Goal: Transaction & Acquisition: Book appointment/travel/reservation

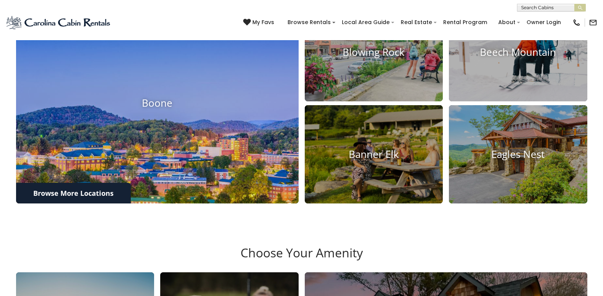
scroll to position [382, 0]
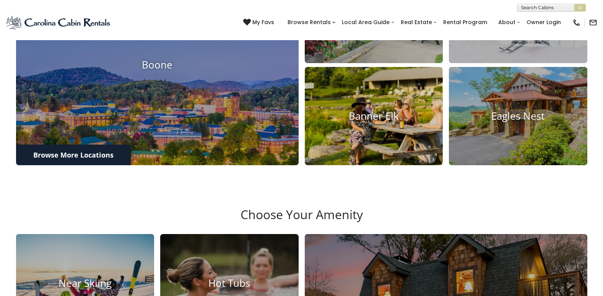
click at [365, 122] on h4 "Banner Elk" at bounding box center [374, 116] width 138 height 12
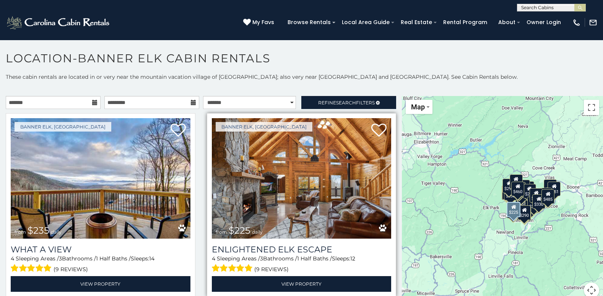
click at [283, 199] on img at bounding box center [302, 178] width 180 height 120
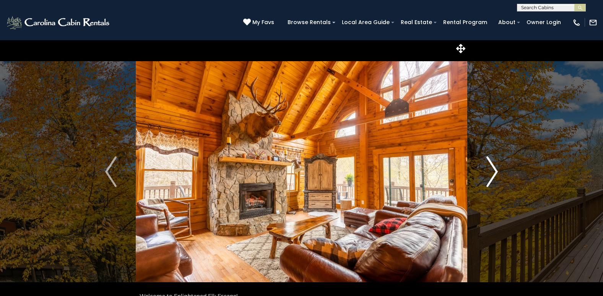
click at [494, 170] on img "Next" at bounding box center [491, 171] width 11 height 31
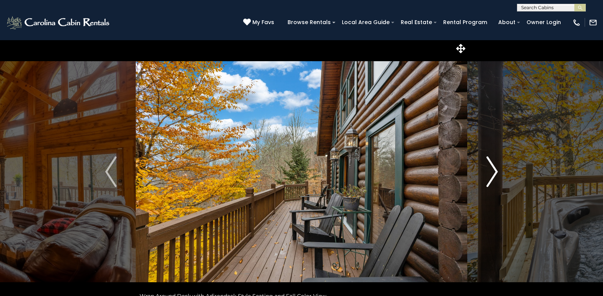
click at [492, 174] on img "Next" at bounding box center [491, 171] width 11 height 31
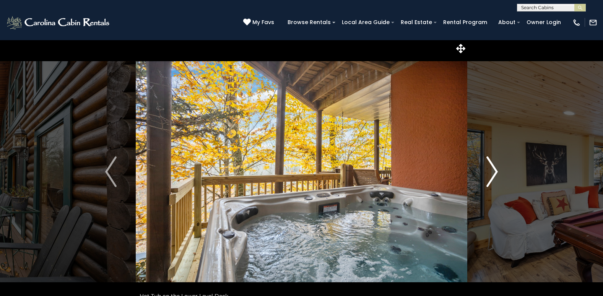
click at [492, 174] on img "Next" at bounding box center [491, 171] width 11 height 31
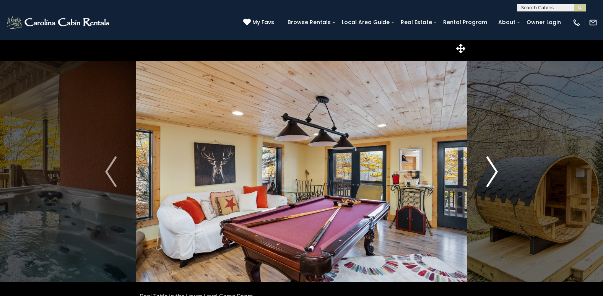
click at [492, 174] on img "Next" at bounding box center [491, 171] width 11 height 31
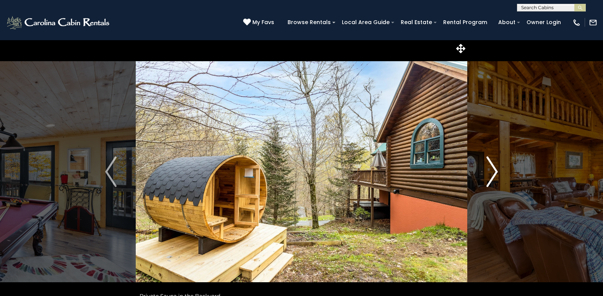
click at [495, 171] on img "Next" at bounding box center [491, 171] width 11 height 31
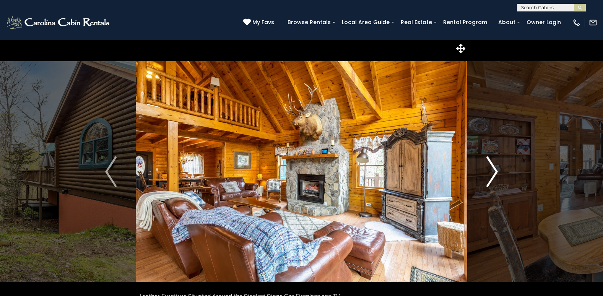
click at [495, 171] on img "Next" at bounding box center [491, 171] width 11 height 31
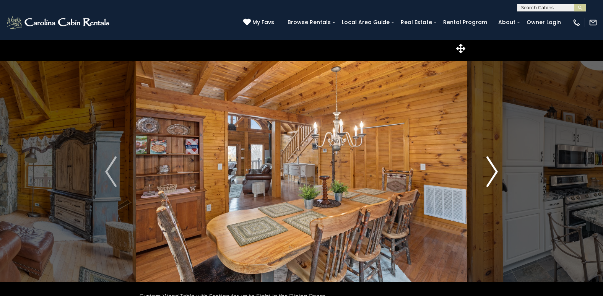
click at [494, 171] on img "Next" at bounding box center [491, 171] width 11 height 31
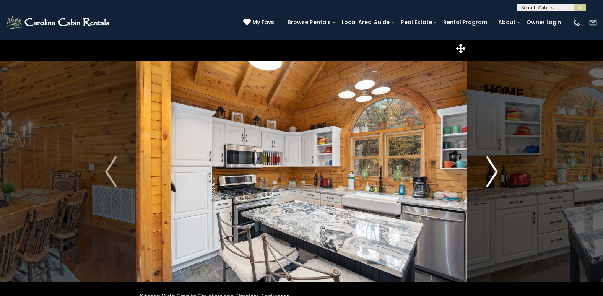
click at [493, 172] on img "Next" at bounding box center [491, 171] width 11 height 31
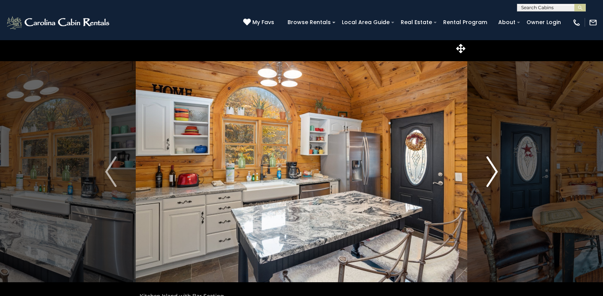
click at [493, 172] on img "Next" at bounding box center [491, 171] width 11 height 31
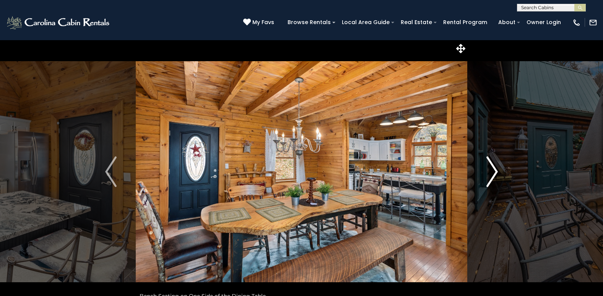
click at [493, 172] on img "Next" at bounding box center [491, 171] width 11 height 31
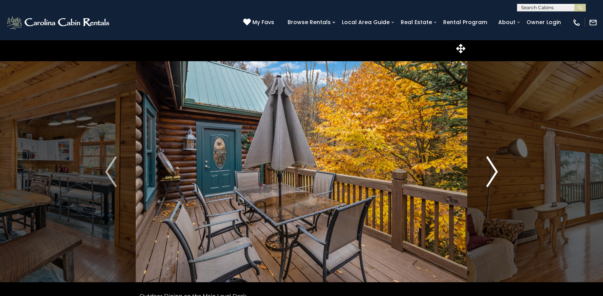
click at [493, 174] on img "Next" at bounding box center [491, 171] width 11 height 31
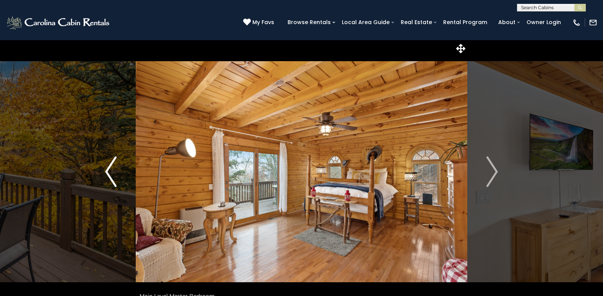
click at [113, 166] on img "Previous" at bounding box center [110, 171] width 11 height 31
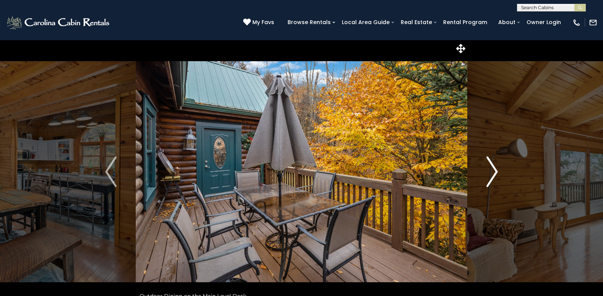
click at [495, 171] on img "Next" at bounding box center [491, 171] width 11 height 31
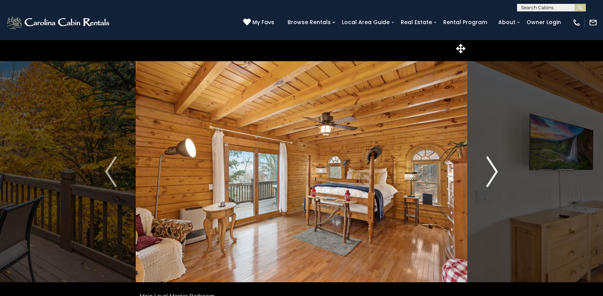
click at [495, 172] on img "Next" at bounding box center [491, 171] width 11 height 31
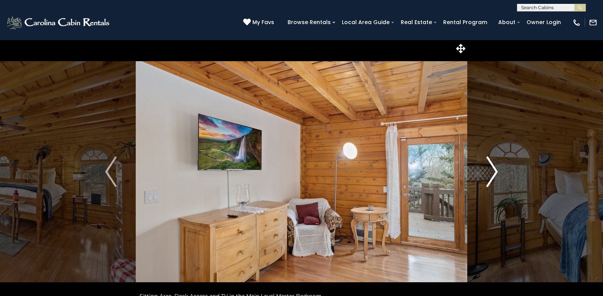
click at [494, 172] on img "Next" at bounding box center [491, 171] width 11 height 31
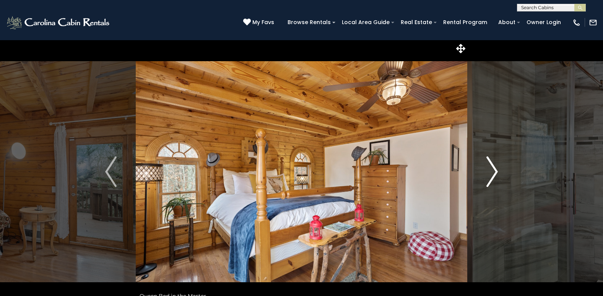
click at [493, 173] on img "Next" at bounding box center [491, 171] width 11 height 31
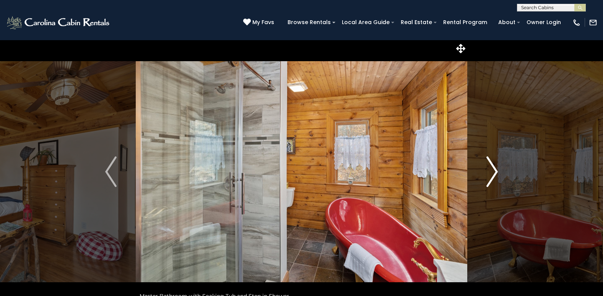
click at [493, 173] on img "Next" at bounding box center [491, 171] width 11 height 31
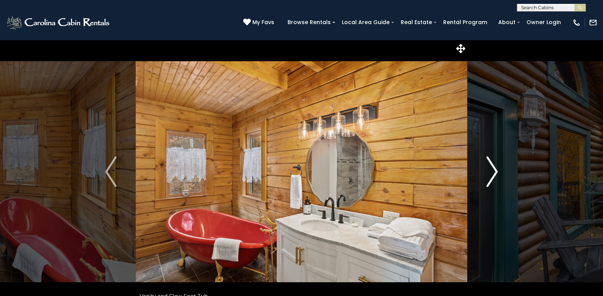
click at [491, 174] on img "Next" at bounding box center [491, 171] width 11 height 31
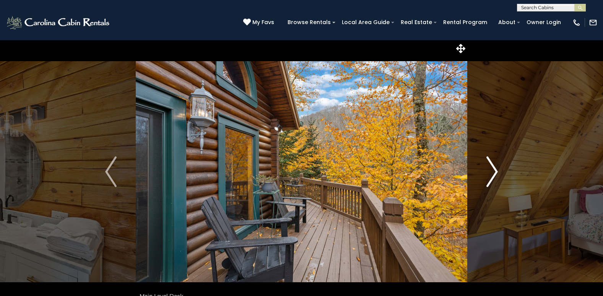
click at [491, 174] on img "Next" at bounding box center [491, 171] width 11 height 31
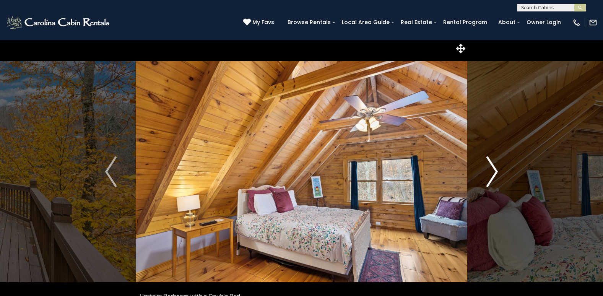
click at [491, 174] on img "Next" at bounding box center [491, 171] width 11 height 31
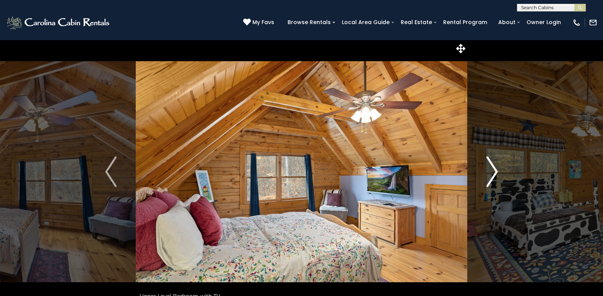
click at [491, 174] on img "Next" at bounding box center [491, 171] width 11 height 31
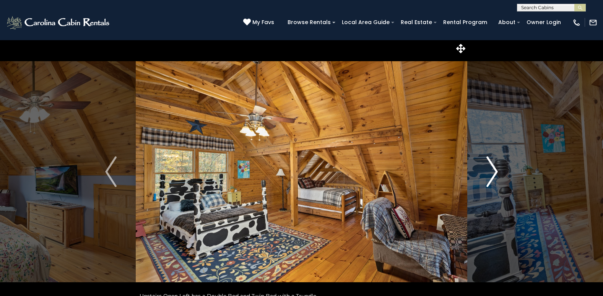
click at [490, 174] on img "Next" at bounding box center [491, 171] width 11 height 31
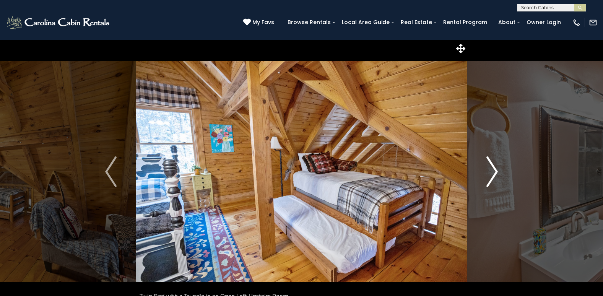
click at [497, 172] on img "Next" at bounding box center [491, 171] width 11 height 31
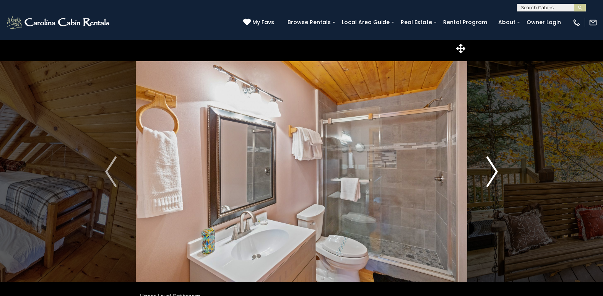
click at [497, 172] on img "Next" at bounding box center [491, 171] width 11 height 31
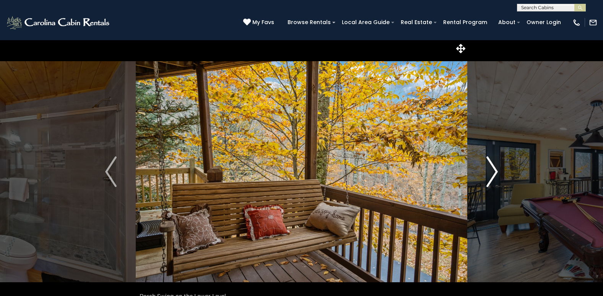
click at [497, 172] on img "Next" at bounding box center [491, 171] width 11 height 31
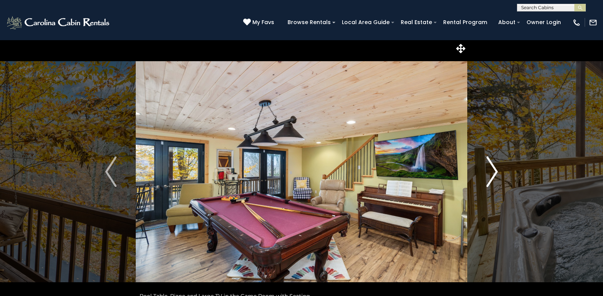
click at [496, 174] on img "Next" at bounding box center [491, 171] width 11 height 31
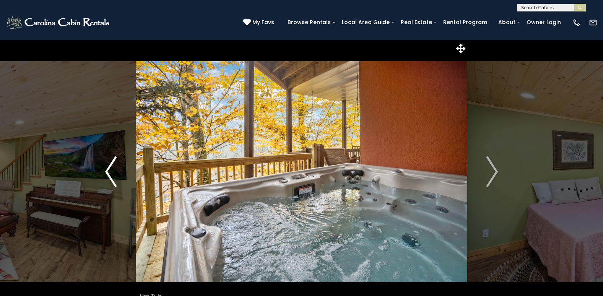
click at [112, 173] on img "Previous" at bounding box center [110, 171] width 11 height 31
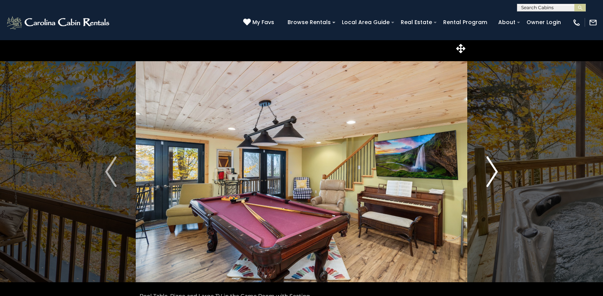
click at [496, 170] on img "Next" at bounding box center [491, 171] width 11 height 31
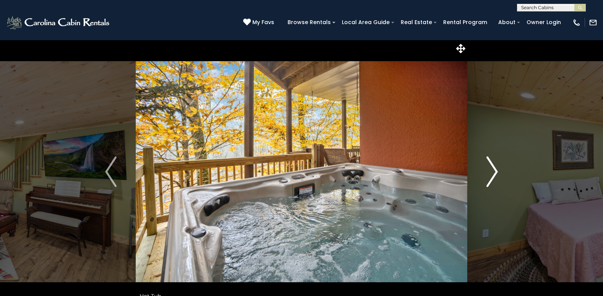
click at [496, 170] on img "Next" at bounding box center [491, 171] width 11 height 31
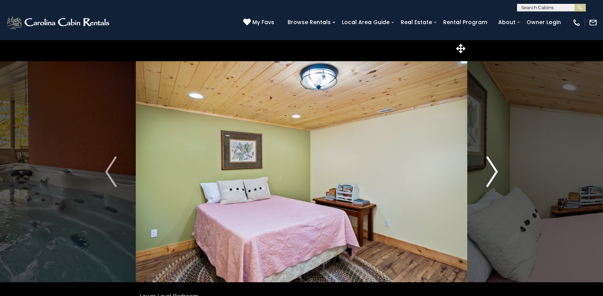
click at [496, 170] on img "Next" at bounding box center [491, 171] width 11 height 31
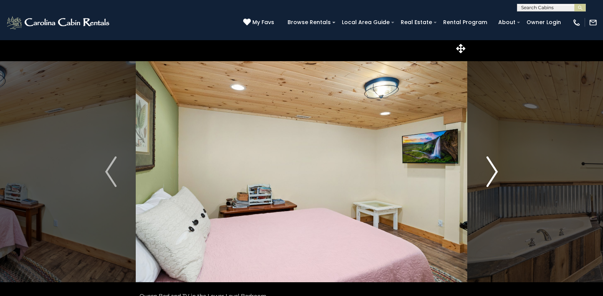
click at [496, 170] on img "Next" at bounding box center [491, 171] width 11 height 31
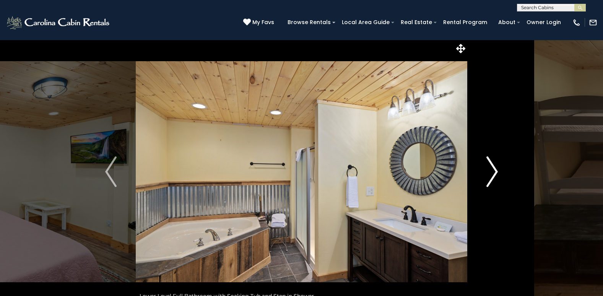
click at [495, 170] on img "Next" at bounding box center [491, 171] width 11 height 31
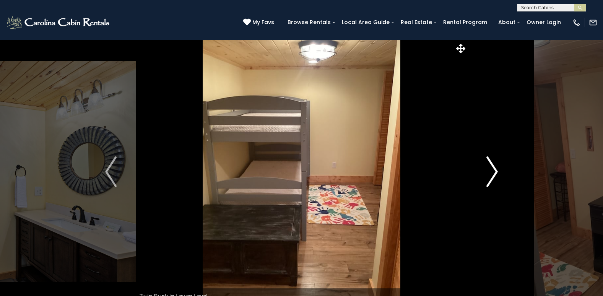
click at [495, 170] on img "Next" at bounding box center [491, 171] width 11 height 31
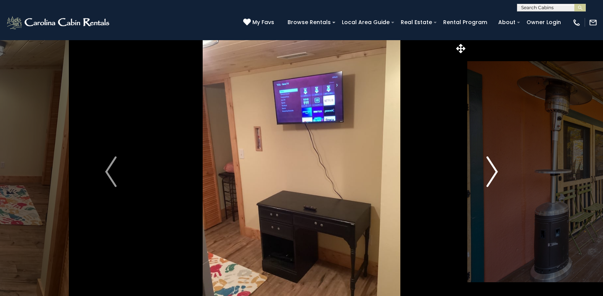
click at [495, 171] on img "Next" at bounding box center [491, 171] width 11 height 31
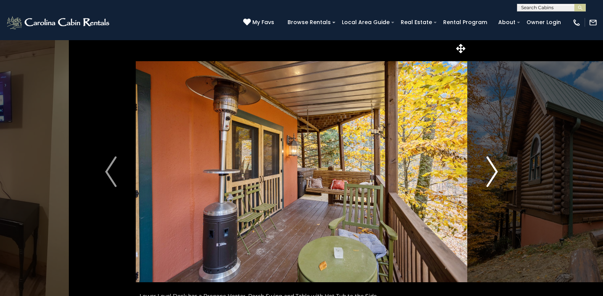
click at [489, 174] on img "Next" at bounding box center [491, 171] width 11 height 31
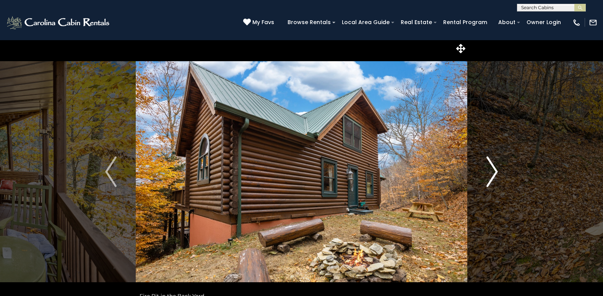
click at [492, 175] on img "Next" at bounding box center [491, 171] width 11 height 31
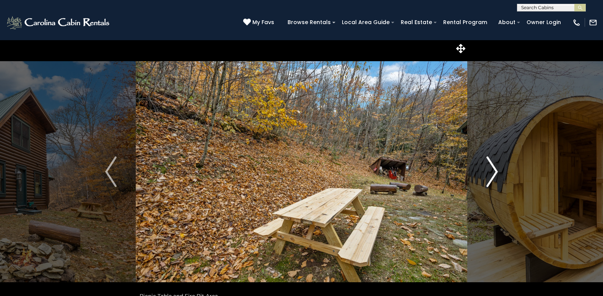
click at [492, 175] on img "Next" at bounding box center [491, 171] width 11 height 31
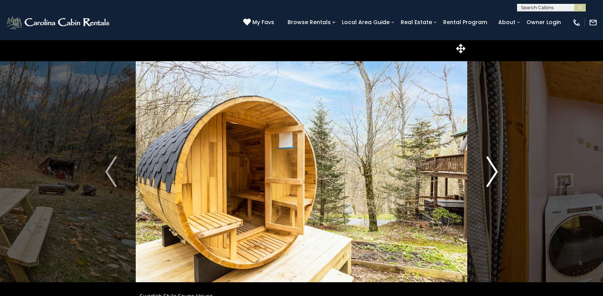
click at [492, 175] on img "Next" at bounding box center [491, 171] width 11 height 31
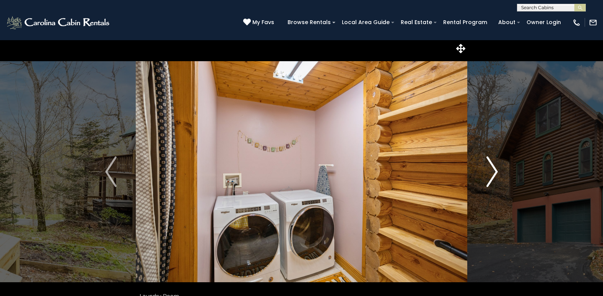
click at [491, 175] on img "Next" at bounding box center [491, 171] width 11 height 31
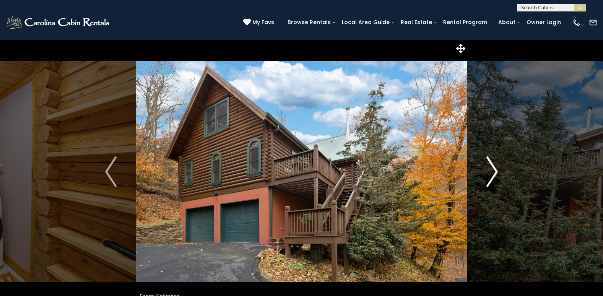
click at [491, 175] on img "Next" at bounding box center [491, 171] width 11 height 31
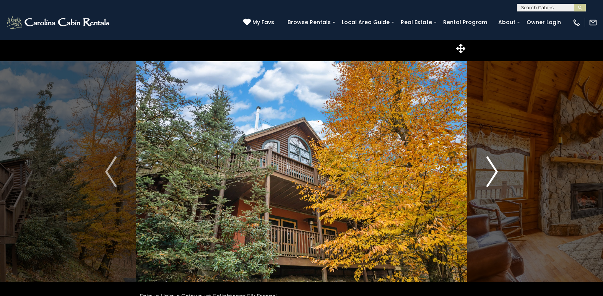
click at [491, 175] on img "Next" at bounding box center [491, 171] width 11 height 31
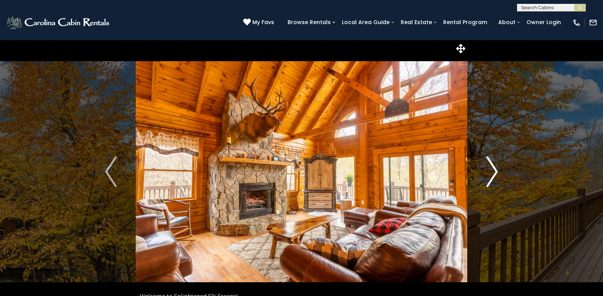
click at [490, 176] on img "Next" at bounding box center [491, 171] width 11 height 31
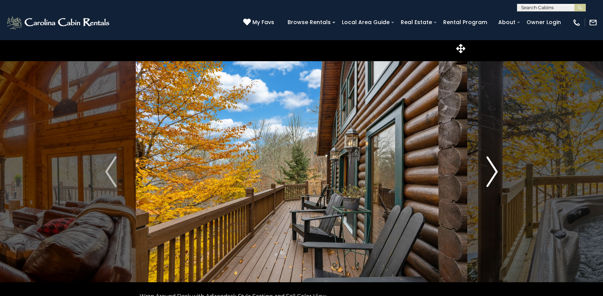
click at [489, 177] on img "Next" at bounding box center [491, 171] width 11 height 31
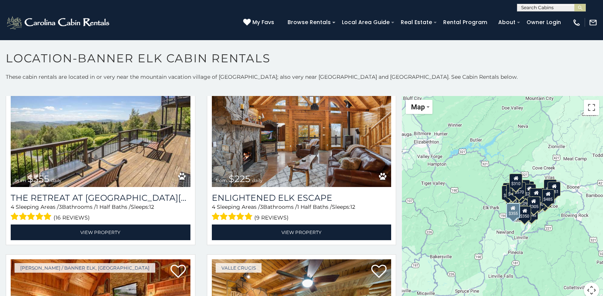
scroll to position [38, 0]
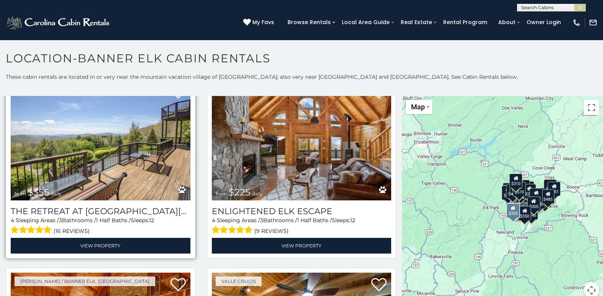
click at [123, 146] on img at bounding box center [101, 140] width 180 height 120
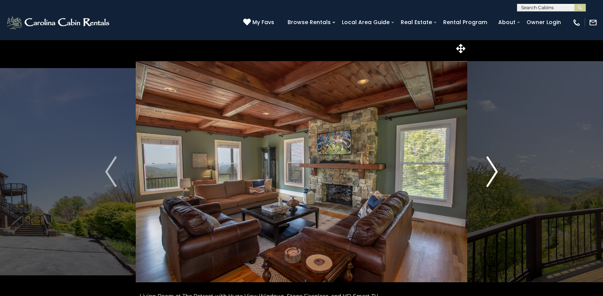
click at [496, 171] on img "Next" at bounding box center [491, 171] width 11 height 31
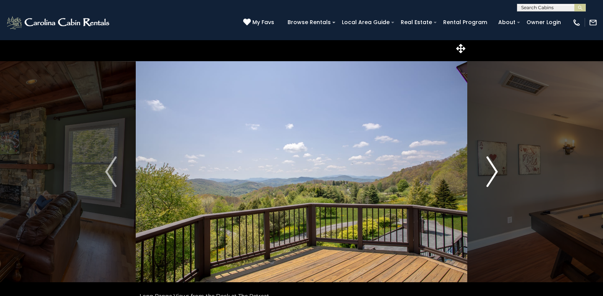
click at [495, 171] on img "Next" at bounding box center [491, 171] width 11 height 31
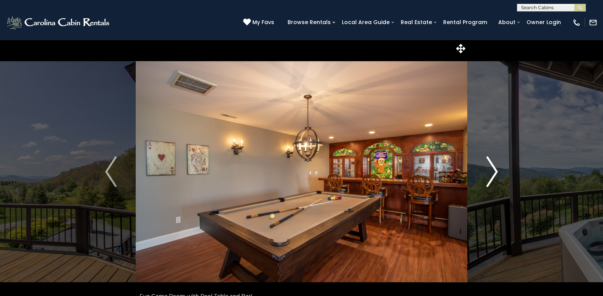
click at [495, 170] on img "Next" at bounding box center [491, 171] width 11 height 31
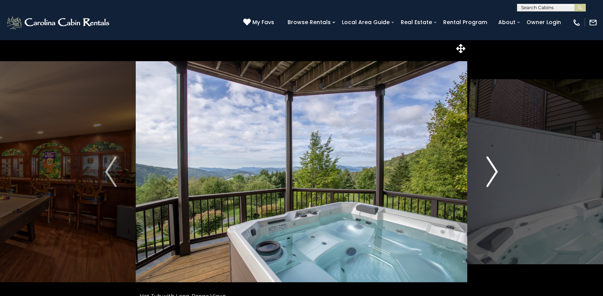
click at [497, 170] on img "Next" at bounding box center [491, 171] width 11 height 31
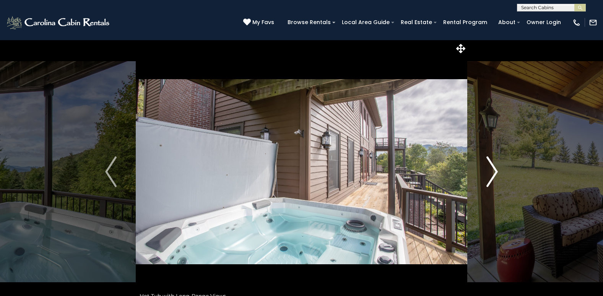
click at [494, 172] on img "Next" at bounding box center [491, 171] width 11 height 31
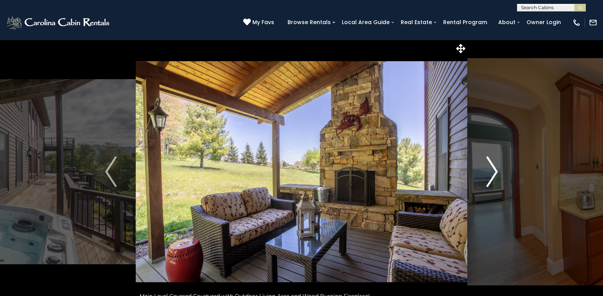
click at [494, 173] on img "Next" at bounding box center [491, 171] width 11 height 31
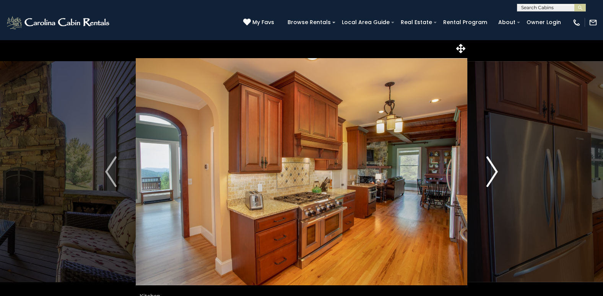
click at [494, 173] on img "Next" at bounding box center [491, 171] width 11 height 31
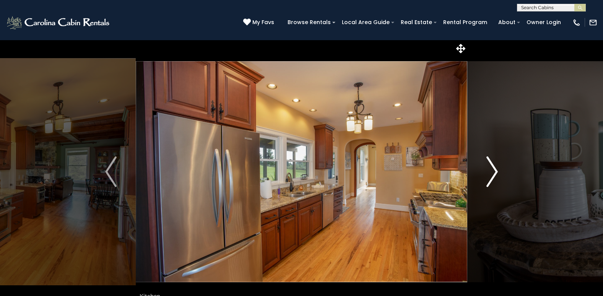
click at [492, 174] on img "Next" at bounding box center [491, 171] width 11 height 31
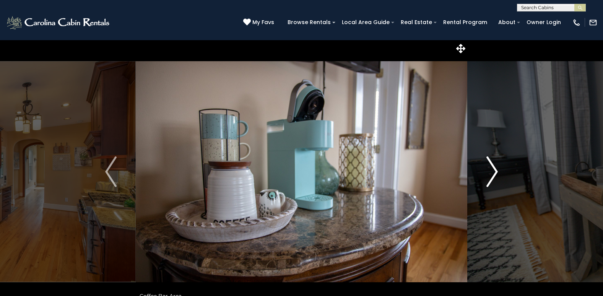
click at [493, 170] on img "Next" at bounding box center [491, 171] width 11 height 31
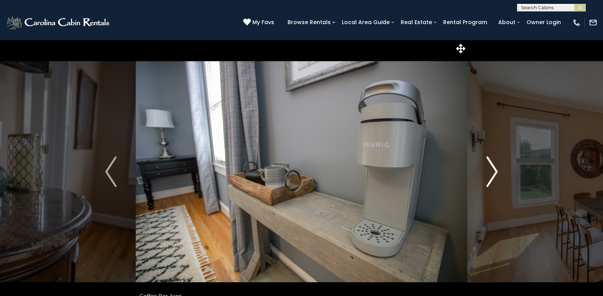
click at [493, 171] on img "Next" at bounding box center [491, 171] width 11 height 31
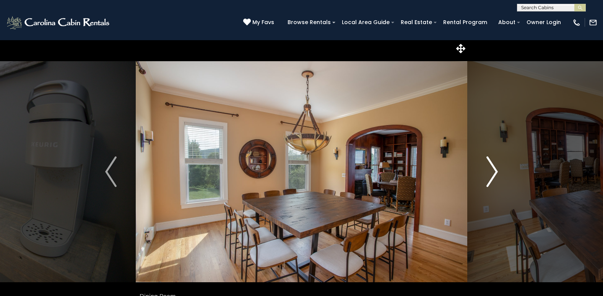
click at [495, 171] on img "Next" at bounding box center [491, 171] width 11 height 31
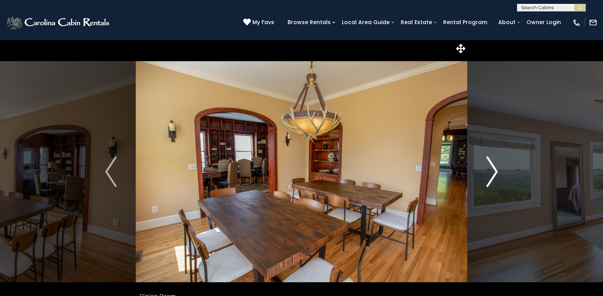
click at [493, 175] on img "Next" at bounding box center [491, 171] width 11 height 31
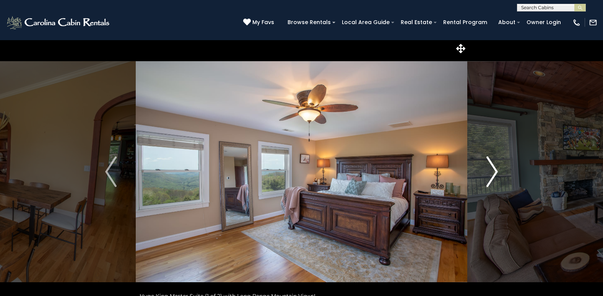
click at [493, 175] on img "Next" at bounding box center [491, 171] width 11 height 31
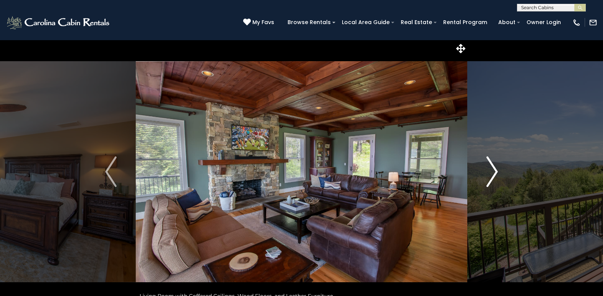
click at [492, 172] on img "Next" at bounding box center [491, 171] width 11 height 31
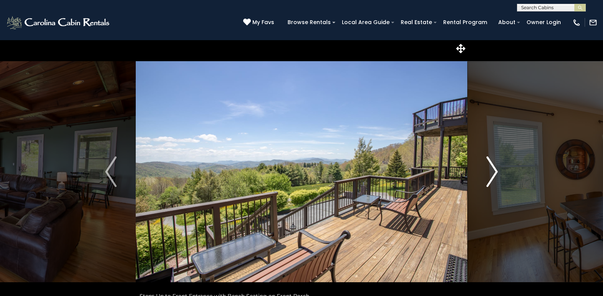
click at [492, 172] on img "Next" at bounding box center [491, 171] width 11 height 31
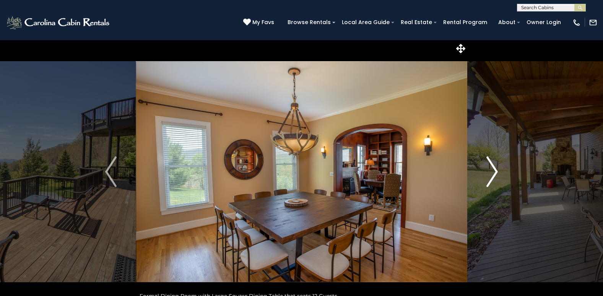
click at [492, 172] on img "Next" at bounding box center [491, 171] width 11 height 31
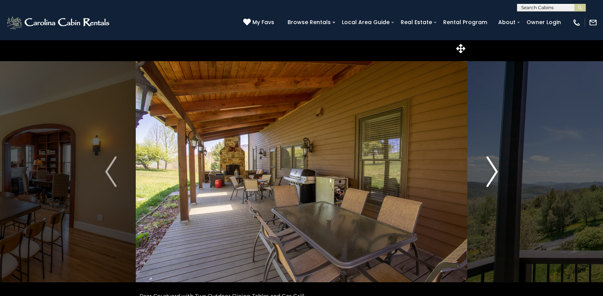
click at [493, 174] on img "Next" at bounding box center [491, 171] width 11 height 31
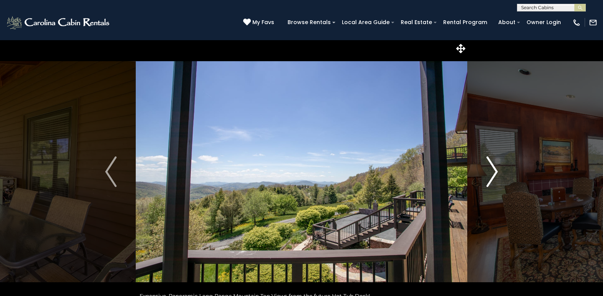
click at [495, 174] on img "Next" at bounding box center [491, 171] width 11 height 31
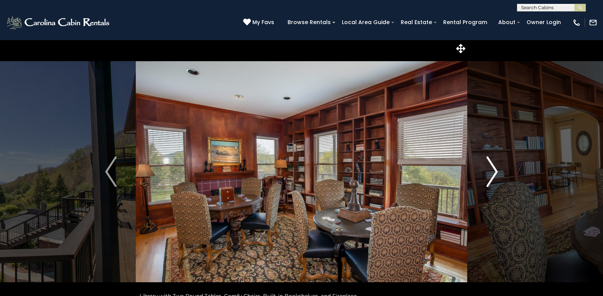
click at [493, 173] on img "Next" at bounding box center [491, 171] width 11 height 31
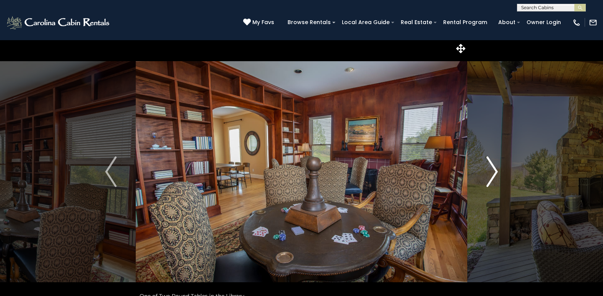
click at [491, 173] on img "Next" at bounding box center [491, 171] width 11 height 31
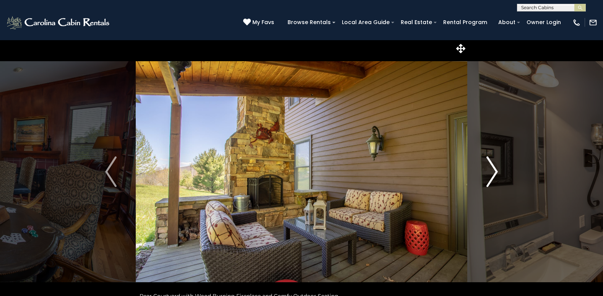
click at [491, 173] on img "Next" at bounding box center [491, 171] width 11 height 31
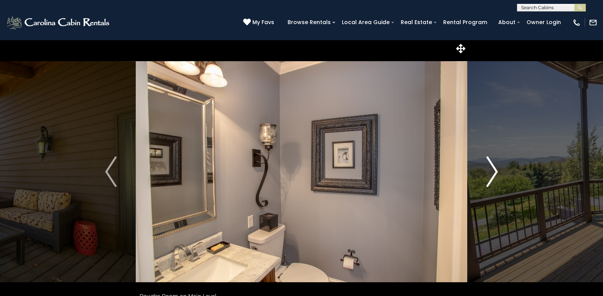
click at [493, 173] on img "Next" at bounding box center [491, 171] width 11 height 31
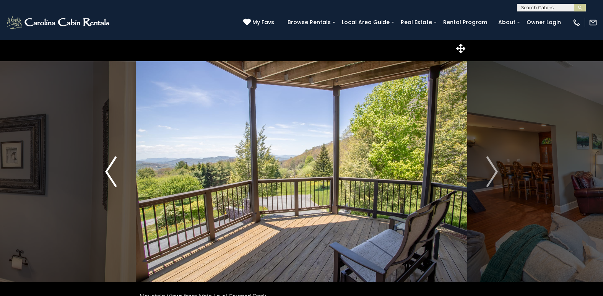
click at [107, 173] on img "Previous" at bounding box center [110, 171] width 11 height 31
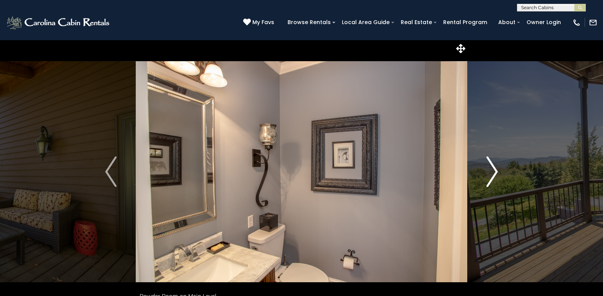
click at [495, 169] on img "Next" at bounding box center [491, 171] width 11 height 31
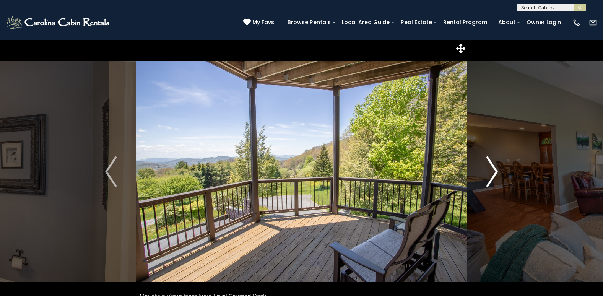
click at [493, 172] on img "Next" at bounding box center [491, 171] width 11 height 31
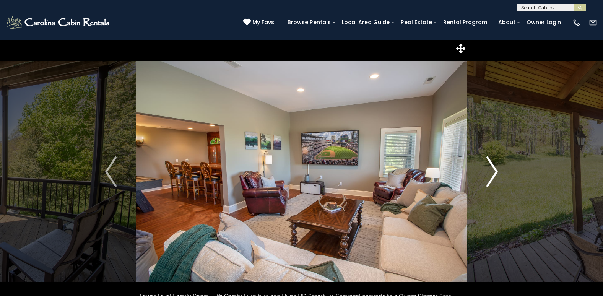
click at [493, 172] on img "Next" at bounding box center [491, 171] width 11 height 31
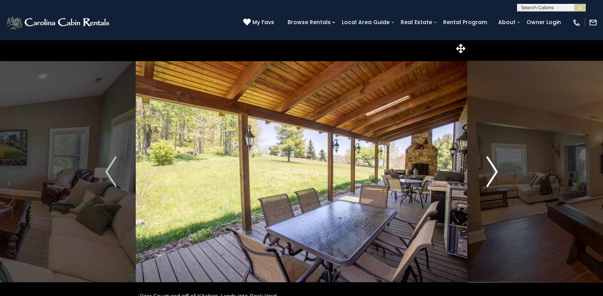
click at [492, 173] on img "Next" at bounding box center [491, 171] width 11 height 31
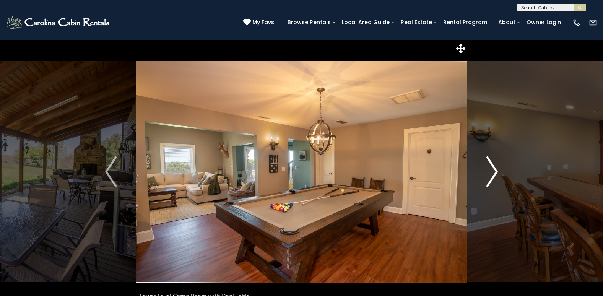
click at [492, 173] on img "Next" at bounding box center [491, 171] width 11 height 31
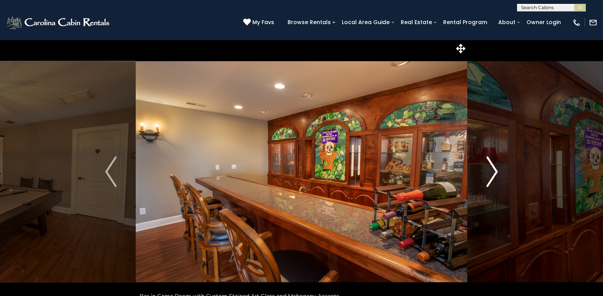
click at [494, 172] on img "Next" at bounding box center [491, 171] width 11 height 31
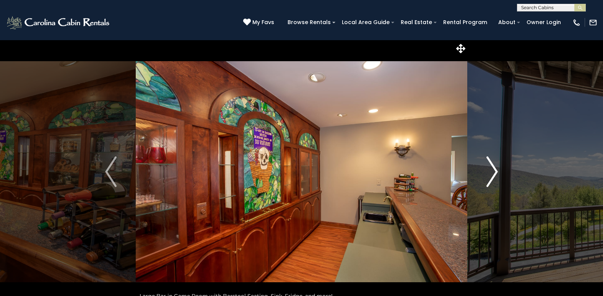
click at [494, 172] on img "Next" at bounding box center [491, 171] width 11 height 31
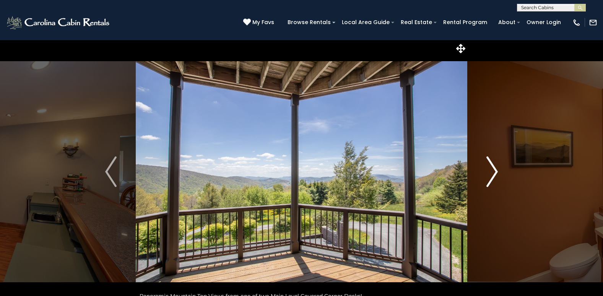
click at [494, 172] on img "Next" at bounding box center [491, 171] width 11 height 31
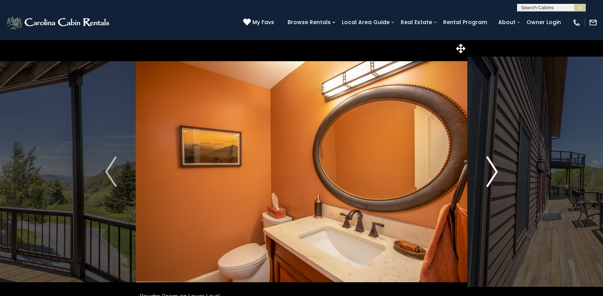
click at [494, 172] on img "Next" at bounding box center [491, 171] width 11 height 31
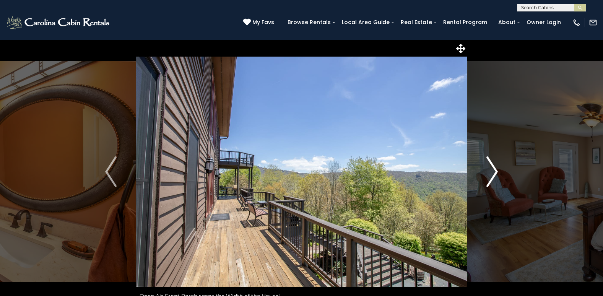
click at [494, 172] on img "Next" at bounding box center [491, 171] width 11 height 31
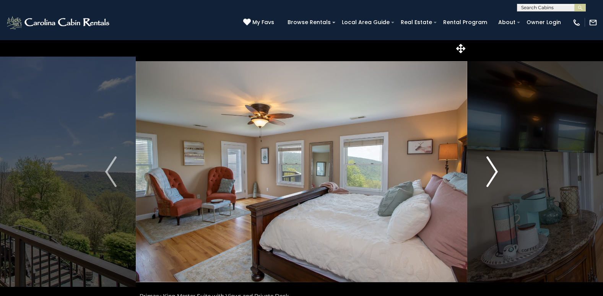
click at [494, 172] on img "Next" at bounding box center [491, 171] width 11 height 31
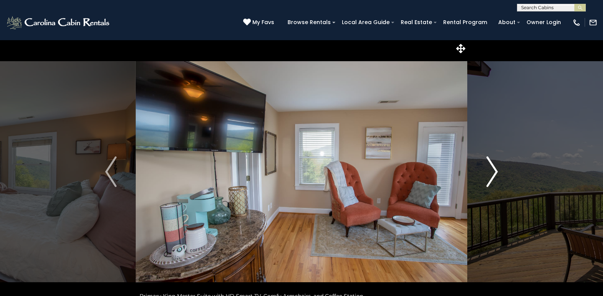
click at [494, 172] on img "Next" at bounding box center [491, 171] width 11 height 31
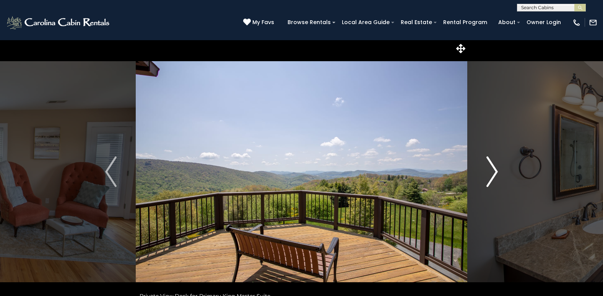
click at [494, 172] on img "Next" at bounding box center [491, 171] width 11 height 31
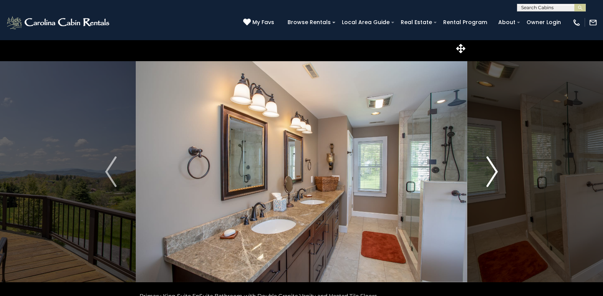
click at [494, 172] on img "Next" at bounding box center [491, 171] width 11 height 31
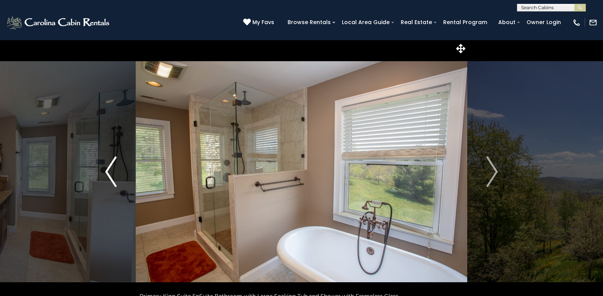
click at [107, 164] on img "Previous" at bounding box center [110, 171] width 11 height 31
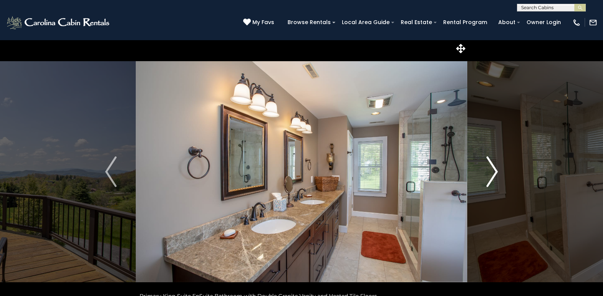
click at [496, 170] on img "Next" at bounding box center [491, 171] width 11 height 31
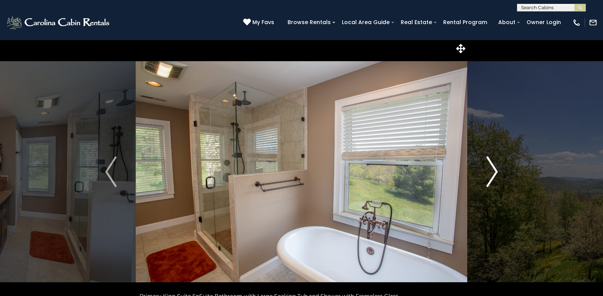
click at [496, 170] on img "Next" at bounding box center [491, 171] width 11 height 31
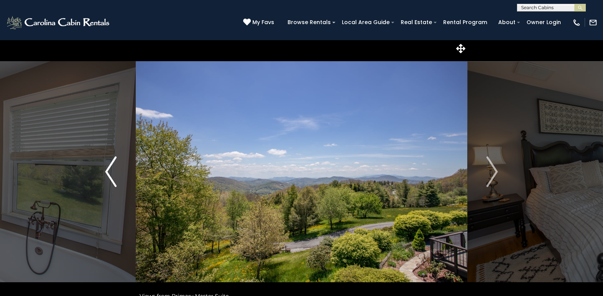
click at [106, 172] on img "Previous" at bounding box center [110, 171] width 11 height 31
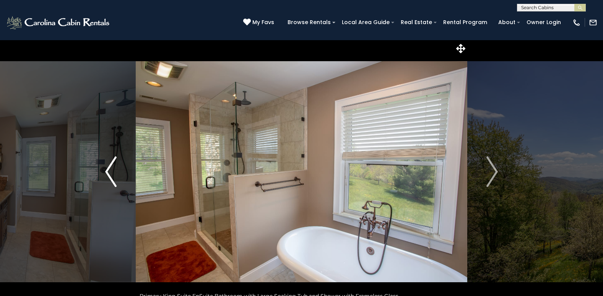
click at [107, 169] on img "Previous" at bounding box center [110, 171] width 11 height 31
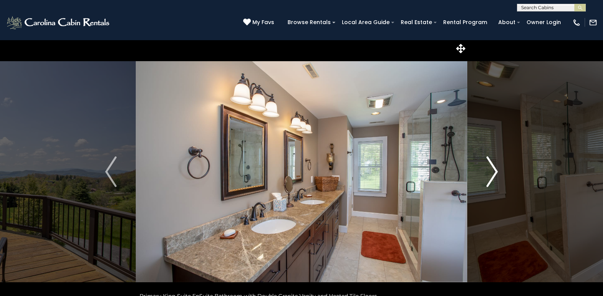
click at [495, 169] on img "Next" at bounding box center [491, 171] width 11 height 31
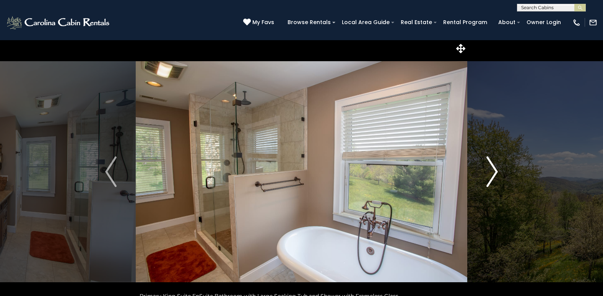
click at [497, 170] on img "Next" at bounding box center [491, 171] width 11 height 31
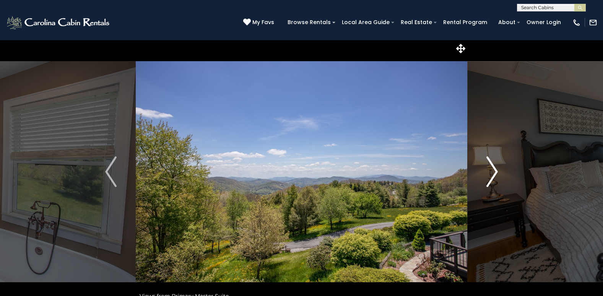
click at [497, 170] on img "Next" at bounding box center [491, 171] width 11 height 31
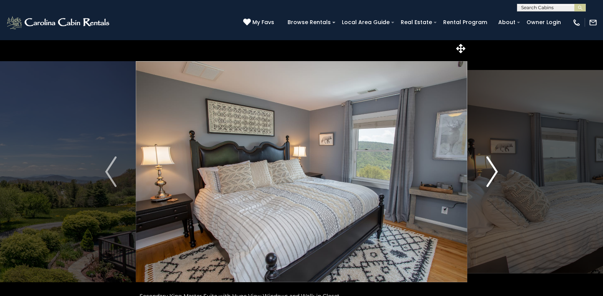
click at [497, 170] on img "Next" at bounding box center [491, 171] width 11 height 31
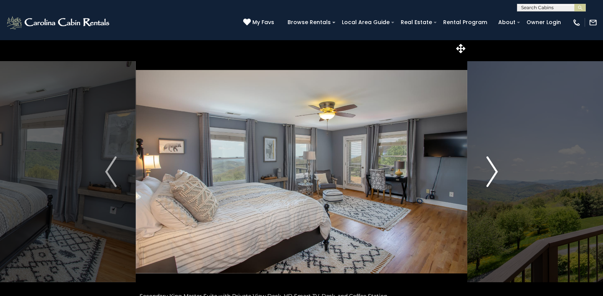
click at [497, 170] on img "Next" at bounding box center [491, 171] width 11 height 31
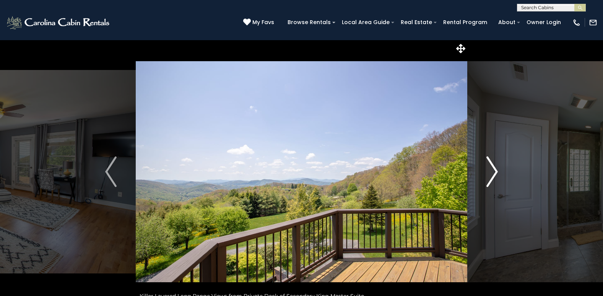
click at [497, 170] on img "Next" at bounding box center [491, 171] width 11 height 31
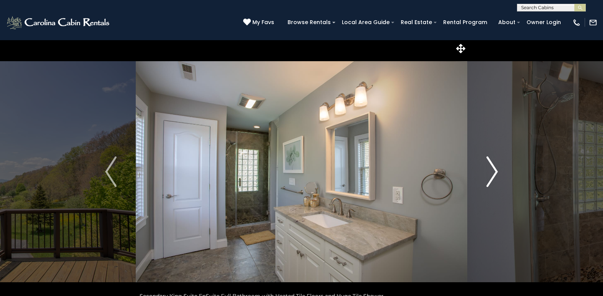
click at [497, 170] on img "Next" at bounding box center [491, 171] width 11 height 31
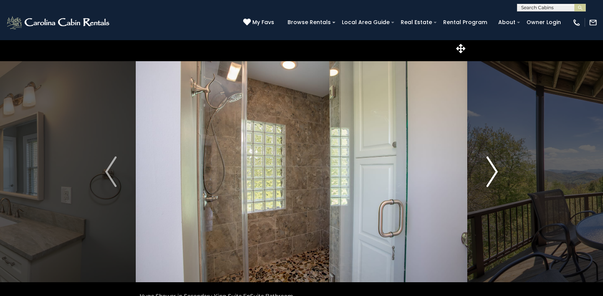
click at [497, 170] on img "Next" at bounding box center [491, 171] width 11 height 31
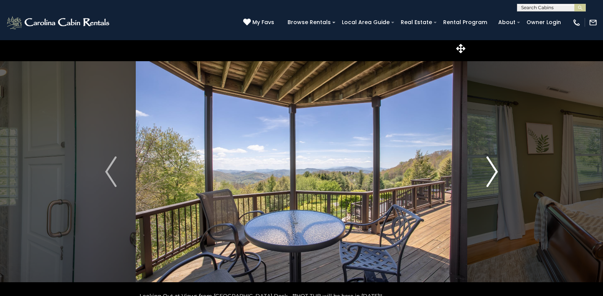
click at [497, 170] on img "Next" at bounding box center [491, 171] width 11 height 31
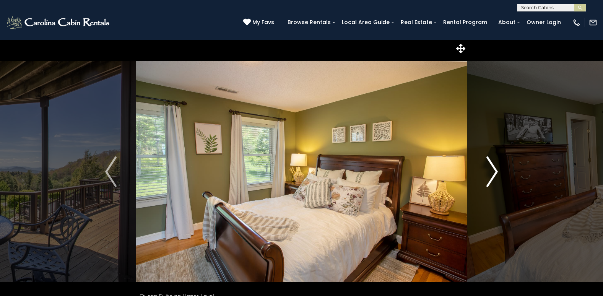
click at [497, 169] on img "Next" at bounding box center [491, 171] width 11 height 31
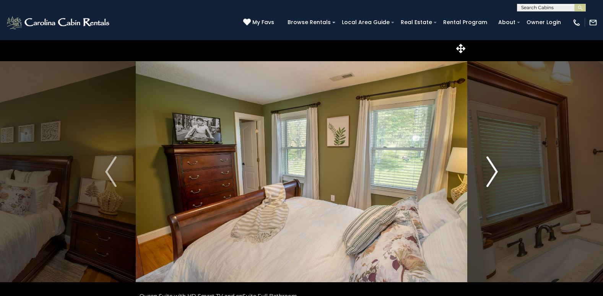
click at [497, 169] on img "Next" at bounding box center [491, 171] width 11 height 31
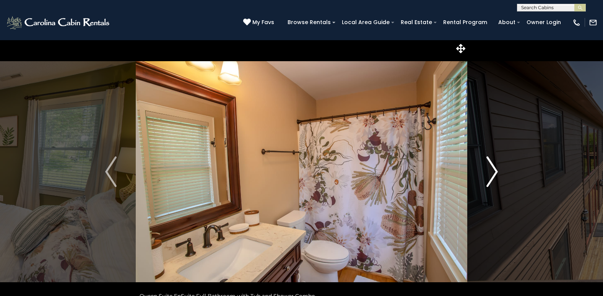
click at [497, 169] on img "Next" at bounding box center [491, 171] width 11 height 31
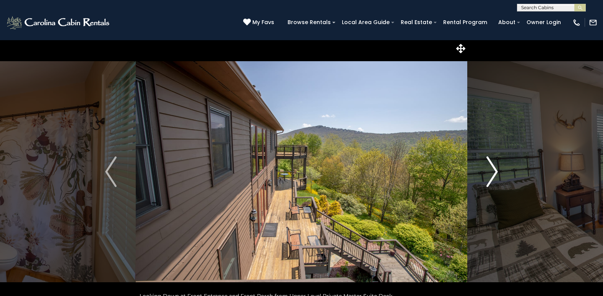
click at [497, 169] on img "Next" at bounding box center [491, 171] width 11 height 31
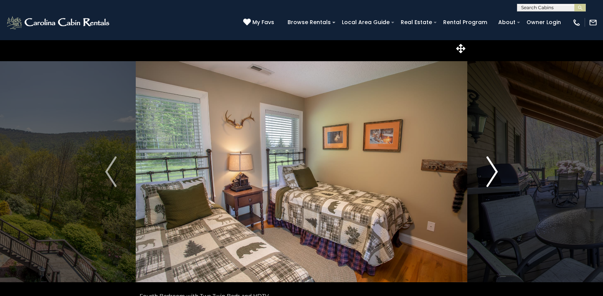
click at [497, 170] on img "Next" at bounding box center [491, 171] width 11 height 31
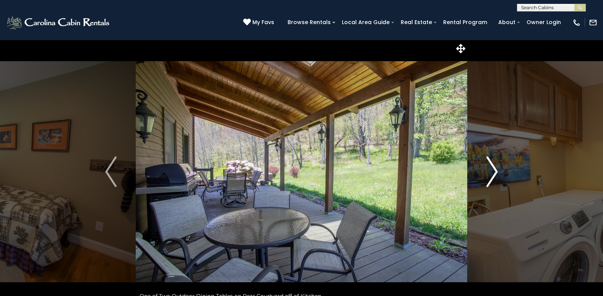
click at [495, 167] on img "Next" at bounding box center [491, 171] width 11 height 31
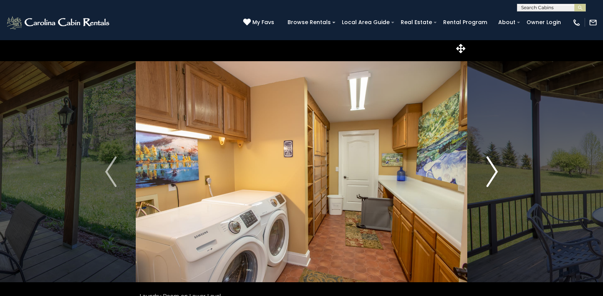
click at [495, 167] on img "Next" at bounding box center [491, 171] width 11 height 31
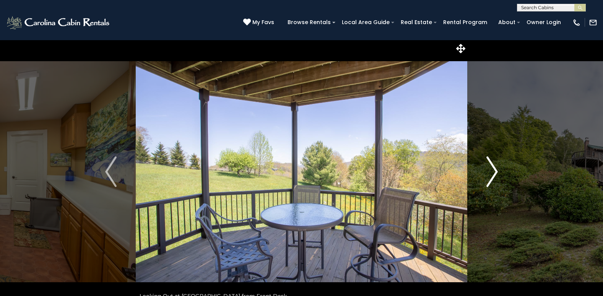
click at [495, 167] on img "Next" at bounding box center [491, 171] width 11 height 31
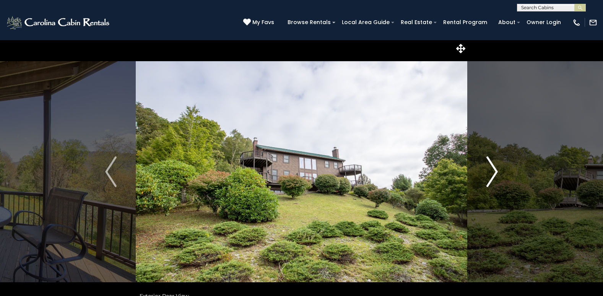
click at [494, 172] on img "Next" at bounding box center [491, 171] width 11 height 31
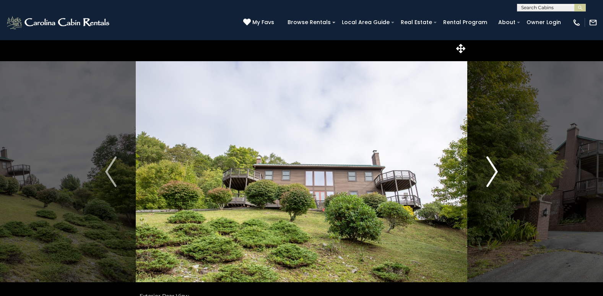
click at [494, 171] on img "Next" at bounding box center [491, 171] width 11 height 31
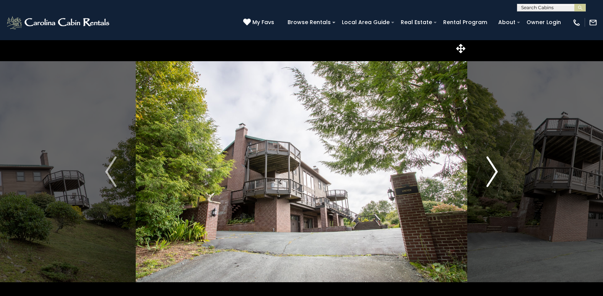
click at [494, 171] on img "Next" at bounding box center [491, 171] width 11 height 31
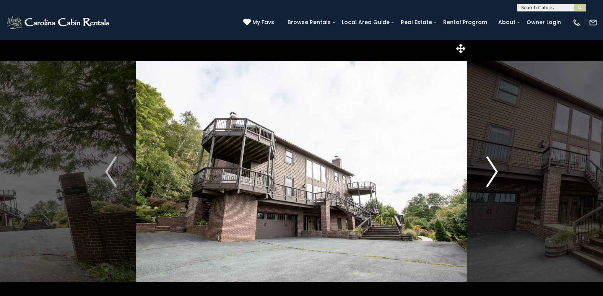
click at [495, 167] on img "Next" at bounding box center [491, 171] width 11 height 31
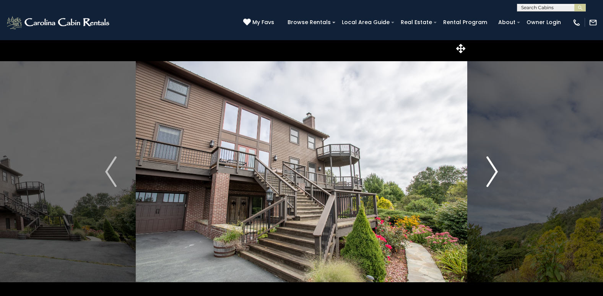
click at [492, 168] on img "Next" at bounding box center [491, 171] width 11 height 31
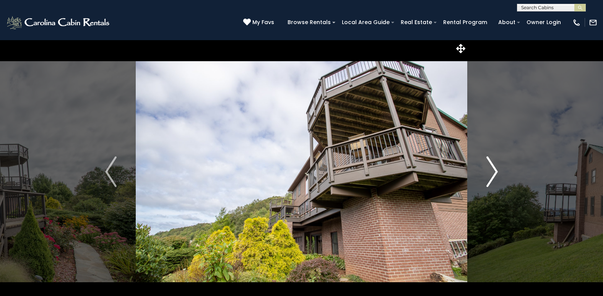
click at [494, 172] on img "Next" at bounding box center [491, 171] width 11 height 31
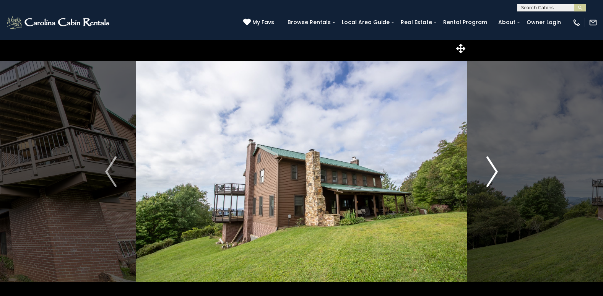
click at [494, 168] on img "Next" at bounding box center [491, 171] width 11 height 31
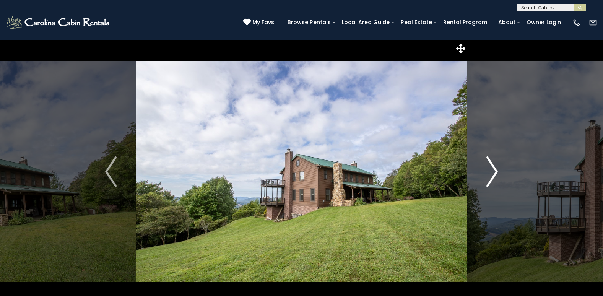
click at [496, 172] on img "Next" at bounding box center [491, 171] width 11 height 31
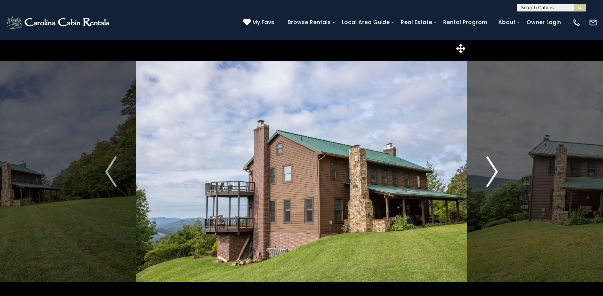
click at [496, 172] on img "Next" at bounding box center [491, 171] width 11 height 31
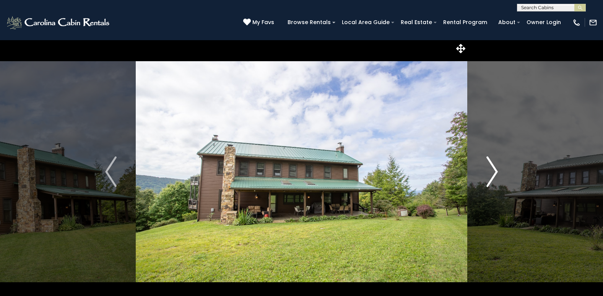
click at [496, 172] on img "Next" at bounding box center [491, 171] width 11 height 31
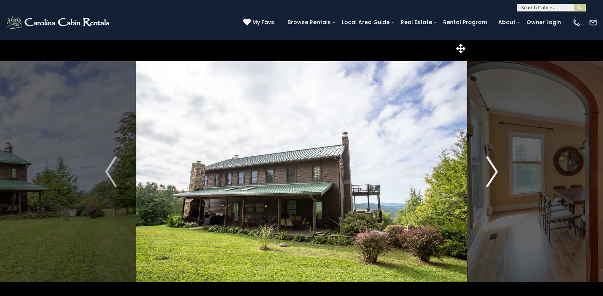
click at [496, 172] on img "Next" at bounding box center [491, 171] width 11 height 31
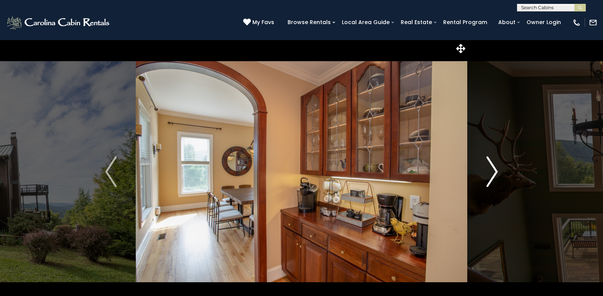
click at [494, 170] on img "Next" at bounding box center [491, 171] width 11 height 31
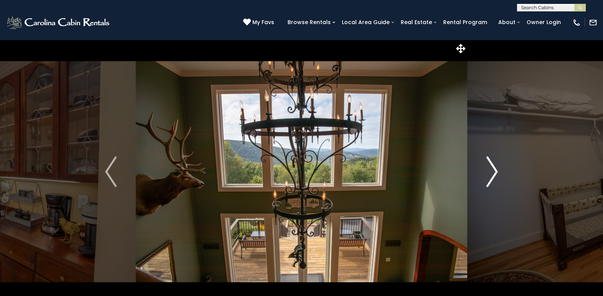
click at [497, 166] on img "Next" at bounding box center [491, 171] width 11 height 31
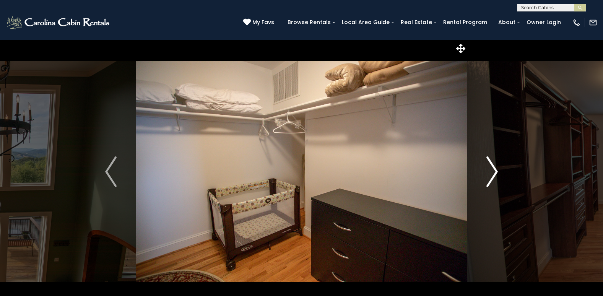
click at [497, 166] on img "Next" at bounding box center [491, 171] width 11 height 31
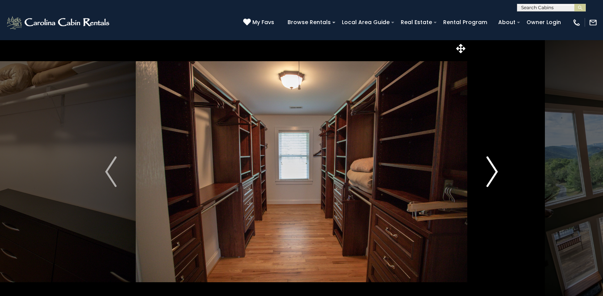
click at [496, 170] on img "Next" at bounding box center [491, 171] width 11 height 31
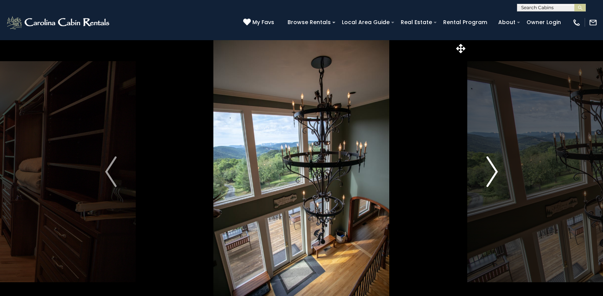
click at [494, 171] on img "Next" at bounding box center [491, 171] width 11 height 31
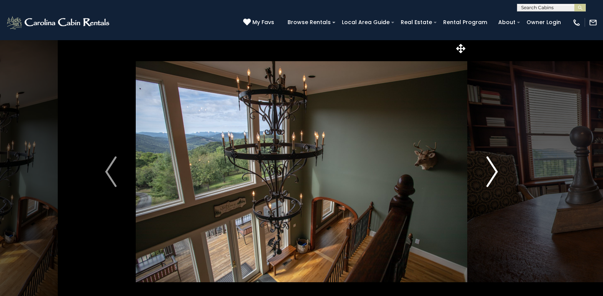
click at [491, 190] on button "Next" at bounding box center [492, 172] width 50 height 264
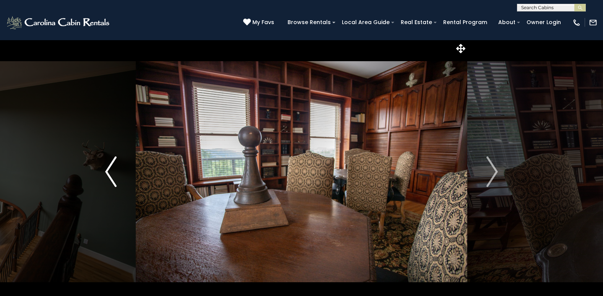
click at [115, 174] on img "Previous" at bounding box center [110, 171] width 11 height 31
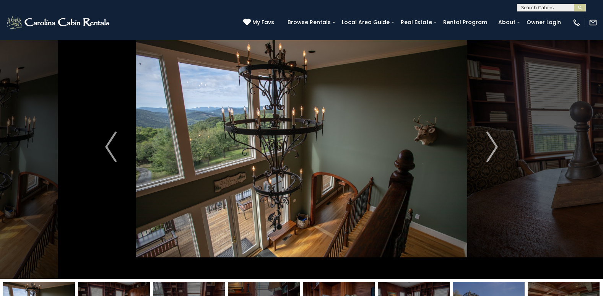
scroll to position [38, 0]
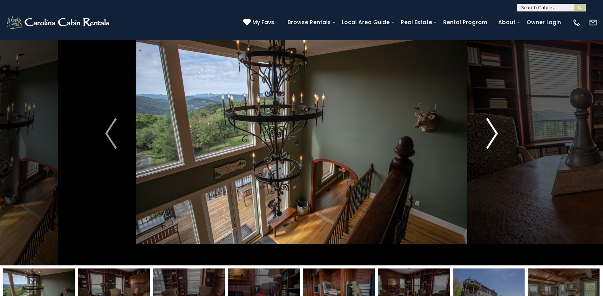
click at [494, 130] on img "Next" at bounding box center [491, 133] width 11 height 31
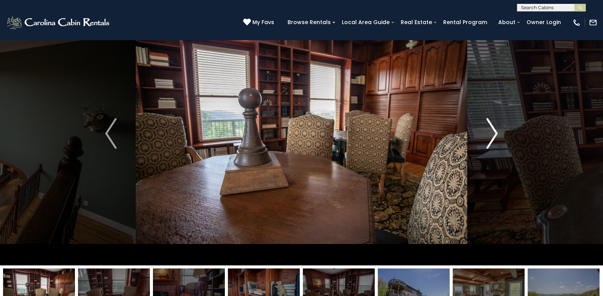
click at [497, 134] on img "Next" at bounding box center [491, 133] width 11 height 31
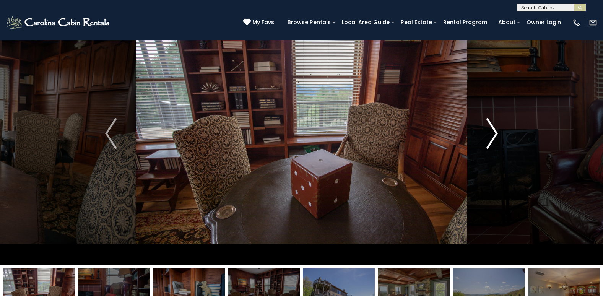
click at [495, 131] on img "Next" at bounding box center [491, 133] width 11 height 31
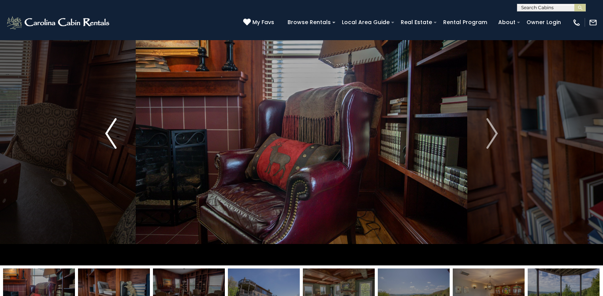
click at [109, 138] on img "Previous" at bounding box center [110, 133] width 11 height 31
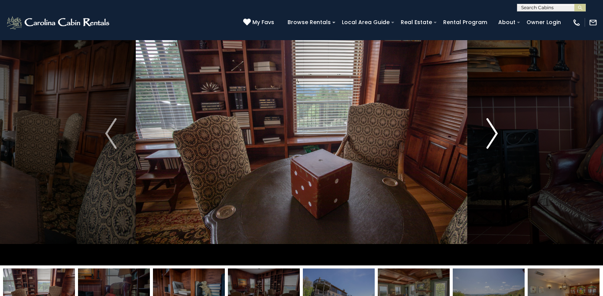
click at [495, 133] on img "Next" at bounding box center [491, 133] width 11 height 31
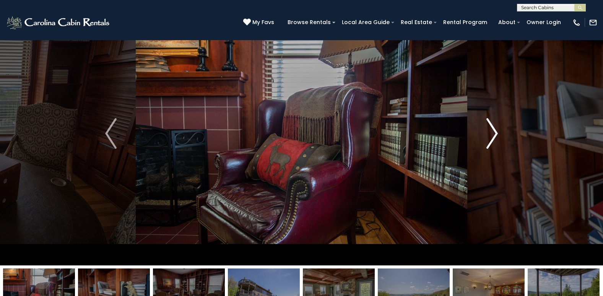
click at [493, 132] on img "Next" at bounding box center [491, 133] width 11 height 31
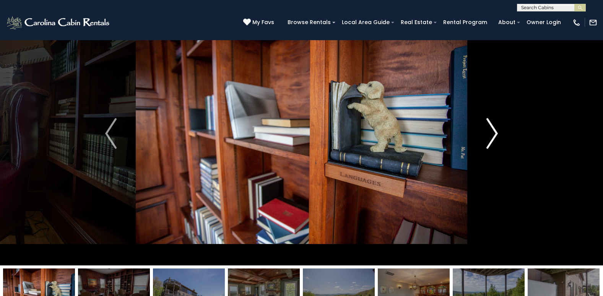
scroll to position [0, 0]
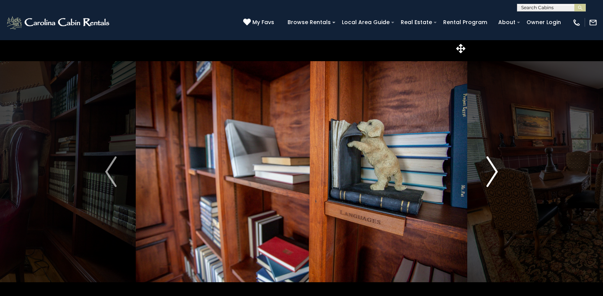
click at [496, 170] on img "Next" at bounding box center [491, 171] width 11 height 31
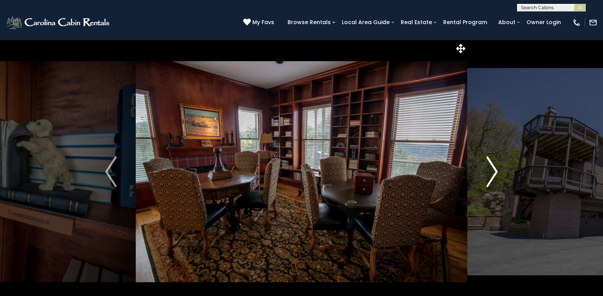
click at [495, 170] on img "Next" at bounding box center [491, 171] width 11 height 31
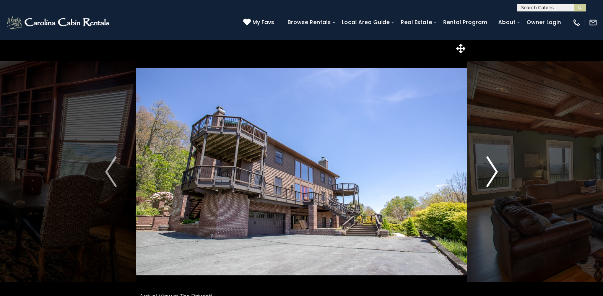
click at [495, 170] on img "Next" at bounding box center [491, 171] width 11 height 31
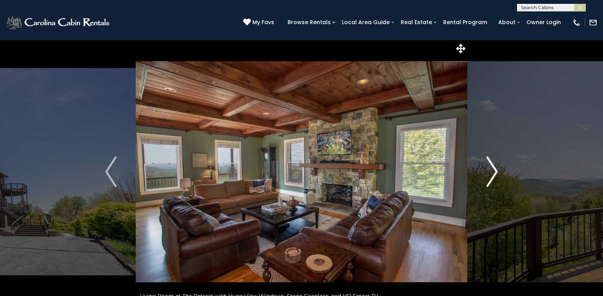
click at [496, 172] on img "Next" at bounding box center [491, 171] width 11 height 31
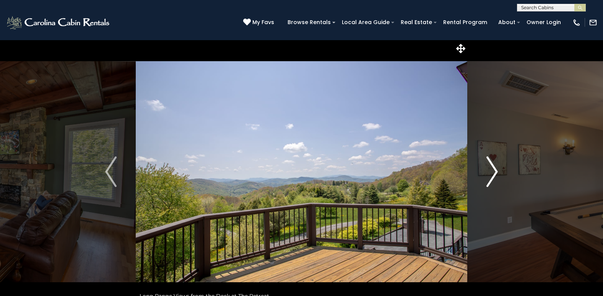
click at [495, 169] on img "Next" at bounding box center [491, 171] width 11 height 31
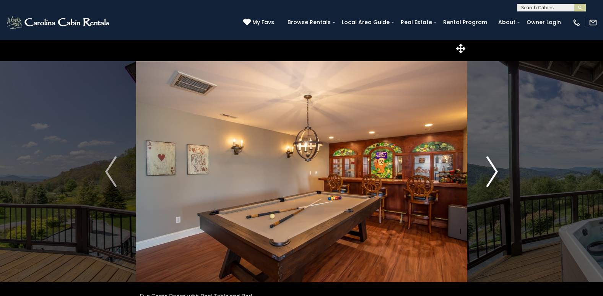
click at [495, 170] on img "Next" at bounding box center [491, 171] width 11 height 31
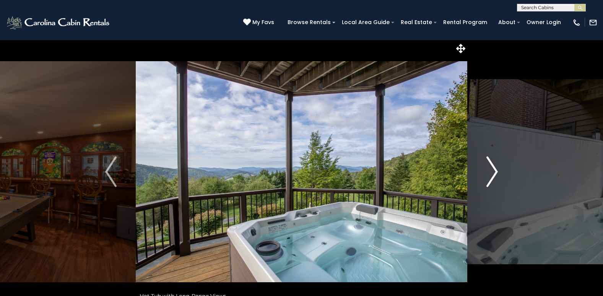
click at [495, 170] on img "Next" at bounding box center [491, 171] width 11 height 31
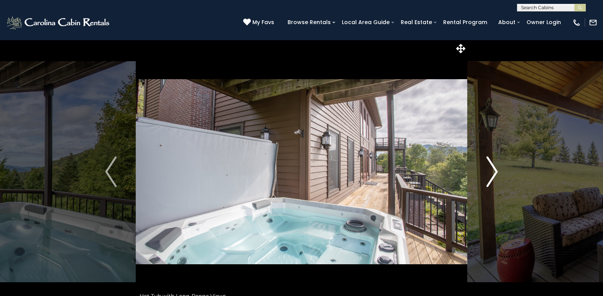
click at [495, 170] on img "Next" at bounding box center [491, 171] width 11 height 31
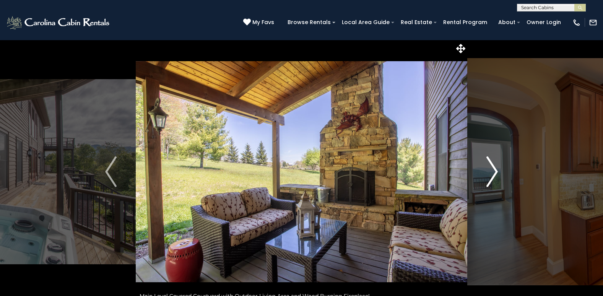
click at [495, 170] on img "Next" at bounding box center [491, 171] width 11 height 31
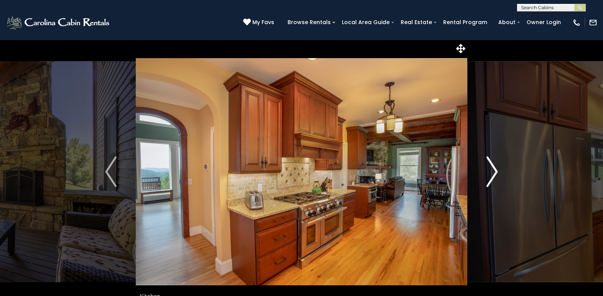
click at [495, 170] on img "Next" at bounding box center [491, 171] width 11 height 31
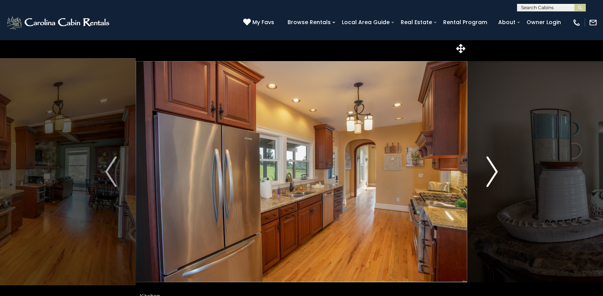
click at [495, 172] on img "Next" at bounding box center [491, 171] width 11 height 31
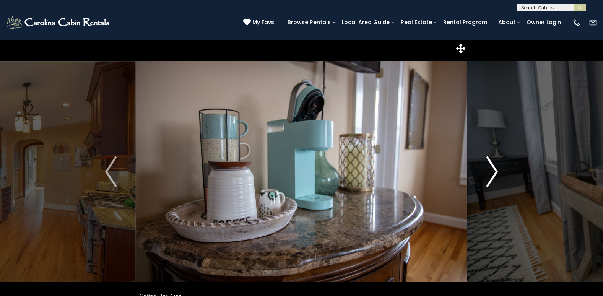
click at [495, 172] on img "Next" at bounding box center [491, 171] width 11 height 31
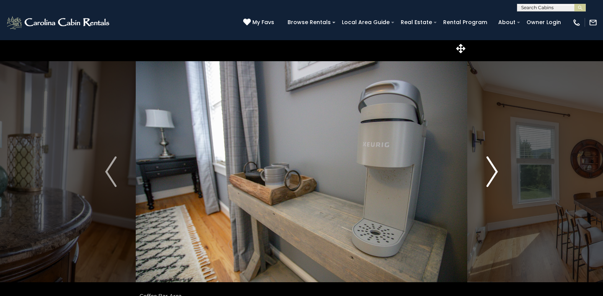
click at [495, 172] on img "Next" at bounding box center [491, 171] width 11 height 31
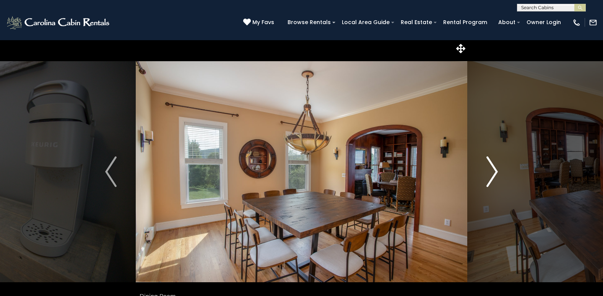
click at [495, 172] on img "Next" at bounding box center [491, 171] width 11 height 31
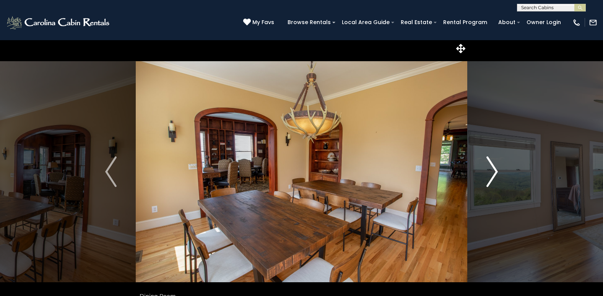
click at [495, 172] on img "Next" at bounding box center [491, 171] width 11 height 31
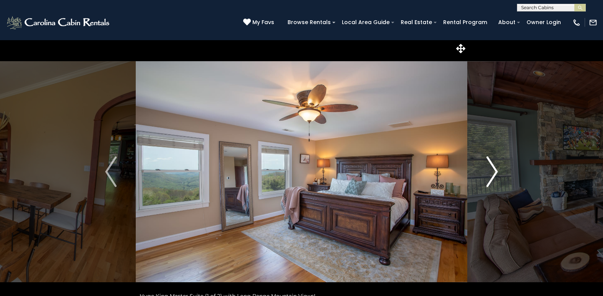
click at [495, 172] on img "Next" at bounding box center [491, 171] width 11 height 31
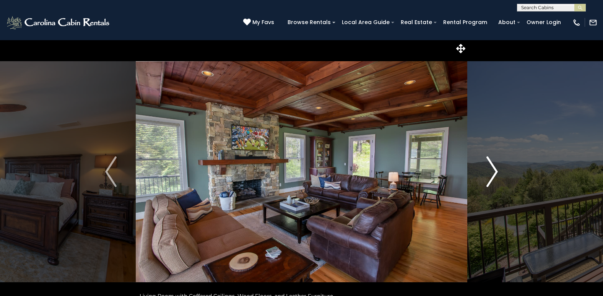
click at [495, 172] on img "Next" at bounding box center [491, 171] width 11 height 31
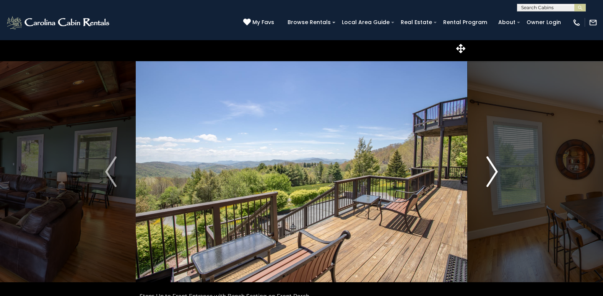
click at [495, 172] on img "Next" at bounding box center [491, 171] width 11 height 31
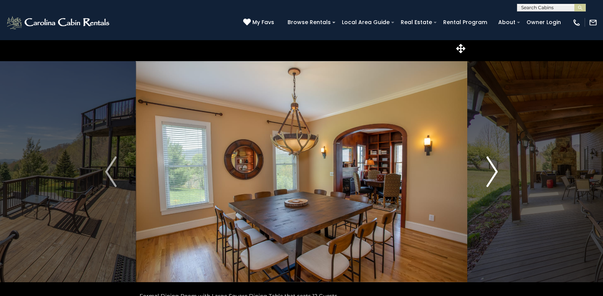
click at [495, 172] on img "Next" at bounding box center [491, 171] width 11 height 31
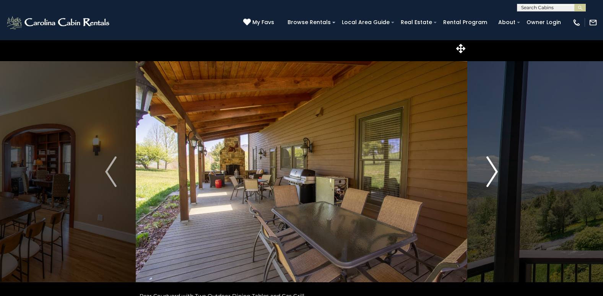
click at [495, 172] on img "Next" at bounding box center [491, 171] width 11 height 31
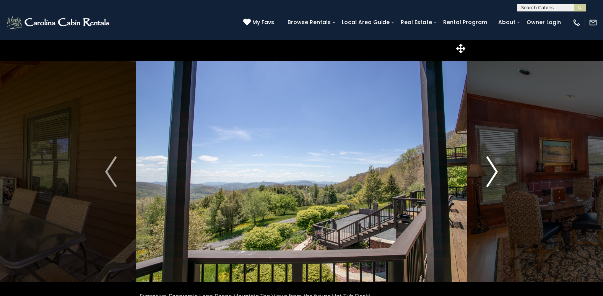
click at [495, 172] on img "Next" at bounding box center [491, 171] width 11 height 31
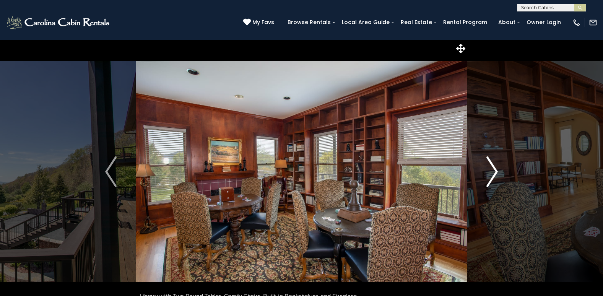
click at [495, 172] on img "Next" at bounding box center [491, 171] width 11 height 31
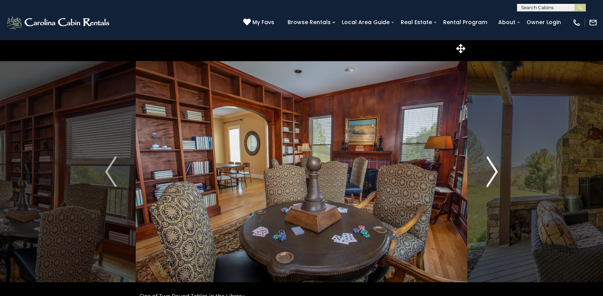
click at [495, 172] on img "Next" at bounding box center [491, 171] width 11 height 31
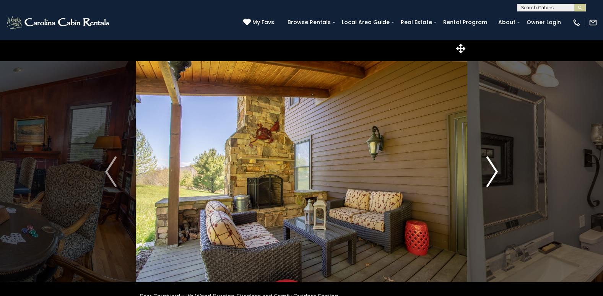
click at [495, 172] on img "Next" at bounding box center [491, 171] width 11 height 31
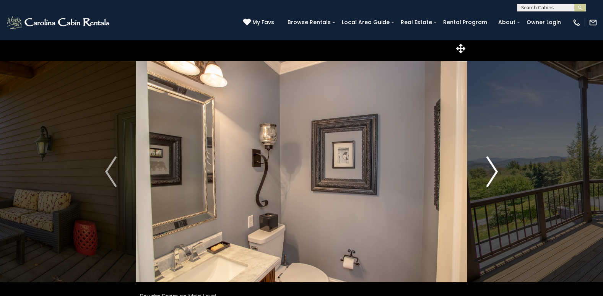
click at [495, 172] on img "Next" at bounding box center [491, 171] width 11 height 31
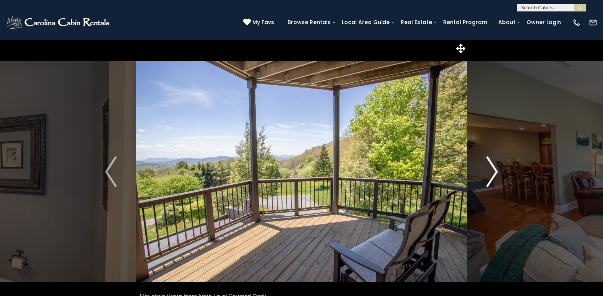
click at [495, 172] on img "Next" at bounding box center [491, 171] width 11 height 31
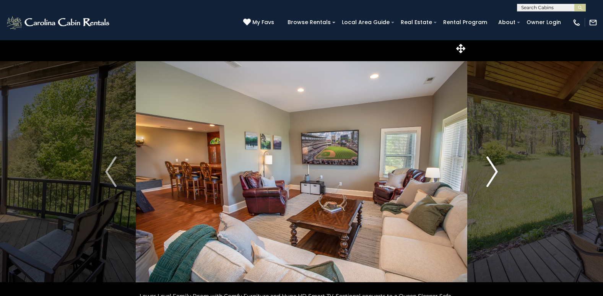
click at [495, 172] on img "Next" at bounding box center [491, 171] width 11 height 31
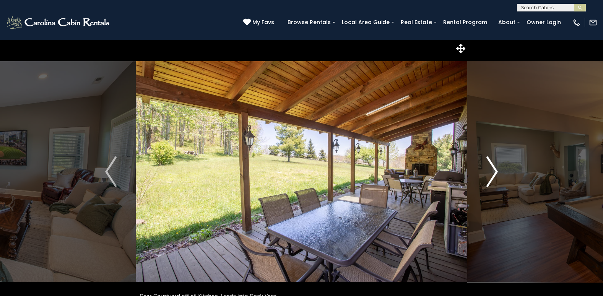
click at [495, 172] on img "Next" at bounding box center [491, 171] width 11 height 31
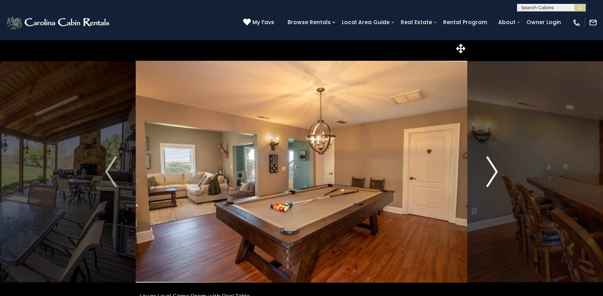
click at [495, 172] on img "Next" at bounding box center [491, 171] width 11 height 31
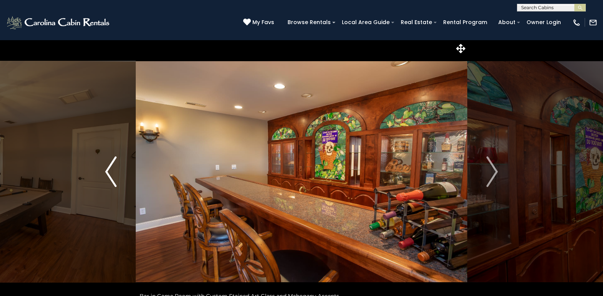
click at [102, 169] on button "Previous" at bounding box center [111, 172] width 50 height 264
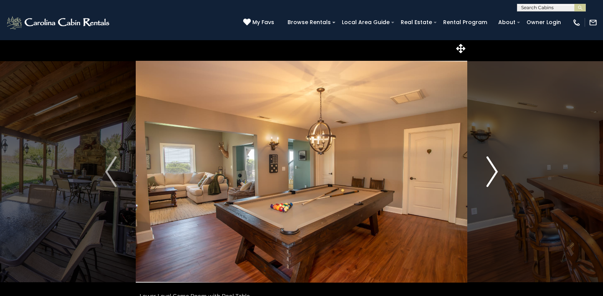
click at [495, 169] on img "Next" at bounding box center [491, 171] width 11 height 31
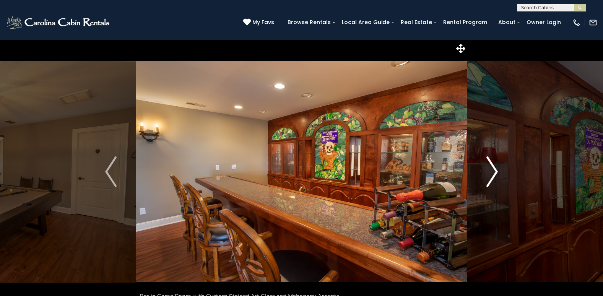
click at [496, 171] on img "Next" at bounding box center [491, 171] width 11 height 31
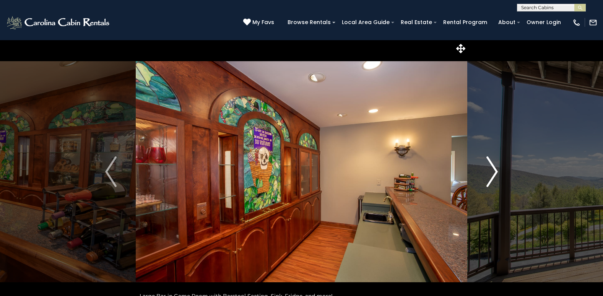
click at [495, 172] on img "Next" at bounding box center [491, 171] width 11 height 31
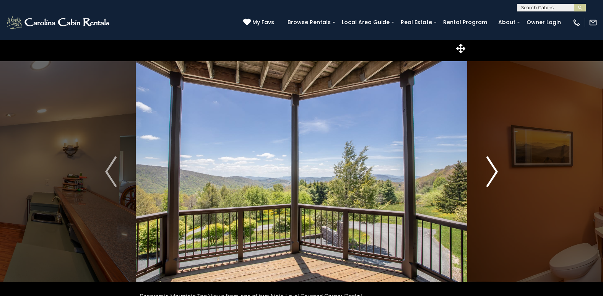
click at [494, 173] on img "Next" at bounding box center [491, 171] width 11 height 31
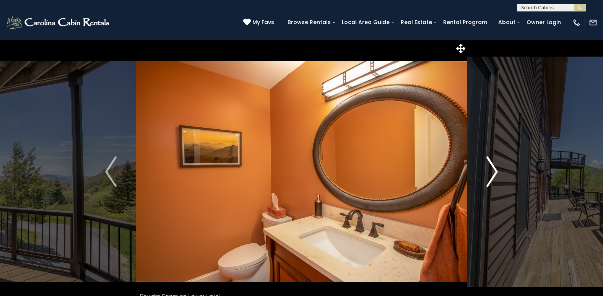
click at [494, 173] on img "Next" at bounding box center [491, 171] width 11 height 31
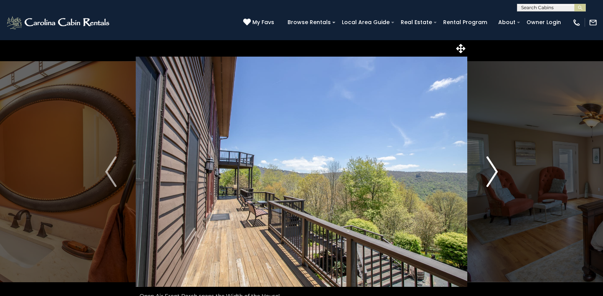
click at [494, 173] on img "Next" at bounding box center [491, 171] width 11 height 31
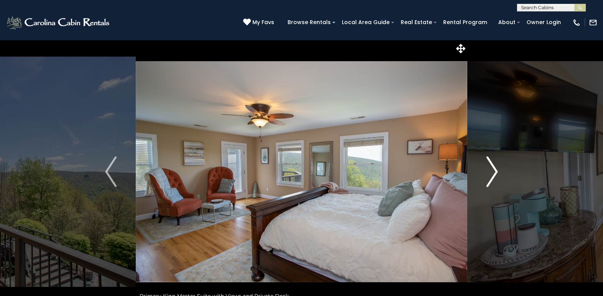
click at [494, 173] on img "Next" at bounding box center [491, 171] width 11 height 31
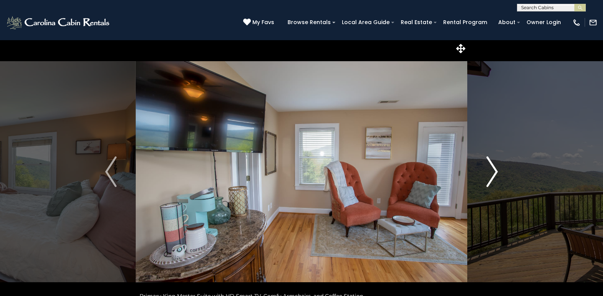
click at [494, 173] on img "Next" at bounding box center [491, 171] width 11 height 31
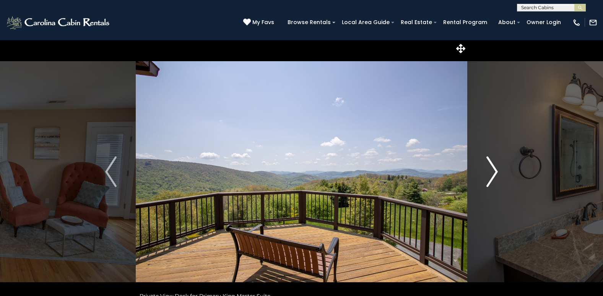
click at [494, 173] on img "Next" at bounding box center [491, 171] width 11 height 31
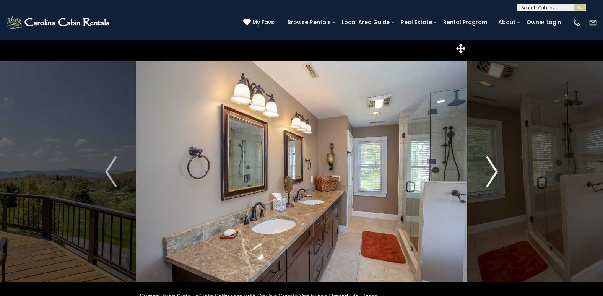
click at [494, 173] on img "Next" at bounding box center [491, 171] width 11 height 31
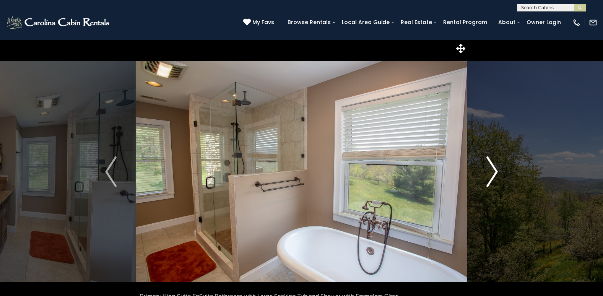
click at [494, 173] on img "Next" at bounding box center [491, 171] width 11 height 31
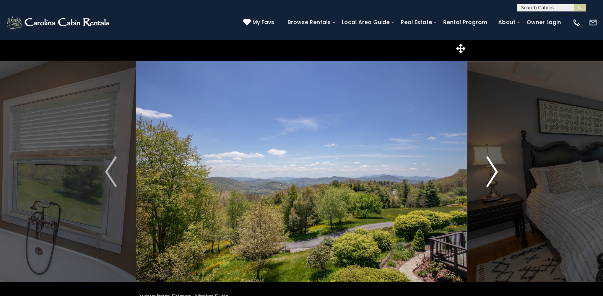
click at [494, 173] on img "Next" at bounding box center [491, 171] width 11 height 31
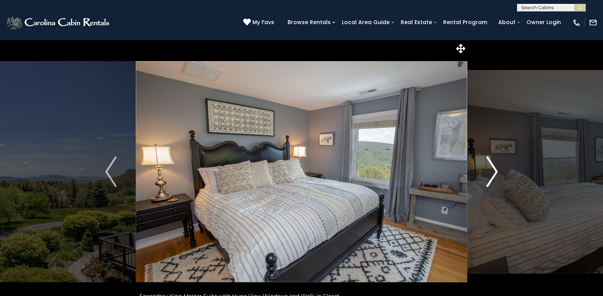
click at [494, 173] on img "Next" at bounding box center [491, 171] width 11 height 31
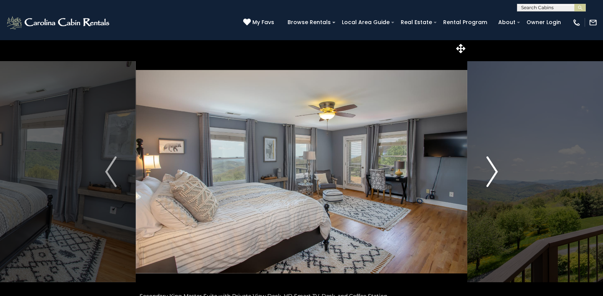
click at [494, 173] on img "Next" at bounding box center [491, 171] width 11 height 31
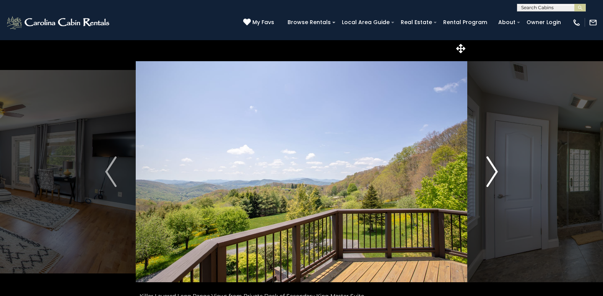
click at [494, 173] on img "Next" at bounding box center [491, 171] width 11 height 31
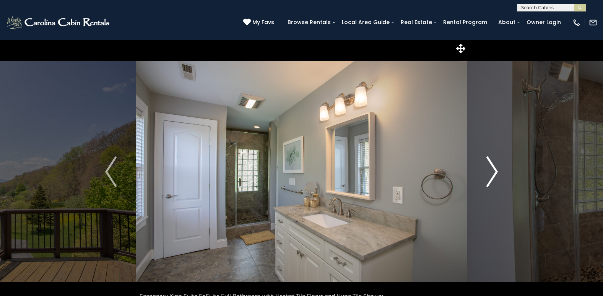
click at [494, 173] on img "Next" at bounding box center [491, 171] width 11 height 31
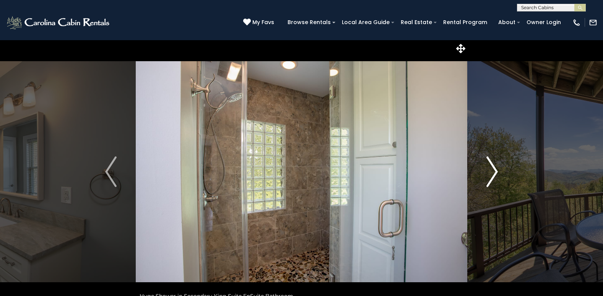
click at [494, 173] on img "Next" at bounding box center [491, 171] width 11 height 31
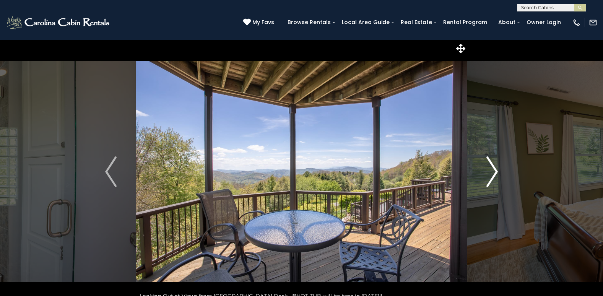
click at [494, 173] on img "Next" at bounding box center [491, 171] width 11 height 31
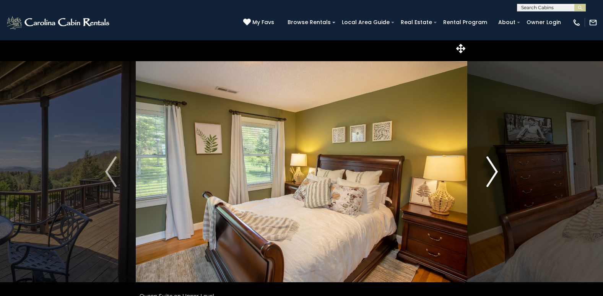
click at [494, 173] on img "Next" at bounding box center [491, 171] width 11 height 31
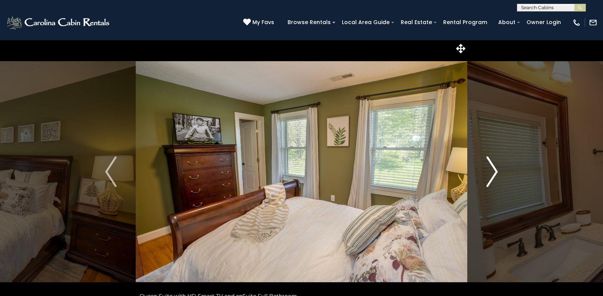
click at [494, 173] on img "Next" at bounding box center [491, 171] width 11 height 31
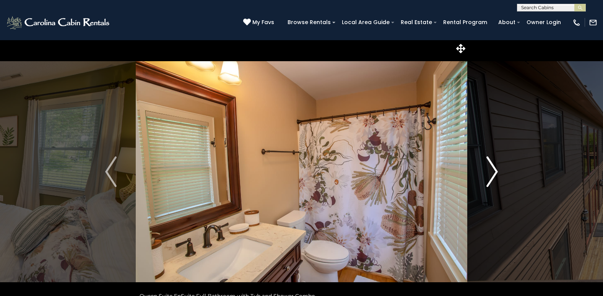
click at [494, 173] on img "Next" at bounding box center [491, 171] width 11 height 31
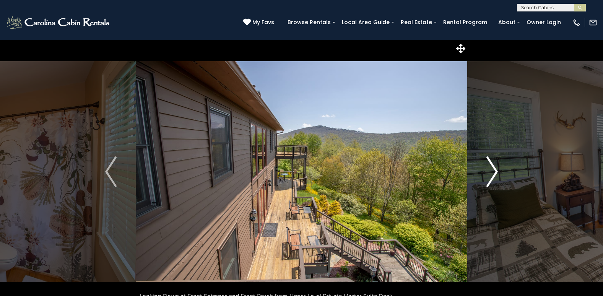
click at [494, 173] on img "Next" at bounding box center [491, 171] width 11 height 31
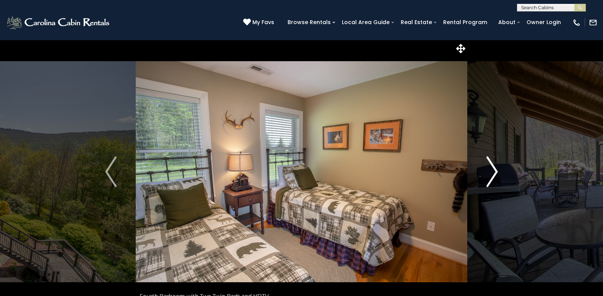
click at [494, 173] on img "Next" at bounding box center [491, 171] width 11 height 31
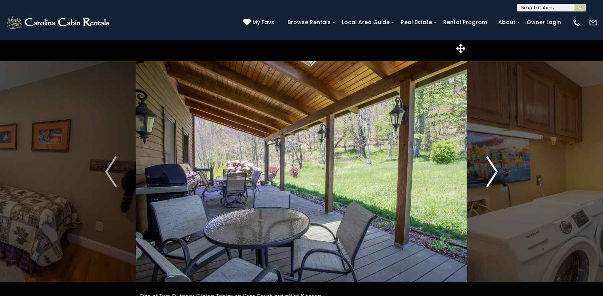
click at [494, 173] on img "Next" at bounding box center [491, 171] width 11 height 31
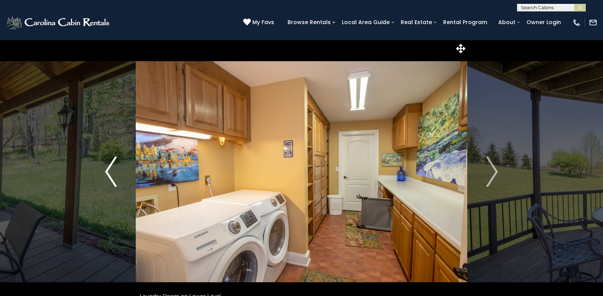
click at [107, 170] on img "Previous" at bounding box center [110, 171] width 11 height 31
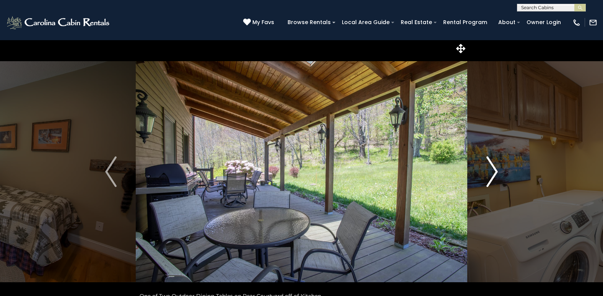
click at [496, 170] on img "Next" at bounding box center [491, 171] width 11 height 31
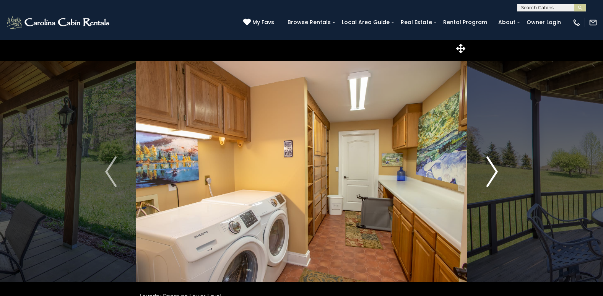
click at [496, 169] on img "Next" at bounding box center [491, 171] width 11 height 31
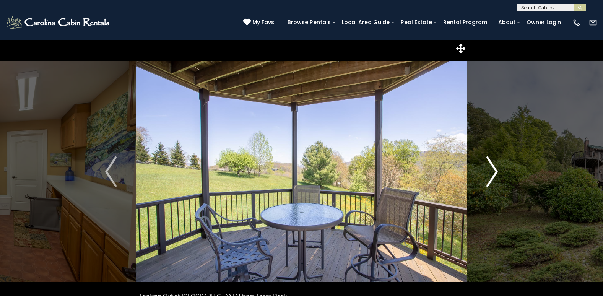
click at [496, 169] on img "Next" at bounding box center [491, 171] width 11 height 31
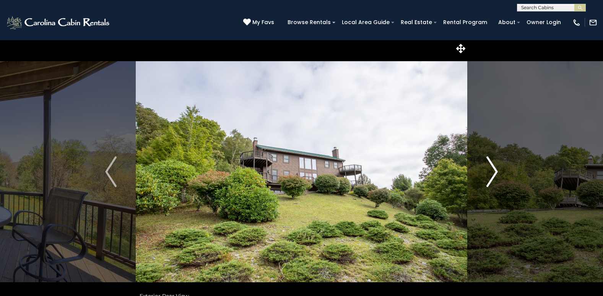
click at [496, 169] on img "Next" at bounding box center [491, 171] width 11 height 31
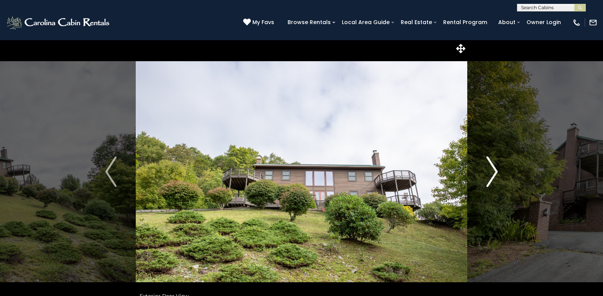
click at [495, 169] on img "Next" at bounding box center [491, 171] width 11 height 31
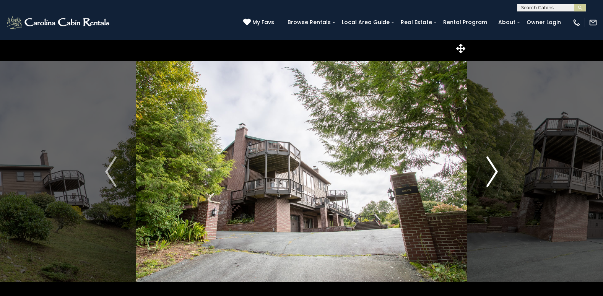
click at [495, 169] on img "Next" at bounding box center [491, 171] width 11 height 31
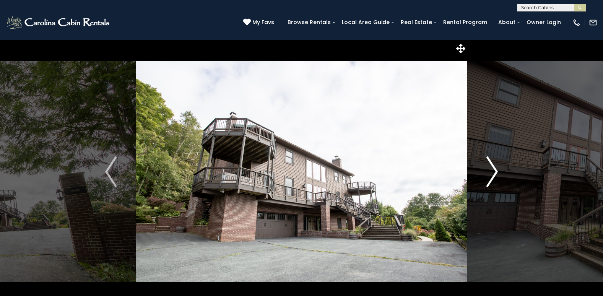
click at [495, 169] on img "Next" at bounding box center [491, 171] width 11 height 31
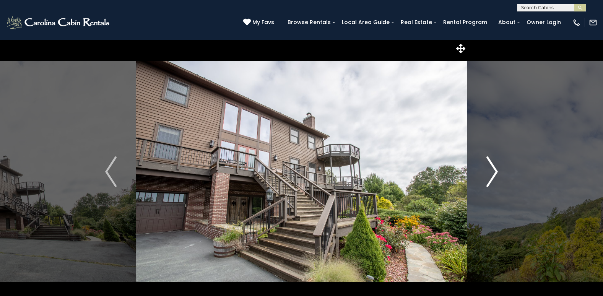
click at [495, 170] on img "Next" at bounding box center [491, 171] width 11 height 31
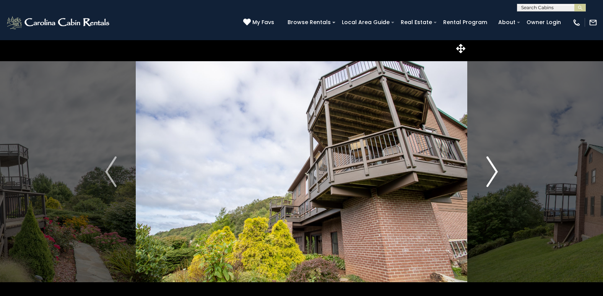
click at [495, 170] on img "Next" at bounding box center [491, 171] width 11 height 31
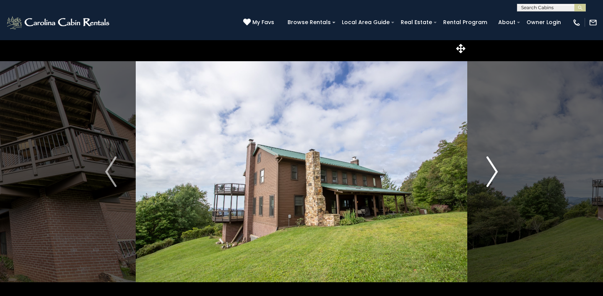
click at [495, 170] on img "Next" at bounding box center [491, 171] width 11 height 31
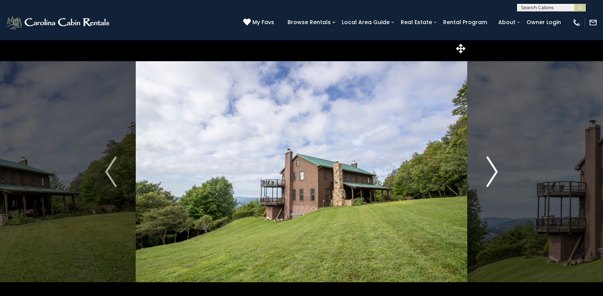
click at [495, 170] on img "Next" at bounding box center [491, 171] width 11 height 31
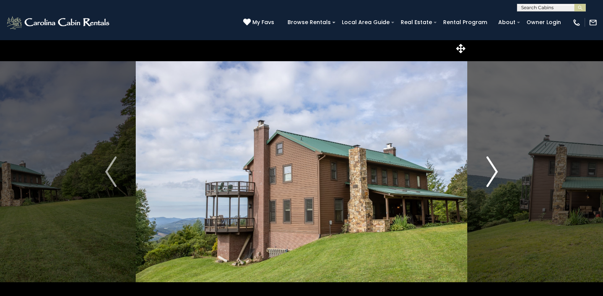
click at [495, 170] on img "Next" at bounding box center [491, 171] width 11 height 31
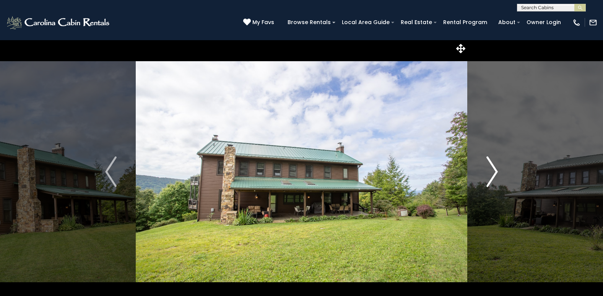
click at [495, 170] on img "Next" at bounding box center [491, 171] width 11 height 31
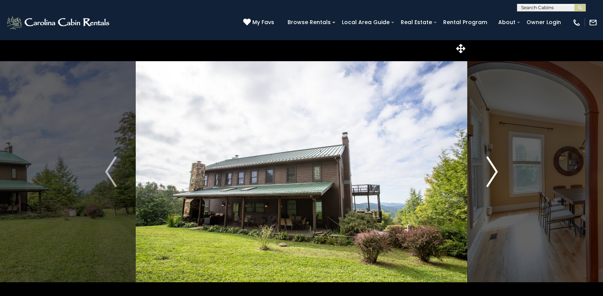
click at [495, 170] on img "Next" at bounding box center [491, 171] width 11 height 31
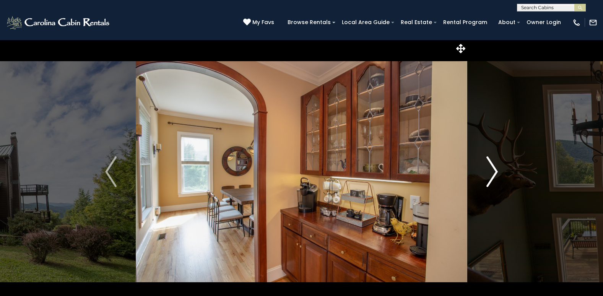
click at [495, 170] on img "Next" at bounding box center [491, 171] width 11 height 31
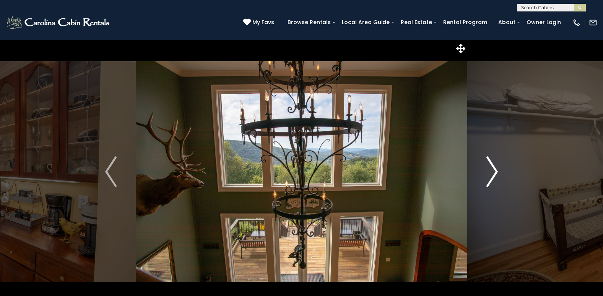
click at [495, 170] on img "Next" at bounding box center [491, 171] width 11 height 31
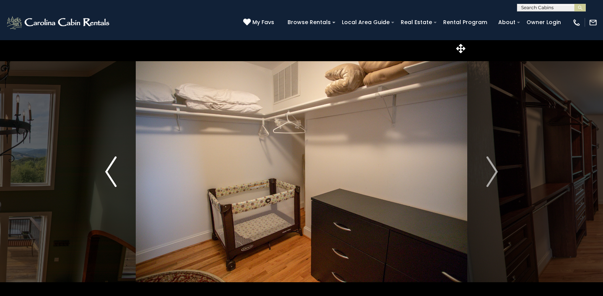
click at [109, 166] on img "Previous" at bounding box center [110, 171] width 11 height 31
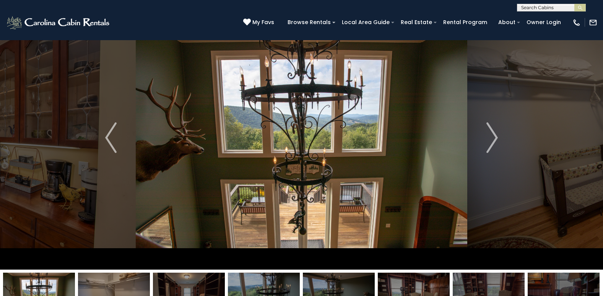
scroll to position [76, 0]
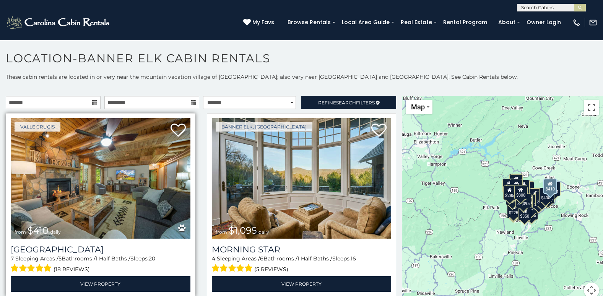
click at [122, 207] on img at bounding box center [101, 178] width 180 height 120
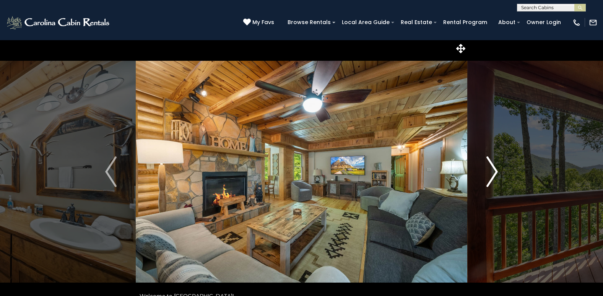
click at [495, 172] on img "Next" at bounding box center [491, 171] width 11 height 31
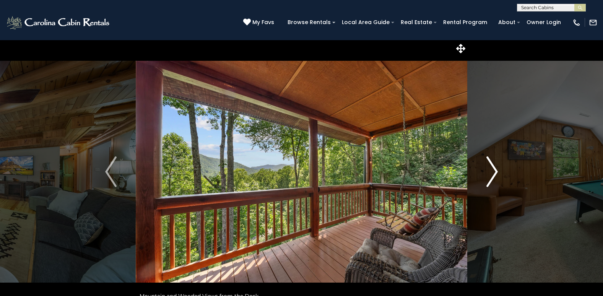
click at [497, 172] on img "Next" at bounding box center [491, 171] width 11 height 31
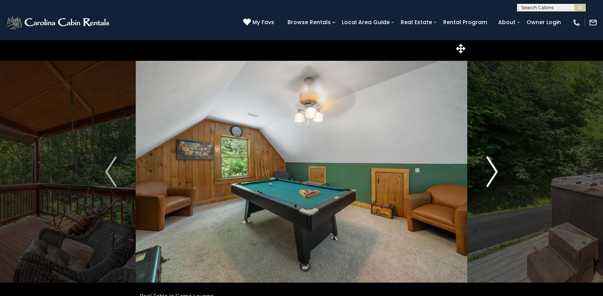
click at [497, 172] on img "Next" at bounding box center [491, 171] width 11 height 31
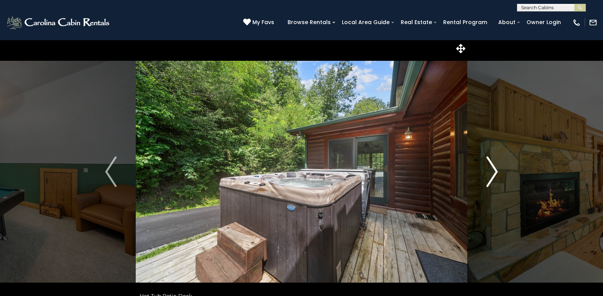
click at [498, 171] on img "Next" at bounding box center [491, 171] width 11 height 31
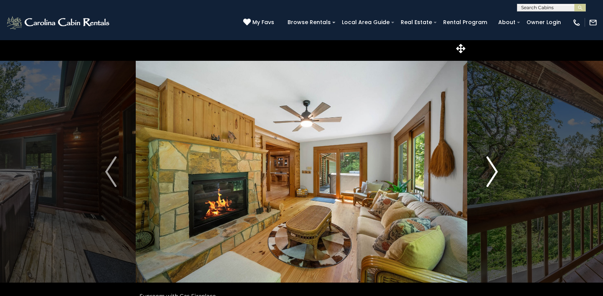
click at [498, 171] on button "Next" at bounding box center [492, 172] width 50 height 264
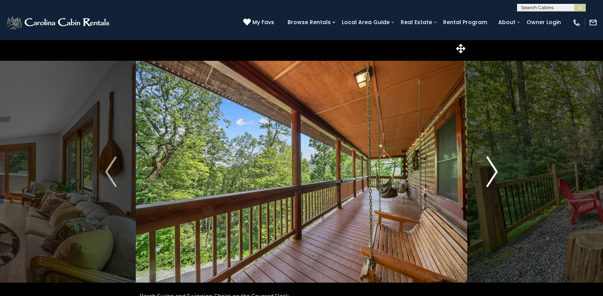
click at [498, 171] on button "Next" at bounding box center [492, 172] width 50 height 264
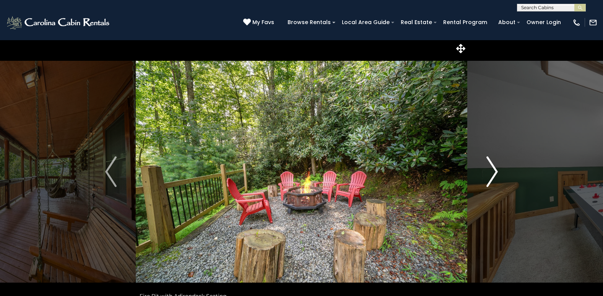
click at [498, 171] on button "Next" at bounding box center [492, 172] width 50 height 264
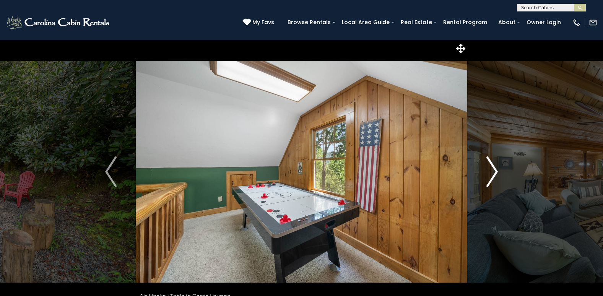
click at [497, 170] on img "Next" at bounding box center [491, 171] width 11 height 31
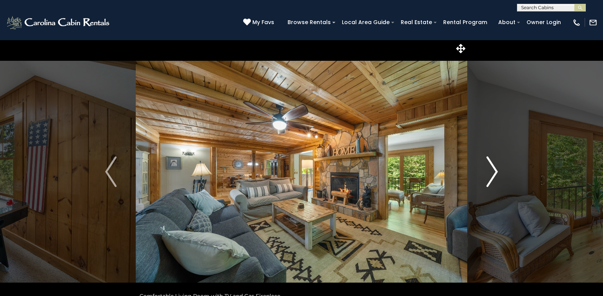
click at [497, 170] on img "Next" at bounding box center [491, 171] width 11 height 31
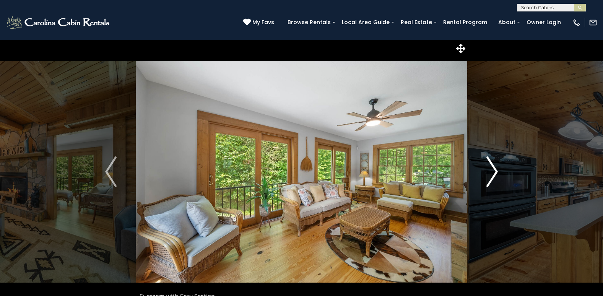
click at [497, 170] on img "Next" at bounding box center [491, 171] width 11 height 31
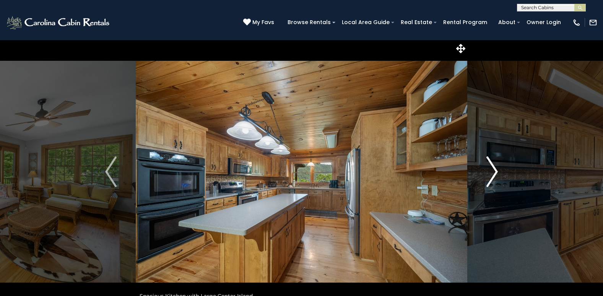
click at [497, 170] on img "Next" at bounding box center [491, 171] width 11 height 31
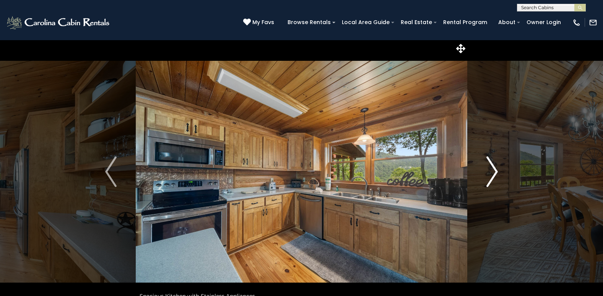
click at [496, 174] on img "Next" at bounding box center [491, 171] width 11 height 31
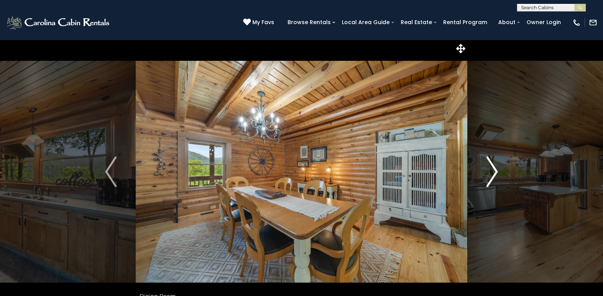
click at [491, 179] on img "Next" at bounding box center [491, 171] width 11 height 31
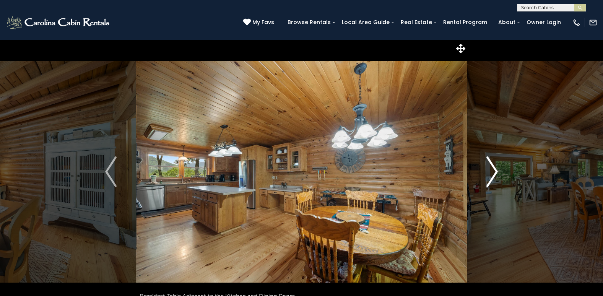
click at [491, 179] on img "Next" at bounding box center [491, 171] width 11 height 31
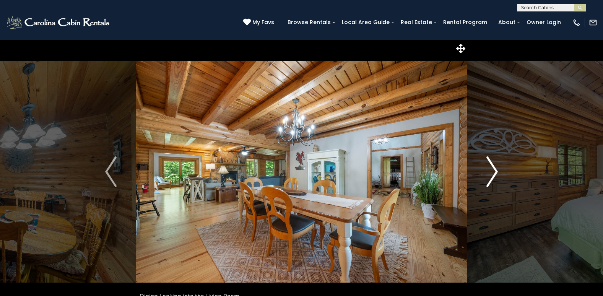
click at [495, 171] on img "Next" at bounding box center [491, 171] width 11 height 31
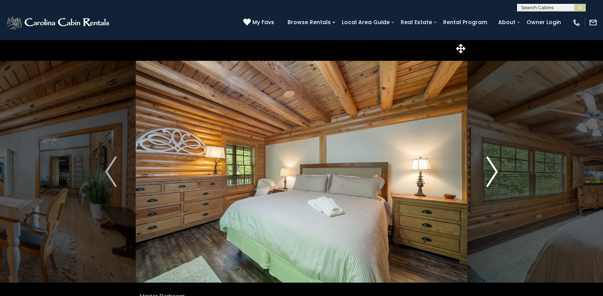
click at [495, 171] on img "Next" at bounding box center [491, 171] width 11 height 31
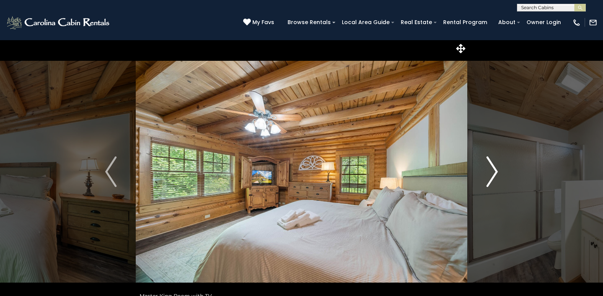
click at [495, 171] on img "Next" at bounding box center [491, 171] width 11 height 31
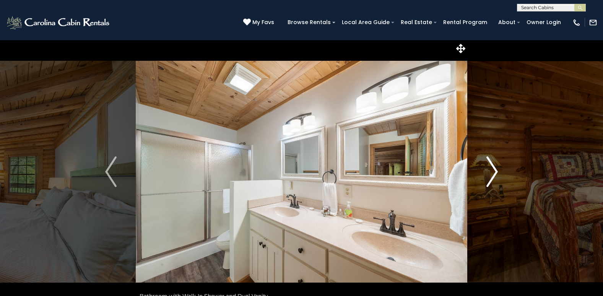
click at [495, 171] on img "Next" at bounding box center [491, 171] width 11 height 31
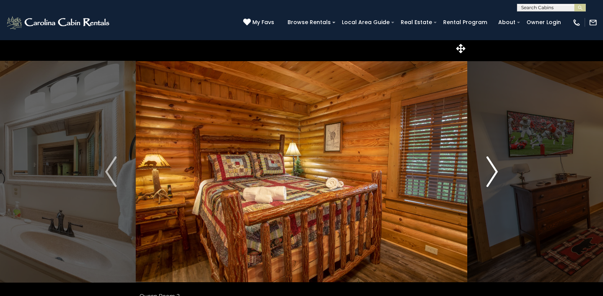
click at [495, 172] on img "Next" at bounding box center [491, 171] width 11 height 31
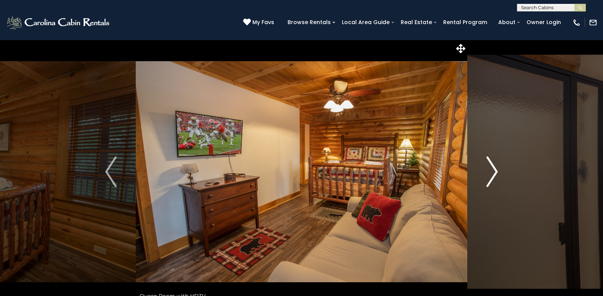
click at [495, 172] on img "Next" at bounding box center [491, 171] width 11 height 31
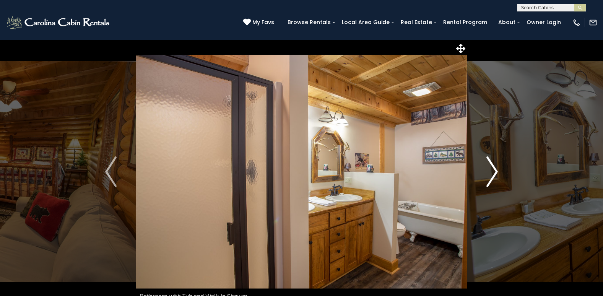
click at [495, 173] on img "Next" at bounding box center [491, 171] width 11 height 31
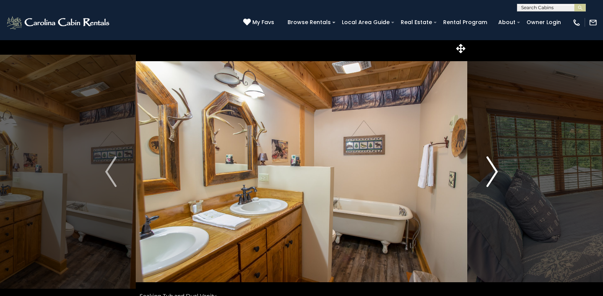
click at [494, 173] on img "Next" at bounding box center [491, 171] width 11 height 31
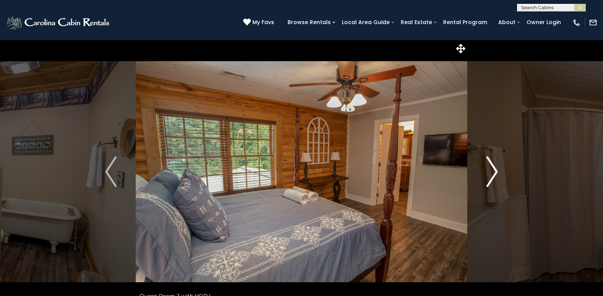
click at [494, 173] on img "Next" at bounding box center [491, 171] width 11 height 31
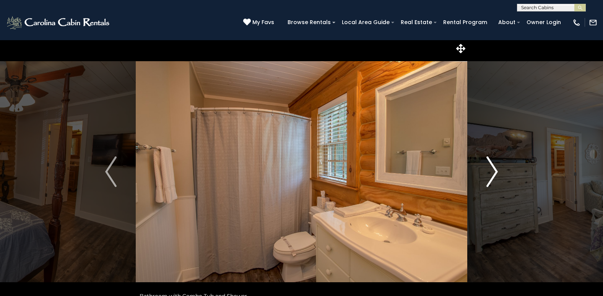
click at [494, 173] on img "Next" at bounding box center [491, 171] width 11 height 31
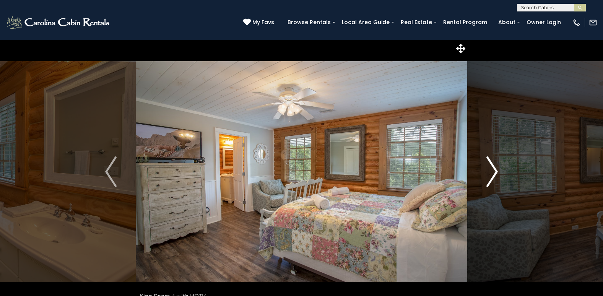
click at [494, 173] on img "Next" at bounding box center [491, 171] width 11 height 31
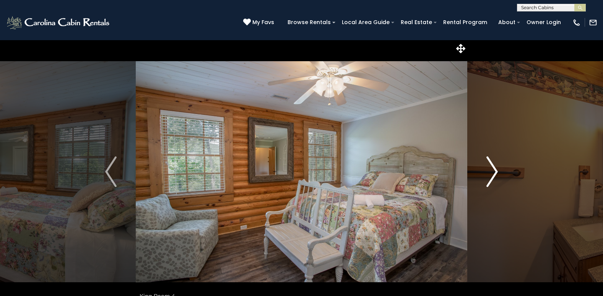
click at [494, 174] on img "Next" at bounding box center [491, 171] width 11 height 31
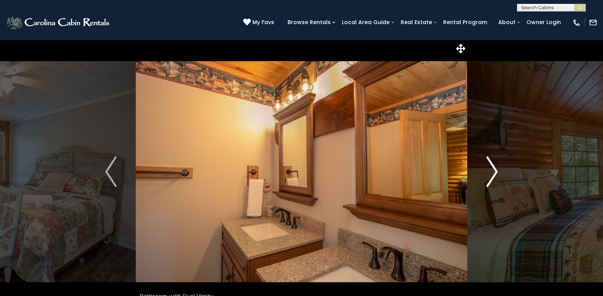
click at [494, 174] on img "Next" at bounding box center [491, 171] width 11 height 31
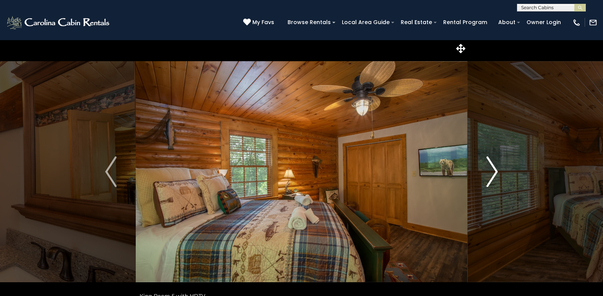
click at [494, 174] on img "Next" at bounding box center [491, 171] width 11 height 31
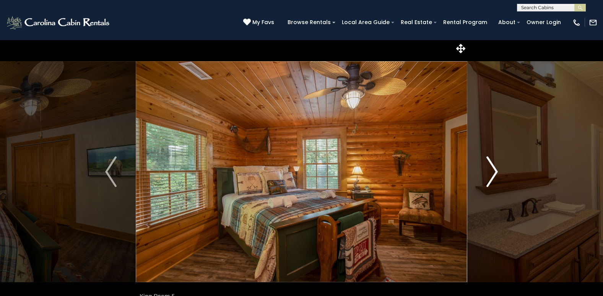
click at [494, 174] on img "Next" at bounding box center [491, 171] width 11 height 31
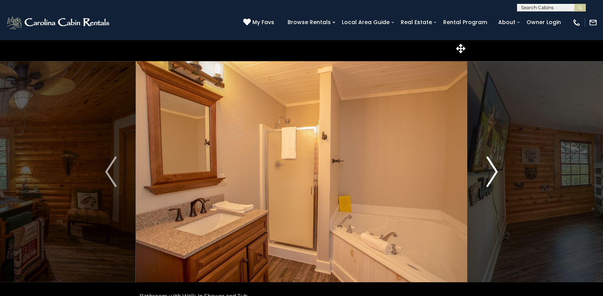
click at [494, 174] on img "Next" at bounding box center [491, 171] width 11 height 31
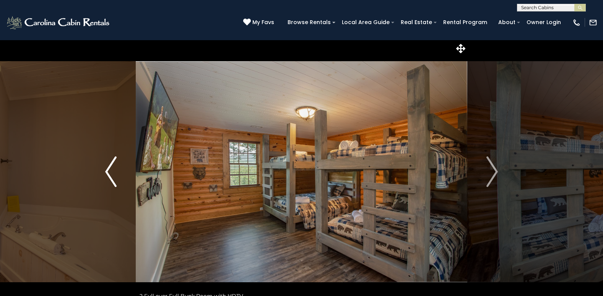
click at [110, 176] on img "Previous" at bounding box center [110, 171] width 11 height 31
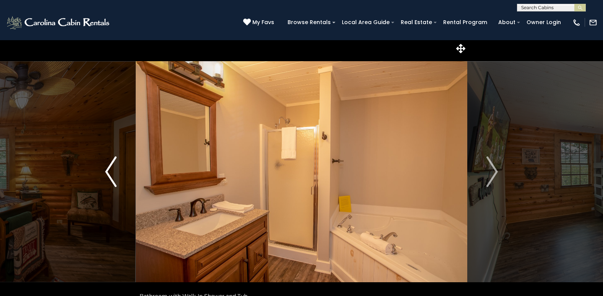
click at [110, 176] on img "Previous" at bounding box center [110, 171] width 11 height 31
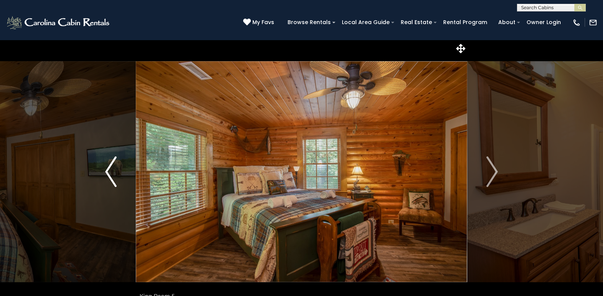
click at [110, 176] on img "Previous" at bounding box center [110, 171] width 11 height 31
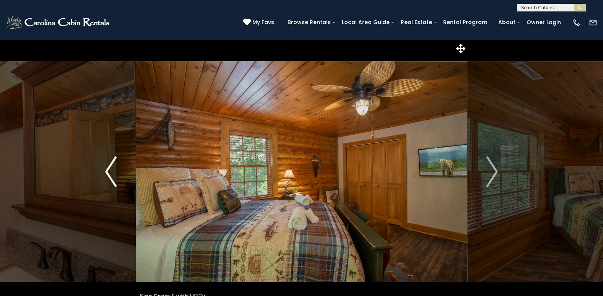
click at [110, 176] on img "Previous" at bounding box center [110, 171] width 11 height 31
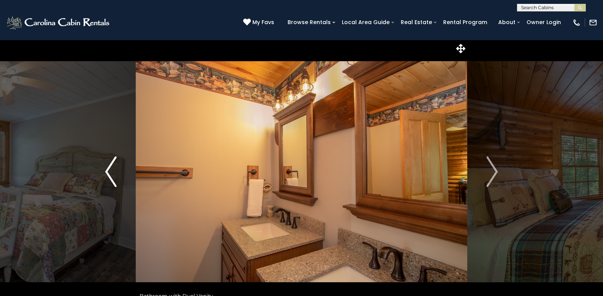
click at [110, 176] on img "Previous" at bounding box center [110, 171] width 11 height 31
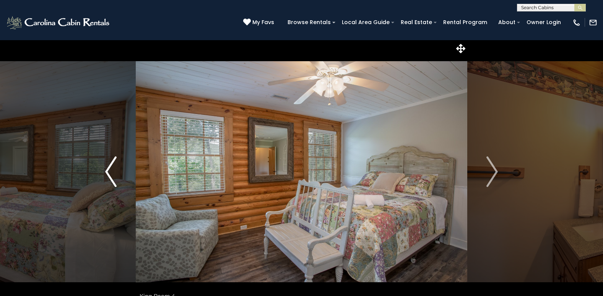
click at [110, 176] on img "Previous" at bounding box center [110, 171] width 11 height 31
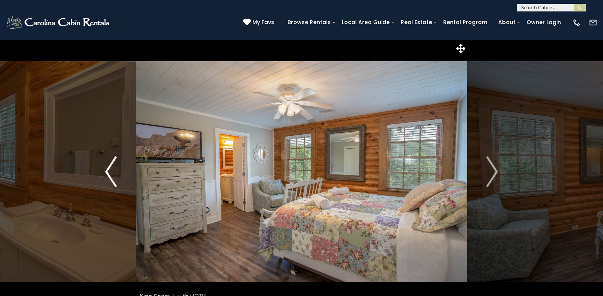
click at [110, 176] on img "Previous" at bounding box center [110, 171] width 11 height 31
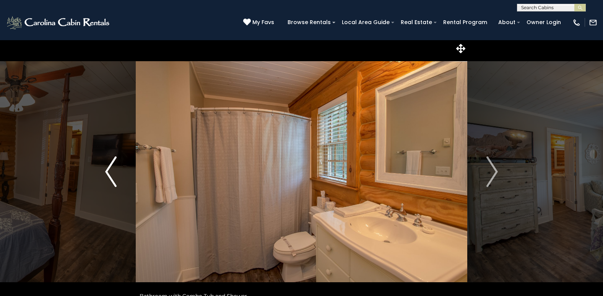
click at [110, 176] on img "Previous" at bounding box center [110, 171] width 11 height 31
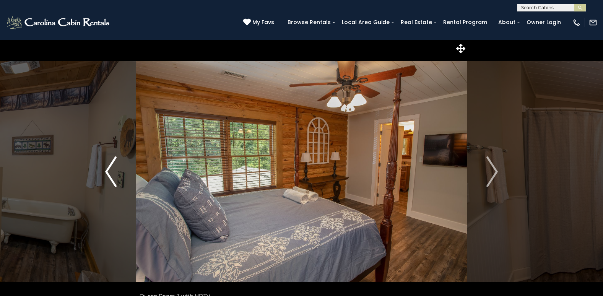
click at [110, 176] on img "Previous" at bounding box center [110, 171] width 11 height 31
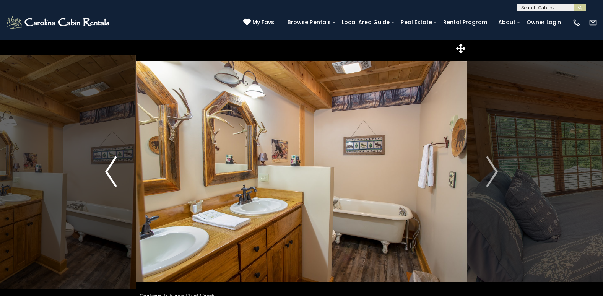
click at [110, 176] on img "Previous" at bounding box center [110, 171] width 11 height 31
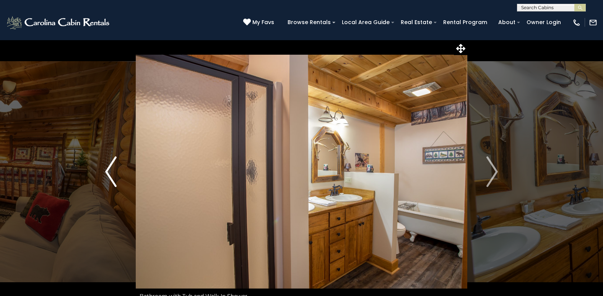
click at [110, 176] on img "Previous" at bounding box center [110, 171] width 11 height 31
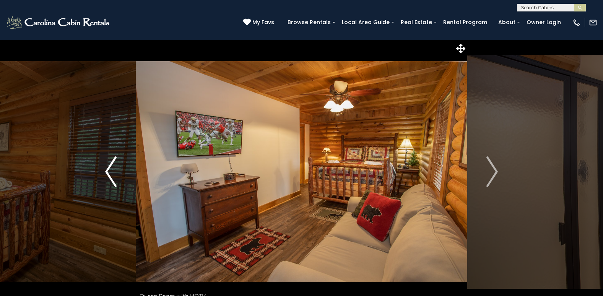
click at [108, 175] on img "Previous" at bounding box center [110, 171] width 11 height 31
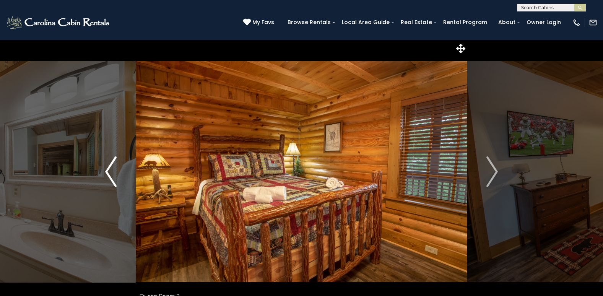
click at [108, 175] on img "Previous" at bounding box center [110, 171] width 11 height 31
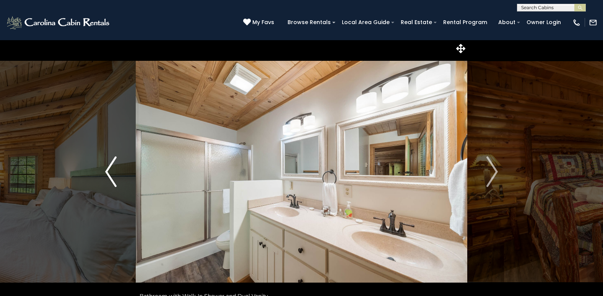
click at [108, 175] on img "Previous" at bounding box center [110, 171] width 11 height 31
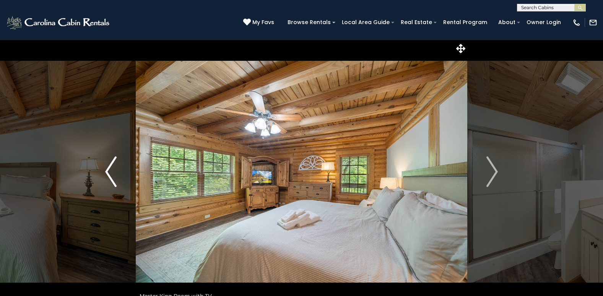
click at [108, 175] on img "Previous" at bounding box center [110, 171] width 11 height 31
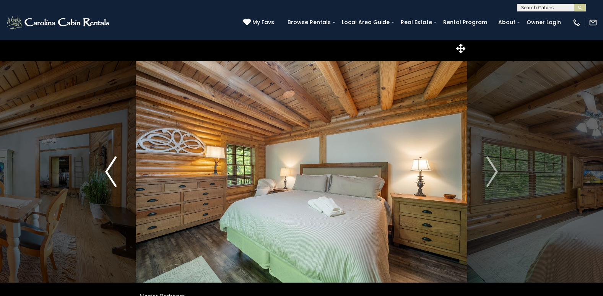
click at [108, 175] on img "Previous" at bounding box center [110, 171] width 11 height 31
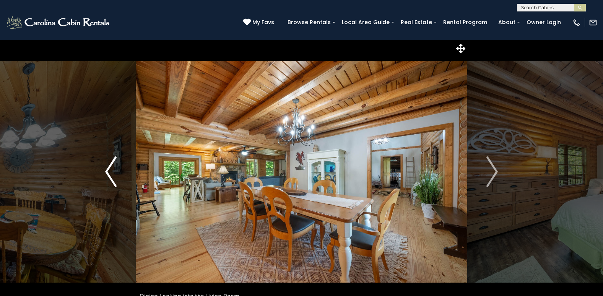
click at [108, 175] on img "Previous" at bounding box center [110, 171] width 11 height 31
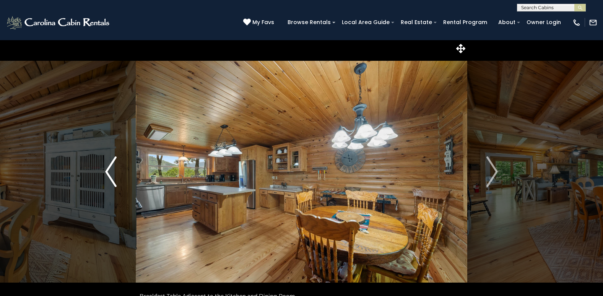
click at [108, 175] on img "Previous" at bounding box center [110, 171] width 11 height 31
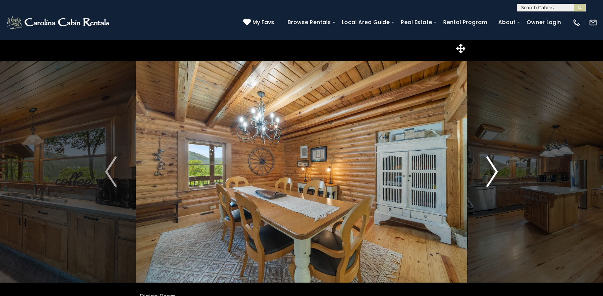
click at [495, 171] on img "Next" at bounding box center [491, 171] width 11 height 31
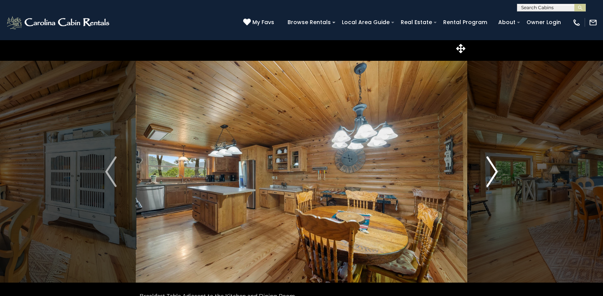
click at [495, 171] on img "Next" at bounding box center [491, 171] width 11 height 31
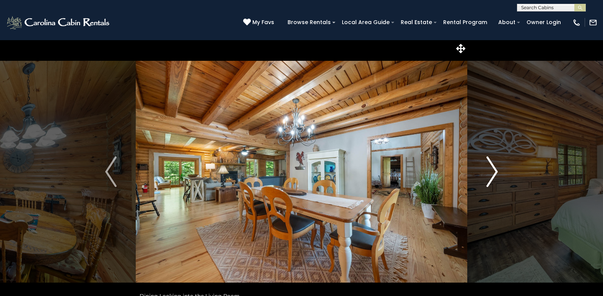
click at [495, 171] on img "Next" at bounding box center [491, 171] width 11 height 31
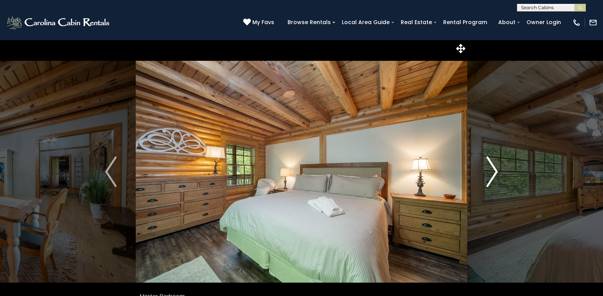
click at [495, 171] on img "Next" at bounding box center [491, 171] width 11 height 31
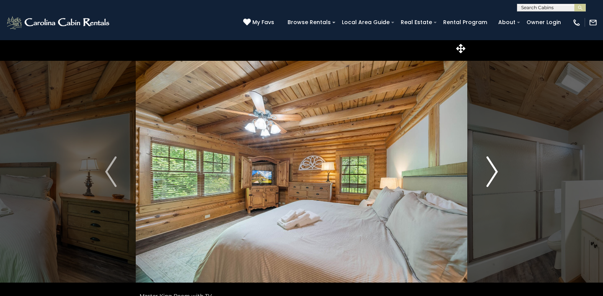
click at [495, 171] on img "Next" at bounding box center [491, 171] width 11 height 31
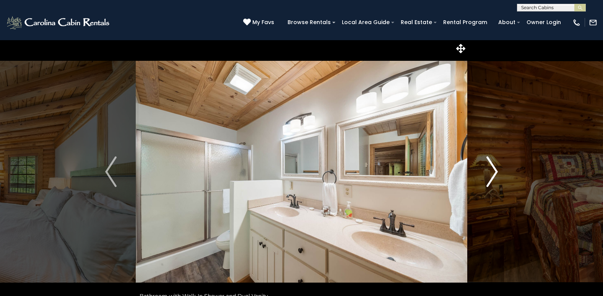
click at [495, 171] on img "Next" at bounding box center [491, 171] width 11 height 31
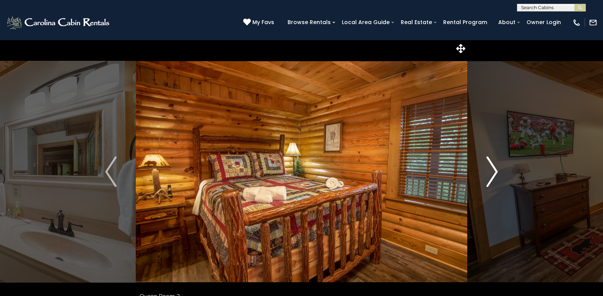
click at [495, 171] on img "Next" at bounding box center [491, 171] width 11 height 31
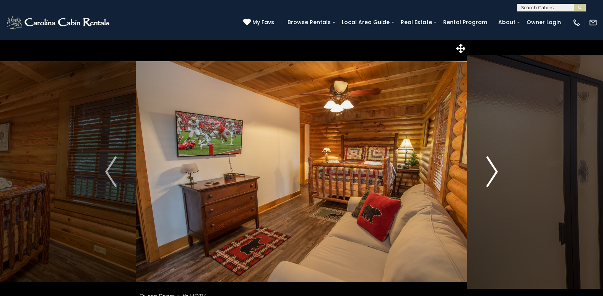
click at [495, 171] on img "Next" at bounding box center [491, 171] width 11 height 31
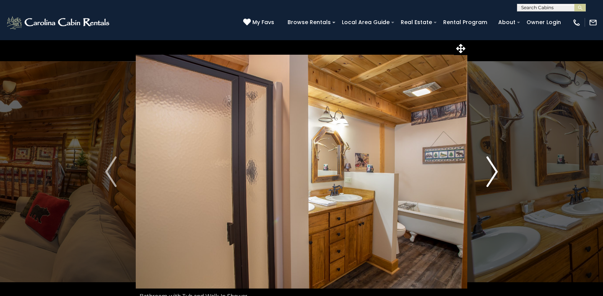
click at [495, 171] on img "Next" at bounding box center [491, 171] width 11 height 31
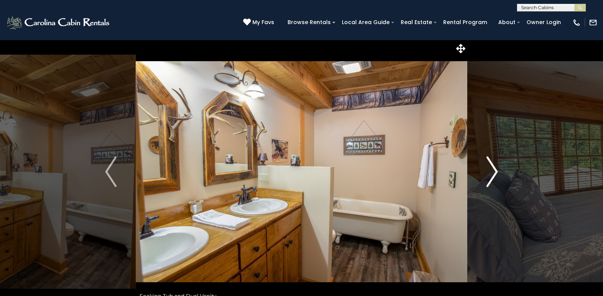
click at [495, 171] on img "Next" at bounding box center [491, 171] width 11 height 31
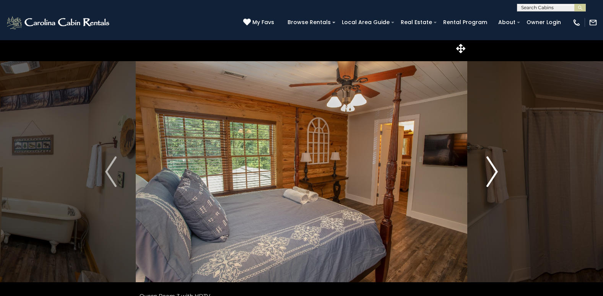
click at [494, 171] on img "Next" at bounding box center [491, 171] width 11 height 31
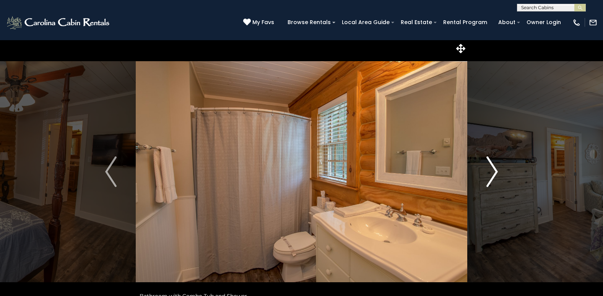
click at [494, 171] on img "Next" at bounding box center [491, 171] width 11 height 31
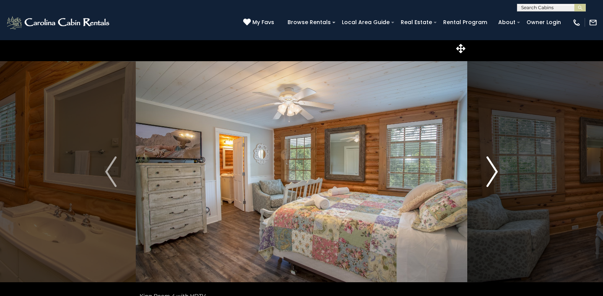
click at [493, 172] on img "Next" at bounding box center [491, 171] width 11 height 31
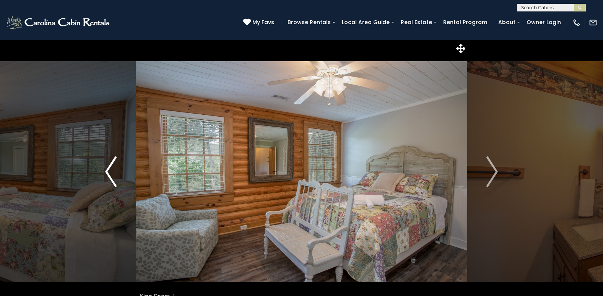
click at [111, 168] on img "Previous" at bounding box center [110, 171] width 11 height 31
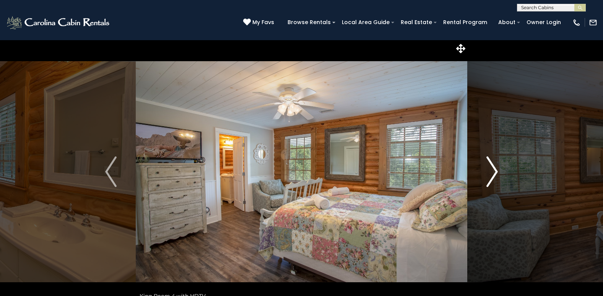
click at [496, 172] on img "Next" at bounding box center [491, 171] width 11 height 31
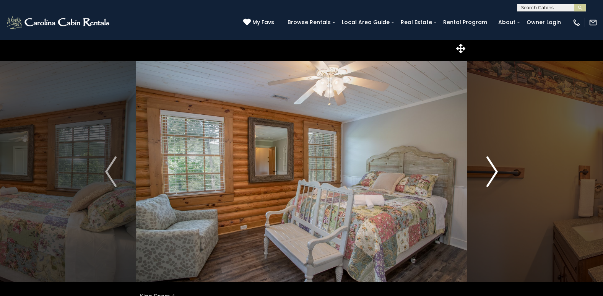
click at [496, 172] on img "Next" at bounding box center [491, 171] width 11 height 31
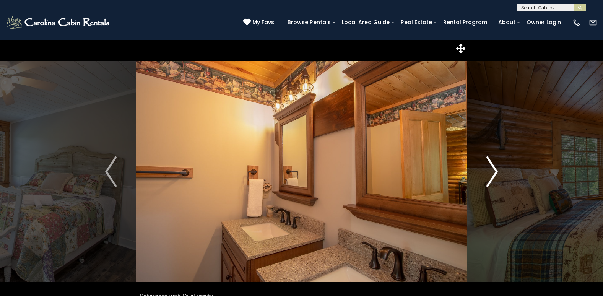
click at [496, 172] on img "Next" at bounding box center [491, 171] width 11 height 31
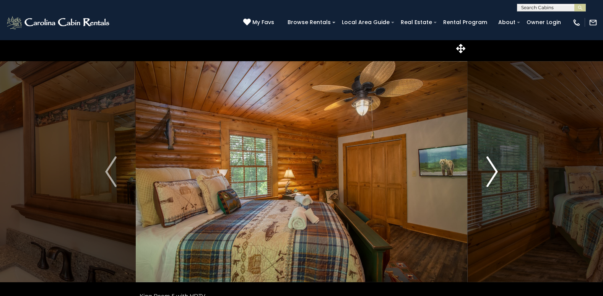
click at [494, 172] on img "Next" at bounding box center [491, 171] width 11 height 31
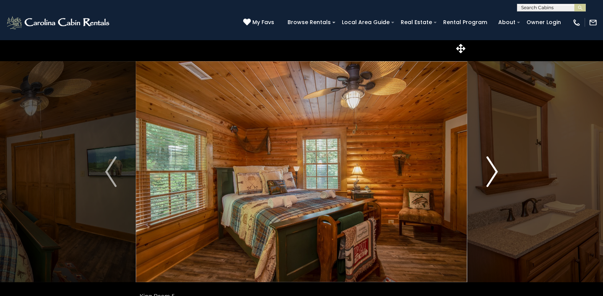
click at [494, 172] on img "Next" at bounding box center [491, 171] width 11 height 31
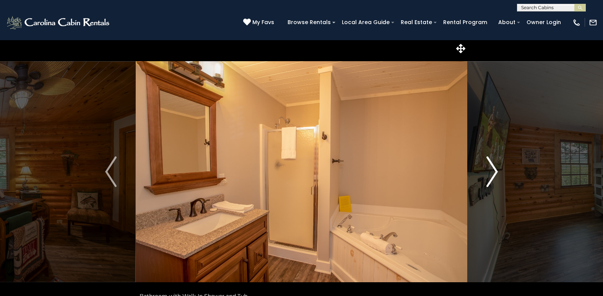
click at [494, 172] on img "Next" at bounding box center [491, 171] width 11 height 31
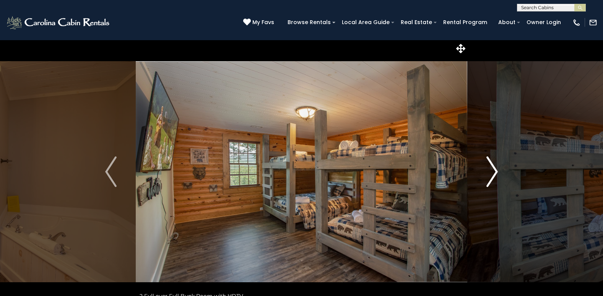
click at [494, 173] on img "Next" at bounding box center [491, 171] width 11 height 31
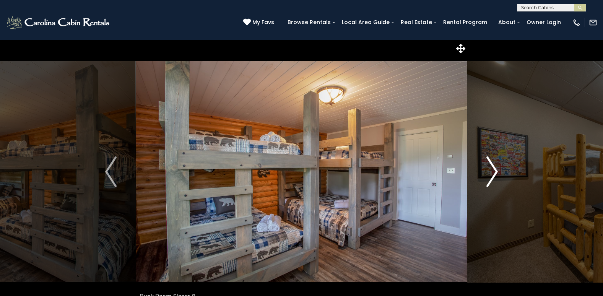
click at [494, 173] on img "Next" at bounding box center [491, 171] width 11 height 31
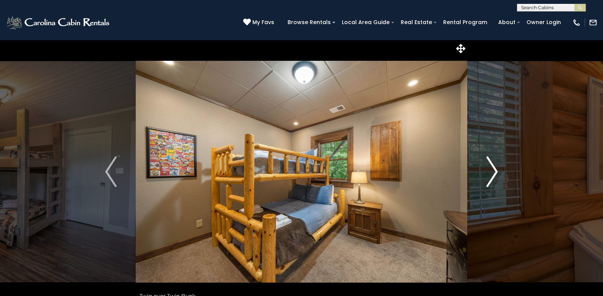
click at [493, 172] on img "Next" at bounding box center [491, 171] width 11 height 31
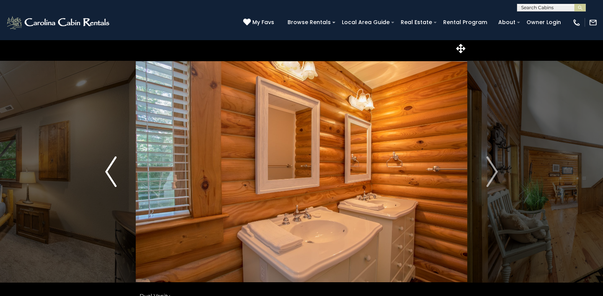
click at [107, 173] on img "Previous" at bounding box center [110, 171] width 11 height 31
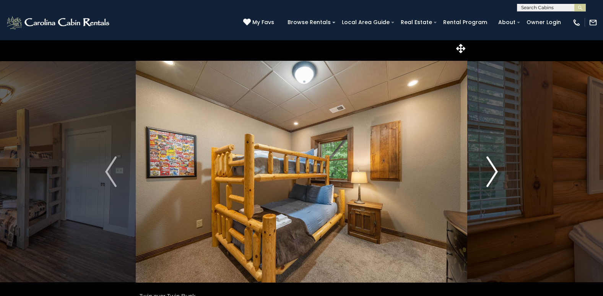
click at [493, 171] on img "Next" at bounding box center [491, 171] width 11 height 31
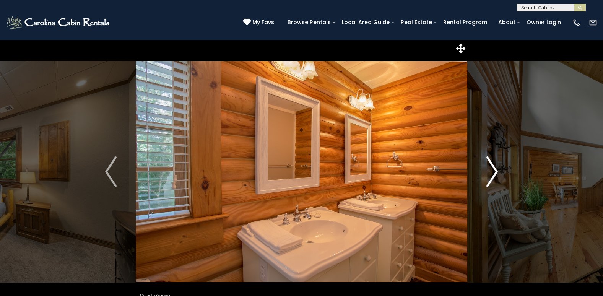
click at [493, 171] on img "Next" at bounding box center [491, 171] width 11 height 31
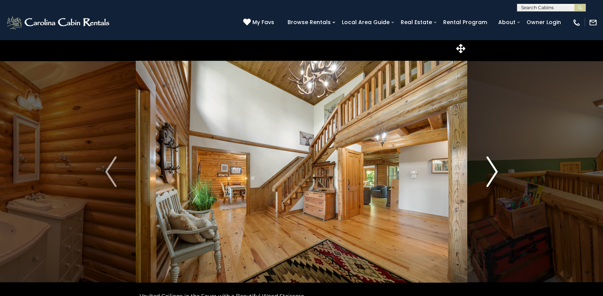
click at [493, 171] on img "Next" at bounding box center [491, 171] width 11 height 31
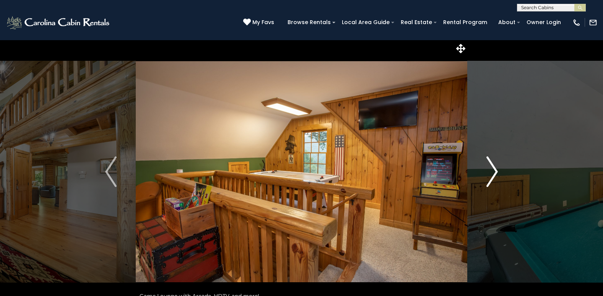
click at [493, 171] on img "Next" at bounding box center [491, 171] width 11 height 31
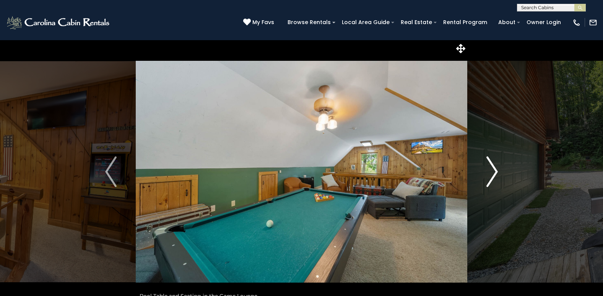
click at [492, 171] on img "Next" at bounding box center [491, 171] width 11 height 31
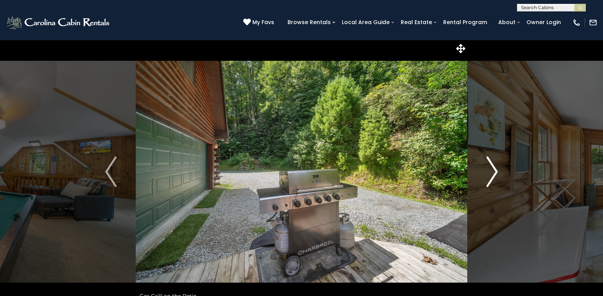
click at [492, 171] on img "Next" at bounding box center [491, 171] width 11 height 31
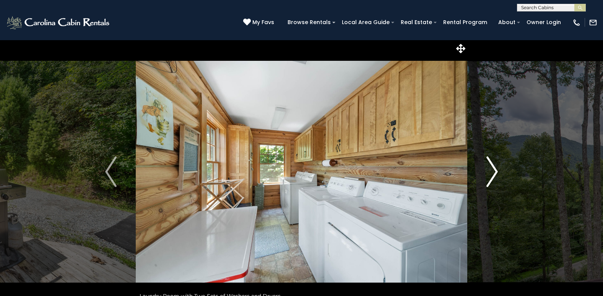
click at [491, 171] on img "Next" at bounding box center [491, 171] width 11 height 31
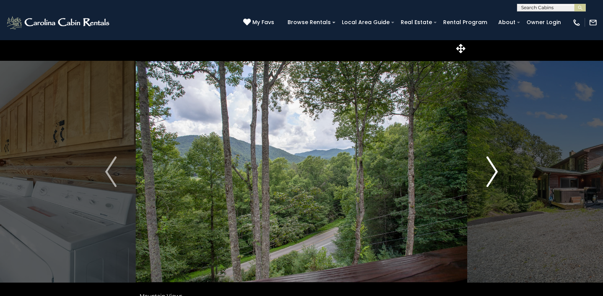
click at [490, 172] on img "Next" at bounding box center [491, 171] width 11 height 31
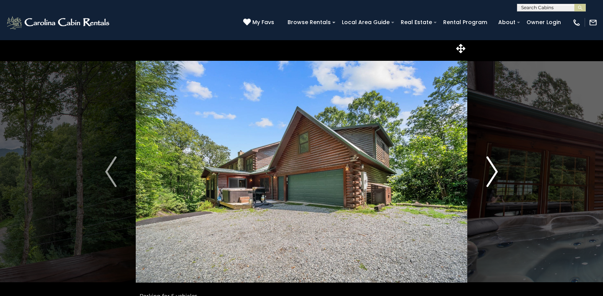
click at [490, 172] on img "Next" at bounding box center [491, 171] width 11 height 31
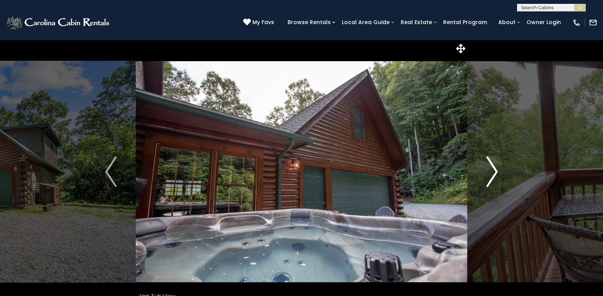
click at [490, 172] on img "Next" at bounding box center [491, 171] width 11 height 31
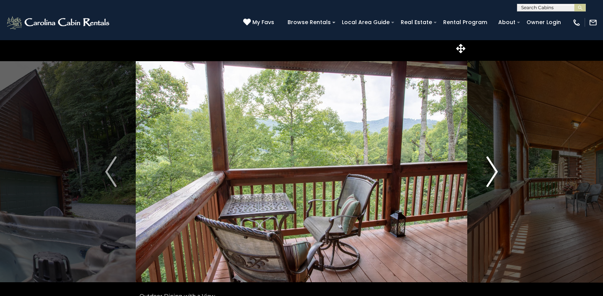
click at [490, 172] on img "Next" at bounding box center [491, 171] width 11 height 31
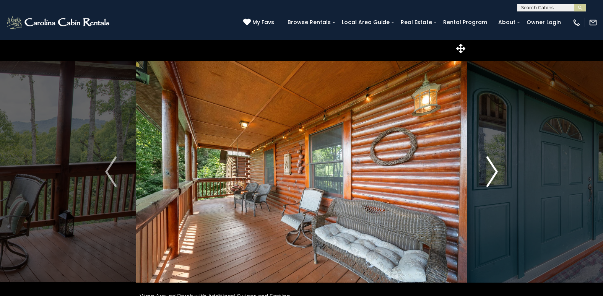
click at [490, 172] on img "Next" at bounding box center [491, 171] width 11 height 31
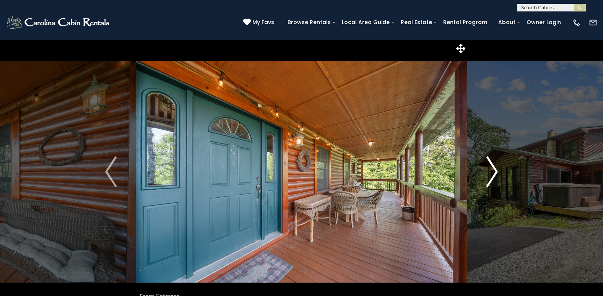
click at [490, 172] on img "Next" at bounding box center [491, 171] width 11 height 31
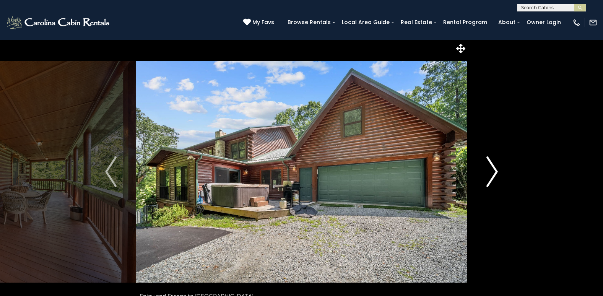
click at [490, 172] on img "Next" at bounding box center [491, 171] width 11 height 31
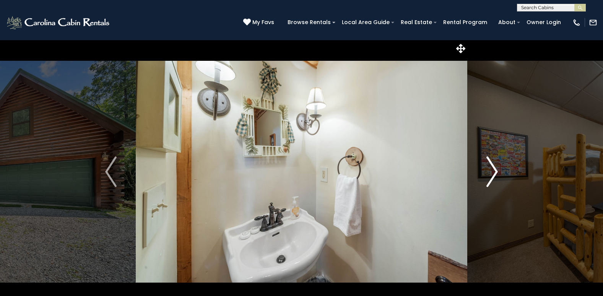
click at [490, 172] on img "Next" at bounding box center [491, 171] width 11 height 31
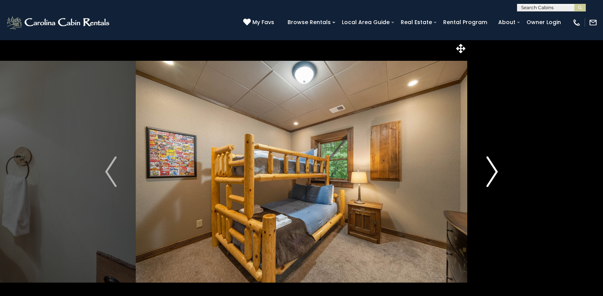
click at [490, 172] on img "Next" at bounding box center [491, 171] width 11 height 31
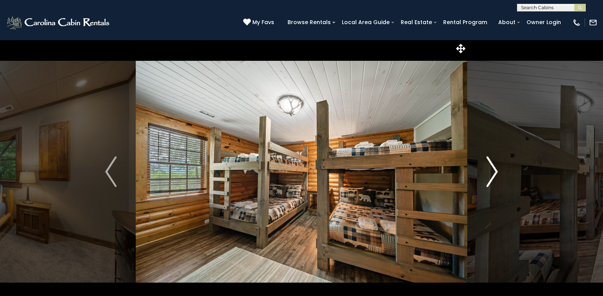
click at [490, 172] on img "Next" at bounding box center [491, 171] width 11 height 31
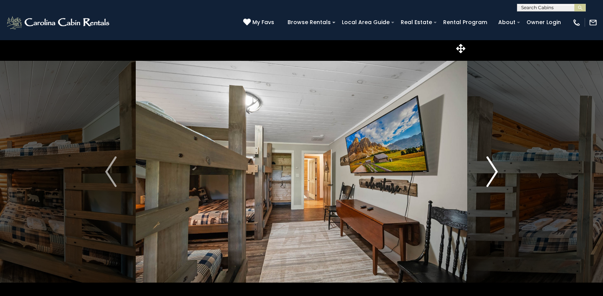
click at [490, 172] on img "Next" at bounding box center [491, 171] width 11 height 31
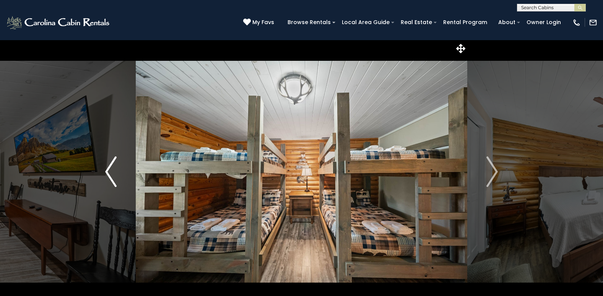
click at [111, 174] on img "Previous" at bounding box center [110, 171] width 11 height 31
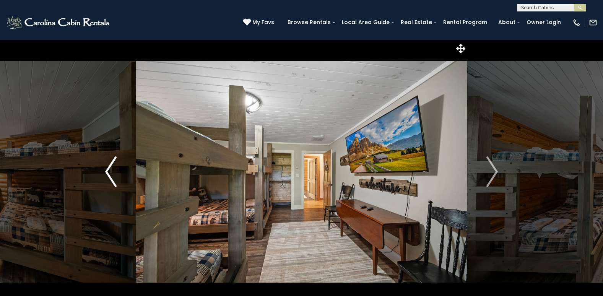
click at [110, 174] on img "Previous" at bounding box center [110, 171] width 11 height 31
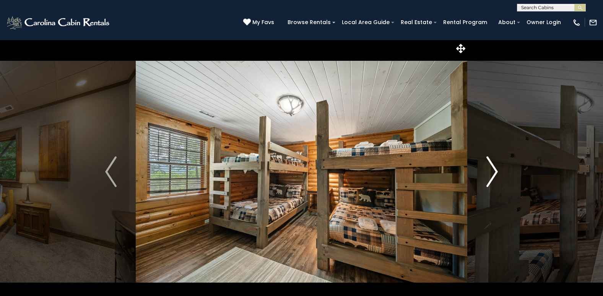
click at [495, 173] on img "Next" at bounding box center [491, 171] width 11 height 31
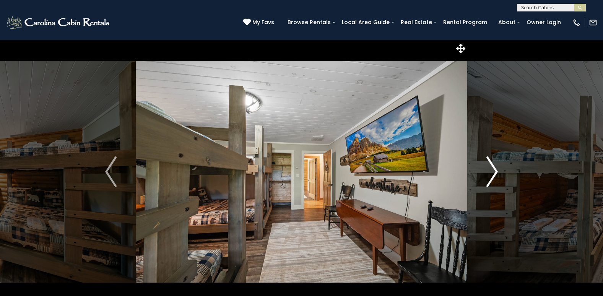
click at [494, 175] on img "Next" at bounding box center [491, 171] width 11 height 31
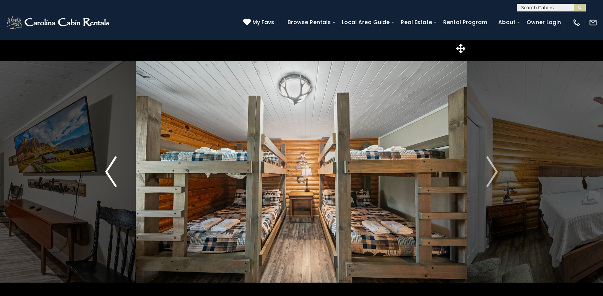
click at [110, 177] on img "Previous" at bounding box center [110, 171] width 11 height 31
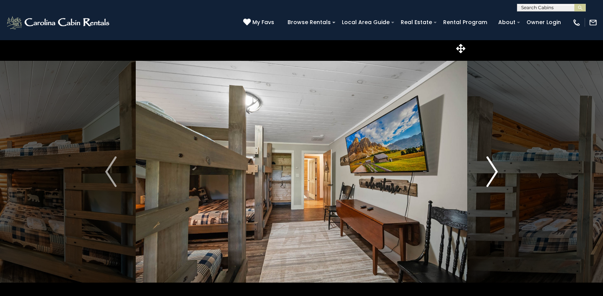
click at [493, 172] on img "Next" at bounding box center [491, 171] width 11 height 31
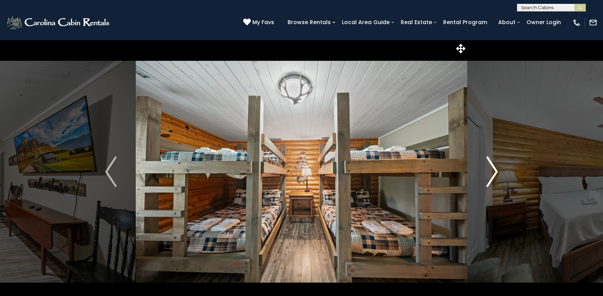
click at [493, 172] on img "Next" at bounding box center [491, 171] width 11 height 31
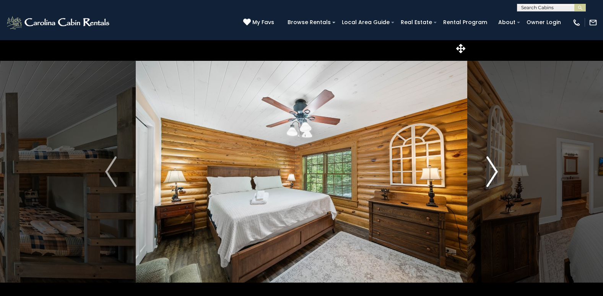
click at [492, 174] on img "Next" at bounding box center [491, 171] width 11 height 31
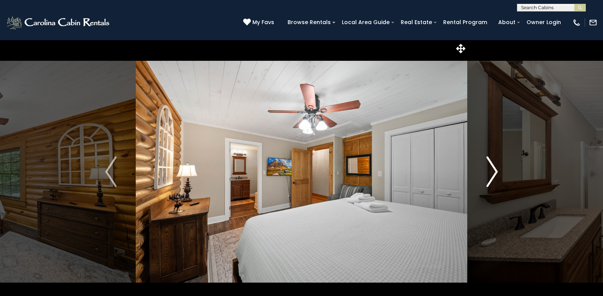
click at [492, 174] on img "Next" at bounding box center [491, 171] width 11 height 31
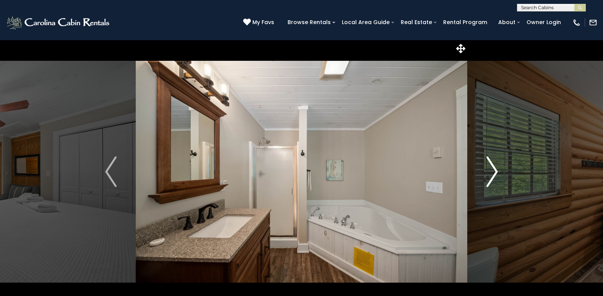
click at [492, 174] on img "Next" at bounding box center [491, 171] width 11 height 31
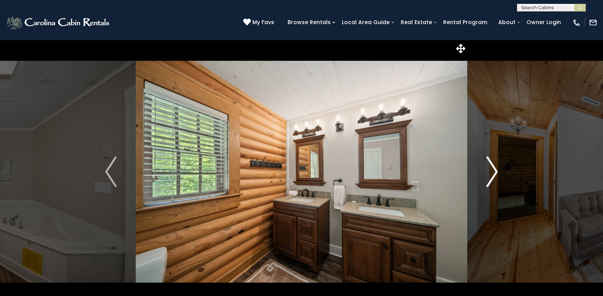
click at [492, 174] on img "Next" at bounding box center [491, 171] width 11 height 31
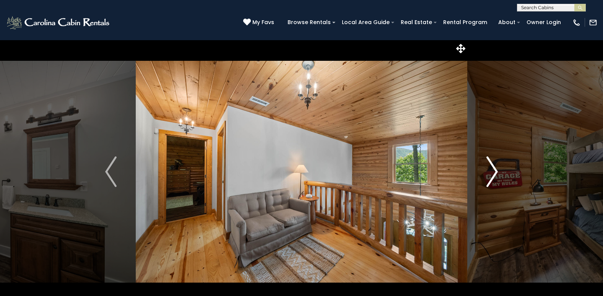
click at [492, 174] on img "Next" at bounding box center [491, 171] width 11 height 31
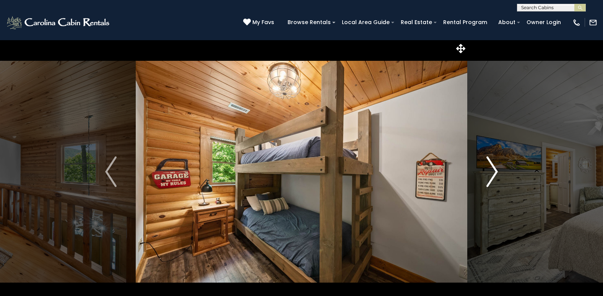
click at [492, 174] on img "Next" at bounding box center [491, 171] width 11 height 31
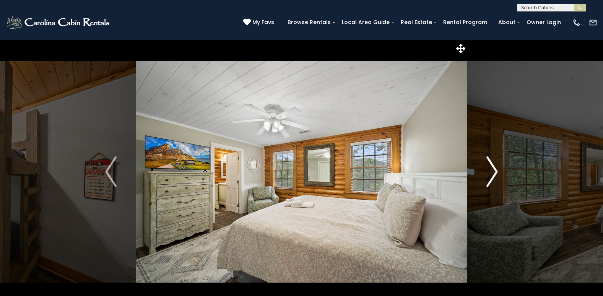
click at [492, 174] on img "Next" at bounding box center [491, 171] width 11 height 31
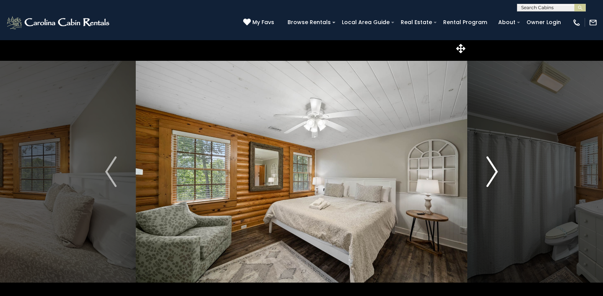
click at [492, 175] on img "Next" at bounding box center [491, 171] width 11 height 31
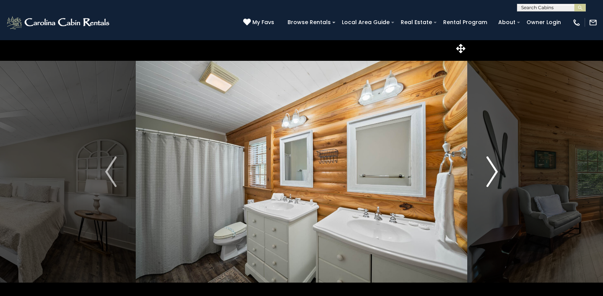
click at [491, 176] on img "Next" at bounding box center [491, 171] width 11 height 31
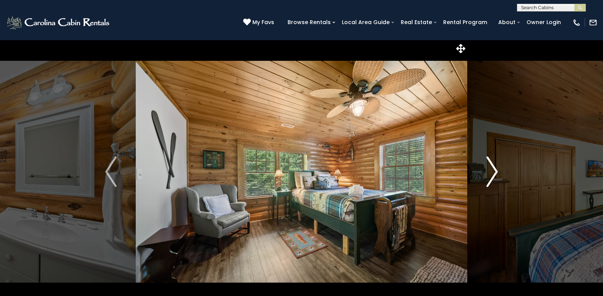
click at [491, 176] on img "Next" at bounding box center [491, 171] width 11 height 31
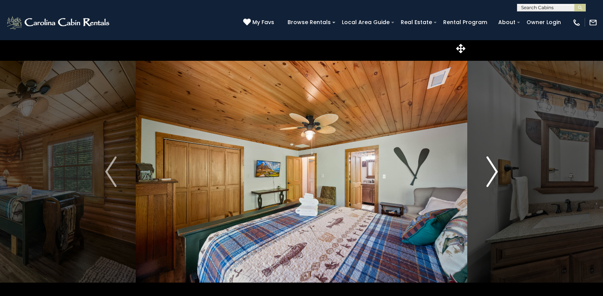
click at [491, 177] on img "Next" at bounding box center [491, 171] width 11 height 31
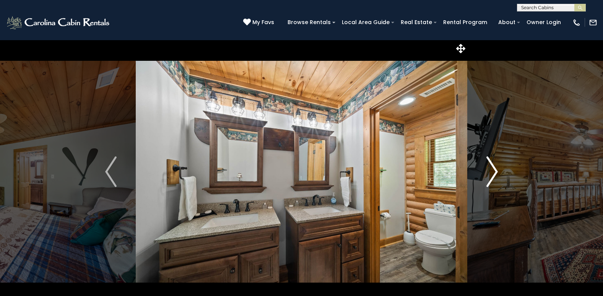
click at [491, 177] on img "Next" at bounding box center [491, 171] width 11 height 31
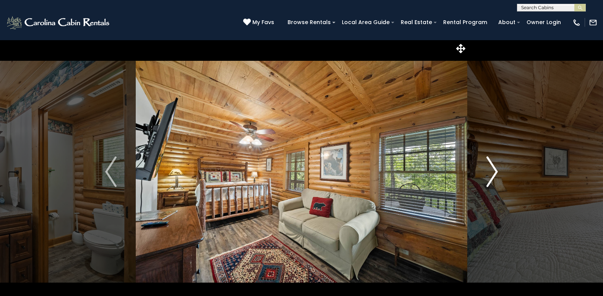
click at [491, 177] on img "Next" at bounding box center [491, 171] width 11 height 31
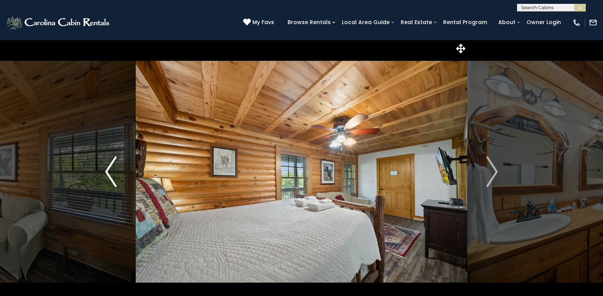
click at [118, 190] on button "Previous" at bounding box center [111, 172] width 50 height 264
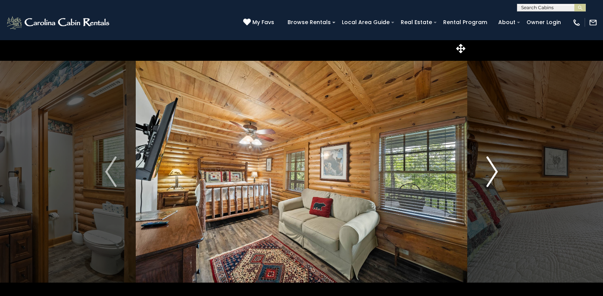
click at [494, 171] on img "Next" at bounding box center [491, 171] width 11 height 31
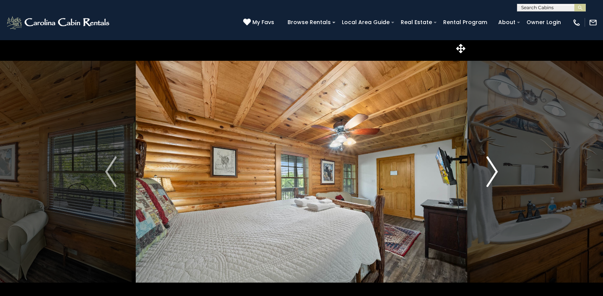
click at [494, 171] on img "Next" at bounding box center [491, 171] width 11 height 31
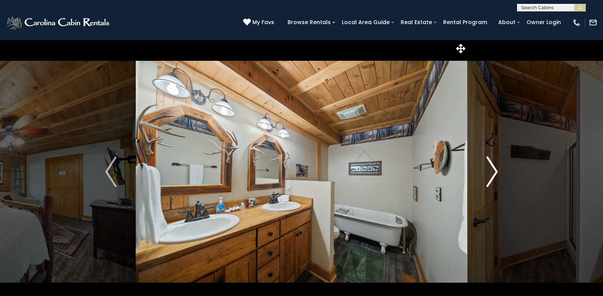
click at [493, 171] on img "Next" at bounding box center [491, 171] width 11 height 31
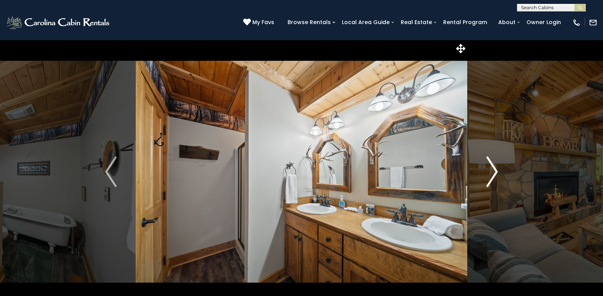
click at [493, 171] on img "Next" at bounding box center [491, 171] width 11 height 31
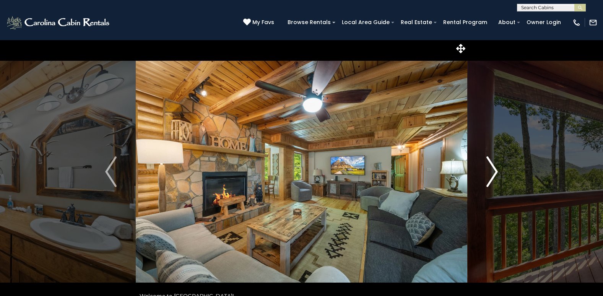
click at [492, 172] on img "Next" at bounding box center [491, 171] width 11 height 31
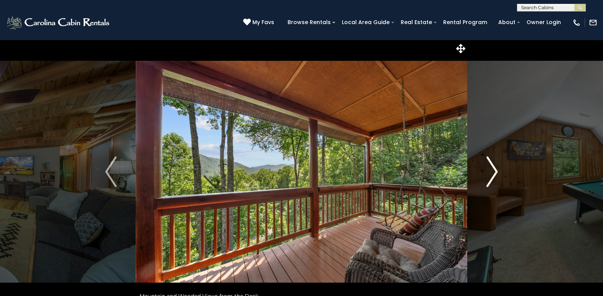
click at [492, 172] on img "Next" at bounding box center [491, 171] width 11 height 31
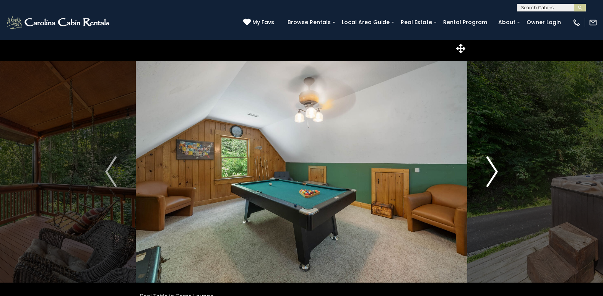
click at [492, 172] on img "Next" at bounding box center [491, 171] width 11 height 31
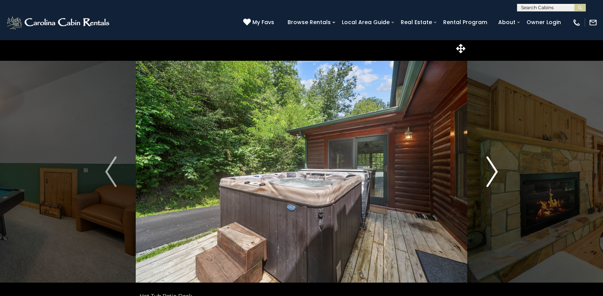
click at [492, 172] on img "Next" at bounding box center [491, 171] width 11 height 31
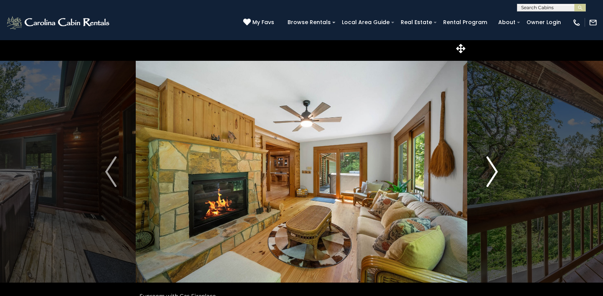
click at [492, 172] on img "Next" at bounding box center [491, 171] width 11 height 31
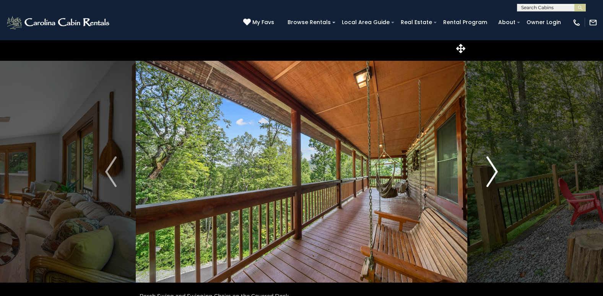
click at [492, 172] on img "Next" at bounding box center [491, 171] width 11 height 31
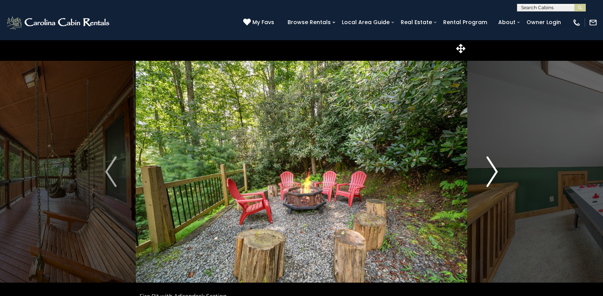
click at [492, 172] on img "Next" at bounding box center [491, 171] width 11 height 31
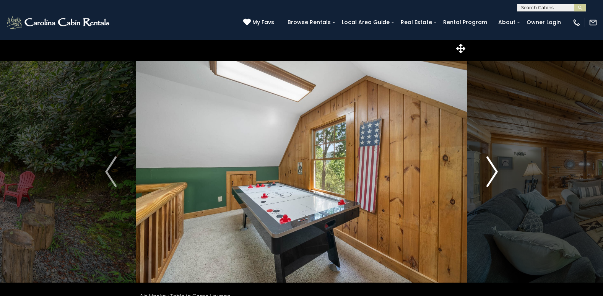
click at [492, 172] on img "Next" at bounding box center [491, 171] width 11 height 31
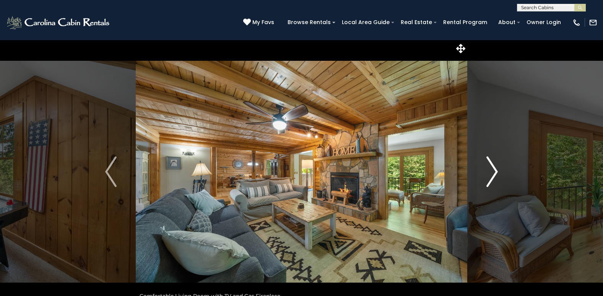
click at [493, 172] on img "Next" at bounding box center [491, 171] width 11 height 31
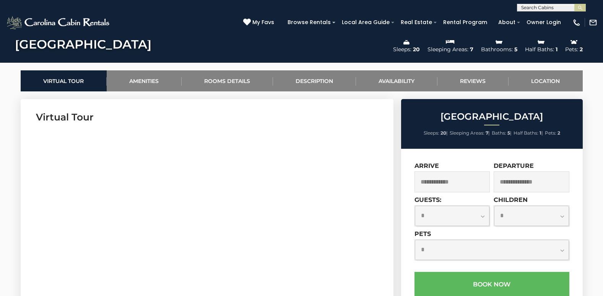
scroll to position [382, 0]
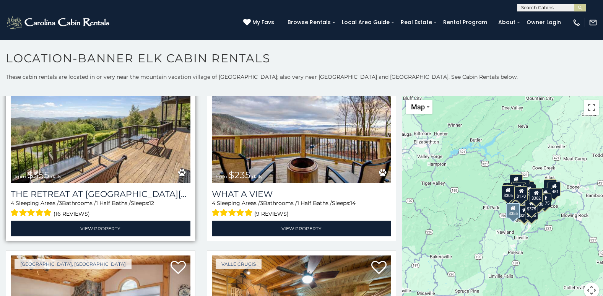
scroll to position [38, 0]
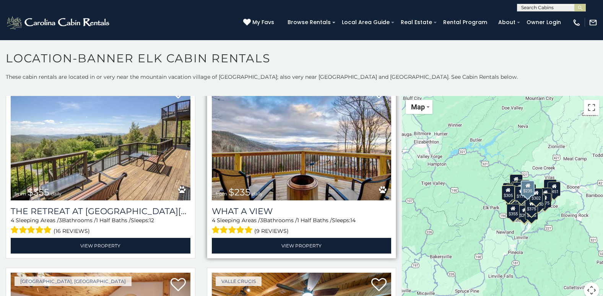
click at [302, 184] on img at bounding box center [302, 140] width 180 height 120
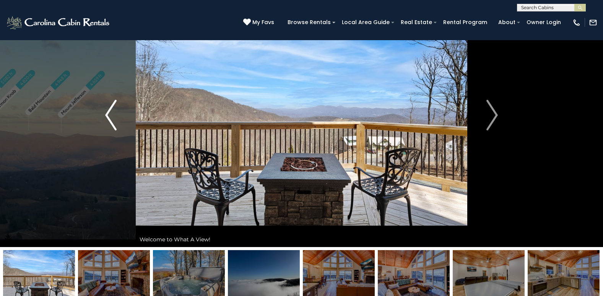
scroll to position [38, 0]
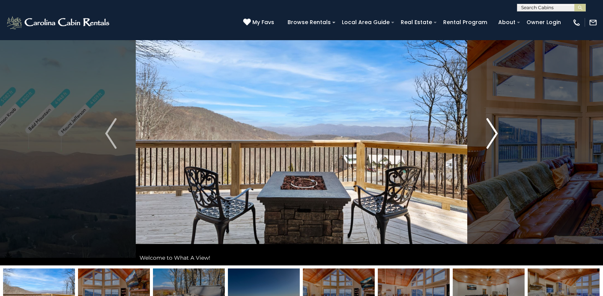
click at [495, 133] on img "Next" at bounding box center [491, 133] width 11 height 31
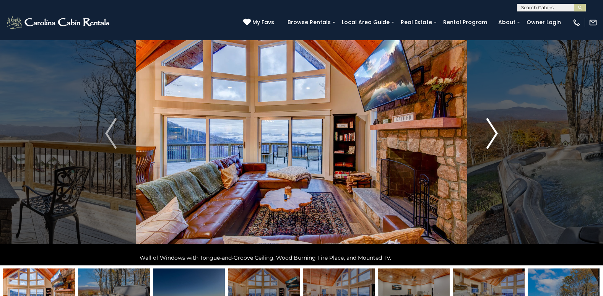
click at [492, 137] on img "Next" at bounding box center [491, 133] width 11 height 31
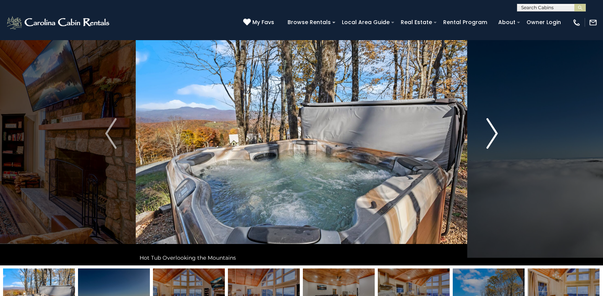
click at [492, 136] on img "Next" at bounding box center [491, 133] width 11 height 31
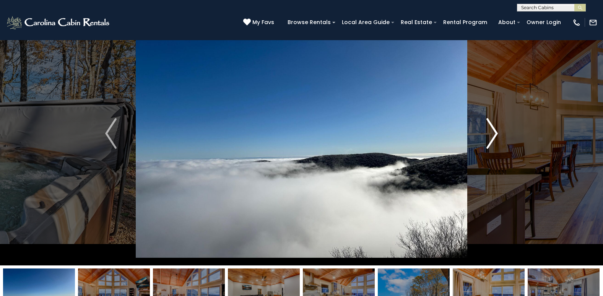
click at [492, 137] on img "Next" at bounding box center [491, 133] width 11 height 31
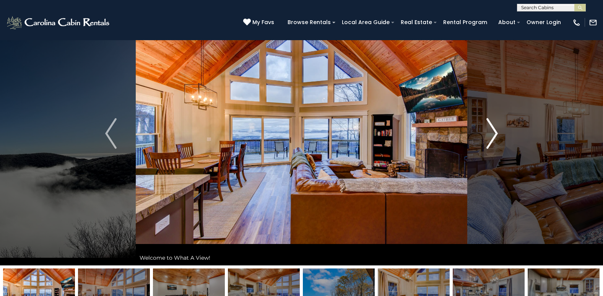
click at [496, 135] on img "Next" at bounding box center [491, 133] width 11 height 31
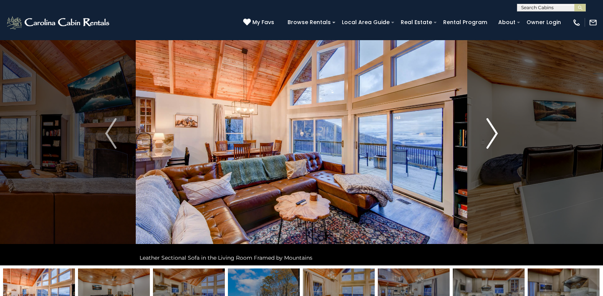
click at [496, 135] on img "Next" at bounding box center [491, 133] width 11 height 31
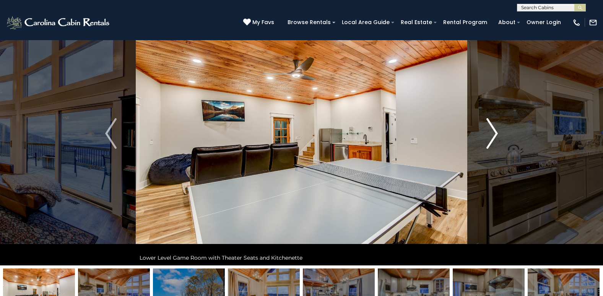
click at [495, 133] on img "Next" at bounding box center [491, 133] width 11 height 31
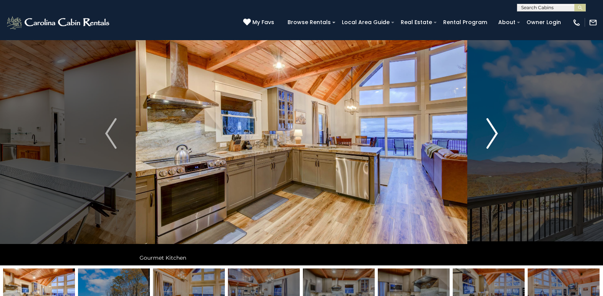
click at [492, 136] on img "Next" at bounding box center [491, 133] width 11 height 31
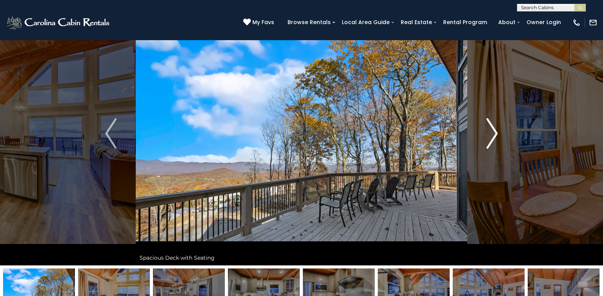
click at [492, 136] on img "Next" at bounding box center [491, 133] width 11 height 31
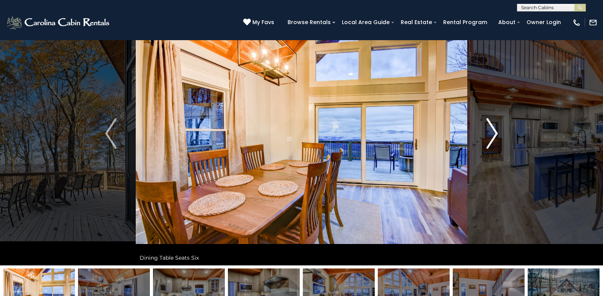
click at [492, 136] on img "Next" at bounding box center [491, 133] width 11 height 31
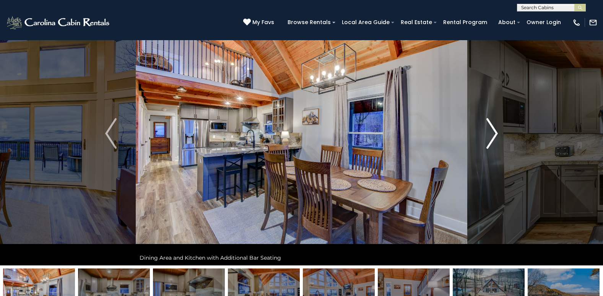
click at [494, 134] on img "Next" at bounding box center [491, 133] width 11 height 31
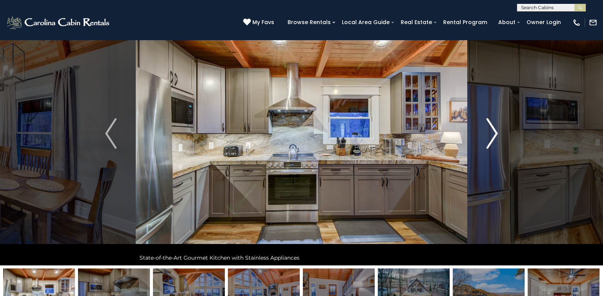
click at [493, 134] on img "Next" at bounding box center [491, 133] width 11 height 31
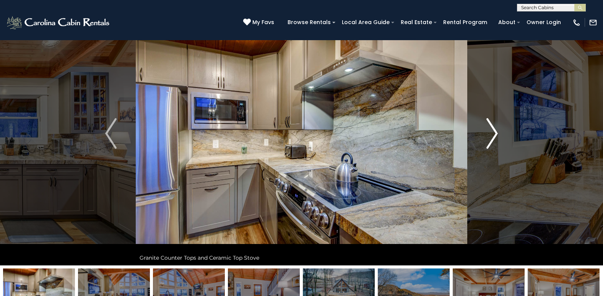
click at [493, 134] on img "Next" at bounding box center [491, 133] width 11 height 31
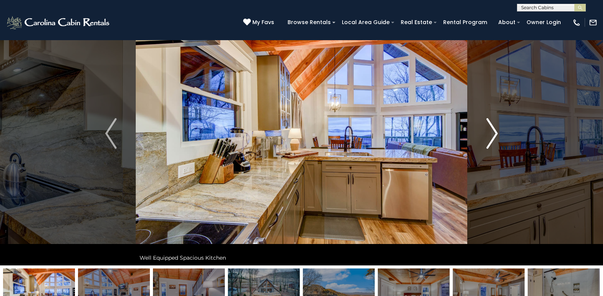
click at [493, 134] on img "Next" at bounding box center [491, 133] width 11 height 31
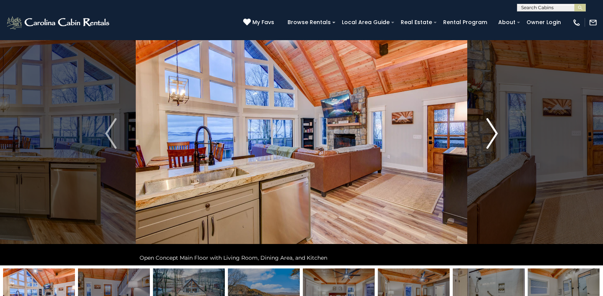
click at [493, 134] on img "Next" at bounding box center [491, 133] width 11 height 31
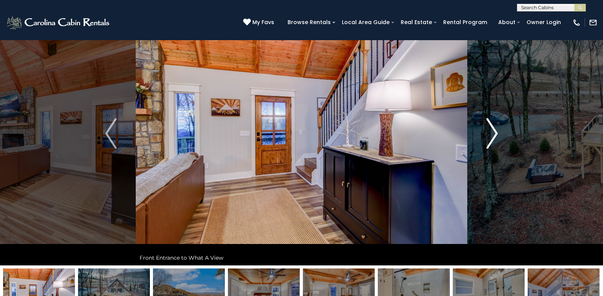
click at [493, 134] on img "Next" at bounding box center [491, 133] width 11 height 31
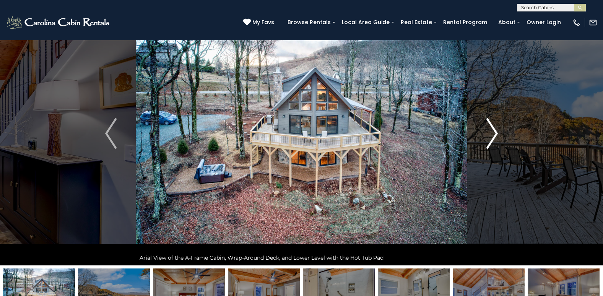
click at [492, 135] on img "Next" at bounding box center [491, 133] width 11 height 31
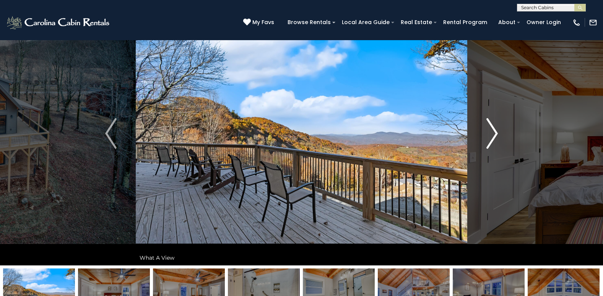
click at [492, 136] on img "Next" at bounding box center [491, 133] width 11 height 31
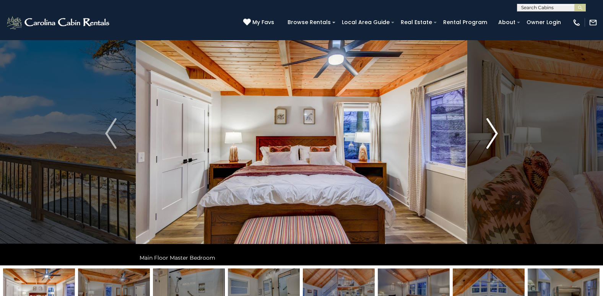
click at [492, 136] on img "Next" at bounding box center [491, 133] width 11 height 31
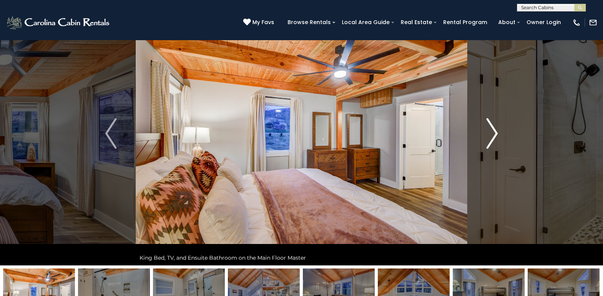
click at [492, 136] on img "Next" at bounding box center [491, 133] width 11 height 31
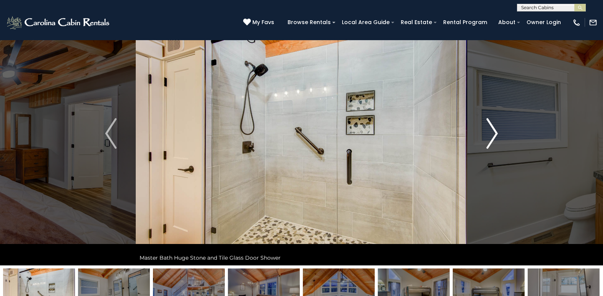
click at [492, 136] on img "Next" at bounding box center [491, 133] width 11 height 31
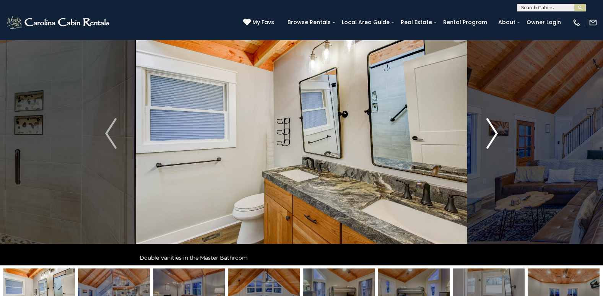
click at [492, 136] on img "Next" at bounding box center [491, 133] width 11 height 31
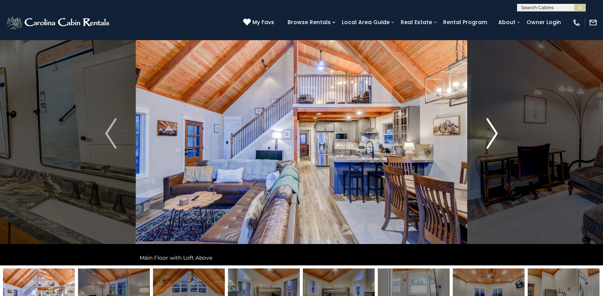
click at [492, 136] on img "Next" at bounding box center [491, 133] width 11 height 31
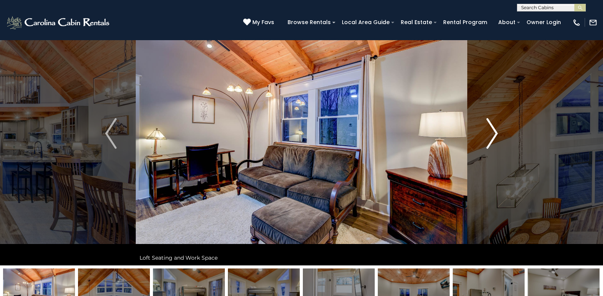
click at [492, 136] on img "Next" at bounding box center [491, 133] width 11 height 31
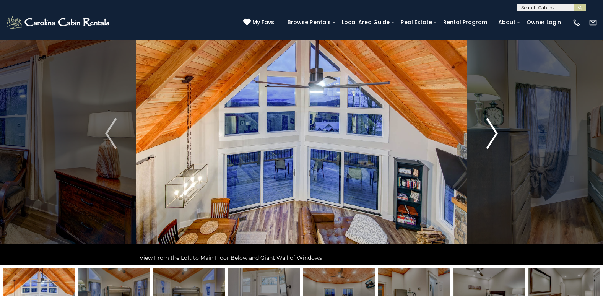
click at [492, 136] on img "Next" at bounding box center [491, 133] width 11 height 31
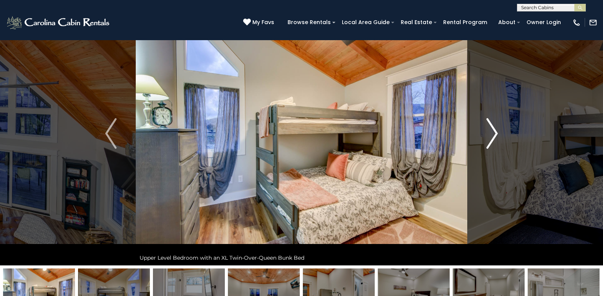
click at [492, 136] on img "Next" at bounding box center [491, 133] width 11 height 31
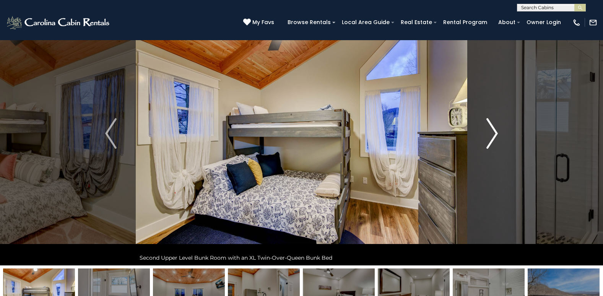
click at [492, 136] on img "Next" at bounding box center [491, 133] width 11 height 31
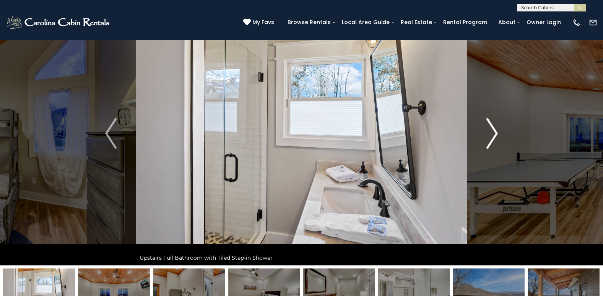
click at [492, 136] on img "Next" at bounding box center [491, 133] width 11 height 31
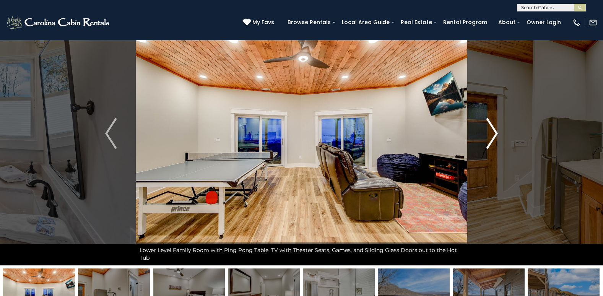
click at [492, 136] on img "Next" at bounding box center [491, 133] width 11 height 31
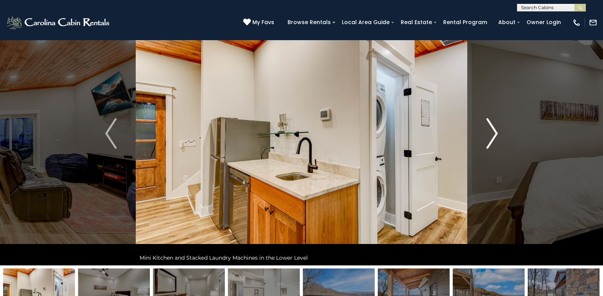
click at [492, 136] on img "Next" at bounding box center [491, 133] width 11 height 31
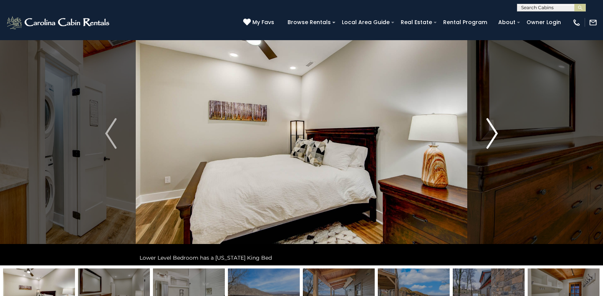
click at [492, 137] on img "Next" at bounding box center [491, 133] width 11 height 31
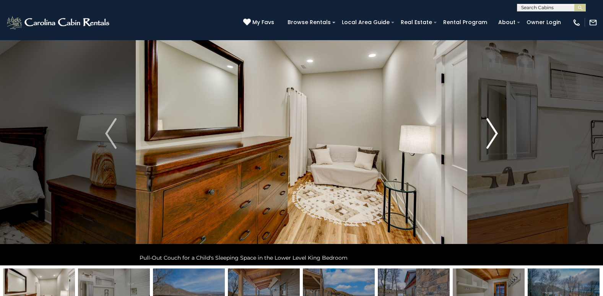
click at [492, 137] on img "Next" at bounding box center [491, 133] width 11 height 31
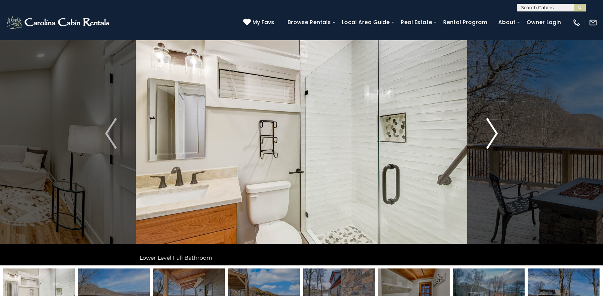
click at [492, 137] on img "Next" at bounding box center [491, 133] width 11 height 31
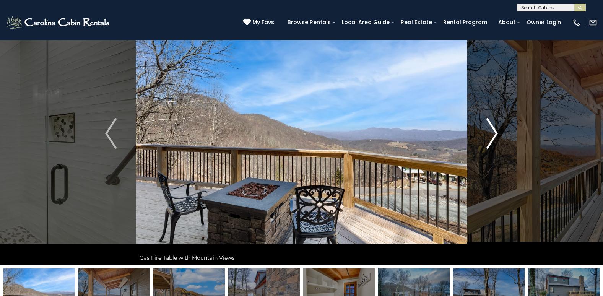
click at [492, 137] on img "Next" at bounding box center [491, 133] width 11 height 31
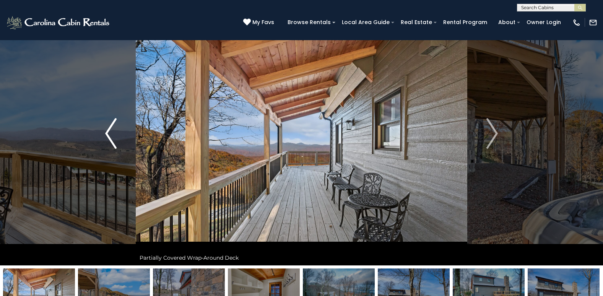
click at [109, 143] on img "Previous" at bounding box center [110, 133] width 11 height 31
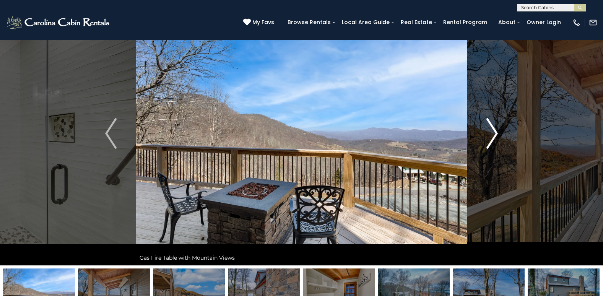
click at [494, 139] on img "Next" at bounding box center [491, 133] width 11 height 31
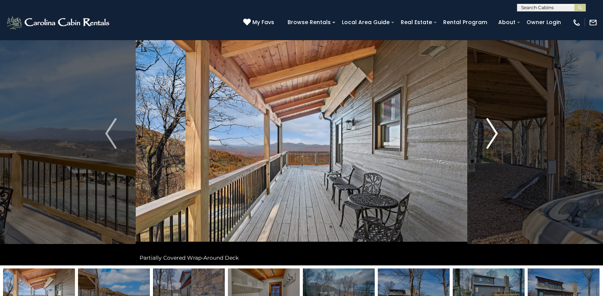
click at [494, 139] on img "Next" at bounding box center [491, 133] width 11 height 31
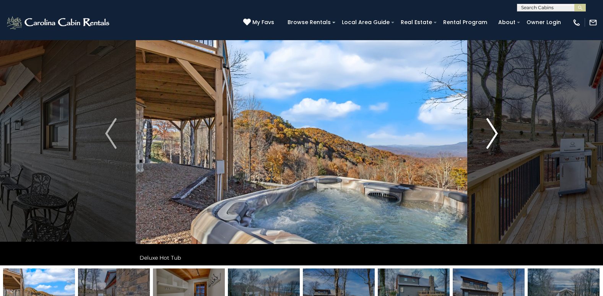
click at [488, 143] on img "Next" at bounding box center [491, 133] width 11 height 31
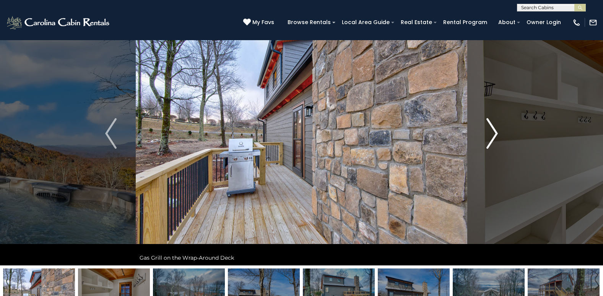
click at [494, 137] on img "Next" at bounding box center [491, 133] width 11 height 31
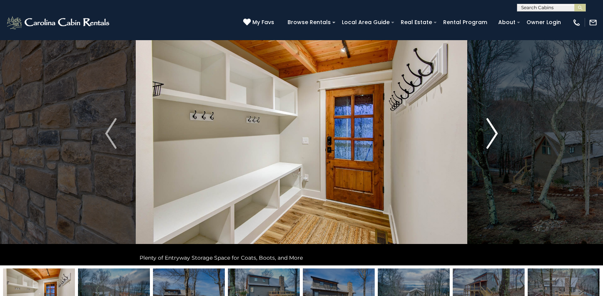
click at [494, 137] on img "Next" at bounding box center [491, 133] width 11 height 31
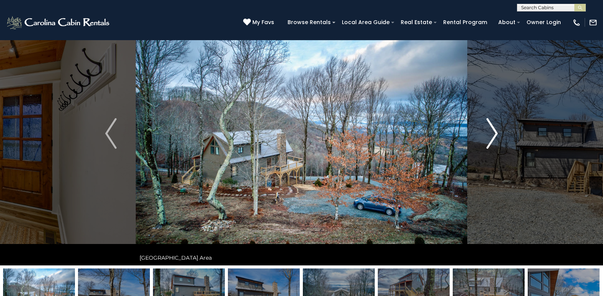
click at [494, 137] on img "Next" at bounding box center [491, 133] width 11 height 31
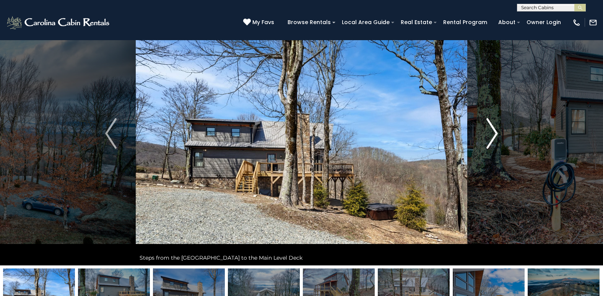
click at [494, 137] on img "Next" at bounding box center [491, 133] width 11 height 31
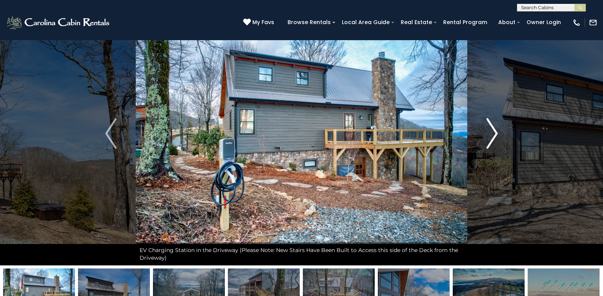
click at [487, 145] on img "Next" at bounding box center [491, 133] width 11 height 31
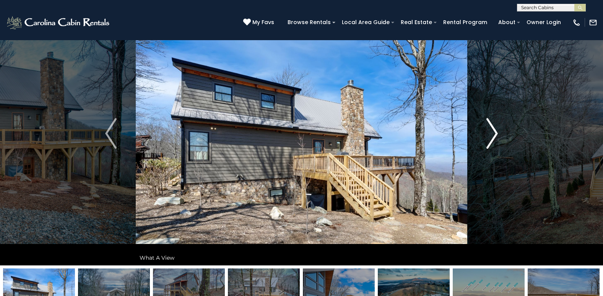
click at [487, 145] on img "Next" at bounding box center [491, 133] width 11 height 31
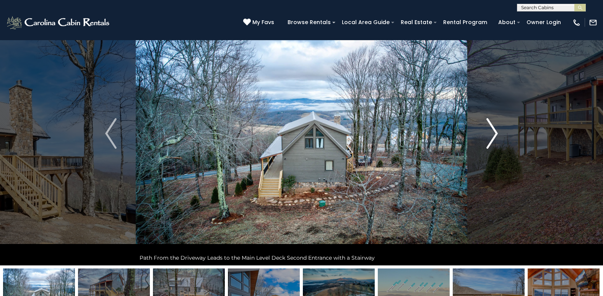
click at [487, 145] on img "Next" at bounding box center [491, 133] width 11 height 31
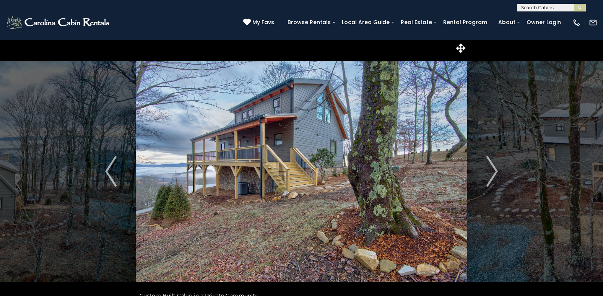
scroll to position [0, 0]
click at [495, 172] on img "Next" at bounding box center [491, 171] width 11 height 31
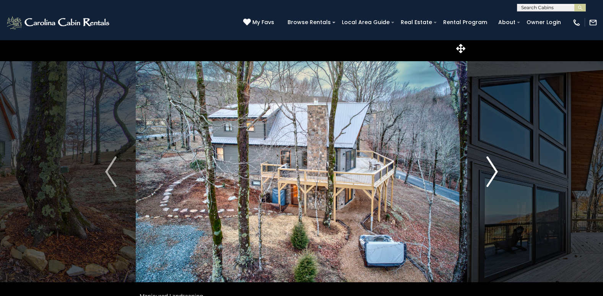
click at [495, 172] on img "Next" at bounding box center [491, 171] width 11 height 31
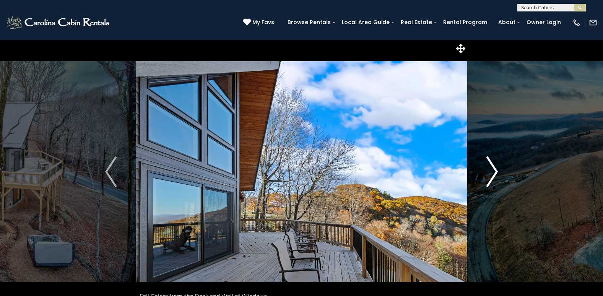
click at [495, 172] on img "Next" at bounding box center [491, 171] width 11 height 31
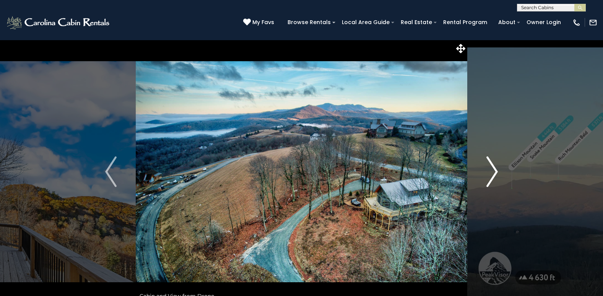
click at [494, 172] on img "Next" at bounding box center [491, 171] width 11 height 31
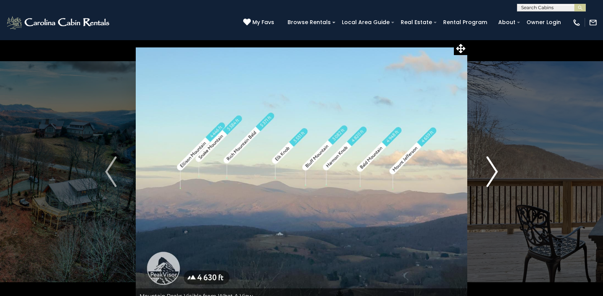
click at [494, 172] on img "Next" at bounding box center [491, 171] width 11 height 31
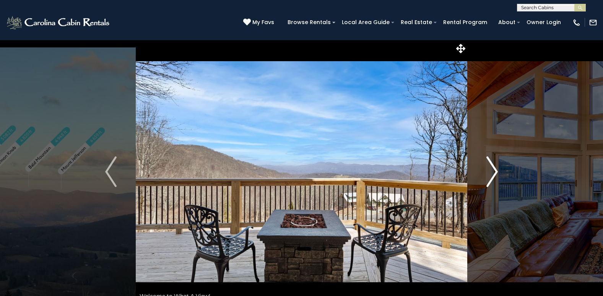
click at [492, 177] on img "Next" at bounding box center [491, 171] width 11 height 31
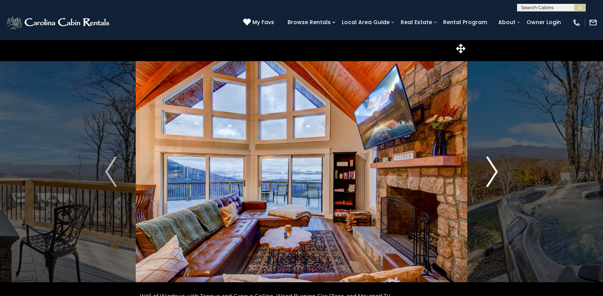
click at [492, 177] on img "Next" at bounding box center [491, 171] width 11 height 31
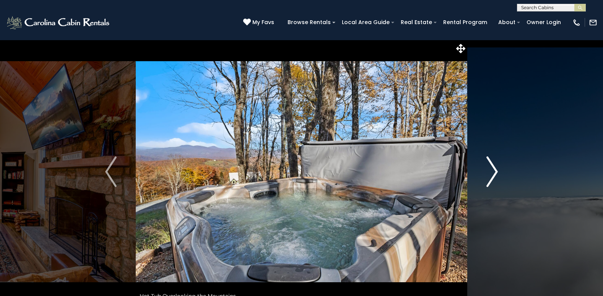
click at [492, 177] on img "Next" at bounding box center [491, 171] width 11 height 31
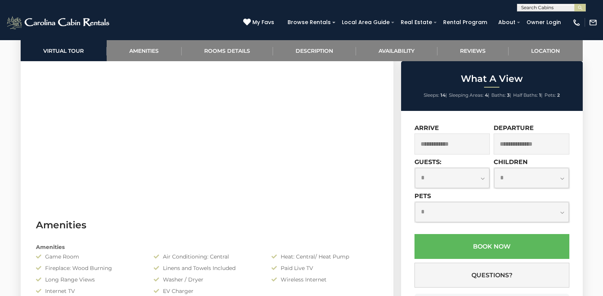
scroll to position [382, 0]
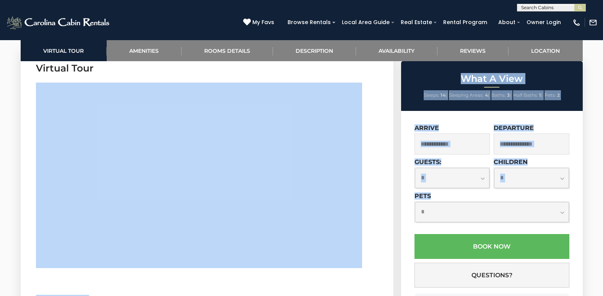
drag, startPoint x: 187, startPoint y: 268, endPoint x: 460, endPoint y: 206, distance: 279.6
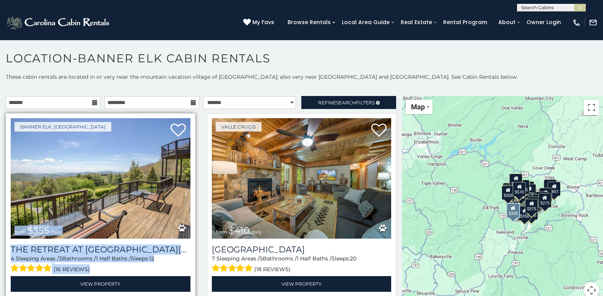
drag, startPoint x: 157, startPoint y: 268, endPoint x: 147, endPoint y: 209, distance: 60.1
click at [147, 209] on div "Banner Elk, [GEOGRAPHIC_DATA] from $355 daily The Retreat at [GEOGRAPHIC_DATA][…" at bounding box center [101, 204] width 190 height 183
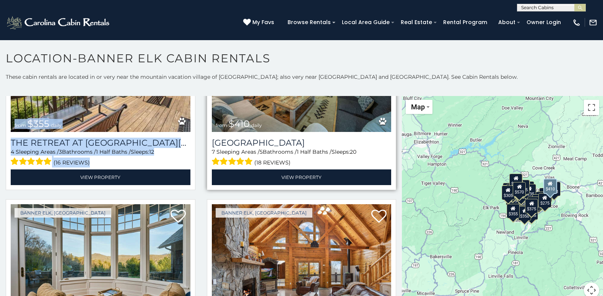
scroll to position [115, 0]
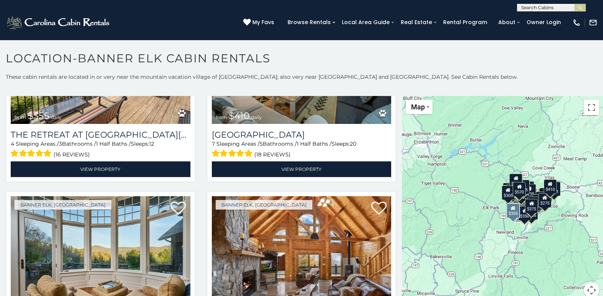
click at [194, 174] on div "Banner Elk, [GEOGRAPHIC_DATA] from $355 daily The Retreat at [GEOGRAPHIC_DATA][…" at bounding box center [100, 92] width 201 height 188
drag, startPoint x: 198, startPoint y: 161, endPoint x: 198, endPoint y: 169, distance: 7.6
click at [201, 169] on div "Valle Crucis from $410 daily Mountainside Lodge 7 Sleeping Areas / 5 Bathrooms …" at bounding box center [301, 92] width 201 height 188
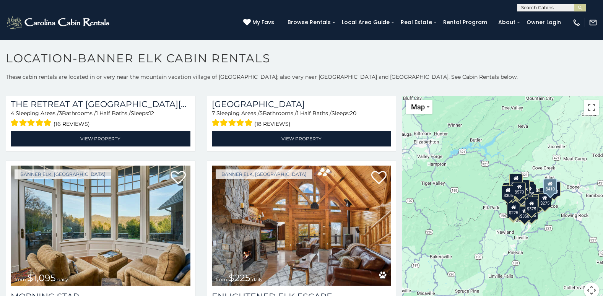
scroll to position [191, 0]
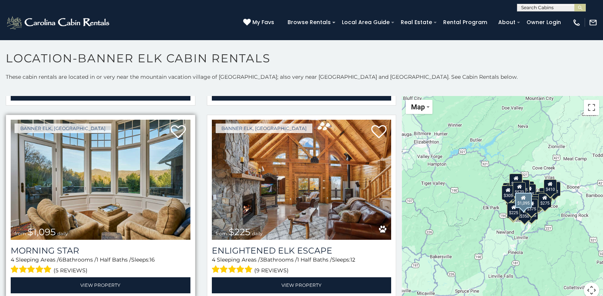
click at [95, 221] on img at bounding box center [101, 180] width 180 height 120
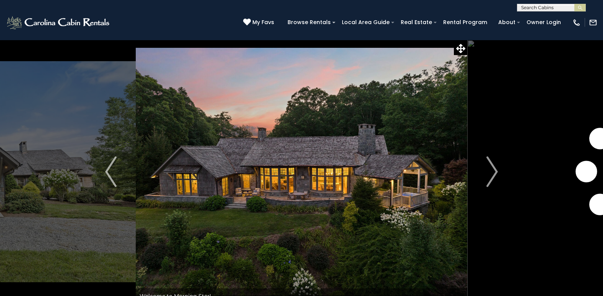
drag, startPoint x: 367, startPoint y: 197, endPoint x: 343, endPoint y: 188, distance: 25.1
click at [343, 188] on img at bounding box center [301, 172] width 331 height 264
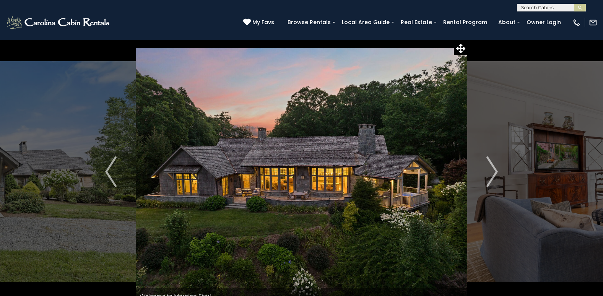
drag, startPoint x: 226, startPoint y: 247, endPoint x: 315, endPoint y: 158, distance: 126.0
click at [315, 158] on img at bounding box center [301, 172] width 331 height 264
click at [493, 172] on img "Next" at bounding box center [491, 171] width 11 height 31
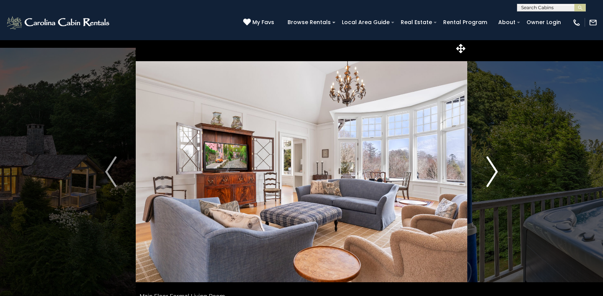
click at [495, 173] on img "Next" at bounding box center [491, 171] width 11 height 31
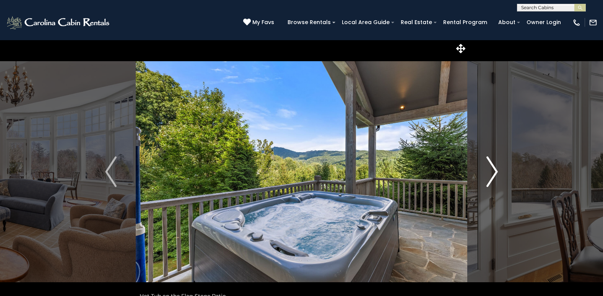
click at [494, 173] on img "Next" at bounding box center [491, 171] width 11 height 31
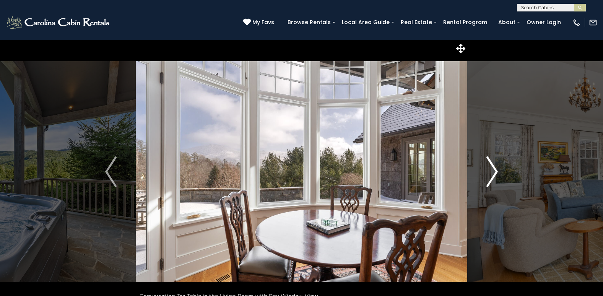
click at [494, 173] on img "Next" at bounding box center [491, 171] width 11 height 31
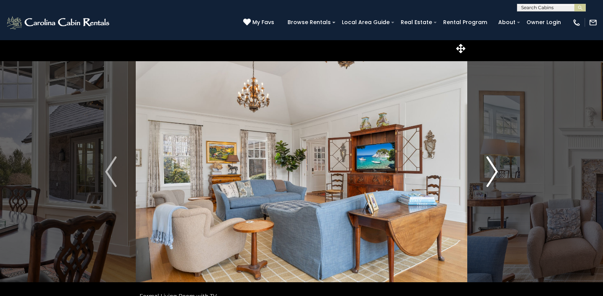
click at [494, 173] on img "Next" at bounding box center [491, 171] width 11 height 31
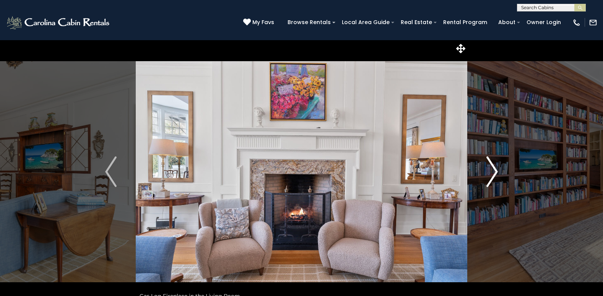
click at [493, 174] on img "Next" at bounding box center [491, 171] width 11 height 31
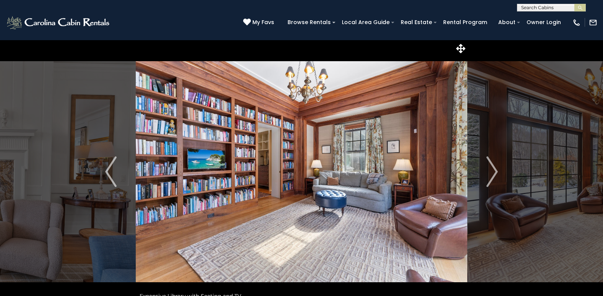
drag, startPoint x: 292, startPoint y: 206, endPoint x: 292, endPoint y: 227, distance: 20.6
click at [292, 227] on img at bounding box center [301, 172] width 331 height 264
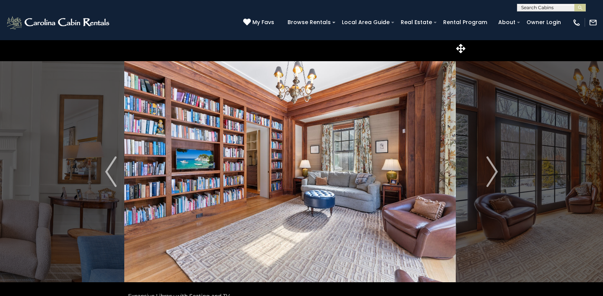
drag, startPoint x: 378, startPoint y: 194, endPoint x: 394, endPoint y: 177, distance: 23.0
click at [394, 177] on img at bounding box center [289, 172] width 331 height 264
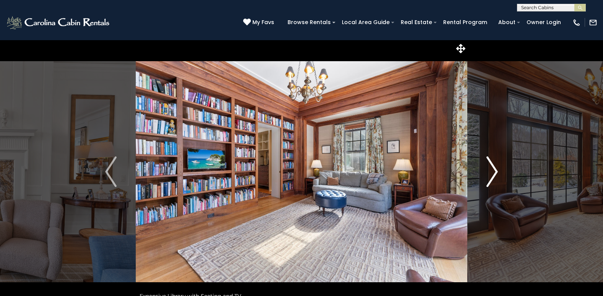
click at [493, 171] on img "Next" at bounding box center [491, 171] width 11 height 31
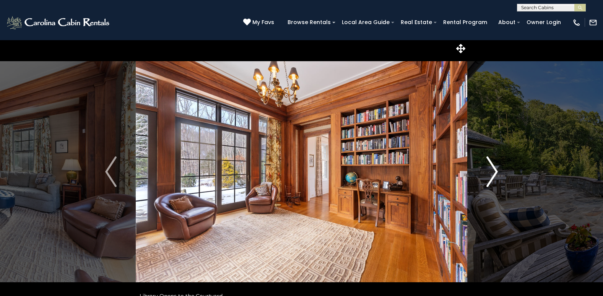
click at [496, 170] on img "Next" at bounding box center [491, 171] width 11 height 31
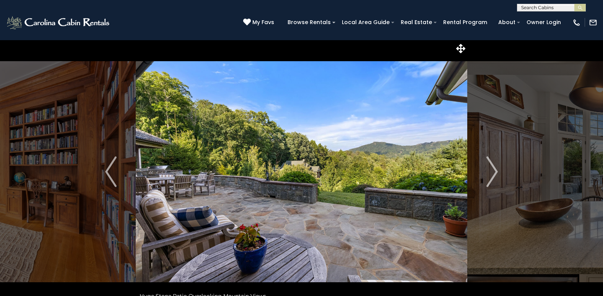
drag, startPoint x: 311, startPoint y: 206, endPoint x: 317, endPoint y: 179, distance: 27.3
click at [317, 178] on img at bounding box center [301, 172] width 331 height 264
click at [495, 169] on img "Next" at bounding box center [491, 171] width 11 height 31
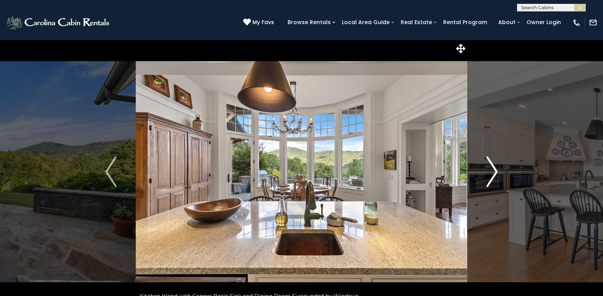
click at [495, 172] on img "Next" at bounding box center [491, 171] width 11 height 31
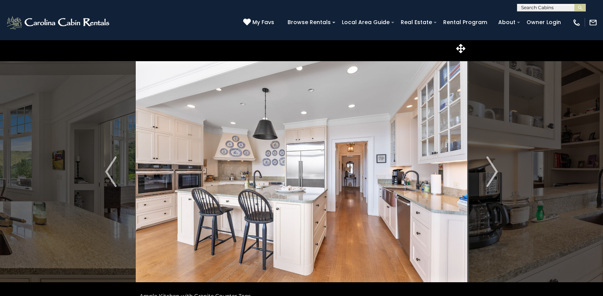
drag, startPoint x: 415, startPoint y: 206, endPoint x: 410, endPoint y: 195, distance: 11.8
click at [410, 195] on img at bounding box center [301, 172] width 331 height 264
click at [494, 170] on img "Next" at bounding box center [491, 171] width 11 height 31
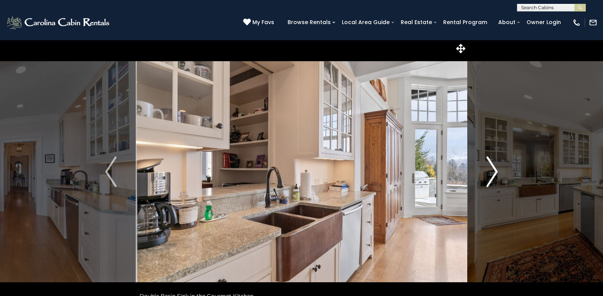
click at [496, 170] on img "Next" at bounding box center [491, 171] width 11 height 31
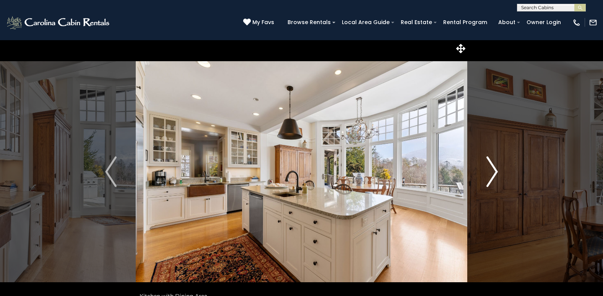
click at [494, 170] on img "Next" at bounding box center [491, 171] width 11 height 31
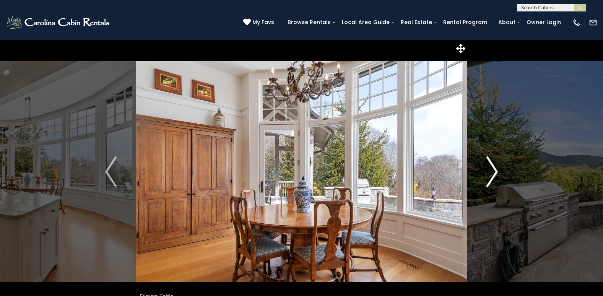
click at [494, 170] on img "Next" at bounding box center [491, 171] width 11 height 31
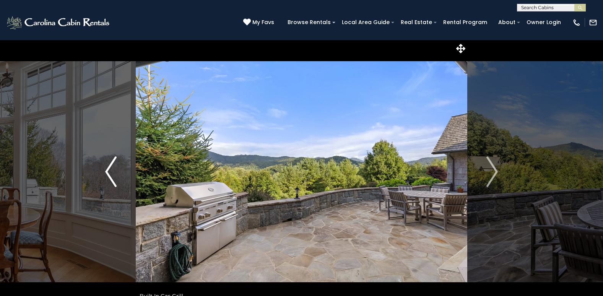
click at [107, 170] on img "Previous" at bounding box center [110, 171] width 11 height 31
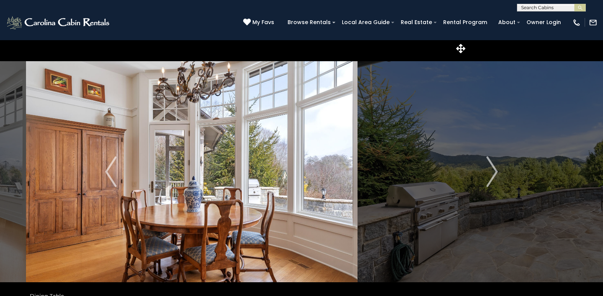
drag, startPoint x: 355, startPoint y: 169, endPoint x: 265, endPoint y: 151, distance: 91.5
click at [257, 155] on img at bounding box center [191, 172] width 331 height 264
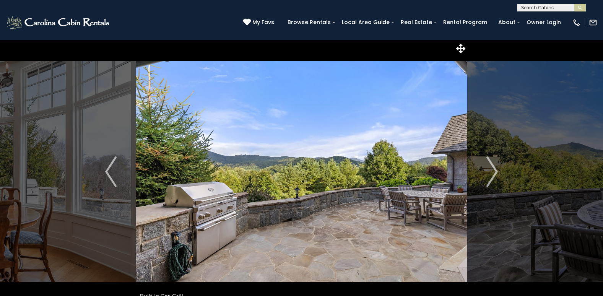
click at [303, 210] on img at bounding box center [301, 172] width 331 height 264
click at [494, 170] on img "Next" at bounding box center [491, 171] width 11 height 31
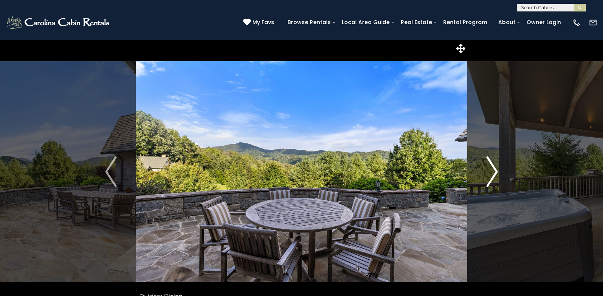
click at [496, 170] on img "Next" at bounding box center [491, 171] width 11 height 31
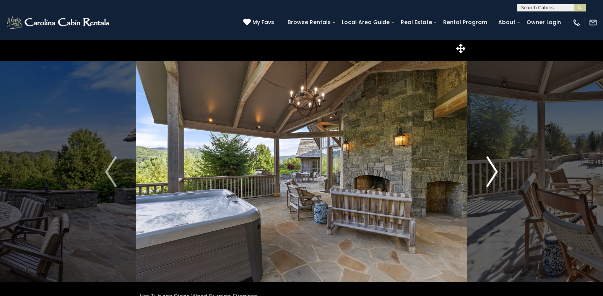
click at [496, 172] on img "Next" at bounding box center [491, 171] width 11 height 31
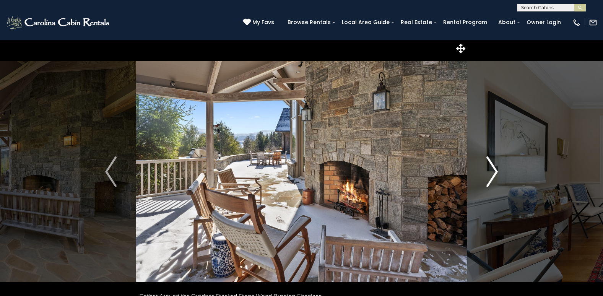
click at [497, 169] on img "Next" at bounding box center [491, 171] width 11 height 31
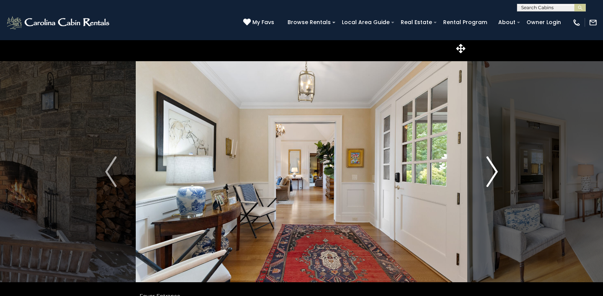
click at [494, 169] on img "Next" at bounding box center [491, 171] width 11 height 31
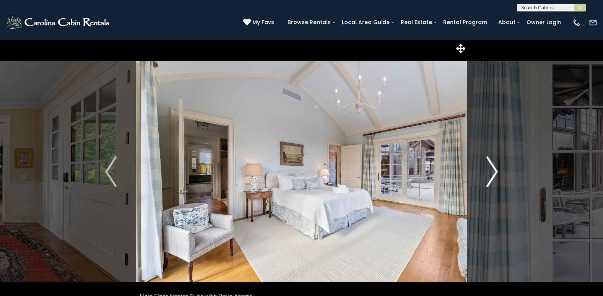
click at [495, 170] on img "Next" at bounding box center [491, 171] width 11 height 31
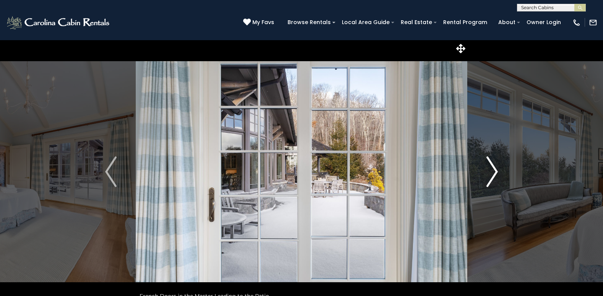
click at [493, 171] on img "Next" at bounding box center [491, 171] width 11 height 31
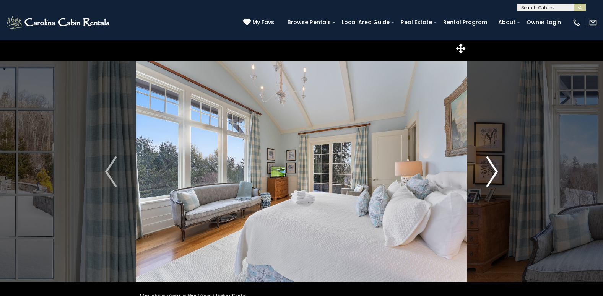
click at [493, 171] on img "Next" at bounding box center [491, 171] width 11 height 31
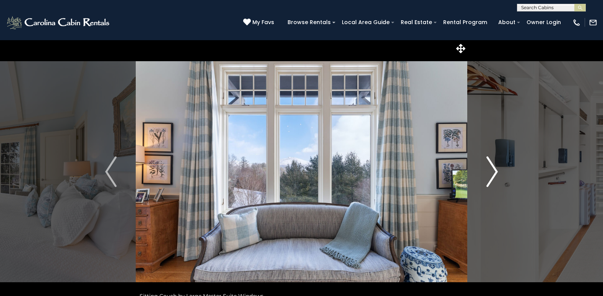
click at [496, 172] on img "Next" at bounding box center [491, 171] width 11 height 31
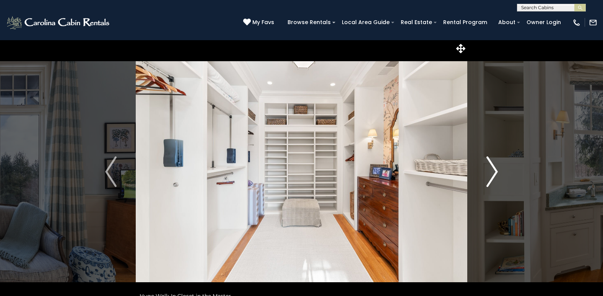
click at [494, 170] on img "Next" at bounding box center [491, 171] width 11 height 31
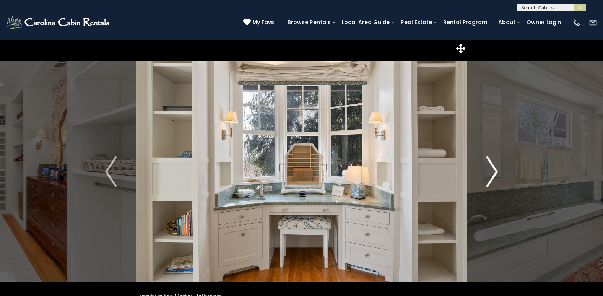
click at [496, 172] on img "Next" at bounding box center [491, 171] width 11 height 31
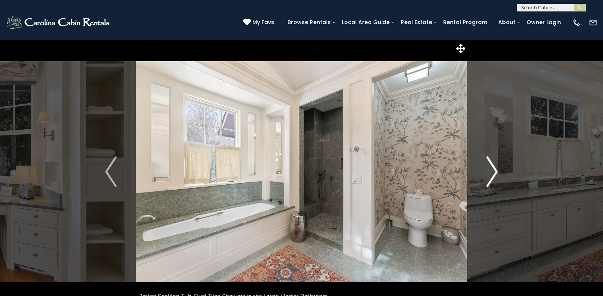
click at [495, 171] on img "Next" at bounding box center [491, 171] width 11 height 31
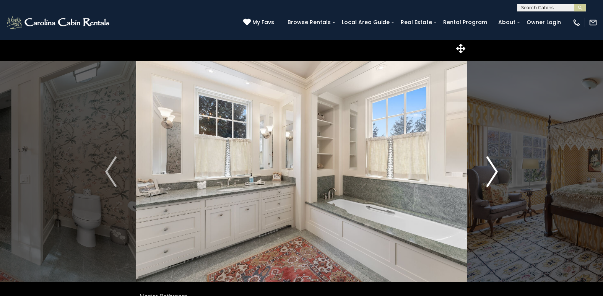
click at [495, 171] on img "Next" at bounding box center [491, 171] width 11 height 31
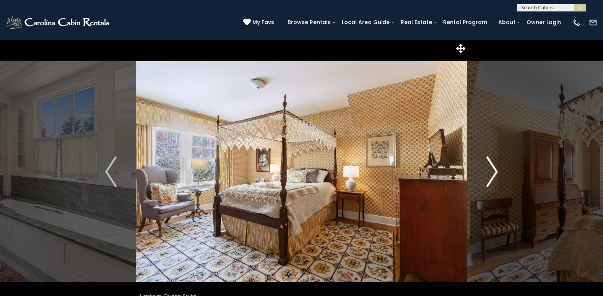
click at [493, 173] on img "Next" at bounding box center [491, 171] width 11 height 31
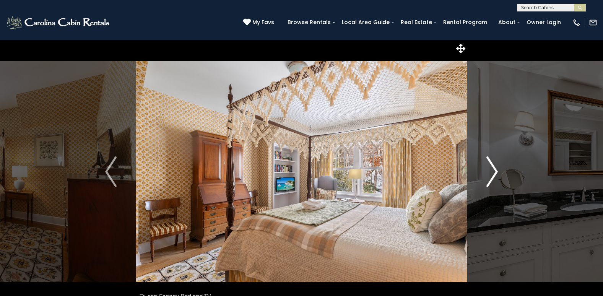
click at [495, 174] on img "Next" at bounding box center [491, 171] width 11 height 31
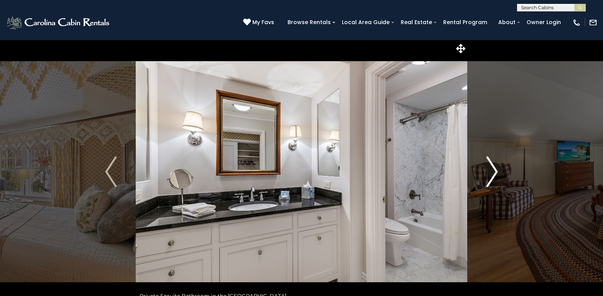
click at [495, 174] on img "Next" at bounding box center [491, 171] width 11 height 31
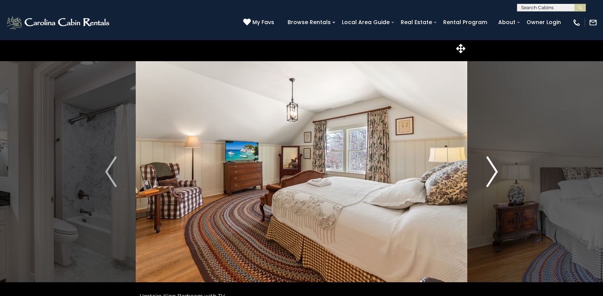
click at [495, 174] on img "Next" at bounding box center [491, 171] width 11 height 31
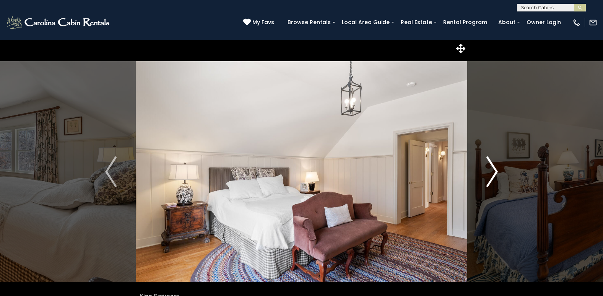
click at [495, 174] on img "Next" at bounding box center [491, 171] width 11 height 31
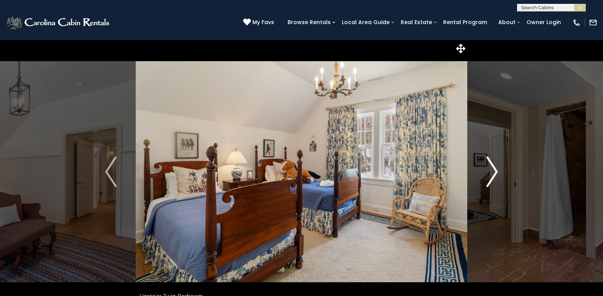
click at [495, 174] on img "Next" at bounding box center [491, 171] width 11 height 31
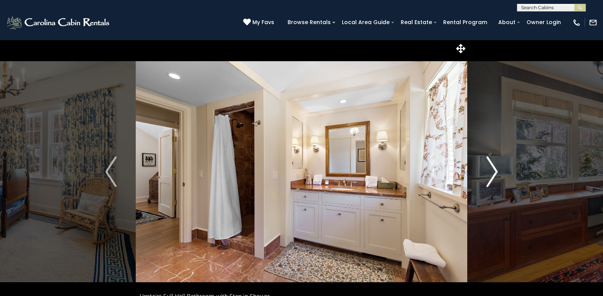
click at [495, 172] on img "Next" at bounding box center [491, 171] width 11 height 31
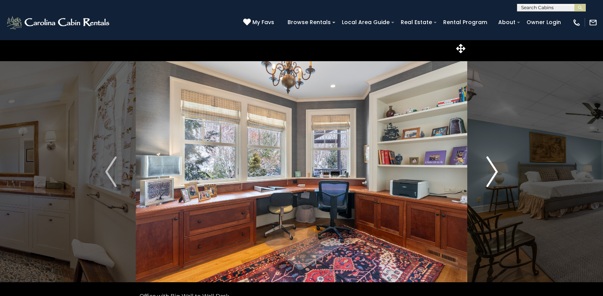
click at [494, 173] on img "Next" at bounding box center [491, 171] width 11 height 31
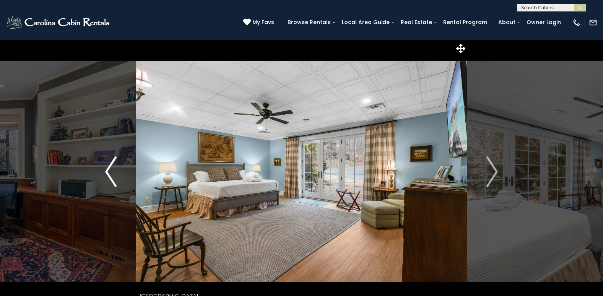
click at [103, 171] on button "Previous" at bounding box center [111, 172] width 50 height 264
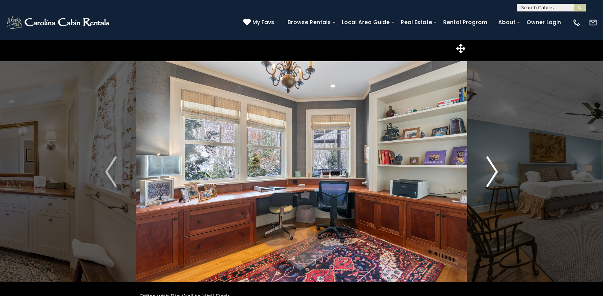
click at [495, 172] on img "Next" at bounding box center [491, 171] width 11 height 31
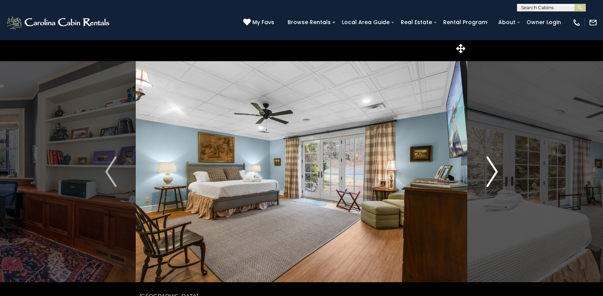
click at [494, 170] on img "Next" at bounding box center [491, 171] width 11 height 31
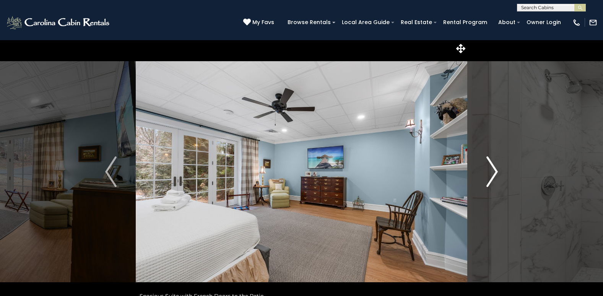
click at [498, 172] on img "Next" at bounding box center [491, 171] width 11 height 31
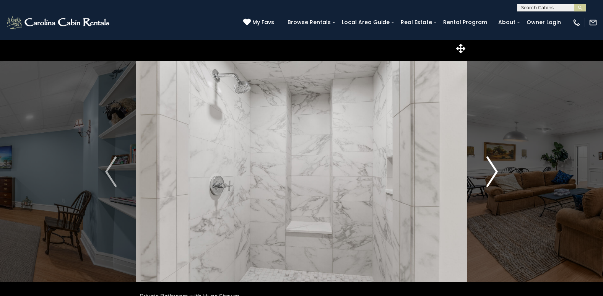
click at [498, 172] on img "Next" at bounding box center [491, 171] width 11 height 31
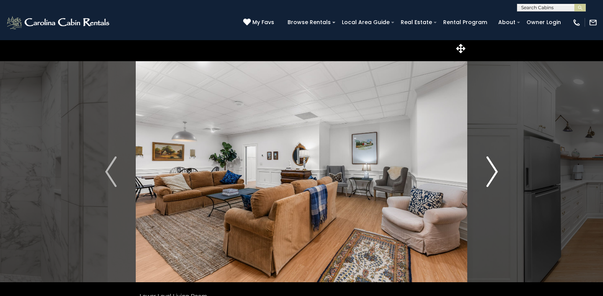
click at [495, 173] on img "Next" at bounding box center [491, 171] width 11 height 31
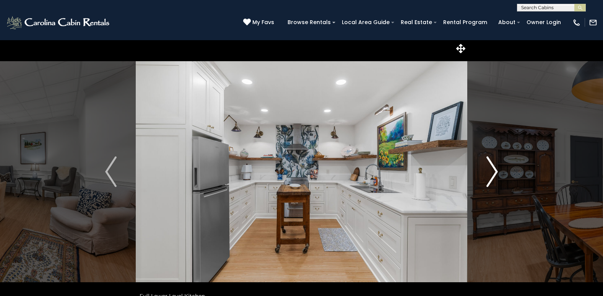
click at [495, 173] on img "Next" at bounding box center [491, 171] width 11 height 31
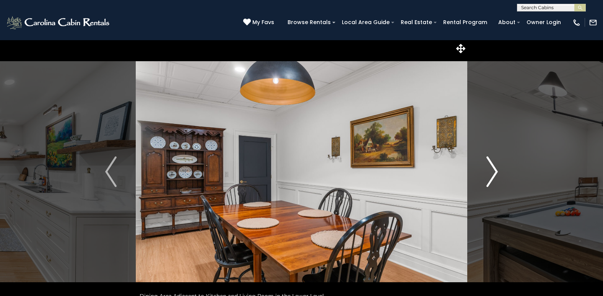
click at [495, 173] on img "Next" at bounding box center [491, 171] width 11 height 31
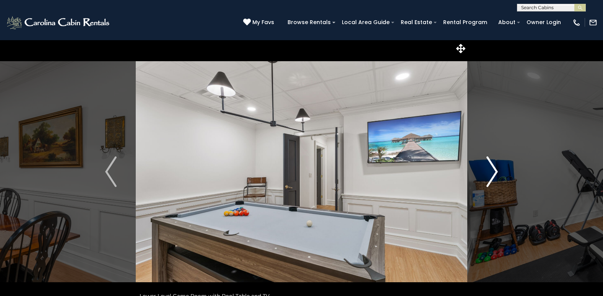
click at [494, 173] on img "Next" at bounding box center [491, 171] width 11 height 31
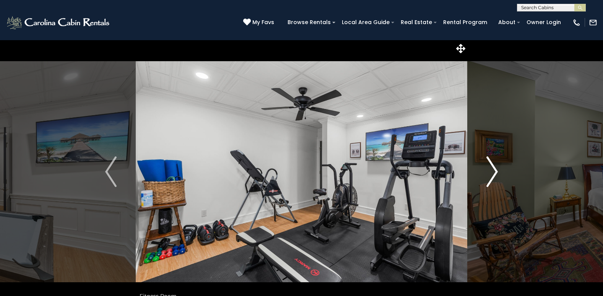
click at [500, 171] on button "Next" at bounding box center [492, 172] width 50 height 264
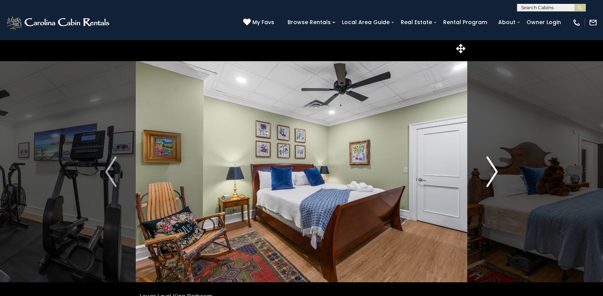
click at [493, 171] on img "Next" at bounding box center [491, 171] width 11 height 31
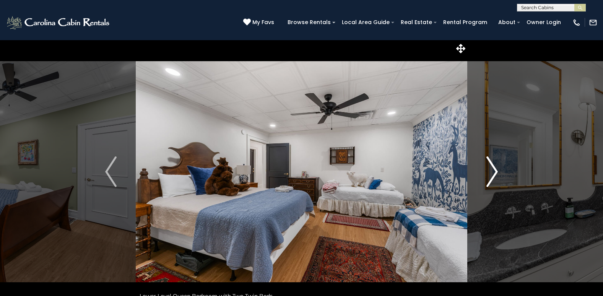
click at [493, 171] on img "Next" at bounding box center [491, 171] width 11 height 31
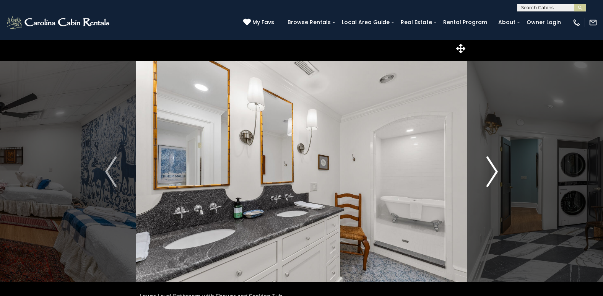
click at [493, 171] on img "Next" at bounding box center [491, 171] width 11 height 31
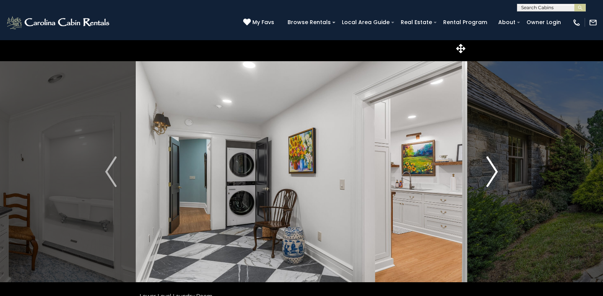
click at [492, 173] on img "Next" at bounding box center [491, 171] width 11 height 31
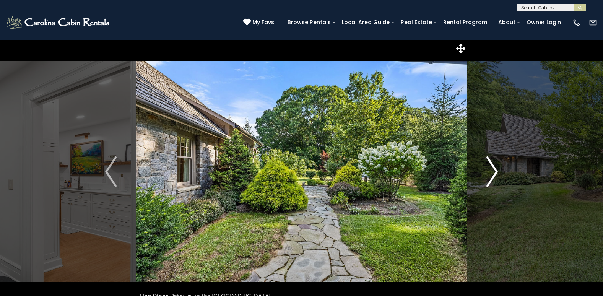
click at [494, 173] on img "Next" at bounding box center [491, 171] width 11 height 31
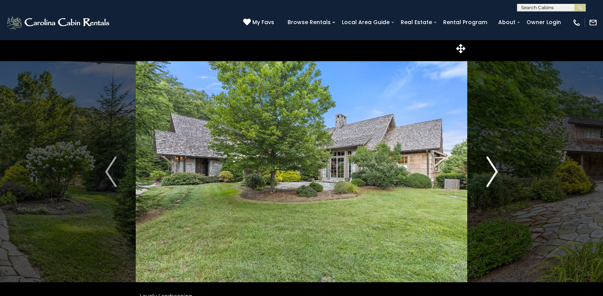
click at [492, 179] on img "Next" at bounding box center [491, 171] width 11 height 31
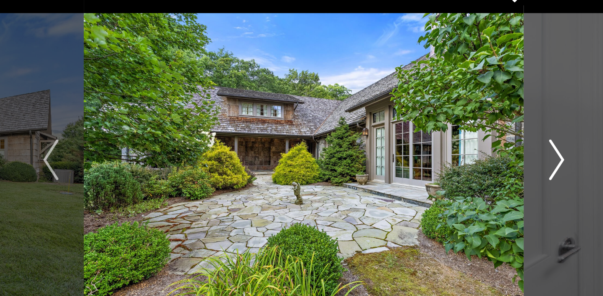
click at [494, 173] on img "Next" at bounding box center [491, 171] width 11 height 31
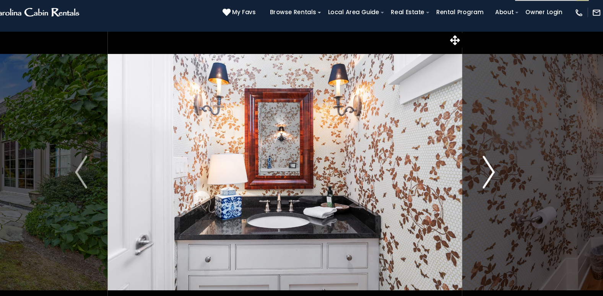
click at [495, 172] on img "Next" at bounding box center [491, 171] width 11 height 31
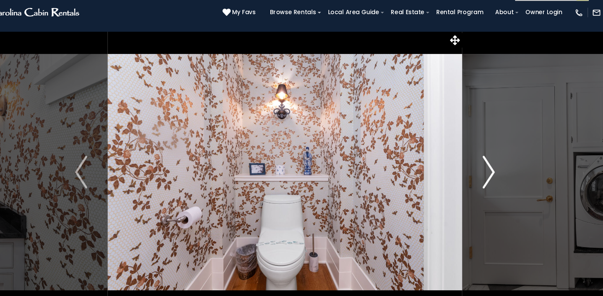
click at [495, 172] on img "Next" at bounding box center [491, 171] width 11 height 31
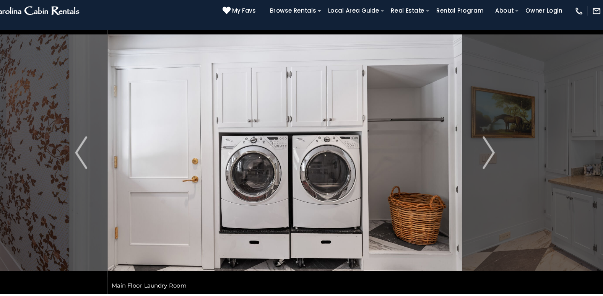
scroll to position [16, 0]
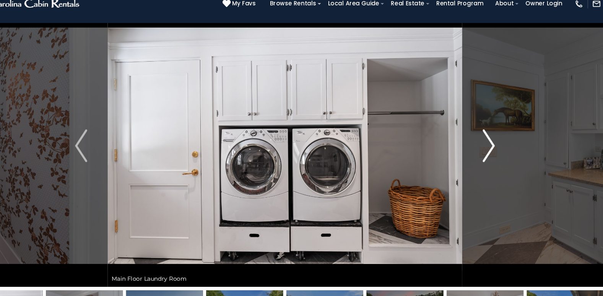
click at [494, 156] on img "Next" at bounding box center [491, 155] width 11 height 31
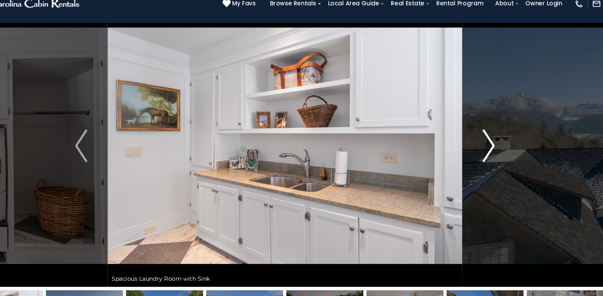
click at [494, 156] on img "Next" at bounding box center [491, 155] width 11 height 31
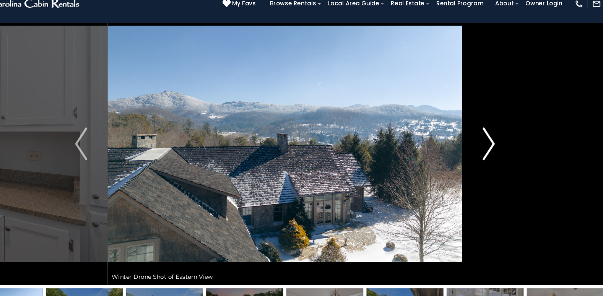
scroll to position [18, 0]
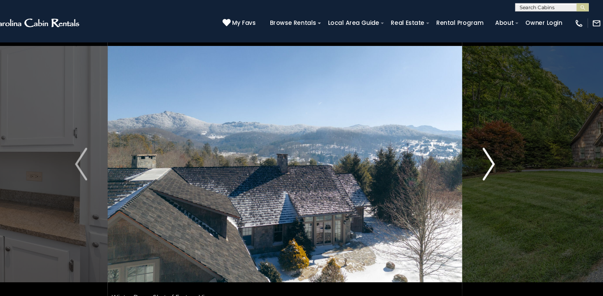
click at [498, 153] on button "Next" at bounding box center [492, 154] width 50 height 264
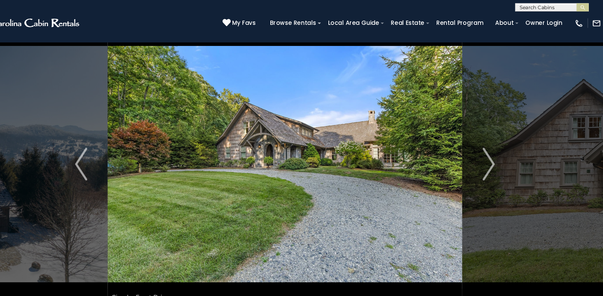
drag, startPoint x: 498, startPoint y: 155, endPoint x: 418, endPoint y: 168, distance: 80.9
click at [418, 168] on div "Arched Stone Front Entrance to Morning Star." at bounding box center [301, 154] width 331 height 264
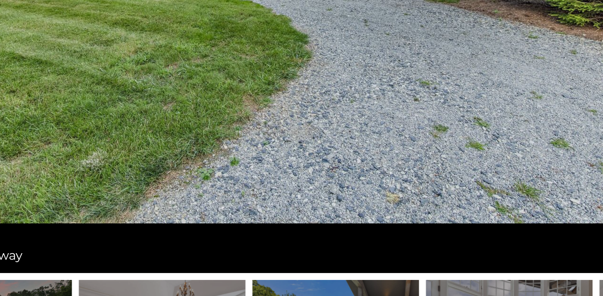
scroll to position [17, 0]
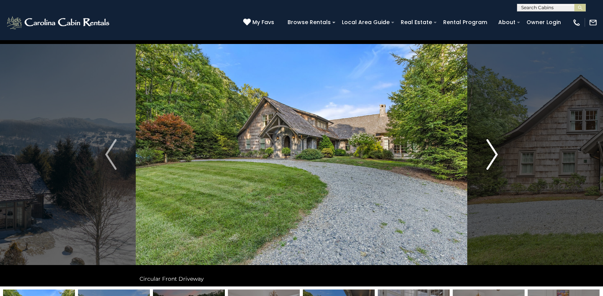
click at [494, 153] on img "Next" at bounding box center [491, 154] width 11 height 31
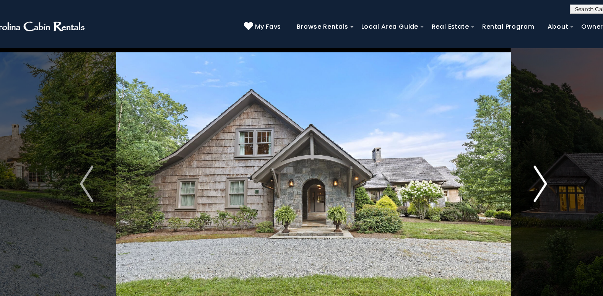
click at [493, 157] on img "Next" at bounding box center [491, 154] width 11 height 31
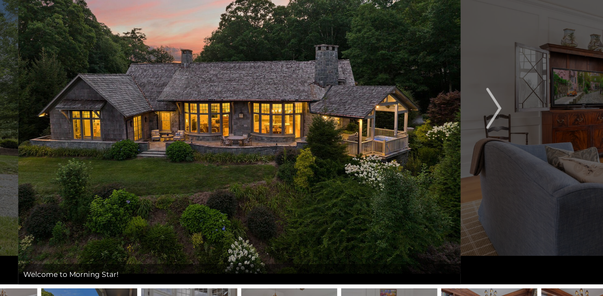
scroll to position [22, 0]
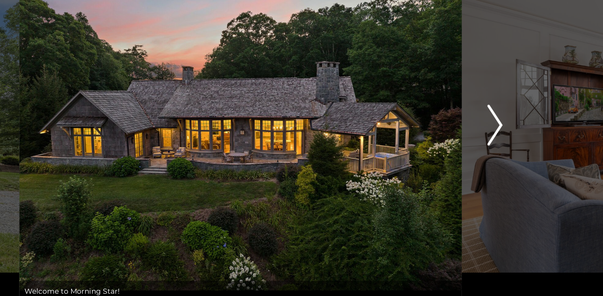
click at [495, 149] on img "Next" at bounding box center [491, 149] width 11 height 31
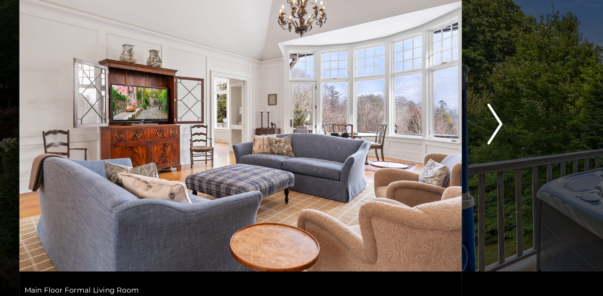
click at [494, 151] on img "Next" at bounding box center [491, 149] width 11 height 31
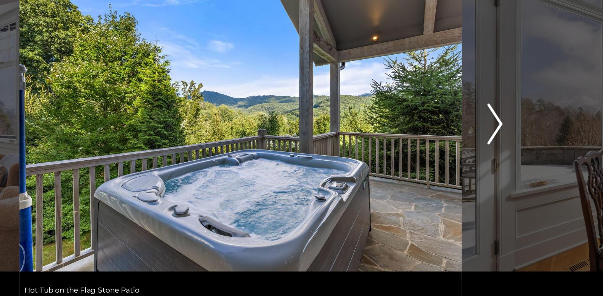
click at [495, 147] on img "Next" at bounding box center [491, 149] width 11 height 31
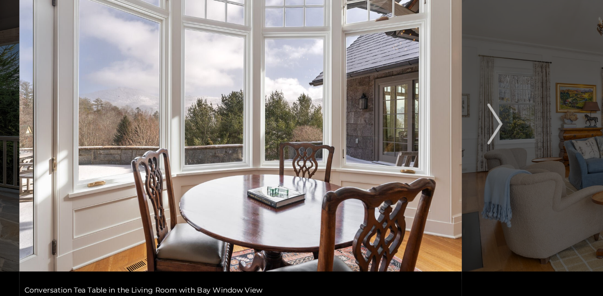
scroll to position [34, 0]
click at [495, 138] on img "Next" at bounding box center [491, 138] width 11 height 31
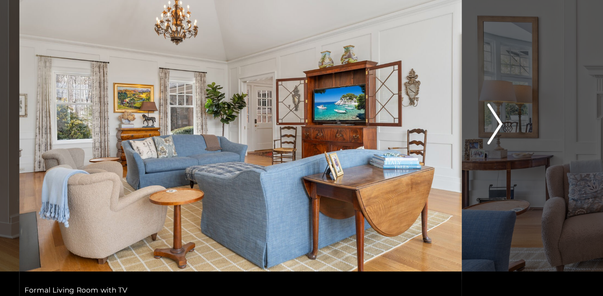
click at [494, 140] on img "Next" at bounding box center [491, 138] width 11 height 31
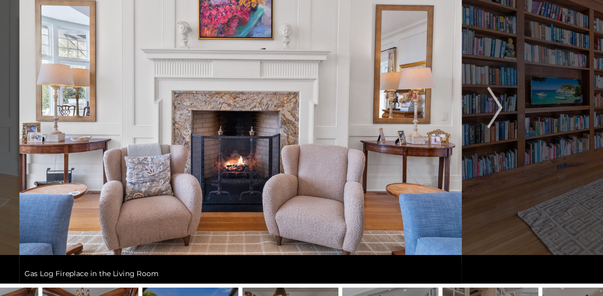
scroll to position [45, 0]
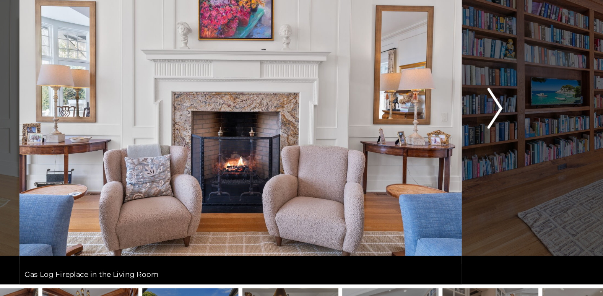
click at [495, 124] on img "Next" at bounding box center [491, 126] width 11 height 31
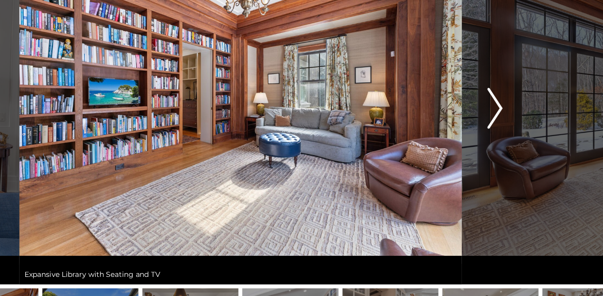
click at [495, 126] on img "Next" at bounding box center [491, 126] width 11 height 31
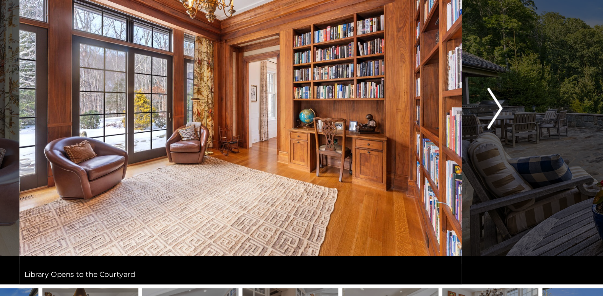
click at [495, 126] on img "Next" at bounding box center [491, 126] width 11 height 31
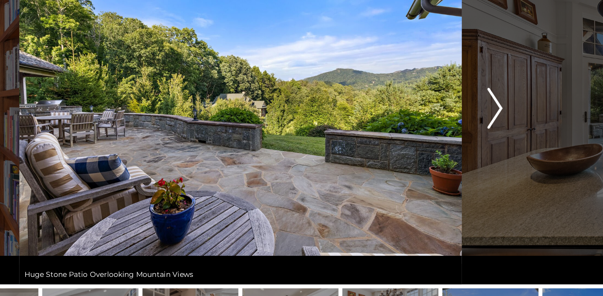
click at [495, 126] on img "Next" at bounding box center [491, 126] width 11 height 31
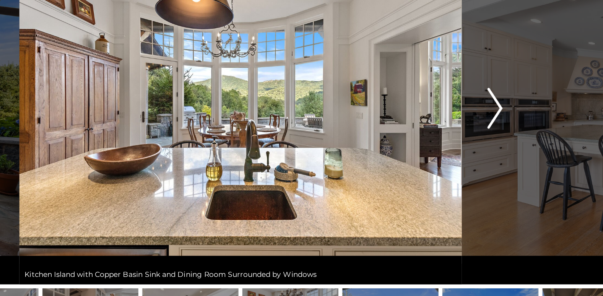
click at [495, 126] on img "Next" at bounding box center [491, 126] width 11 height 31
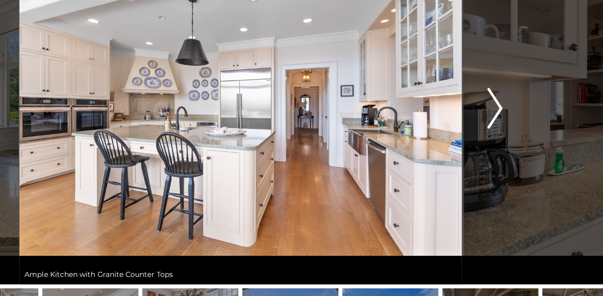
click at [495, 126] on img "Next" at bounding box center [491, 126] width 11 height 31
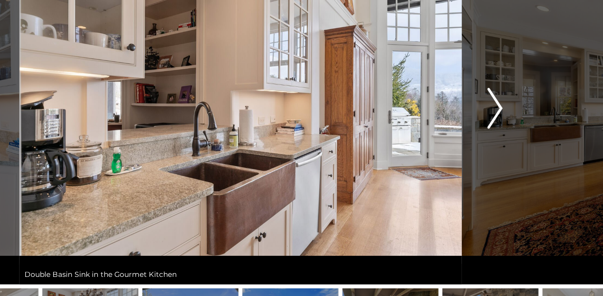
click at [495, 126] on img "Next" at bounding box center [491, 126] width 11 height 31
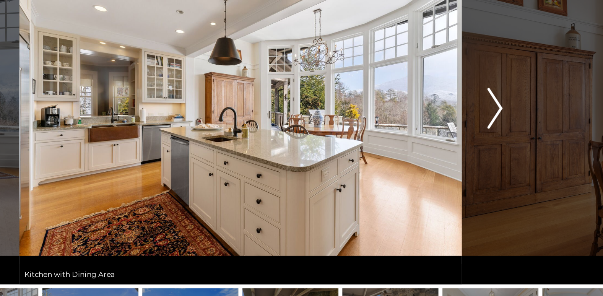
click at [495, 126] on img "Next" at bounding box center [491, 126] width 11 height 31
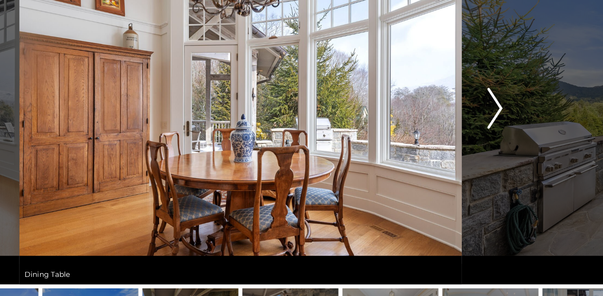
click at [495, 126] on img "Next" at bounding box center [491, 126] width 11 height 31
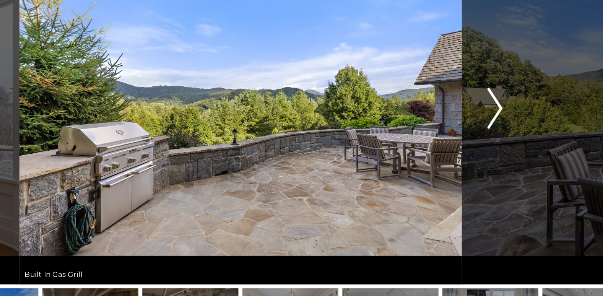
click at [495, 126] on img "Next" at bounding box center [491, 126] width 11 height 31
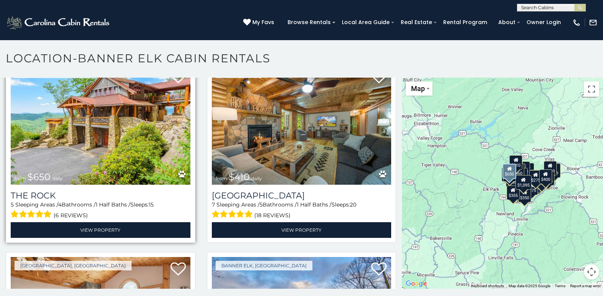
scroll to position [382, 0]
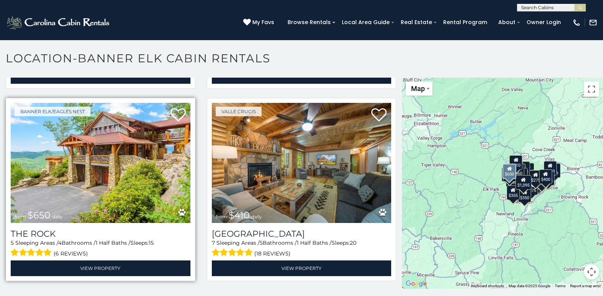
click at [114, 179] on img at bounding box center [101, 163] width 180 height 120
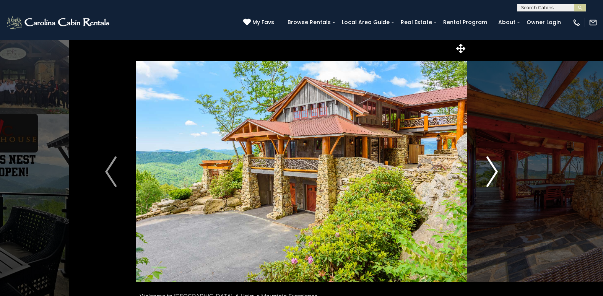
click at [495, 171] on img "Next" at bounding box center [491, 171] width 11 height 31
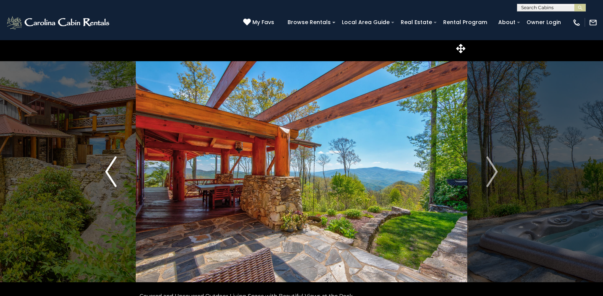
click at [105, 174] on img "Previous" at bounding box center [110, 171] width 11 height 31
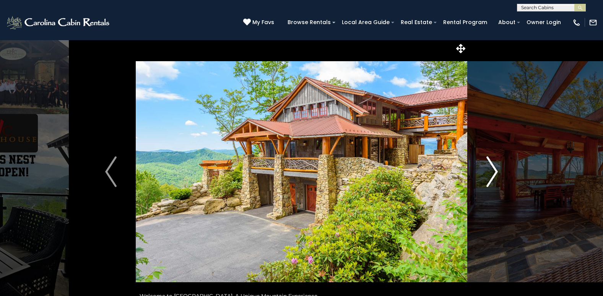
click at [495, 170] on img "Next" at bounding box center [491, 171] width 11 height 31
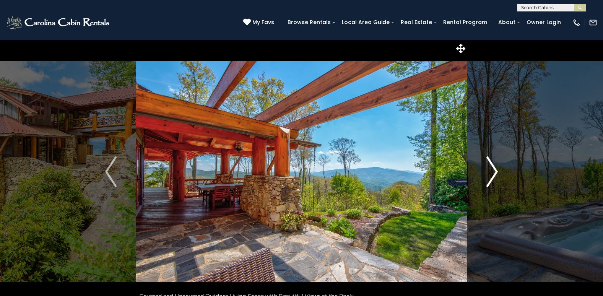
click at [495, 170] on img "Next" at bounding box center [491, 171] width 11 height 31
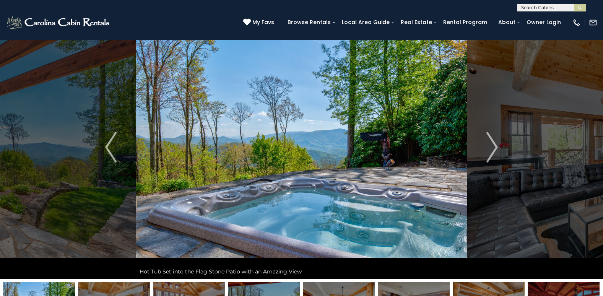
scroll to position [38, 0]
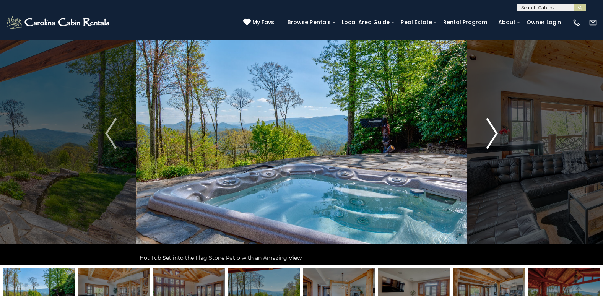
click at [496, 133] on img "Next" at bounding box center [491, 133] width 11 height 31
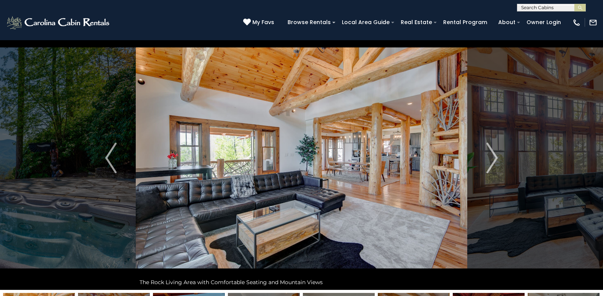
scroll to position [0, 0]
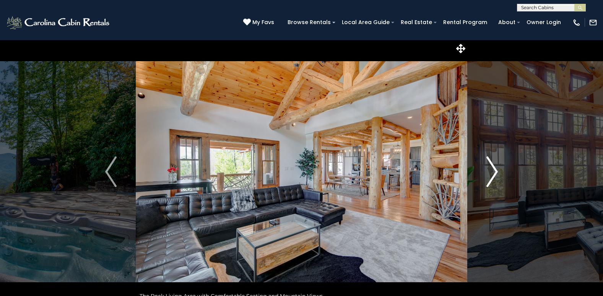
click at [495, 171] on img "Next" at bounding box center [491, 171] width 11 height 31
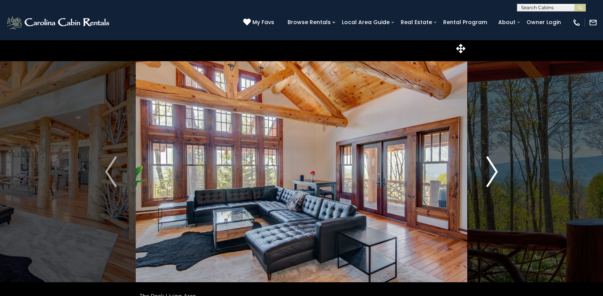
click at [497, 171] on img "Next" at bounding box center [491, 171] width 11 height 31
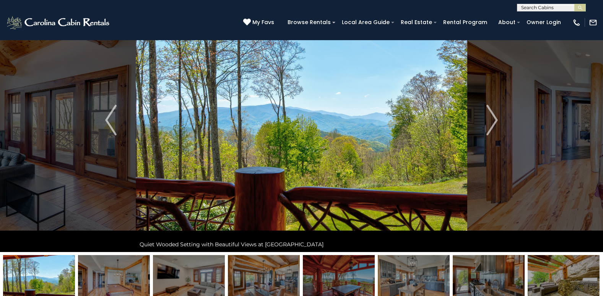
scroll to position [38, 0]
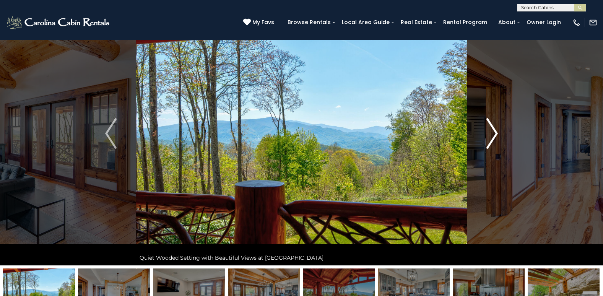
click at [497, 134] on img "Next" at bounding box center [491, 133] width 11 height 31
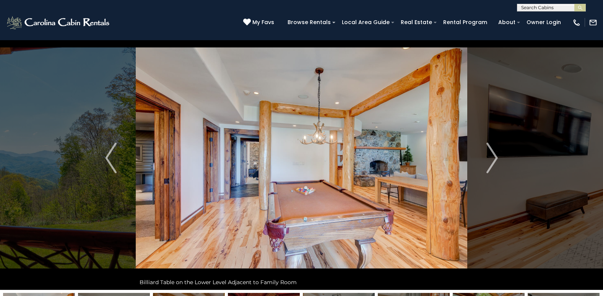
scroll to position [0, 0]
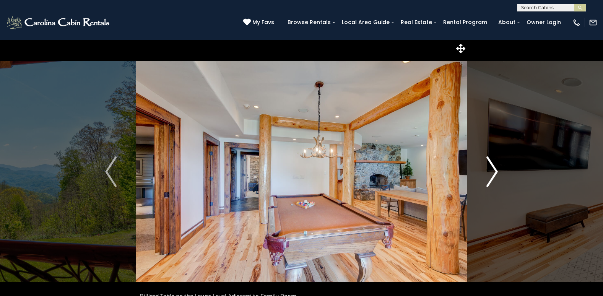
click at [492, 174] on img "Next" at bounding box center [491, 171] width 11 height 31
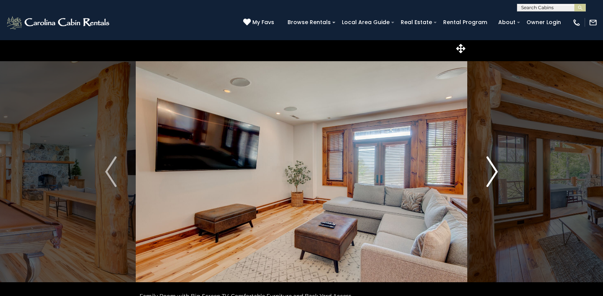
click at [494, 174] on img "Next" at bounding box center [491, 171] width 11 height 31
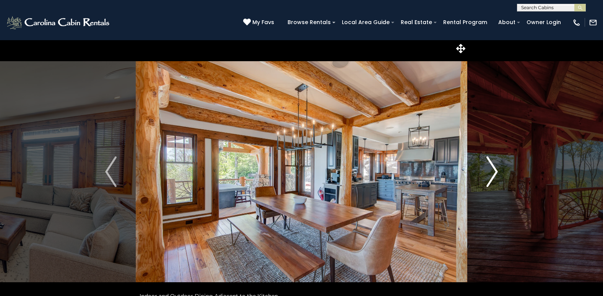
click at [496, 173] on img "Next" at bounding box center [491, 171] width 11 height 31
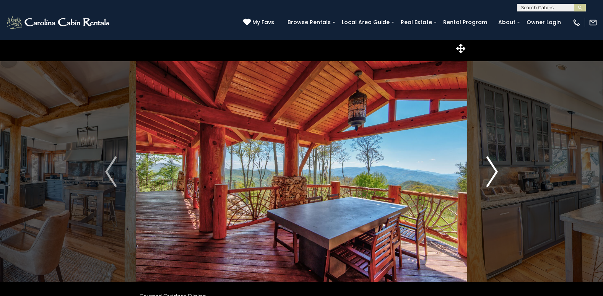
click at [494, 172] on img "Next" at bounding box center [491, 171] width 11 height 31
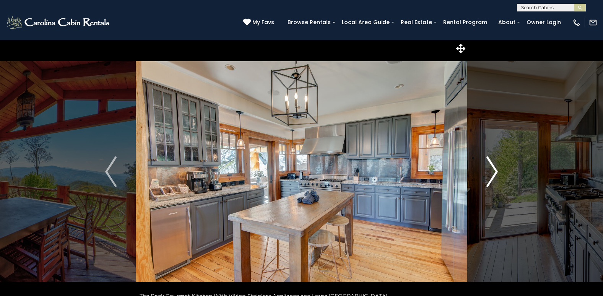
click at [495, 173] on img "Next" at bounding box center [491, 171] width 11 height 31
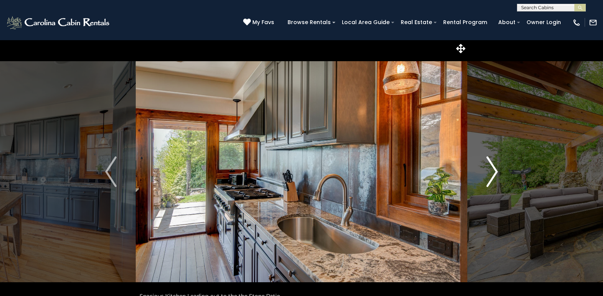
click at [493, 173] on img "Next" at bounding box center [491, 171] width 11 height 31
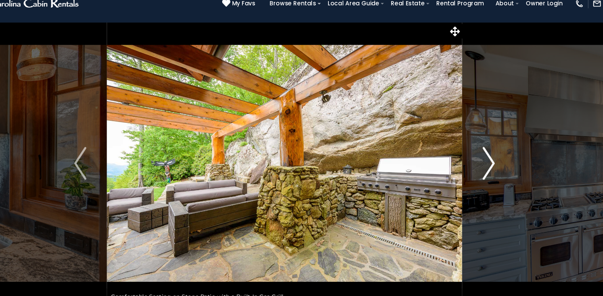
click at [495, 171] on img "Next" at bounding box center [491, 171] width 11 height 31
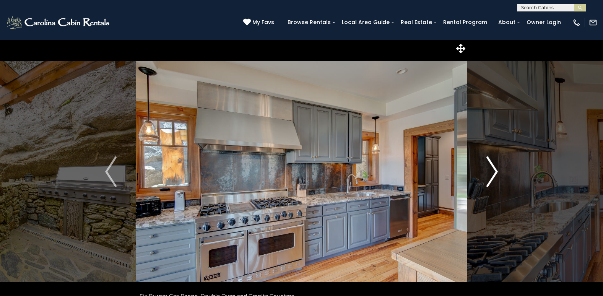
click at [495, 173] on img "Next" at bounding box center [491, 171] width 11 height 31
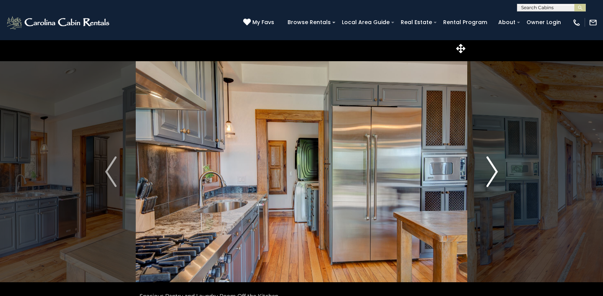
click at [494, 174] on img "Next" at bounding box center [491, 171] width 11 height 31
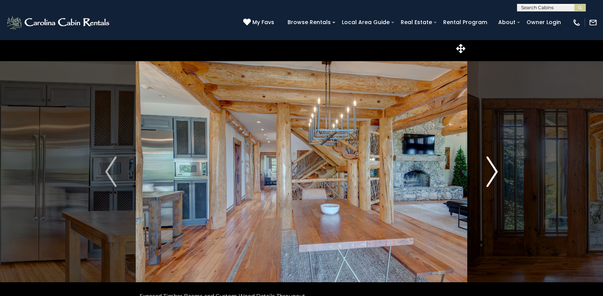
click at [493, 174] on img "Next" at bounding box center [491, 171] width 11 height 31
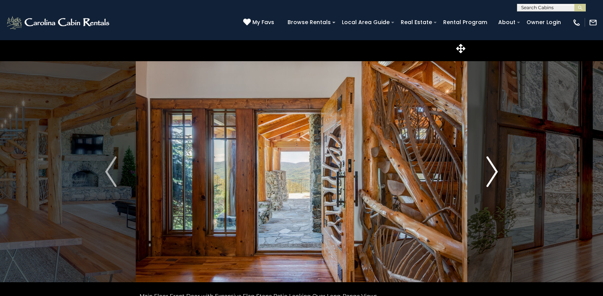
click at [489, 181] on img "Next" at bounding box center [491, 171] width 11 height 31
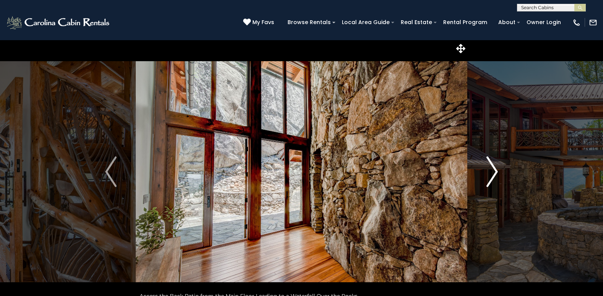
click at [492, 174] on img "Next" at bounding box center [491, 171] width 11 height 31
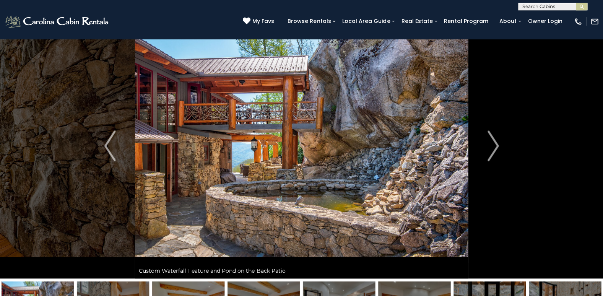
scroll to position [26, 0]
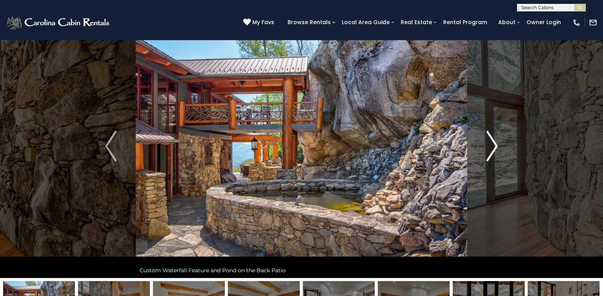
click at [494, 146] on img "Next" at bounding box center [491, 146] width 11 height 31
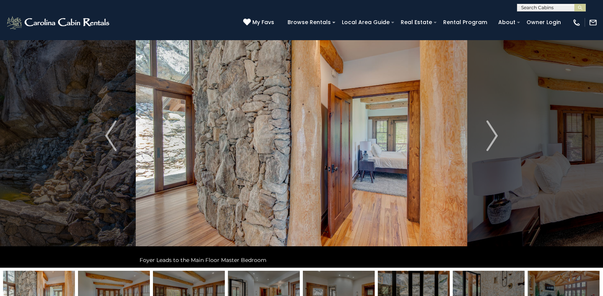
scroll to position [44, 0]
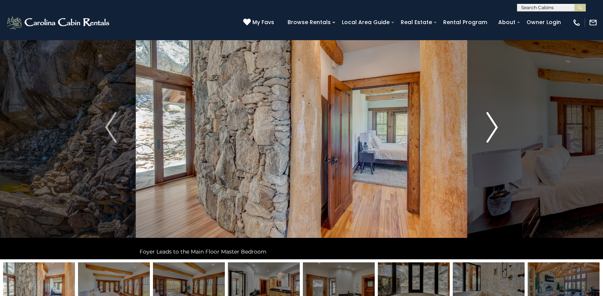
click at [492, 130] on img "Next" at bounding box center [491, 127] width 11 height 31
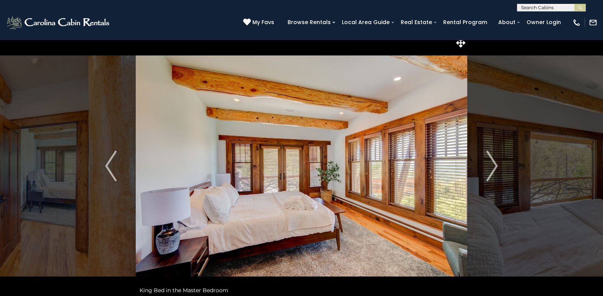
scroll to position [5, 0]
click at [494, 168] on img "Next" at bounding box center [491, 166] width 11 height 31
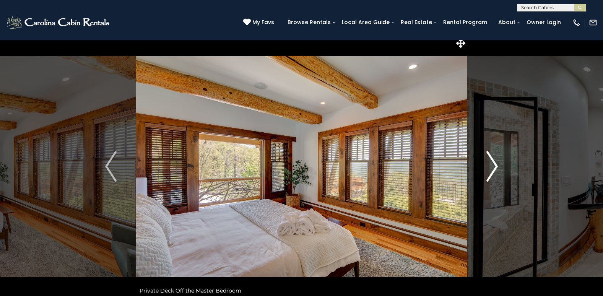
click at [494, 168] on img "Next" at bounding box center [491, 166] width 11 height 31
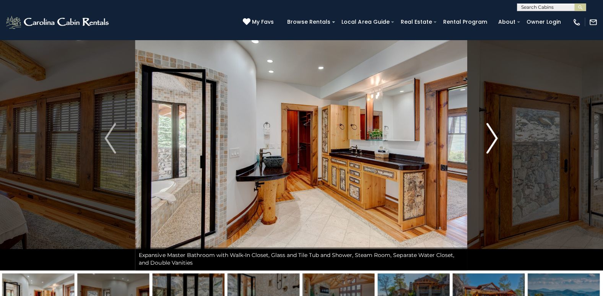
scroll to position [34, 0]
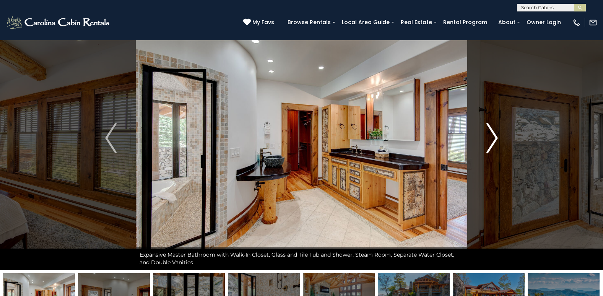
click at [493, 140] on img "Next" at bounding box center [491, 138] width 11 height 31
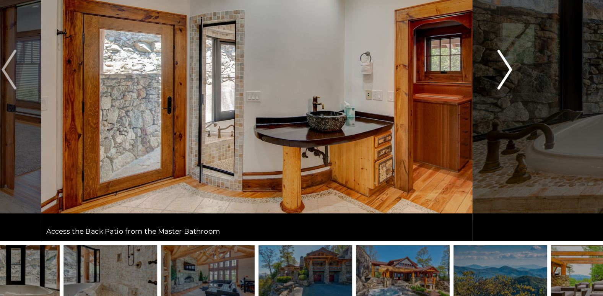
scroll to position [54, 0]
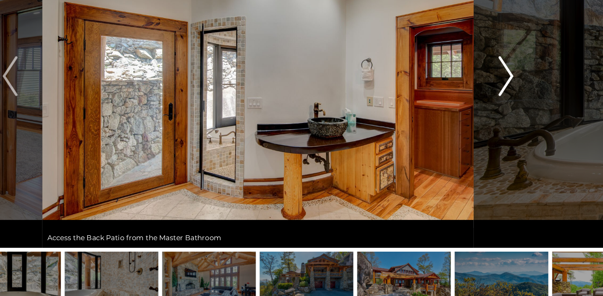
click at [493, 121] on img "Next" at bounding box center [491, 117] width 11 height 31
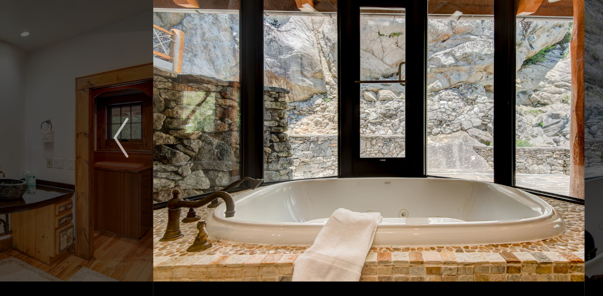
scroll to position [6, 0]
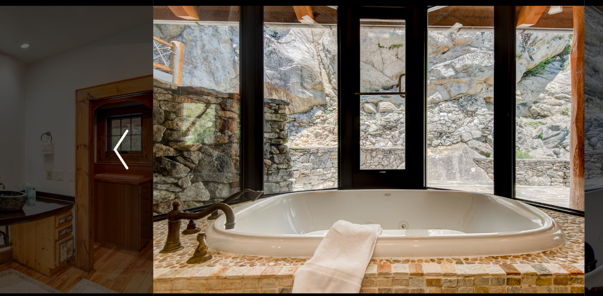
click at [112, 175] on img "Previous" at bounding box center [110, 166] width 11 height 31
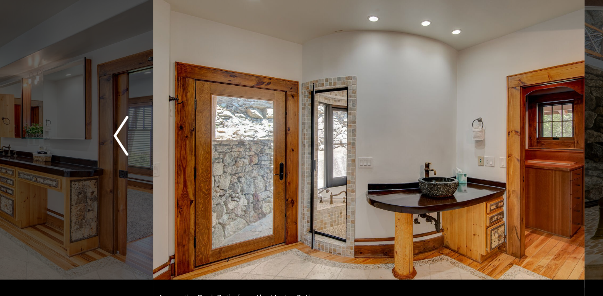
scroll to position [5, 0]
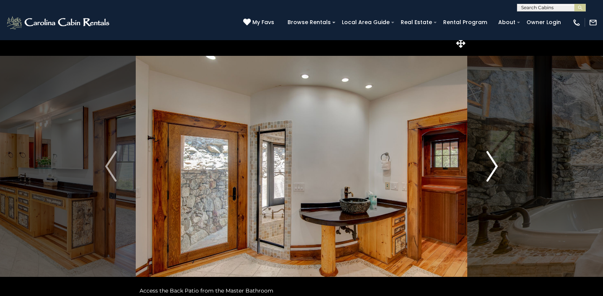
click at [495, 164] on img "Next" at bounding box center [491, 166] width 11 height 31
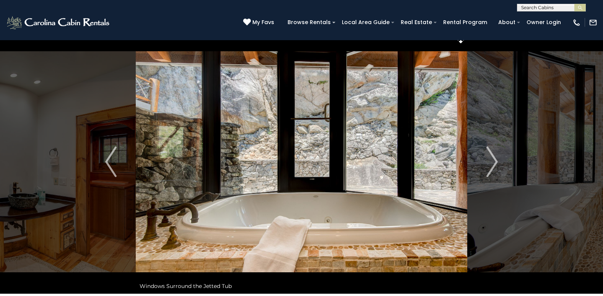
scroll to position [10, 0]
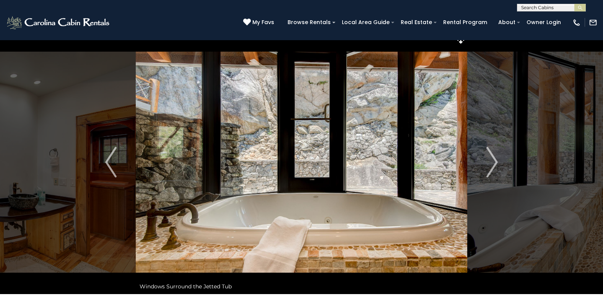
click at [336, 198] on img at bounding box center [301, 162] width 331 height 264
click at [495, 162] on img "Next" at bounding box center [491, 162] width 11 height 31
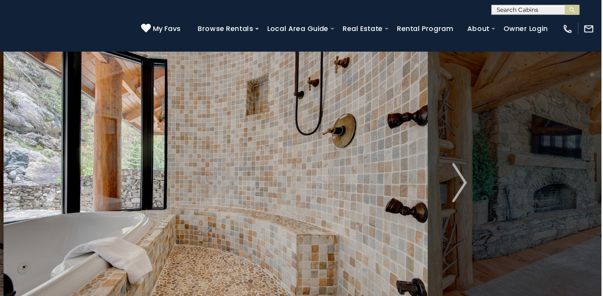
scroll to position [29, 0]
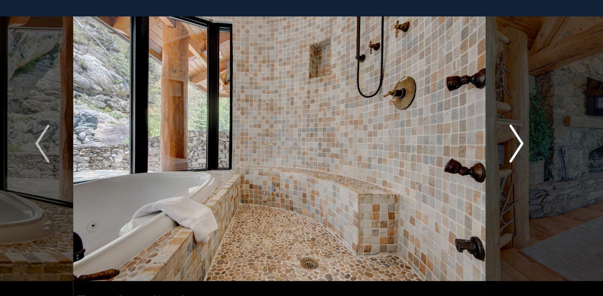
click at [494, 142] on img "Next" at bounding box center [491, 142] width 11 height 31
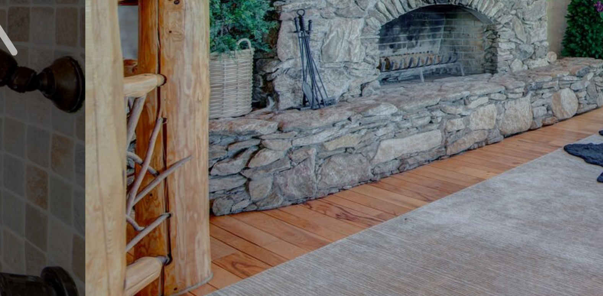
click at [172, 188] on img at bounding box center [301, 143] width 331 height 264
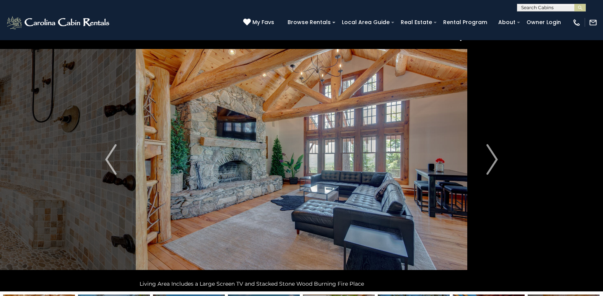
scroll to position [18, 0]
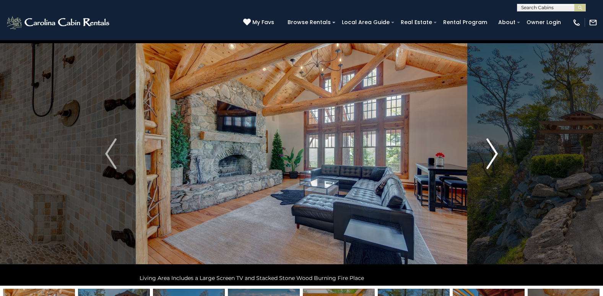
click at [496, 154] on img "Next" at bounding box center [491, 153] width 11 height 31
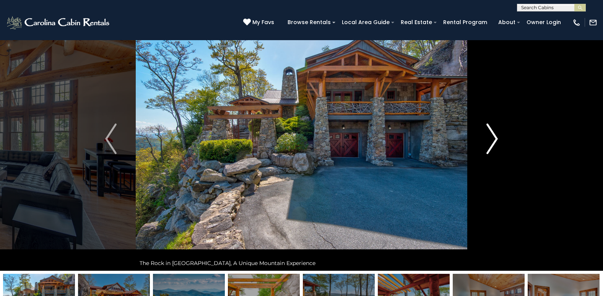
scroll to position [33, 0]
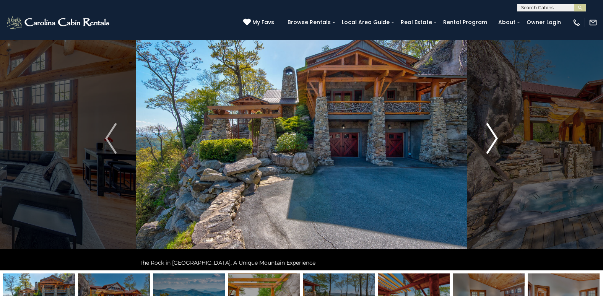
click at [494, 138] on img "Next" at bounding box center [491, 138] width 11 height 31
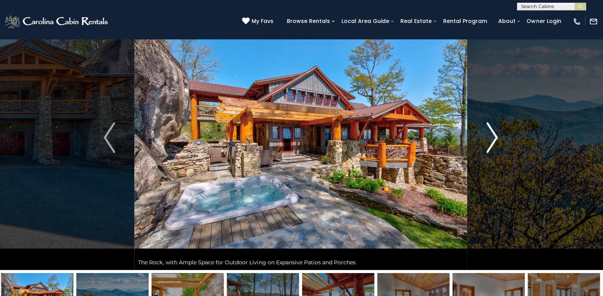
scroll to position [34, 0]
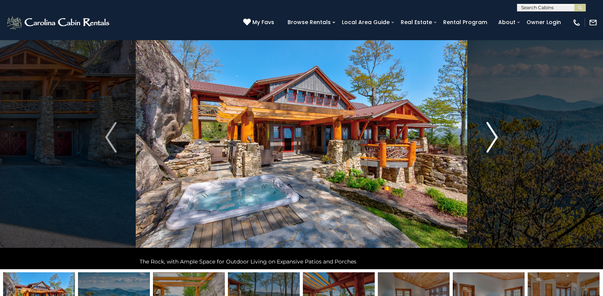
click at [494, 137] on img "Next" at bounding box center [491, 137] width 11 height 31
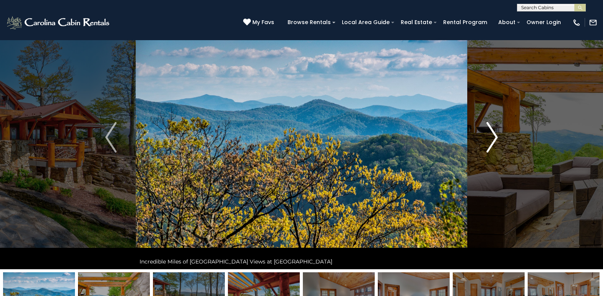
click at [494, 137] on img "Next" at bounding box center [491, 137] width 11 height 31
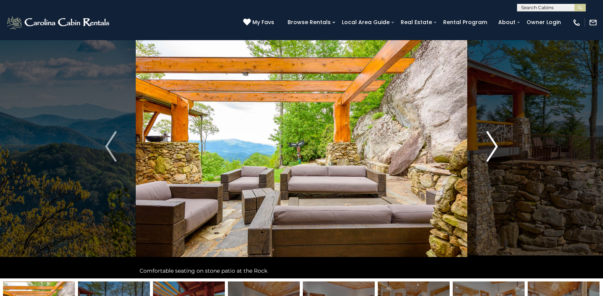
scroll to position [24, 0]
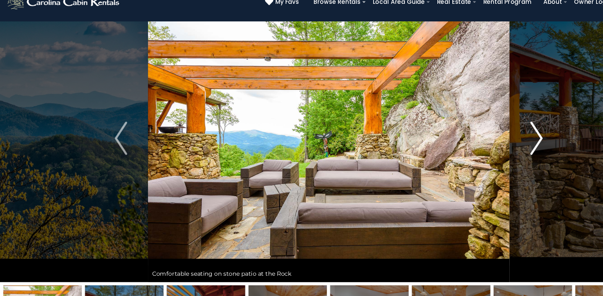
click at [495, 147] on img "Next" at bounding box center [491, 147] width 11 height 31
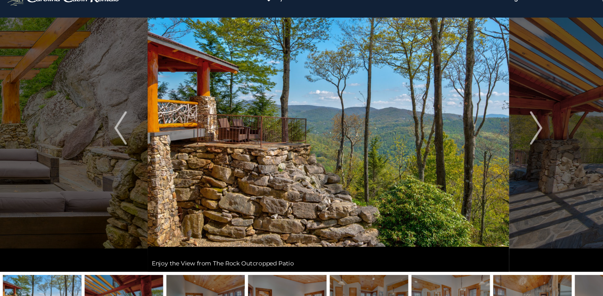
scroll to position [31, 0]
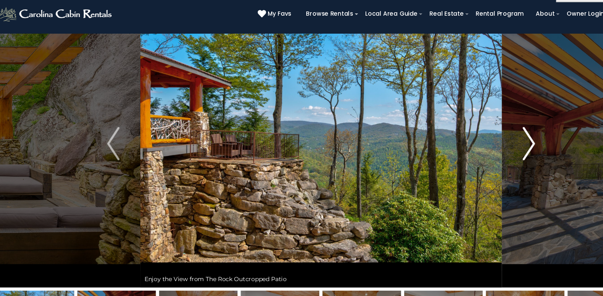
click at [492, 142] on img "Next" at bounding box center [491, 141] width 11 height 31
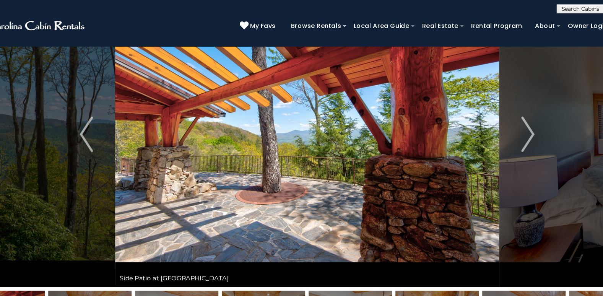
scroll to position [45, 0]
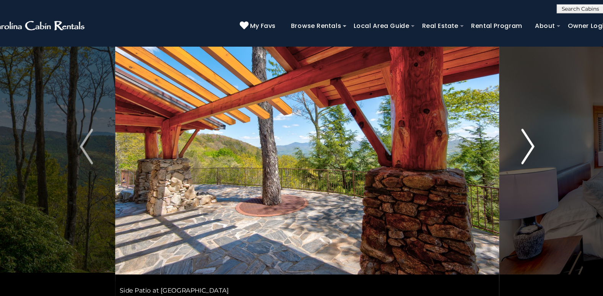
click at [495, 125] on img "Next" at bounding box center [491, 126] width 11 height 31
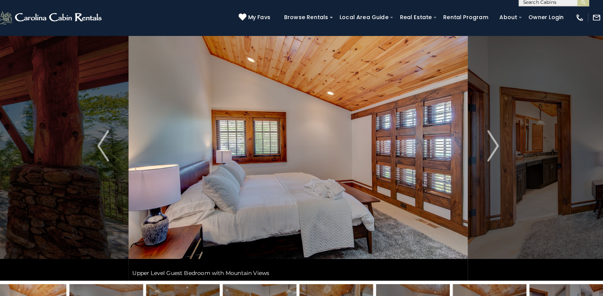
scroll to position [25, 0]
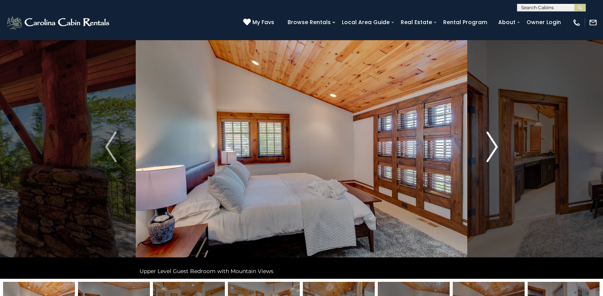
click at [494, 149] on img "Next" at bounding box center [491, 147] width 11 height 31
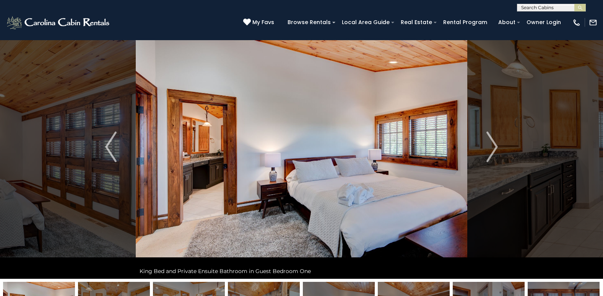
click at [434, 152] on img at bounding box center [301, 147] width 331 height 264
click at [495, 144] on img "Next" at bounding box center [491, 147] width 11 height 31
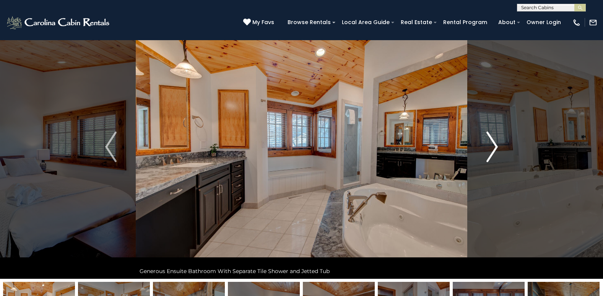
click at [495, 148] on img "Next" at bounding box center [491, 147] width 11 height 31
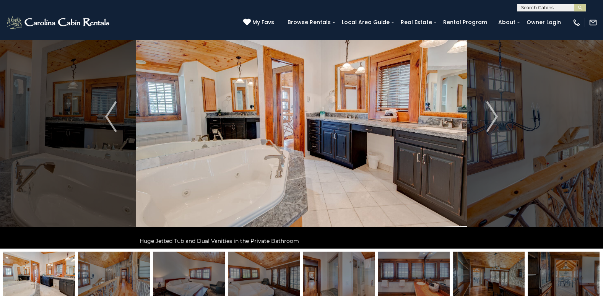
scroll to position [0, 0]
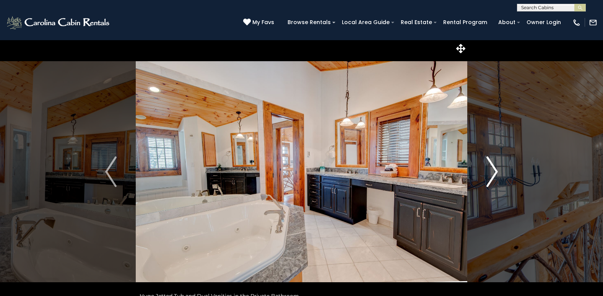
click at [495, 168] on img "Next" at bounding box center [491, 171] width 11 height 31
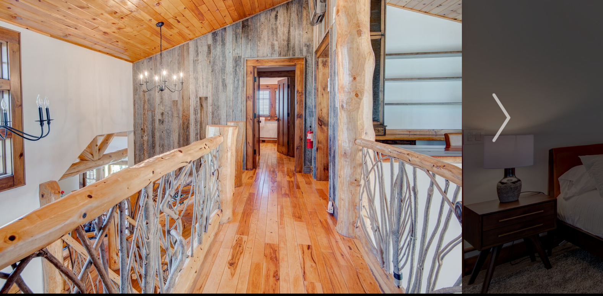
click at [375, 185] on img at bounding box center [301, 172] width 331 height 264
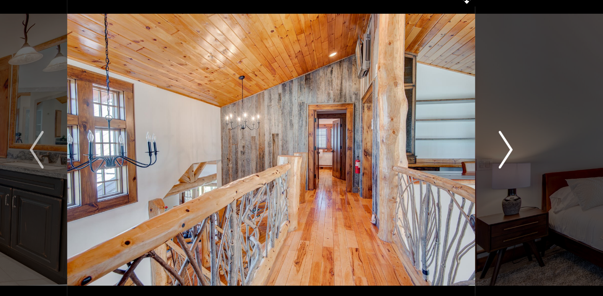
click at [495, 170] on img "Next" at bounding box center [491, 171] width 11 height 31
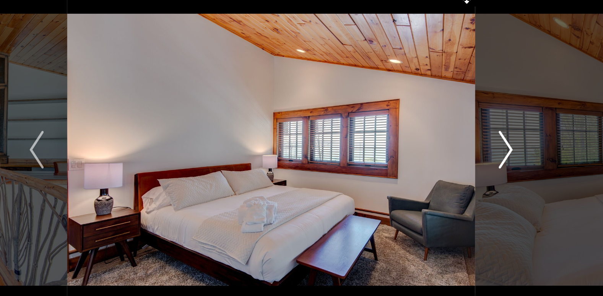
click at [495, 172] on img "Next" at bounding box center [491, 171] width 11 height 31
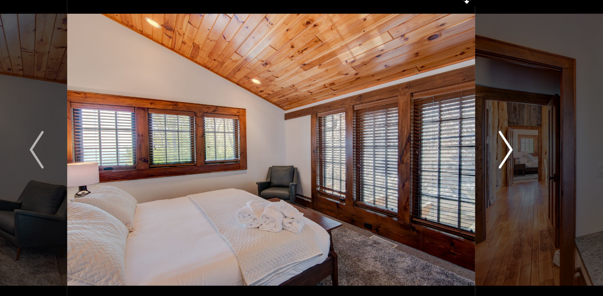
click at [495, 172] on img "Next" at bounding box center [491, 171] width 11 height 31
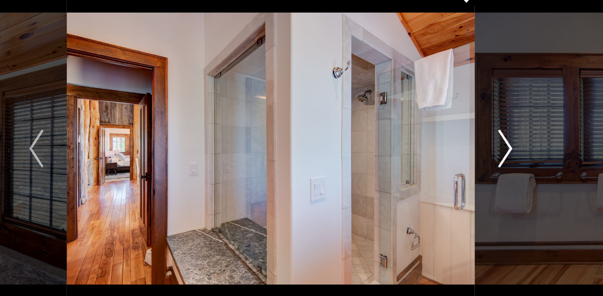
click at [494, 173] on img "Next" at bounding box center [491, 171] width 11 height 31
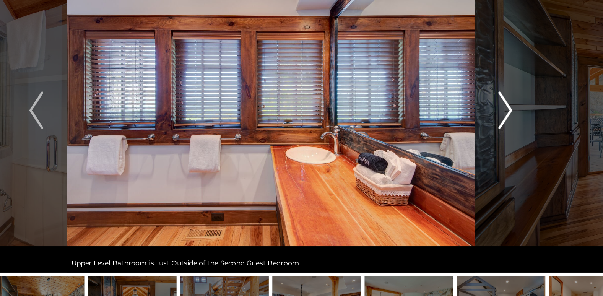
scroll to position [26, 0]
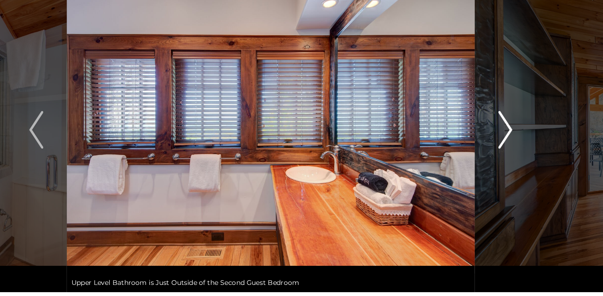
click at [497, 144] on img "Next" at bounding box center [491, 145] width 11 height 31
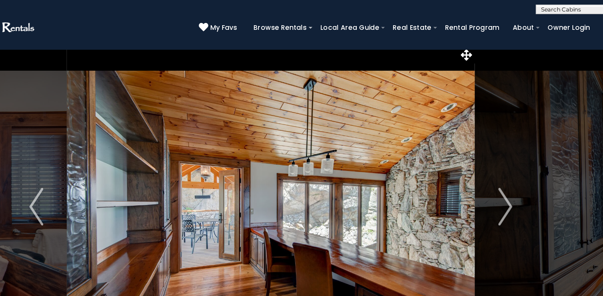
scroll to position [0, 0]
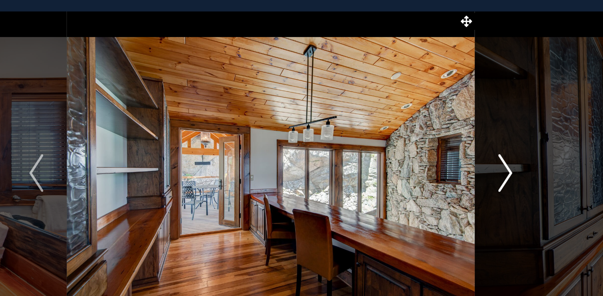
click at [496, 169] on img "Next" at bounding box center [491, 171] width 11 height 31
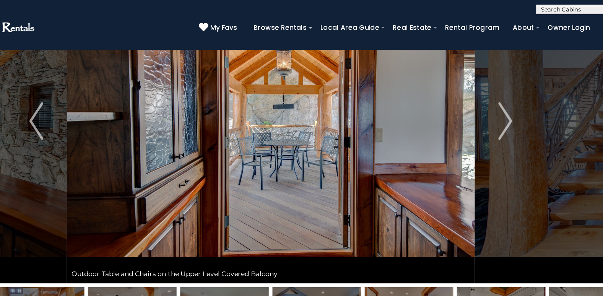
scroll to position [54, 0]
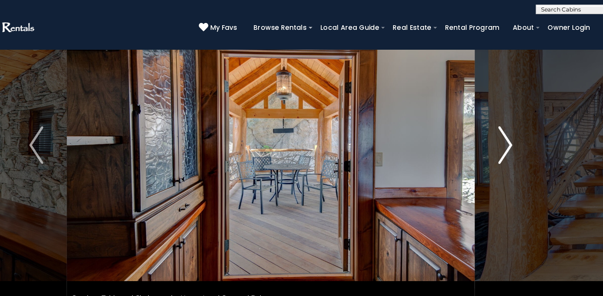
click at [495, 119] on img "Next" at bounding box center [491, 117] width 11 height 31
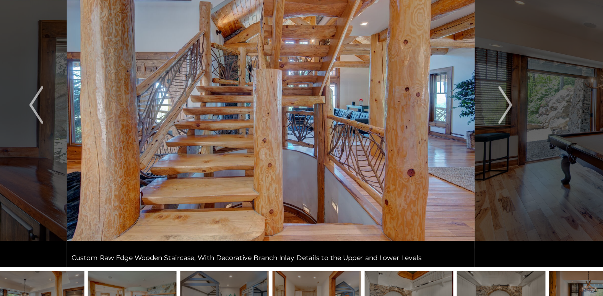
scroll to position [30, 0]
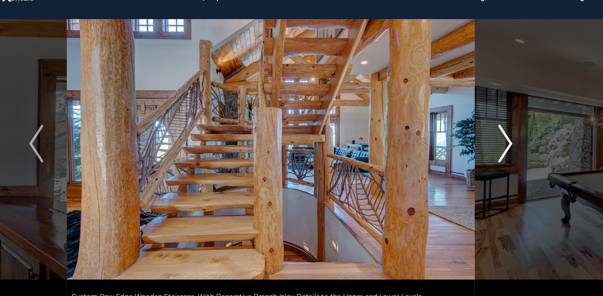
click at [495, 141] on img "Next" at bounding box center [491, 141] width 11 height 31
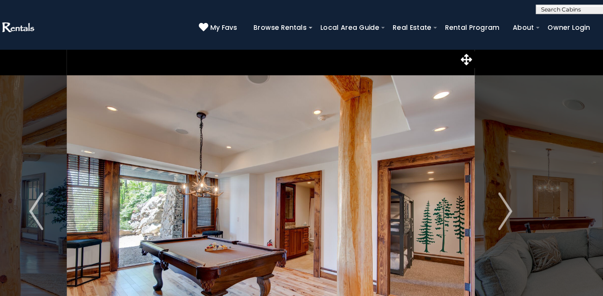
scroll to position [6, 0]
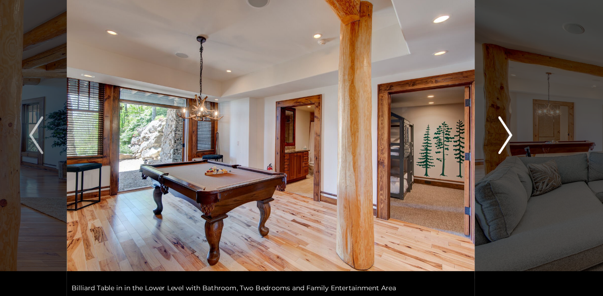
click at [494, 166] on img "Next" at bounding box center [491, 165] width 11 height 31
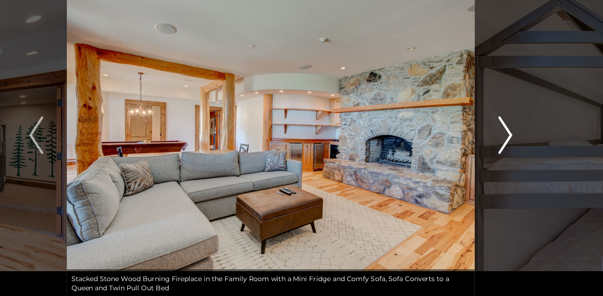
click at [495, 166] on img "Next" at bounding box center [491, 165] width 11 height 31
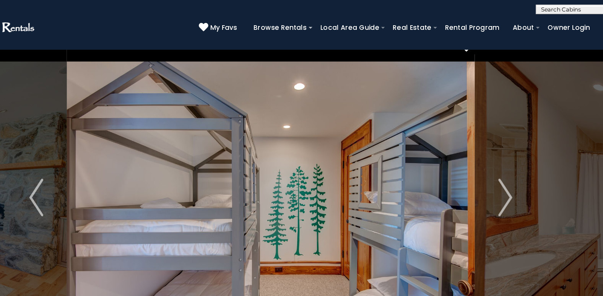
scroll to position [0, 0]
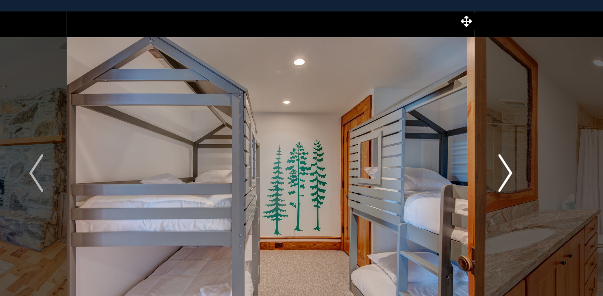
click at [494, 177] on img "Next" at bounding box center [491, 171] width 11 height 31
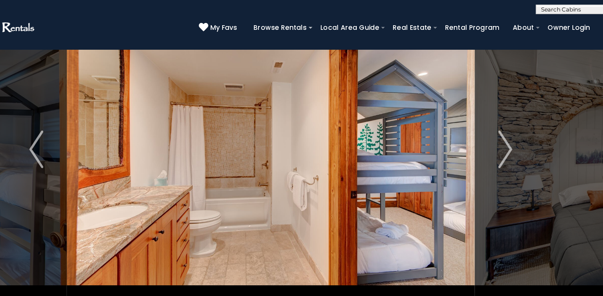
scroll to position [36, 0]
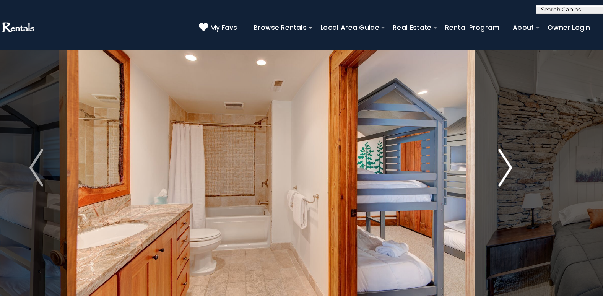
click at [494, 136] on img "Next" at bounding box center [491, 136] width 11 height 31
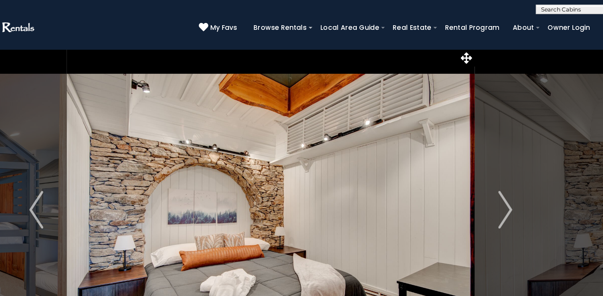
scroll to position [0, 0]
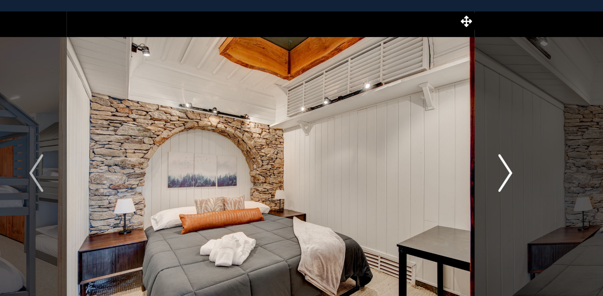
click at [496, 170] on img "Next" at bounding box center [491, 171] width 11 height 31
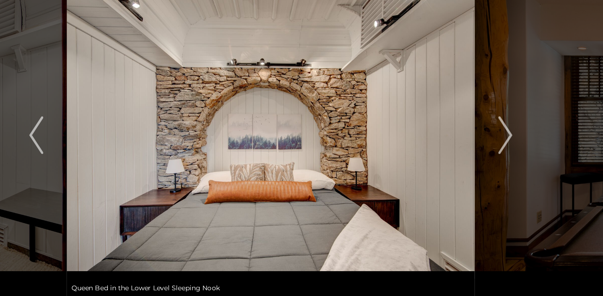
scroll to position [6, 0]
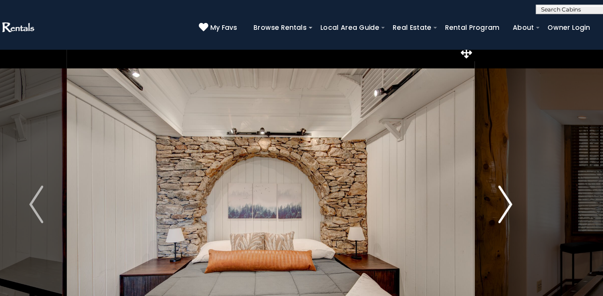
click at [494, 165] on img "Next" at bounding box center [491, 166] width 11 height 31
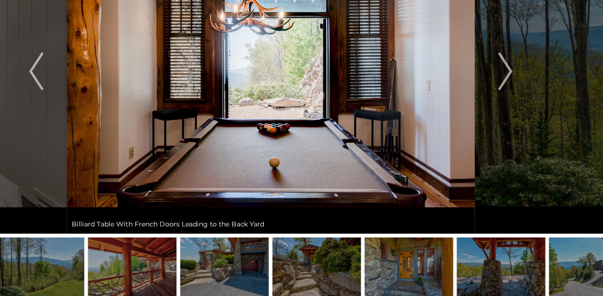
scroll to position [58, 0]
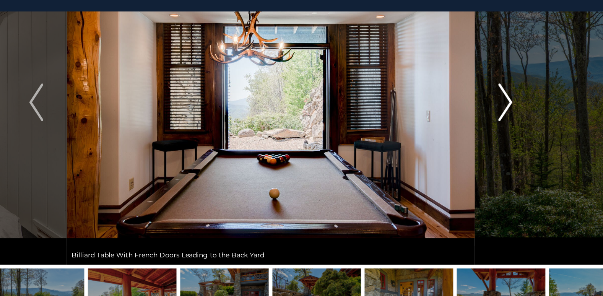
click at [496, 112] on img "Next" at bounding box center [491, 114] width 11 height 31
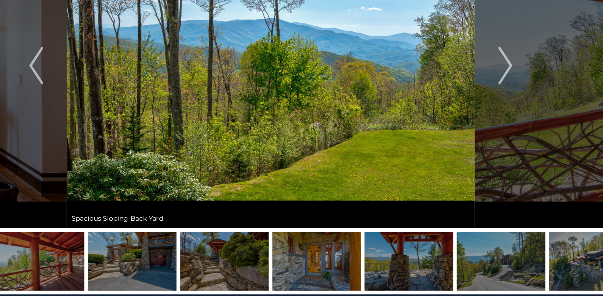
scroll to position [62, 0]
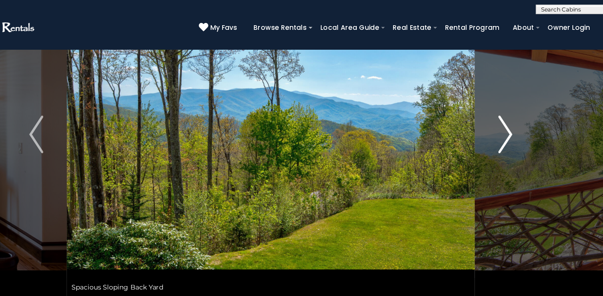
click at [494, 111] on img "Next" at bounding box center [491, 109] width 11 height 31
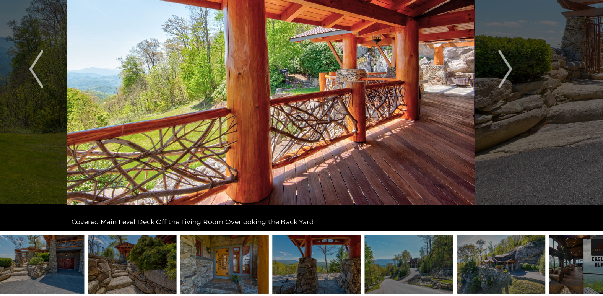
scroll to position [59, 0]
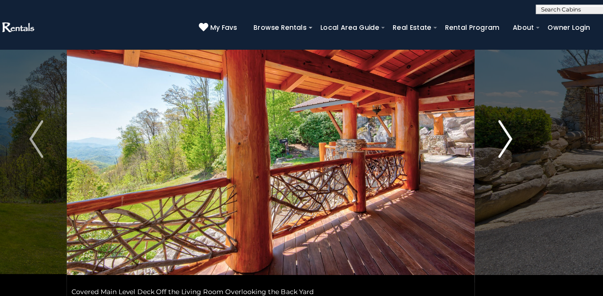
click at [494, 113] on img "Next" at bounding box center [491, 112] width 11 height 31
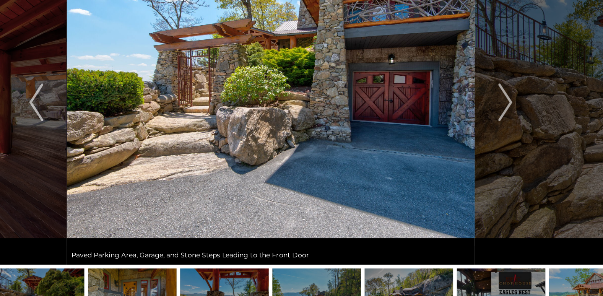
scroll to position [32, 0]
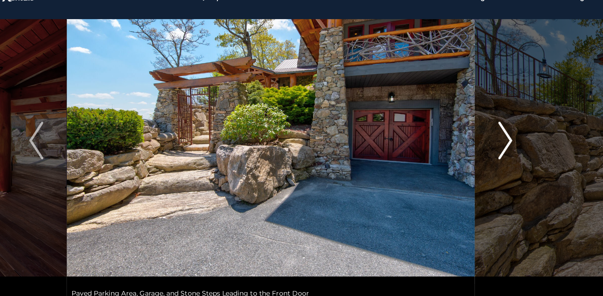
click at [495, 138] on img "Next" at bounding box center [491, 139] width 11 height 31
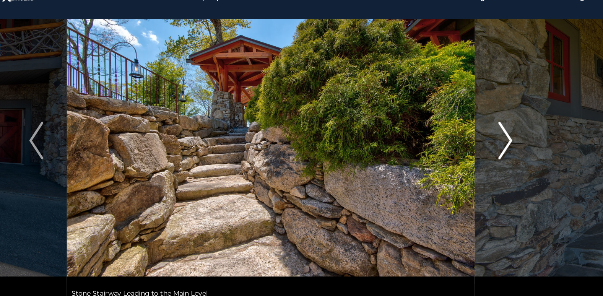
click at [494, 140] on img "Next" at bounding box center [491, 139] width 11 height 31
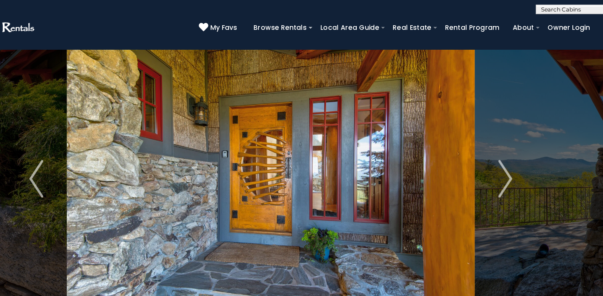
scroll to position [0, 0]
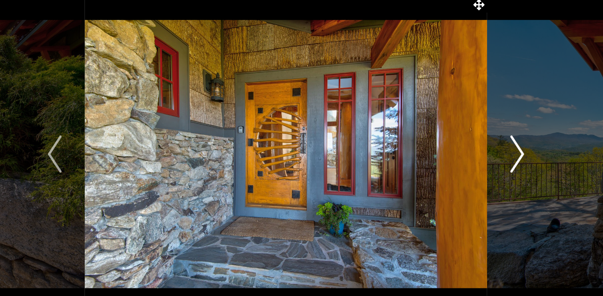
click at [497, 170] on img "Next" at bounding box center [491, 171] width 11 height 31
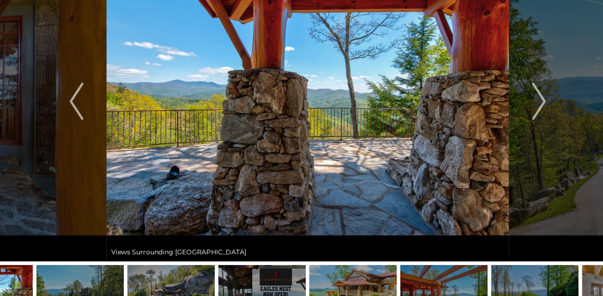
scroll to position [25, 0]
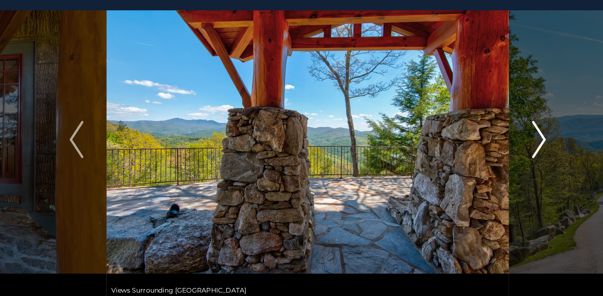
click at [493, 146] on img "Next" at bounding box center [491, 147] width 11 height 31
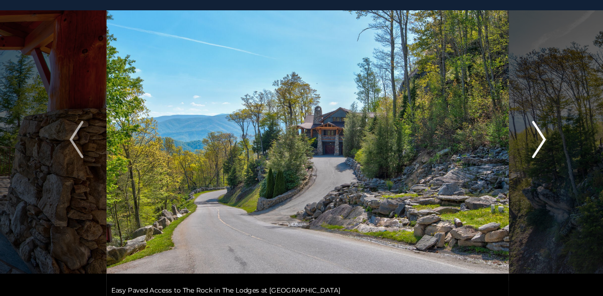
click at [495, 146] on img "Next" at bounding box center [491, 147] width 11 height 31
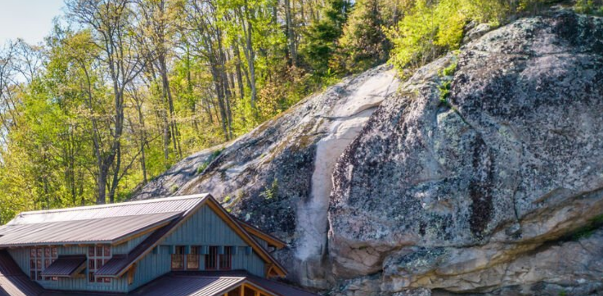
click at [381, 81] on img at bounding box center [301, 147] width 331 height 264
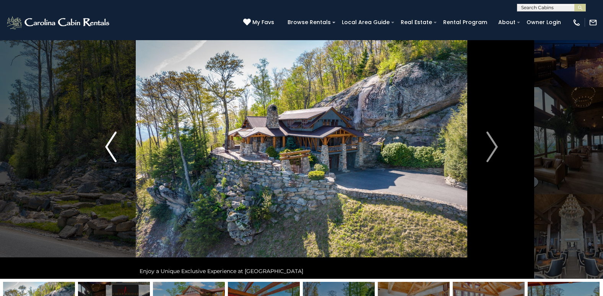
click at [107, 143] on img "Previous" at bounding box center [110, 147] width 11 height 31
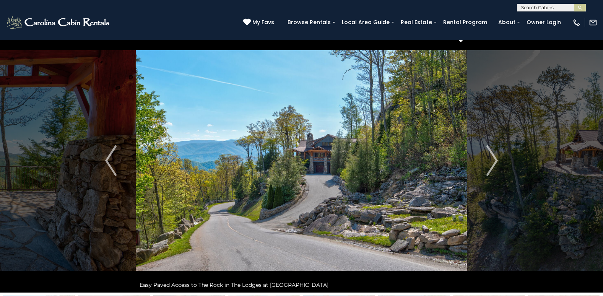
scroll to position [11, 0]
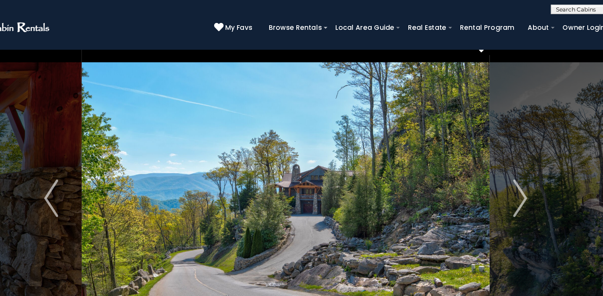
drag, startPoint x: 307, startPoint y: 237, endPoint x: 317, endPoint y: 194, distance: 44.0
click at [317, 194] on img at bounding box center [301, 161] width 331 height 264
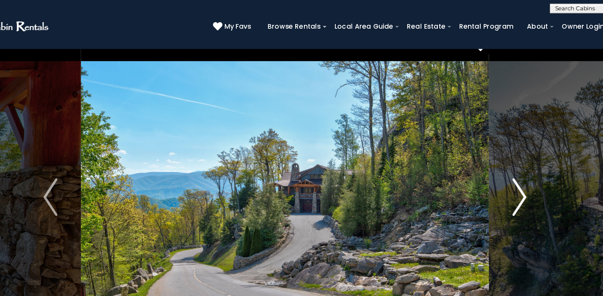
click at [495, 160] on img "Next" at bounding box center [491, 161] width 11 height 31
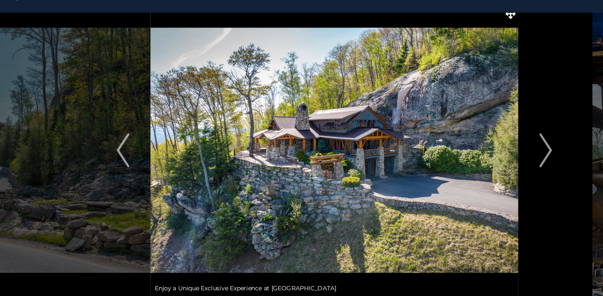
scroll to position [7, 0]
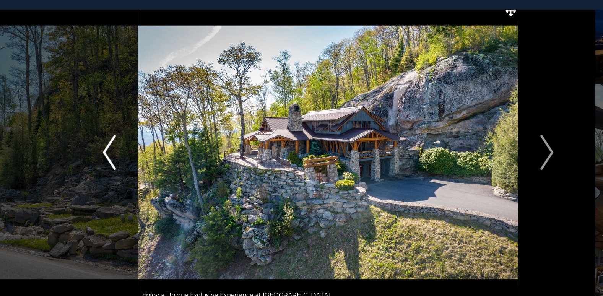
click at [114, 171] on img "Previous" at bounding box center [110, 164] width 11 height 31
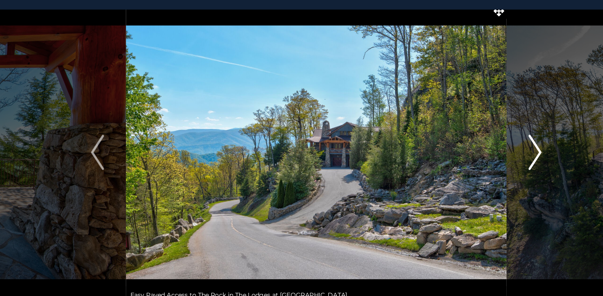
click at [494, 164] on img "Next" at bounding box center [491, 164] width 11 height 31
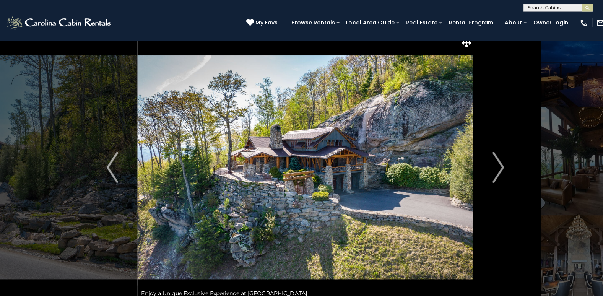
scroll to position [4, 0]
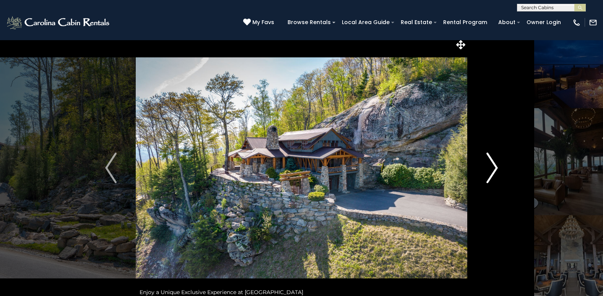
click at [498, 167] on img "Next" at bounding box center [491, 168] width 11 height 31
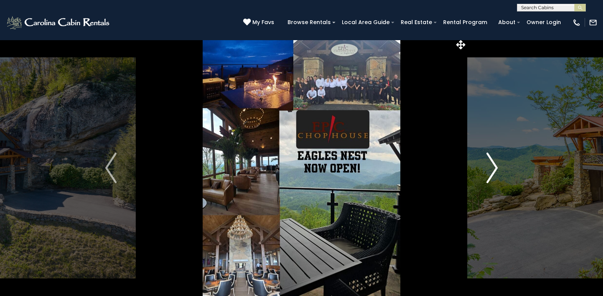
click at [493, 166] on img "Next" at bounding box center [491, 168] width 11 height 31
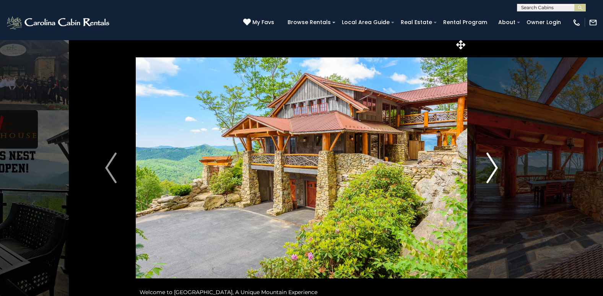
click at [496, 169] on img "Next" at bounding box center [491, 168] width 11 height 31
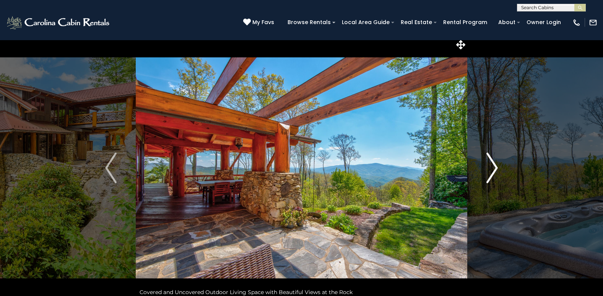
click at [494, 167] on img "Next" at bounding box center [491, 168] width 11 height 31
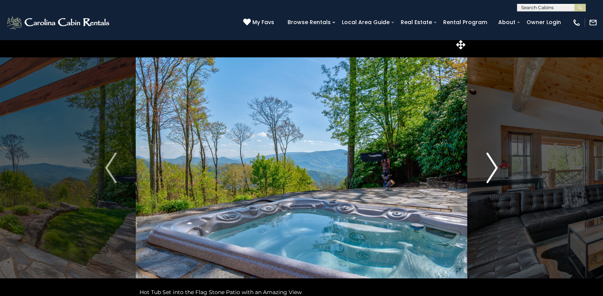
click at [494, 167] on img "Next" at bounding box center [491, 168] width 11 height 31
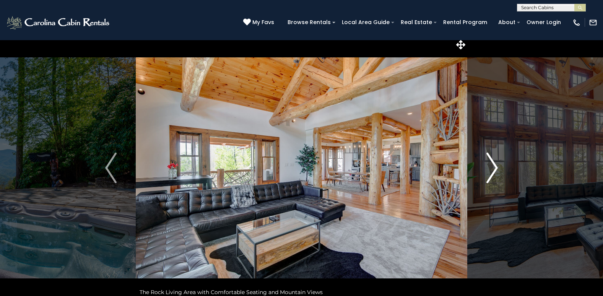
scroll to position [7, 0]
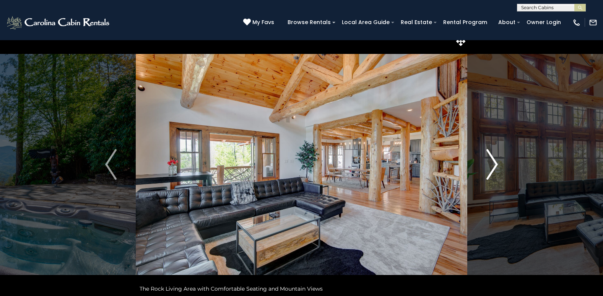
click at [496, 162] on img "Next" at bounding box center [491, 164] width 11 height 31
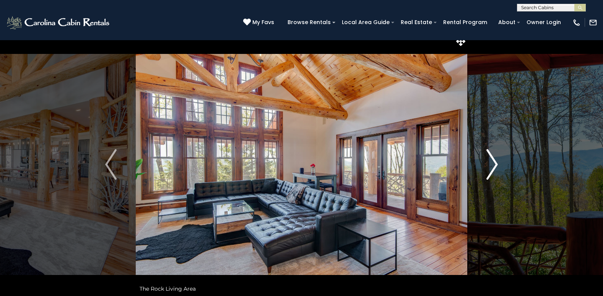
click at [493, 165] on img "Next" at bounding box center [491, 164] width 11 height 31
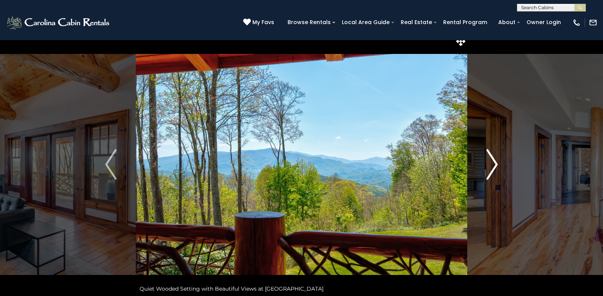
click at [493, 166] on img "Next" at bounding box center [491, 164] width 11 height 31
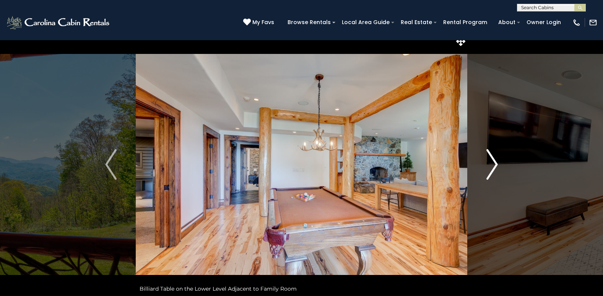
click at [493, 166] on img "Next" at bounding box center [491, 164] width 11 height 31
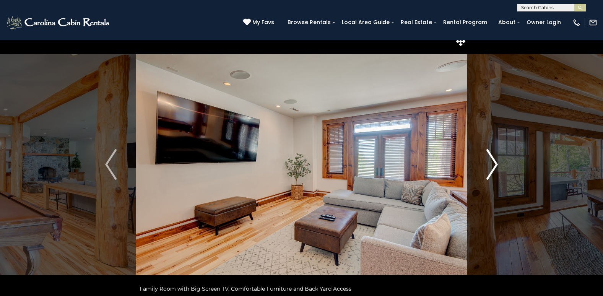
click at [493, 166] on img "Next" at bounding box center [491, 164] width 11 height 31
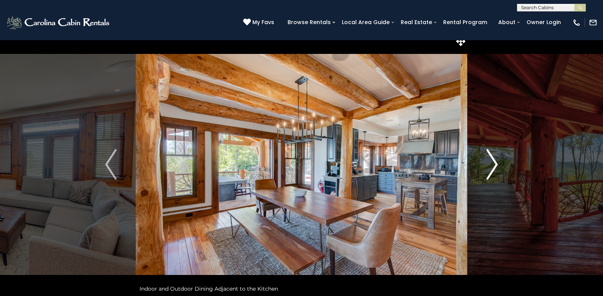
click at [493, 166] on img "Next" at bounding box center [491, 164] width 11 height 31
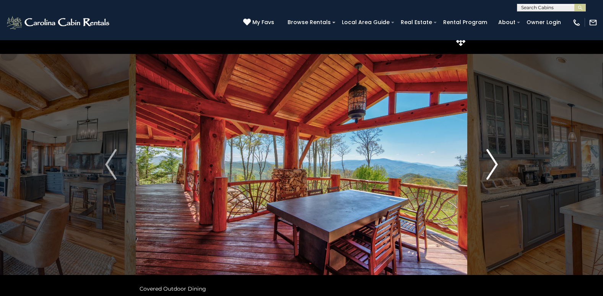
click at [493, 166] on img "Next" at bounding box center [491, 164] width 11 height 31
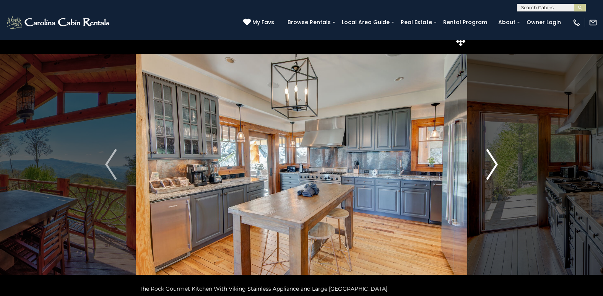
click at [494, 163] on img "Next" at bounding box center [491, 164] width 11 height 31
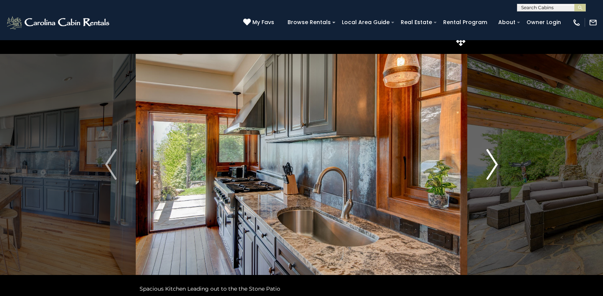
click at [494, 163] on img "Next" at bounding box center [491, 164] width 11 height 31
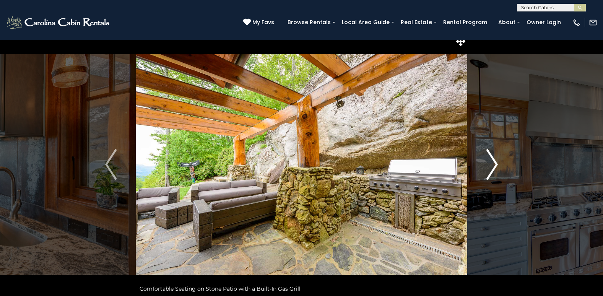
click at [494, 164] on img "Next" at bounding box center [491, 164] width 11 height 31
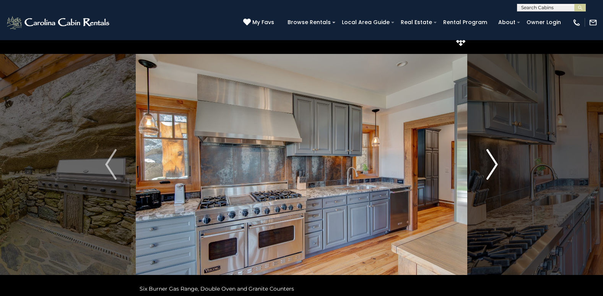
click at [494, 164] on img "Next" at bounding box center [491, 164] width 11 height 31
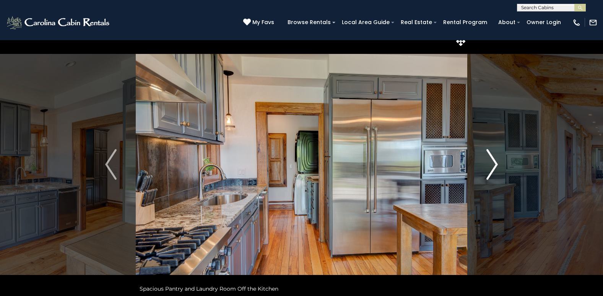
click at [494, 164] on img "Next" at bounding box center [491, 164] width 11 height 31
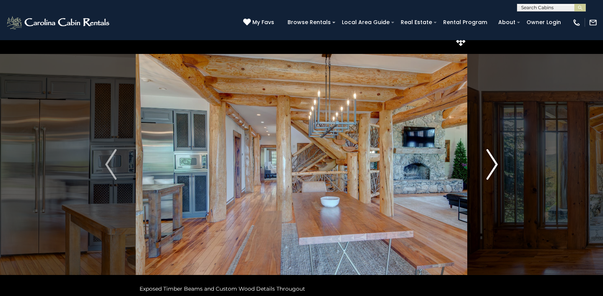
click at [494, 164] on img "Next" at bounding box center [491, 164] width 11 height 31
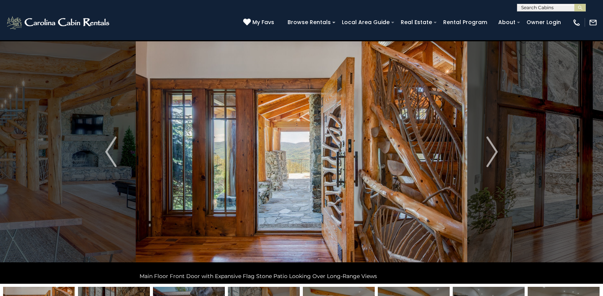
scroll to position [18, 0]
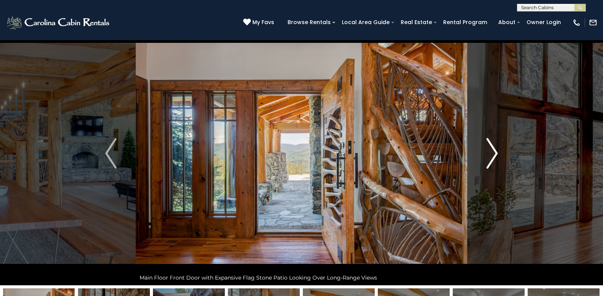
click at [496, 154] on img "Next" at bounding box center [491, 153] width 11 height 31
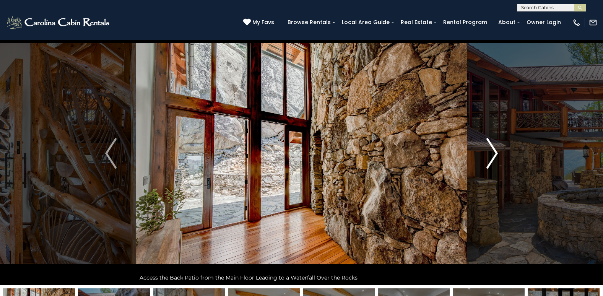
click at [496, 154] on img "Next" at bounding box center [491, 153] width 11 height 31
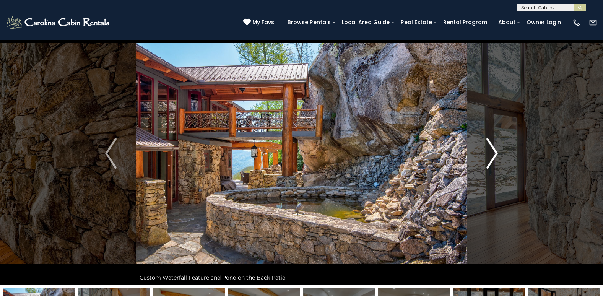
click at [494, 151] on img "Next" at bounding box center [491, 153] width 11 height 31
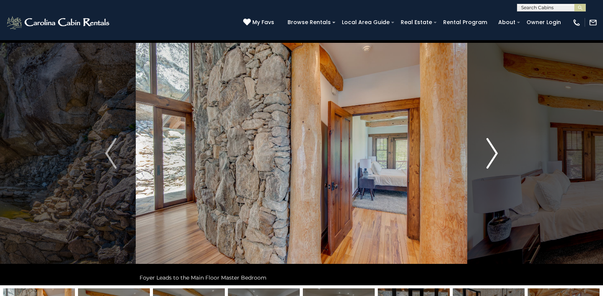
click at [495, 153] on img "Next" at bounding box center [491, 153] width 11 height 31
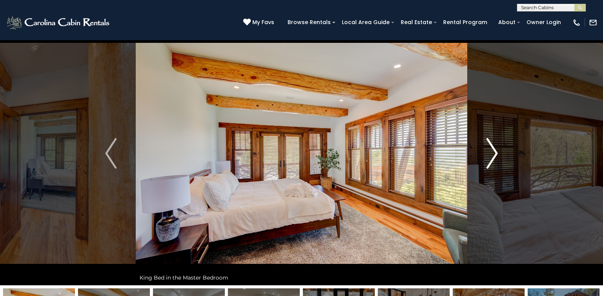
click at [495, 153] on img "Next" at bounding box center [491, 153] width 11 height 31
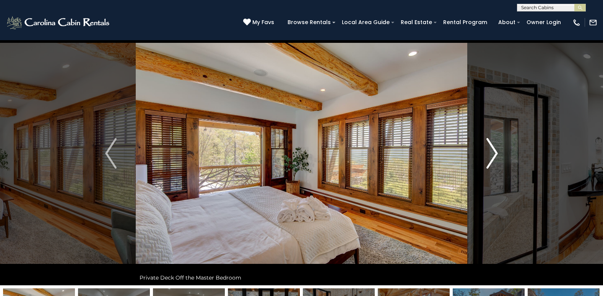
click at [495, 153] on img "Next" at bounding box center [491, 153] width 11 height 31
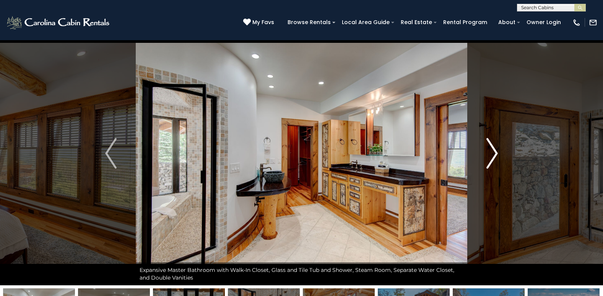
click at [495, 153] on img "Next" at bounding box center [491, 153] width 11 height 31
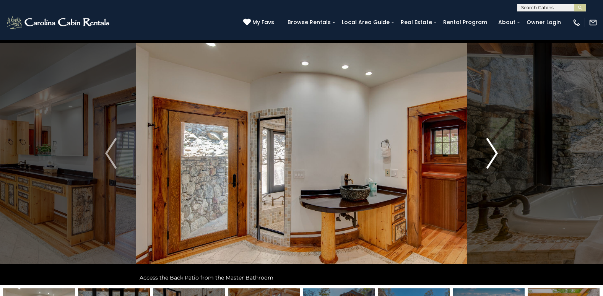
click at [495, 153] on img "Next" at bounding box center [491, 153] width 11 height 31
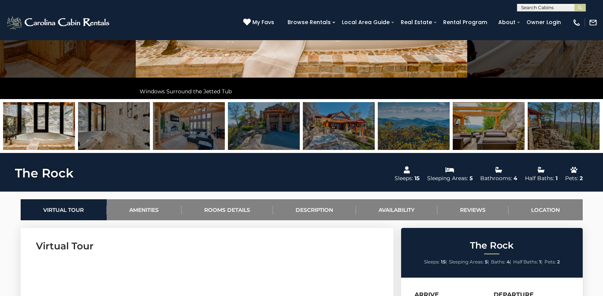
scroll to position [191, 0]
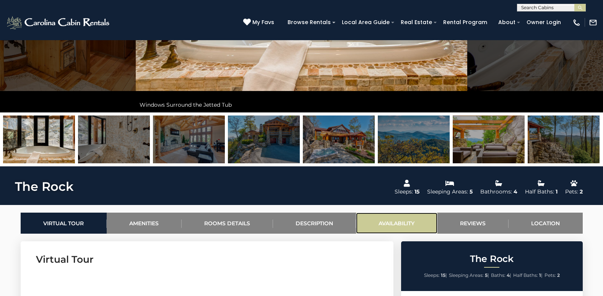
click at [398, 223] on link "Availability" at bounding box center [396, 223] width 81 height 21
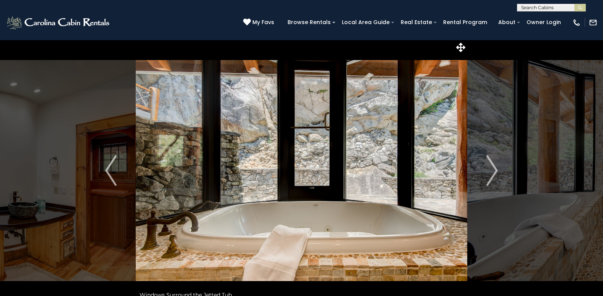
scroll to position [0, 0]
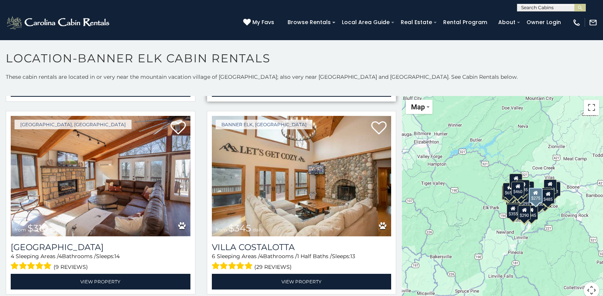
scroll to position [994, 0]
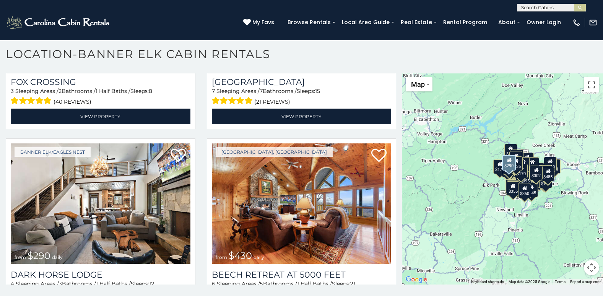
scroll to position [2854, 0]
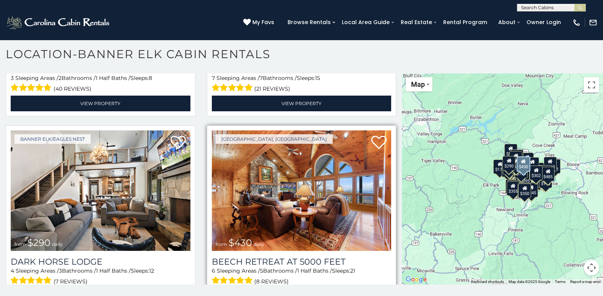
click at [292, 170] on img at bounding box center [302, 190] width 180 height 120
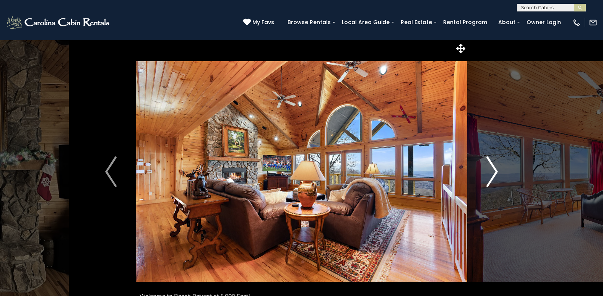
click at [497, 168] on img "Next" at bounding box center [491, 171] width 11 height 31
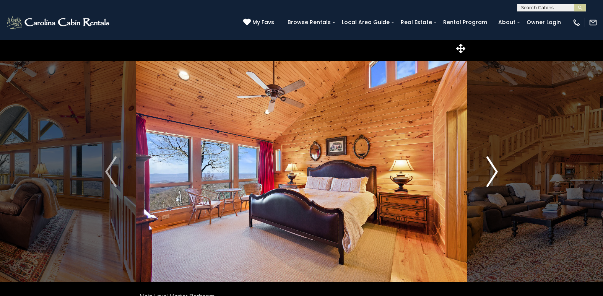
click at [497, 168] on img "Next" at bounding box center [491, 171] width 11 height 31
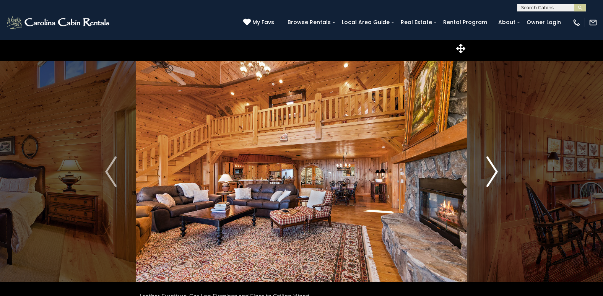
click at [497, 168] on img "Next" at bounding box center [491, 171] width 11 height 31
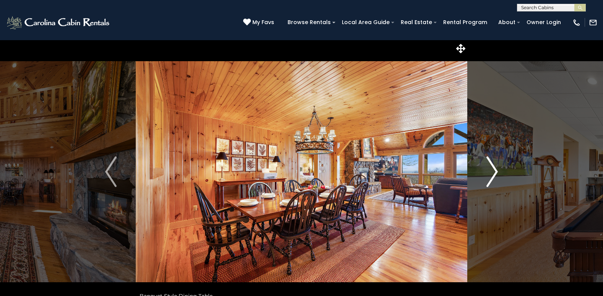
click at [495, 171] on img "Next" at bounding box center [491, 171] width 11 height 31
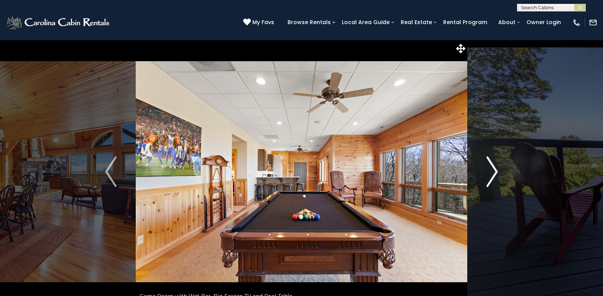
click at [495, 171] on img "Next" at bounding box center [491, 171] width 11 height 31
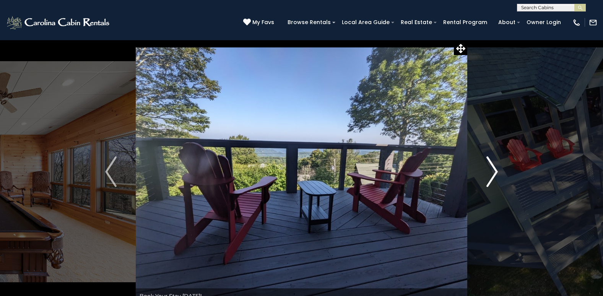
click at [495, 171] on img "Next" at bounding box center [491, 171] width 11 height 31
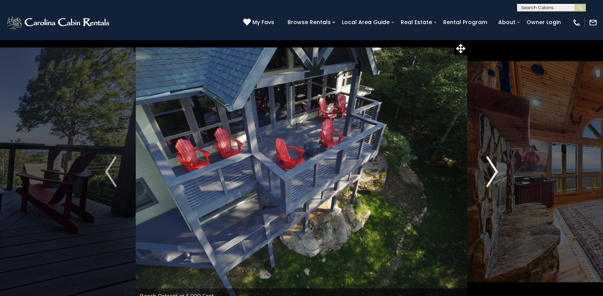
click at [495, 171] on img "Next" at bounding box center [491, 171] width 11 height 31
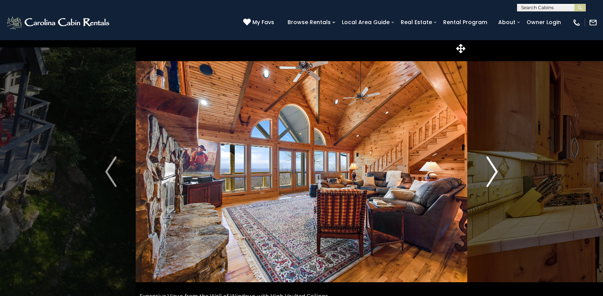
click at [495, 170] on img "Next" at bounding box center [491, 171] width 11 height 31
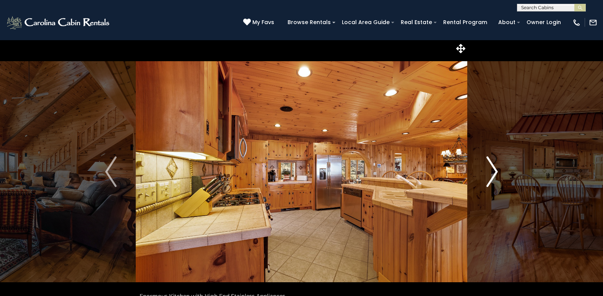
click at [494, 175] on img "Next" at bounding box center [491, 171] width 11 height 31
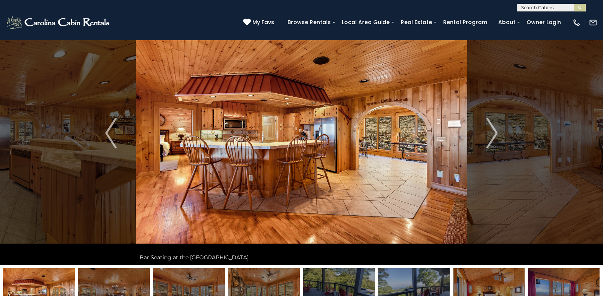
scroll to position [38, 0]
click at [111, 141] on img "Previous" at bounding box center [110, 133] width 11 height 31
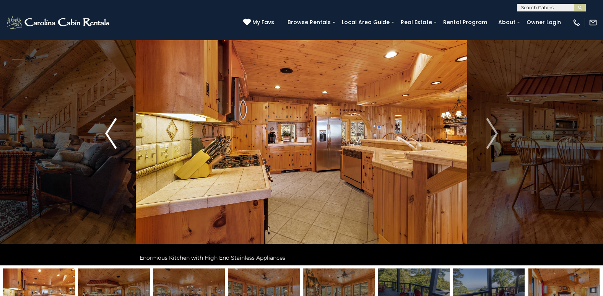
click at [111, 142] on img "Previous" at bounding box center [110, 133] width 11 height 31
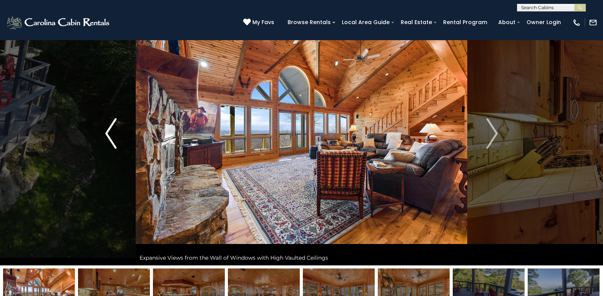
click at [111, 142] on img "Previous" at bounding box center [110, 133] width 11 height 31
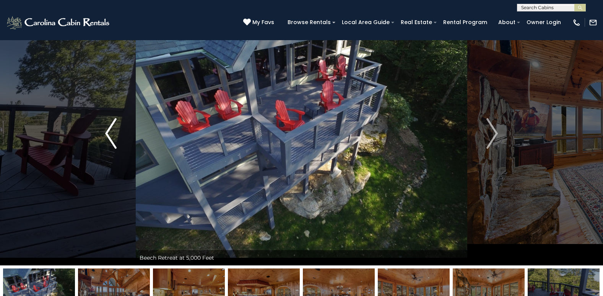
click at [111, 142] on img "Previous" at bounding box center [110, 133] width 11 height 31
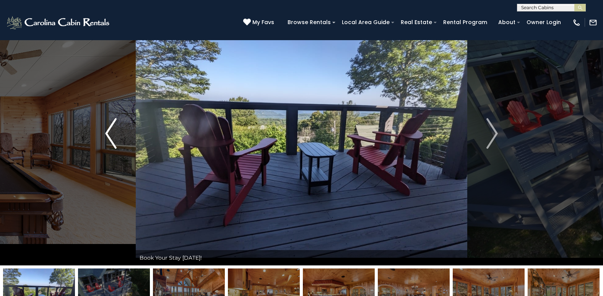
click at [111, 142] on img "Previous" at bounding box center [110, 133] width 11 height 31
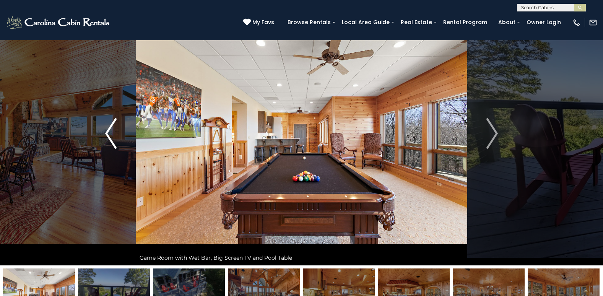
click at [111, 142] on img "Previous" at bounding box center [110, 133] width 11 height 31
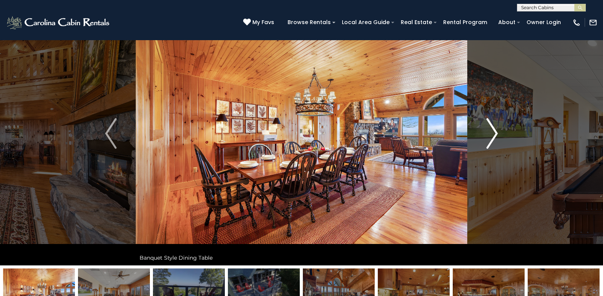
click at [494, 130] on img "Next" at bounding box center [491, 133] width 11 height 31
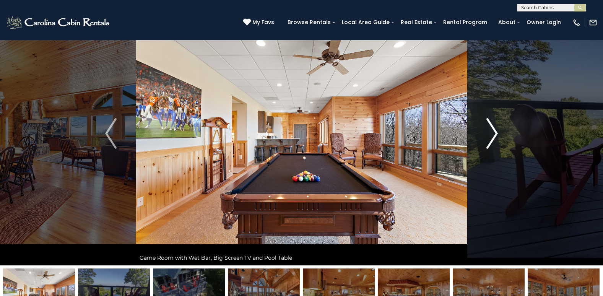
click at [494, 130] on img "Next" at bounding box center [491, 133] width 11 height 31
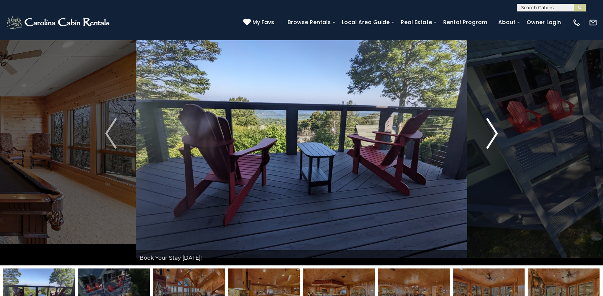
click at [494, 130] on img "Next" at bounding box center [491, 133] width 11 height 31
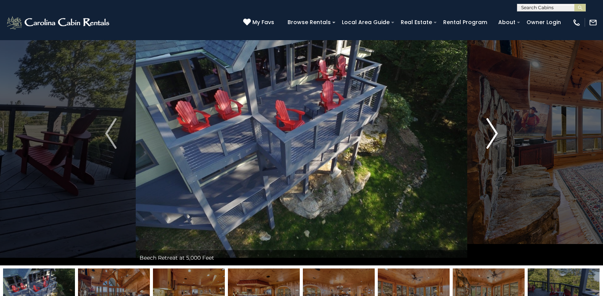
click at [494, 130] on img "Next" at bounding box center [491, 133] width 11 height 31
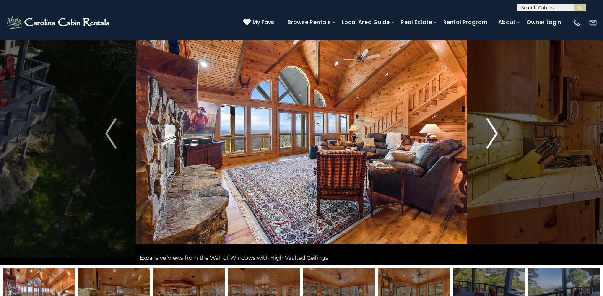
click at [494, 130] on img "Next" at bounding box center [491, 133] width 11 height 31
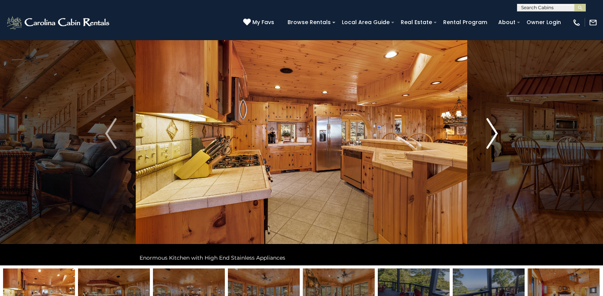
click at [494, 130] on img "Next" at bounding box center [491, 133] width 11 height 31
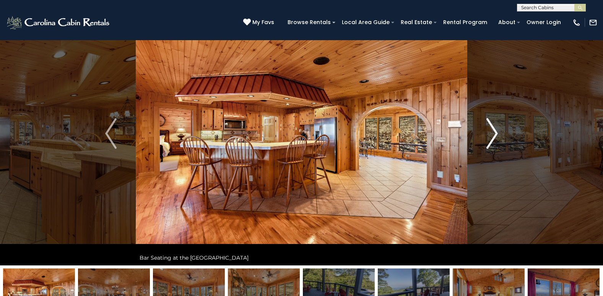
click at [497, 131] on img "Next" at bounding box center [491, 133] width 11 height 31
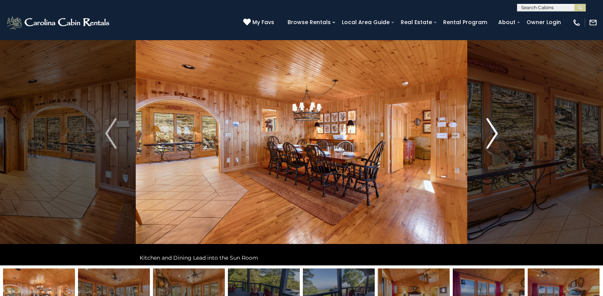
click at [495, 133] on img "Next" at bounding box center [491, 133] width 11 height 31
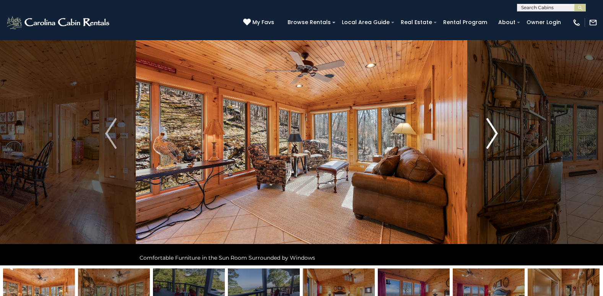
click at [495, 133] on img "Next" at bounding box center [491, 133] width 11 height 31
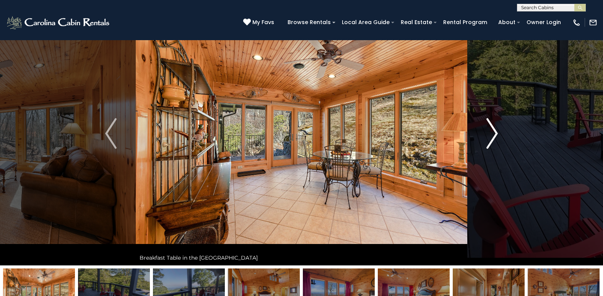
click at [495, 133] on img "Next" at bounding box center [491, 133] width 11 height 31
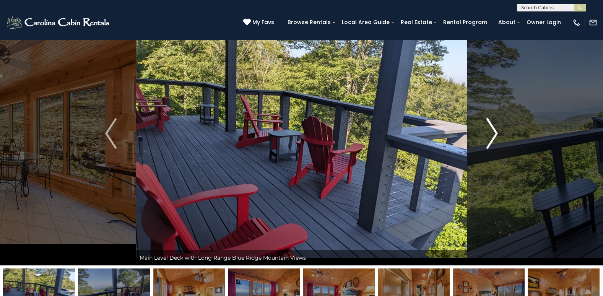
click at [495, 133] on img "Next" at bounding box center [491, 133] width 11 height 31
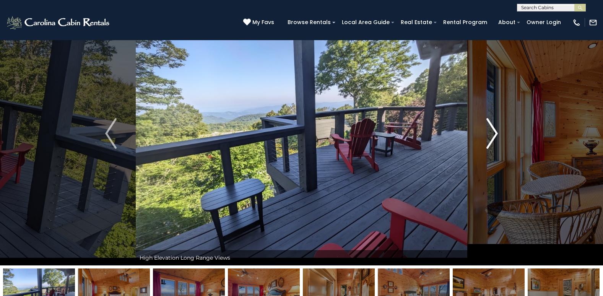
click at [495, 133] on img "Next" at bounding box center [491, 133] width 11 height 31
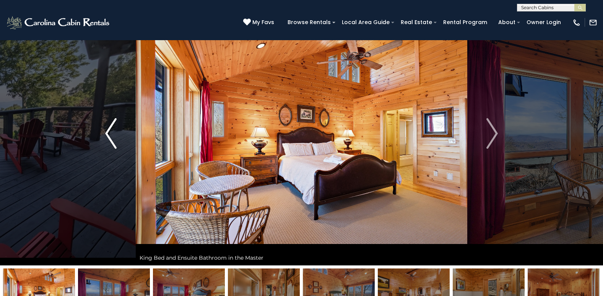
click at [109, 132] on img "Previous" at bounding box center [110, 133] width 11 height 31
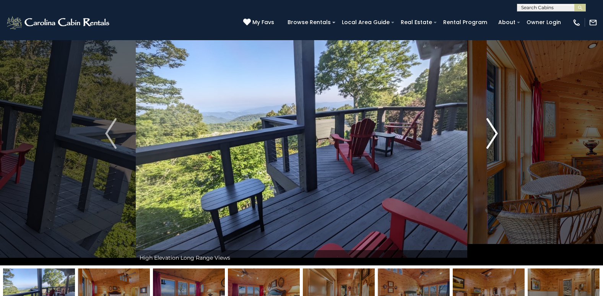
click at [495, 134] on img "Next" at bounding box center [491, 133] width 11 height 31
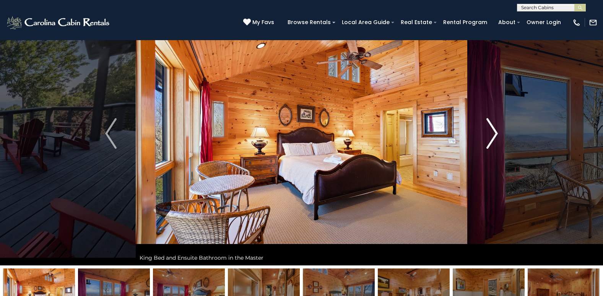
click at [496, 132] on img "Next" at bounding box center [491, 133] width 11 height 31
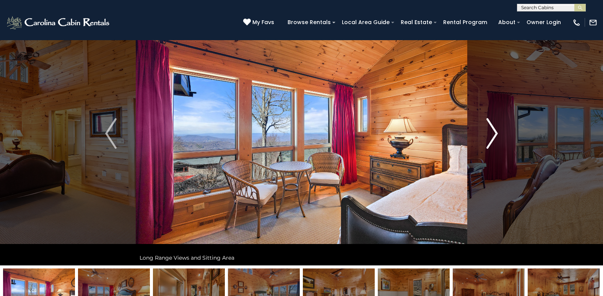
click at [496, 132] on img "Next" at bounding box center [491, 133] width 11 height 31
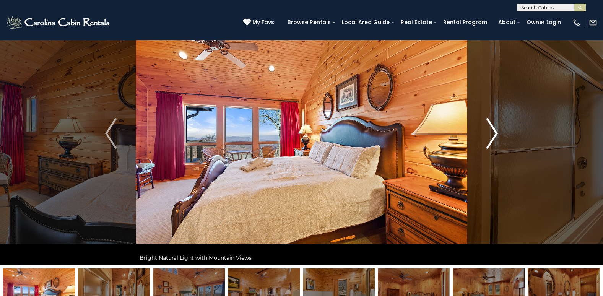
click at [496, 132] on img "Next" at bounding box center [491, 133] width 11 height 31
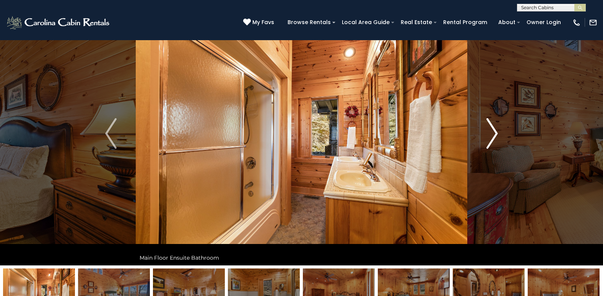
click at [496, 132] on img "Next" at bounding box center [491, 133] width 11 height 31
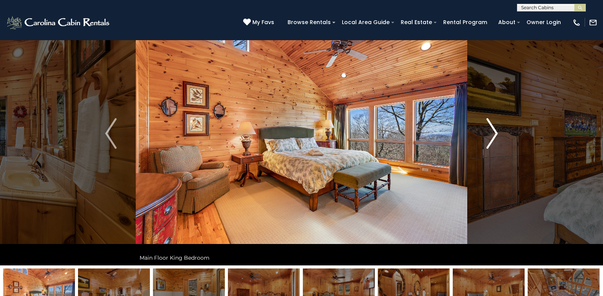
click at [495, 133] on img "Next" at bounding box center [491, 133] width 11 height 31
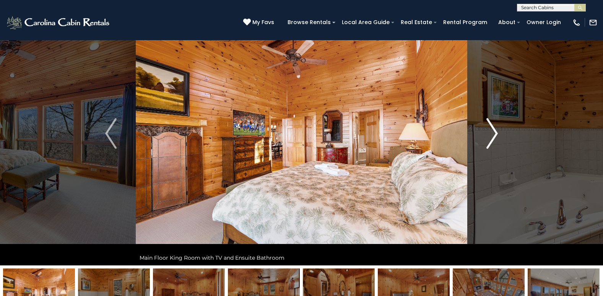
click at [494, 134] on img "Next" at bounding box center [491, 133] width 11 height 31
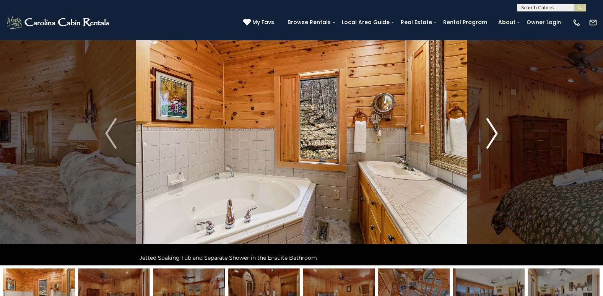
click at [494, 134] on img "Next" at bounding box center [491, 133] width 11 height 31
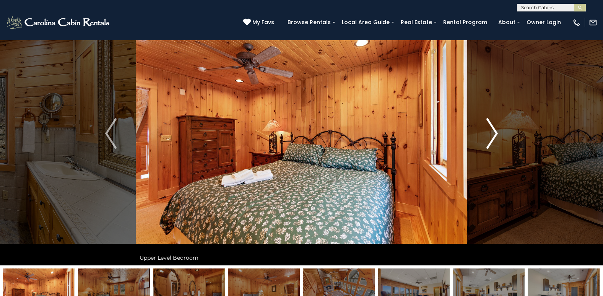
click at [494, 134] on img "Next" at bounding box center [491, 133] width 11 height 31
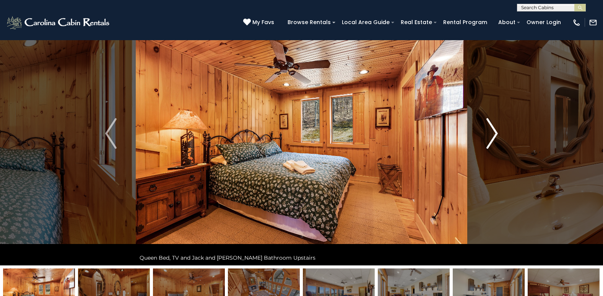
click at [494, 134] on img "Next" at bounding box center [491, 133] width 11 height 31
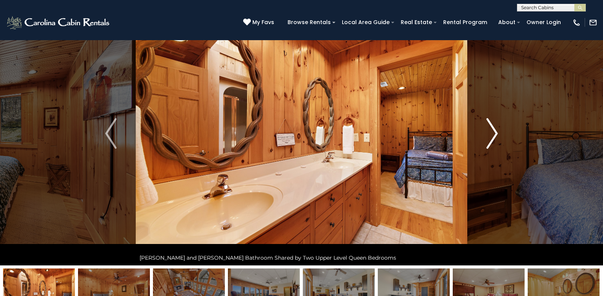
click at [493, 134] on img "Next" at bounding box center [491, 133] width 11 height 31
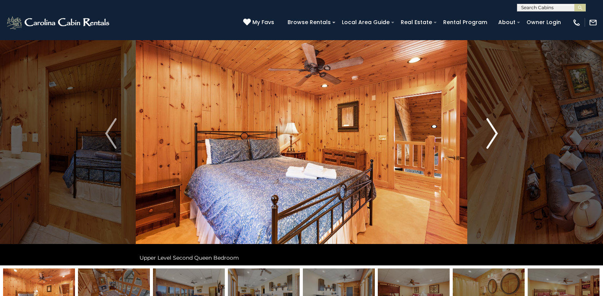
click at [495, 135] on img "Next" at bounding box center [491, 133] width 11 height 31
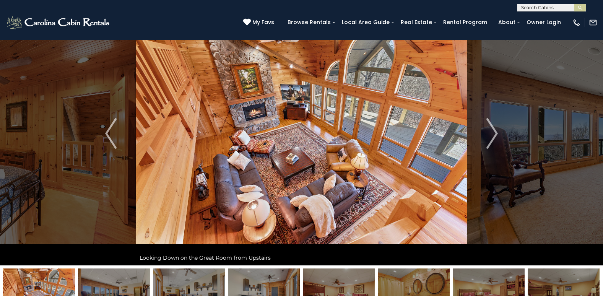
scroll to position [0, 0]
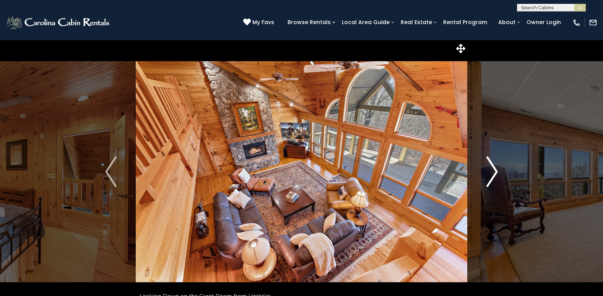
click at [494, 172] on img "Next" at bounding box center [491, 171] width 11 height 31
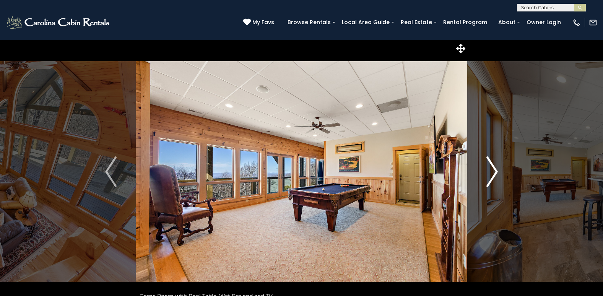
click at [494, 172] on img "Next" at bounding box center [491, 171] width 11 height 31
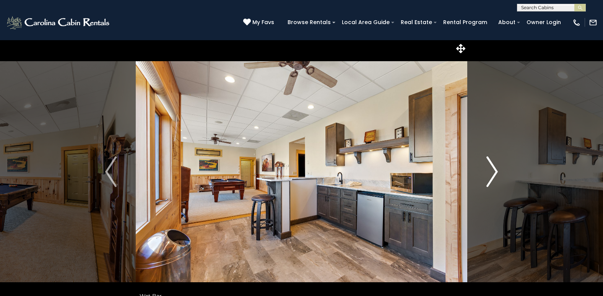
click at [494, 172] on img "Next" at bounding box center [491, 171] width 11 height 31
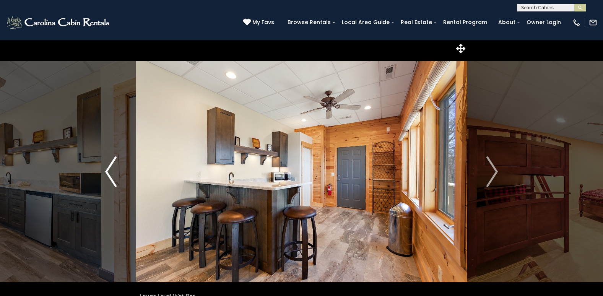
click at [122, 186] on button "Previous" at bounding box center [111, 172] width 50 height 264
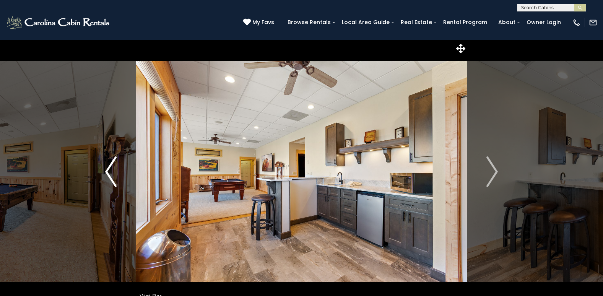
click at [122, 186] on button "Previous" at bounding box center [111, 172] width 50 height 264
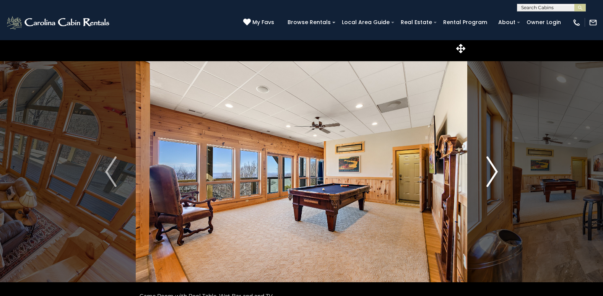
click at [495, 169] on img "Next" at bounding box center [491, 171] width 11 height 31
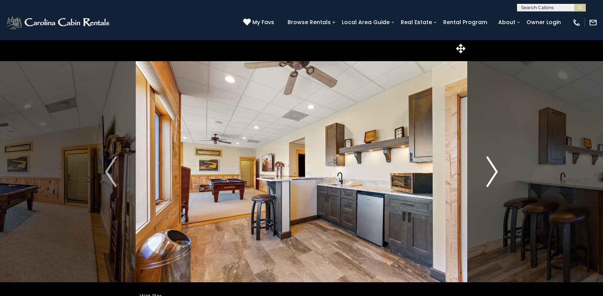
click at [495, 169] on img "Next" at bounding box center [491, 171] width 11 height 31
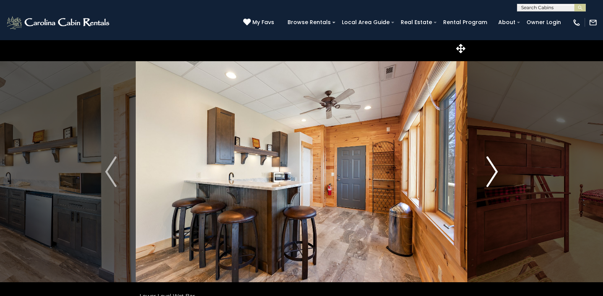
click at [496, 172] on img "Next" at bounding box center [491, 171] width 11 height 31
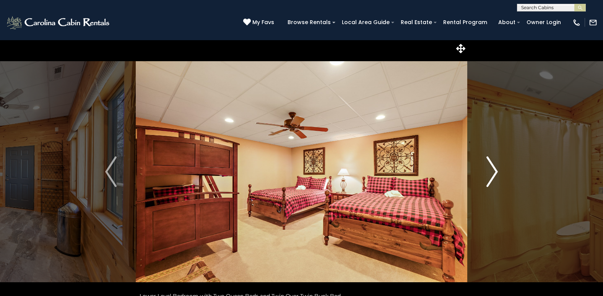
click at [494, 170] on img "Next" at bounding box center [491, 171] width 11 height 31
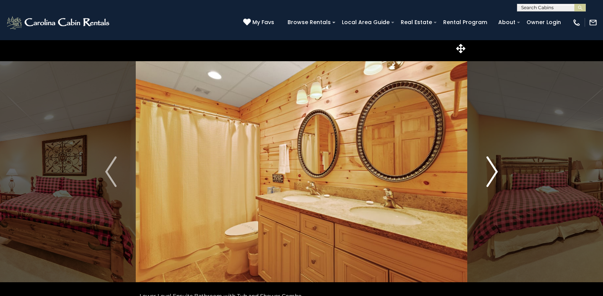
click at [494, 170] on img "Next" at bounding box center [491, 171] width 11 height 31
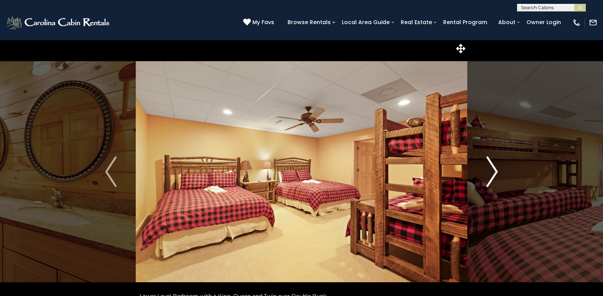
click at [495, 171] on img "Next" at bounding box center [491, 171] width 11 height 31
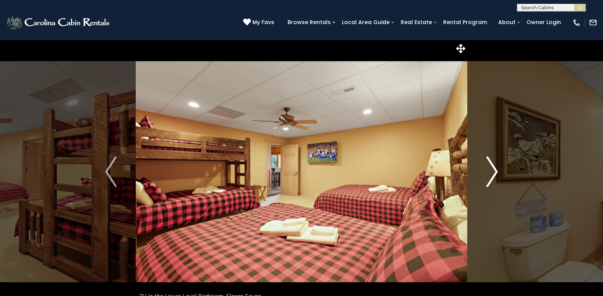
click at [495, 171] on img "Next" at bounding box center [491, 171] width 11 height 31
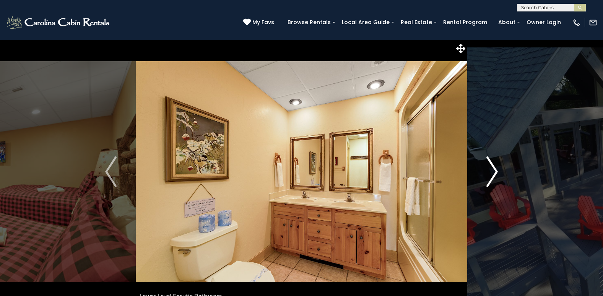
click at [495, 171] on img "Next" at bounding box center [491, 171] width 11 height 31
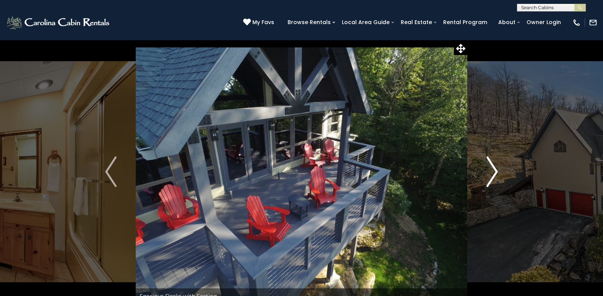
click at [493, 170] on img "Next" at bounding box center [491, 171] width 11 height 31
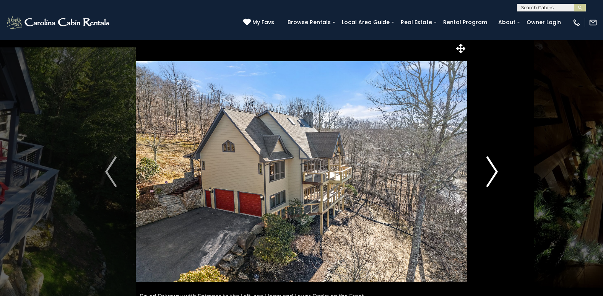
click at [493, 170] on img "Next" at bounding box center [491, 171] width 11 height 31
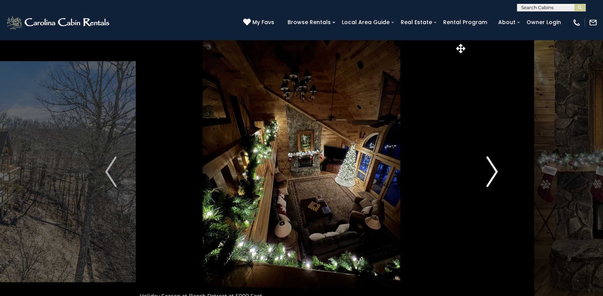
click at [490, 172] on img "Next" at bounding box center [491, 171] width 11 height 31
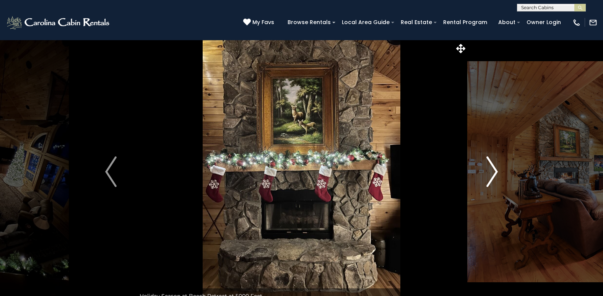
click at [494, 172] on img "Next" at bounding box center [491, 171] width 11 height 31
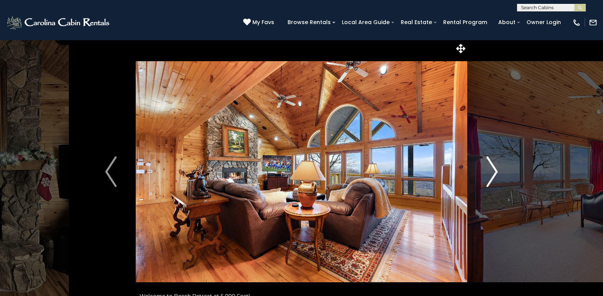
click at [494, 172] on img "Next" at bounding box center [491, 171] width 11 height 31
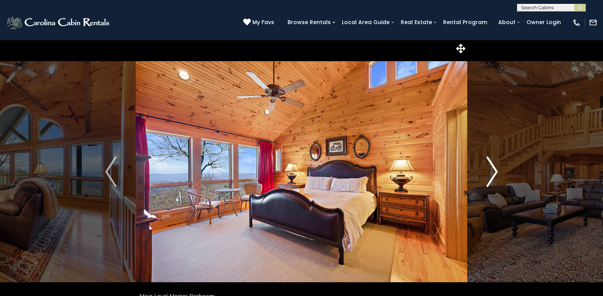
click at [494, 172] on img "Next" at bounding box center [491, 171] width 11 height 31
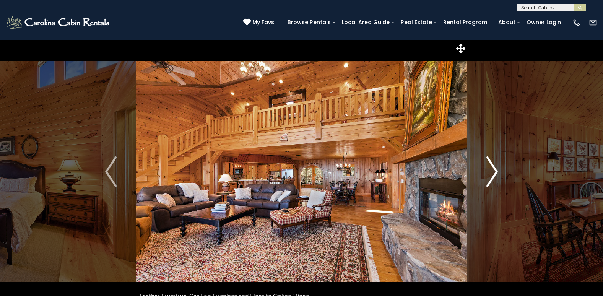
click at [494, 172] on img "Next" at bounding box center [491, 171] width 11 height 31
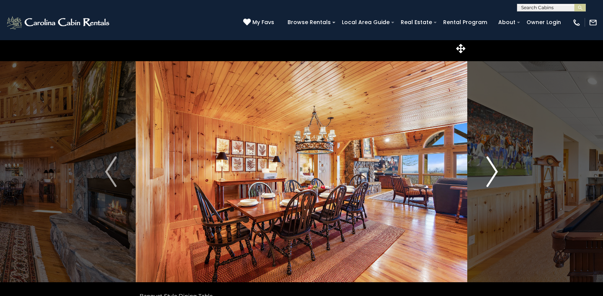
click at [494, 171] on img "Next" at bounding box center [491, 171] width 11 height 31
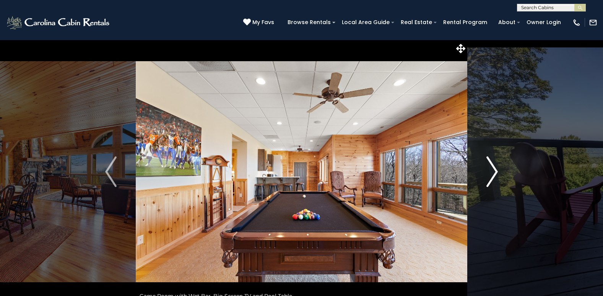
click at [494, 171] on img "Next" at bounding box center [491, 171] width 11 height 31
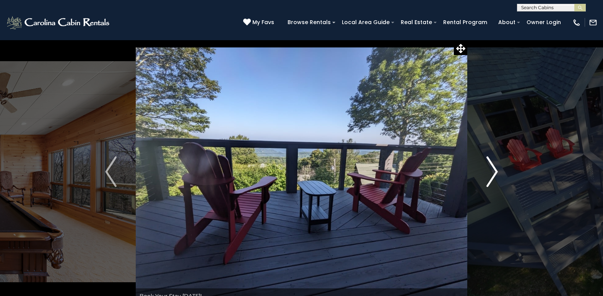
click at [494, 171] on img "Next" at bounding box center [491, 171] width 11 height 31
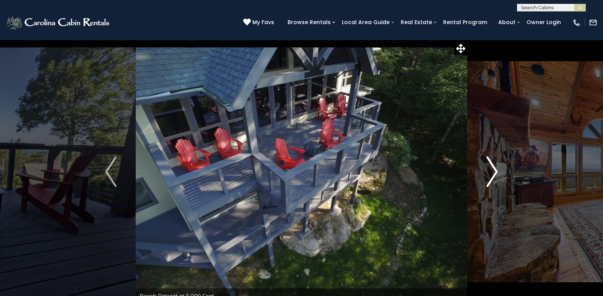
click at [494, 171] on img "Next" at bounding box center [491, 171] width 11 height 31
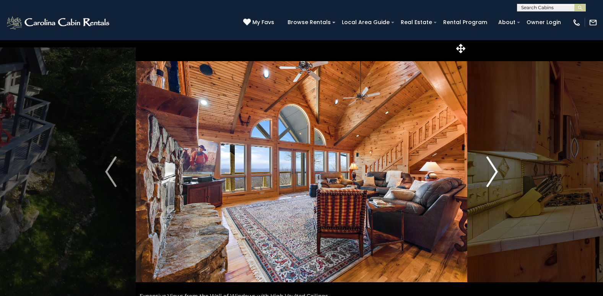
click at [494, 171] on img "Next" at bounding box center [491, 171] width 11 height 31
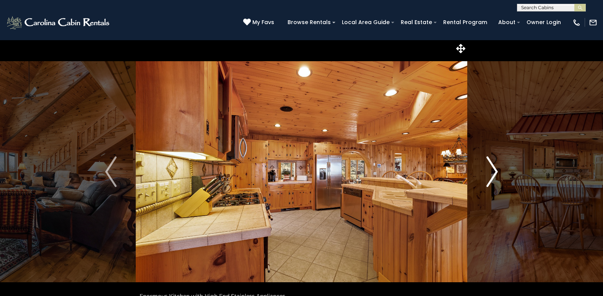
click at [494, 171] on img "Next" at bounding box center [491, 171] width 11 height 31
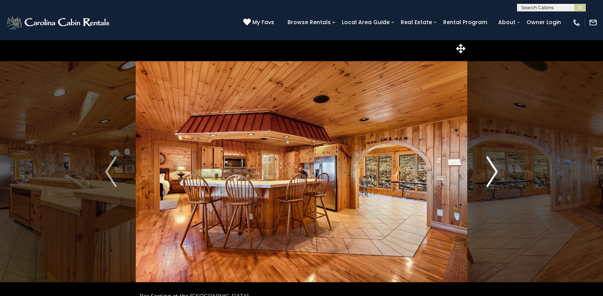
click at [494, 171] on img "Next" at bounding box center [491, 171] width 11 height 31
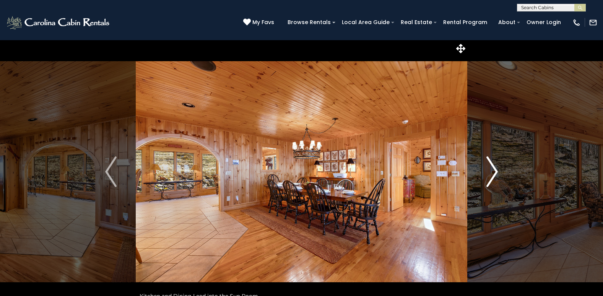
click at [494, 171] on img "Next" at bounding box center [491, 171] width 11 height 31
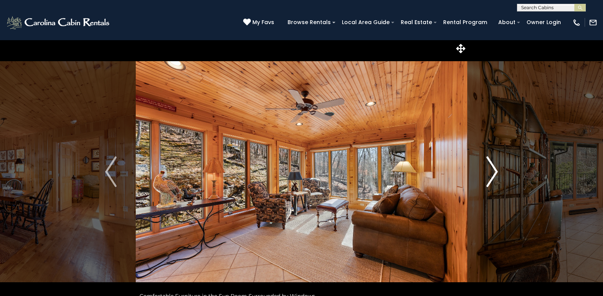
click at [494, 171] on img "Next" at bounding box center [491, 171] width 11 height 31
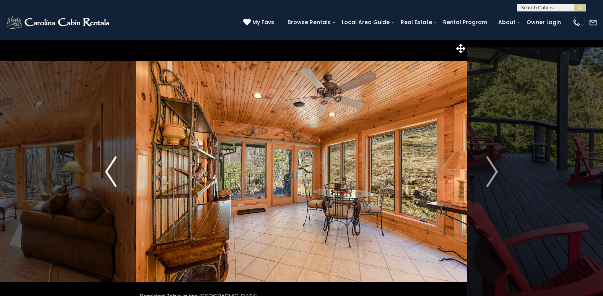
click at [113, 182] on img "Previous" at bounding box center [110, 171] width 11 height 31
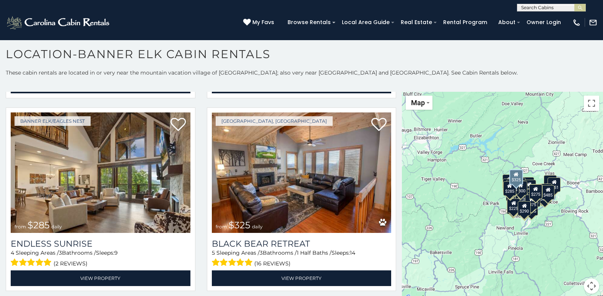
scroll to position [2523, 0]
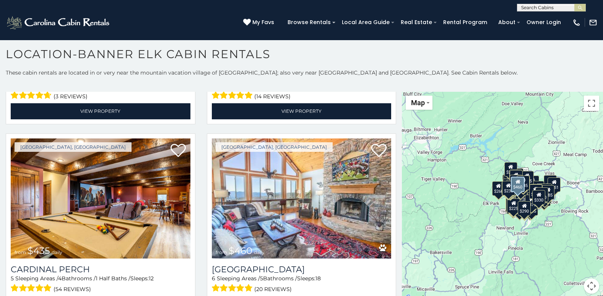
scroll to position [3236, 0]
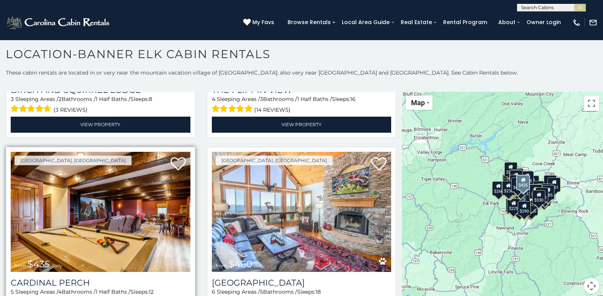
click at [110, 201] on img at bounding box center [101, 212] width 180 height 120
click at [135, 175] on img at bounding box center [101, 212] width 180 height 120
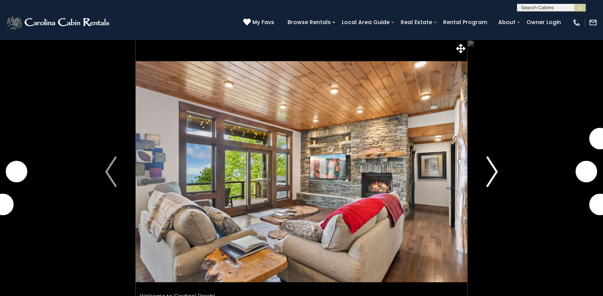
click at [495, 170] on img "Next" at bounding box center [491, 171] width 11 height 31
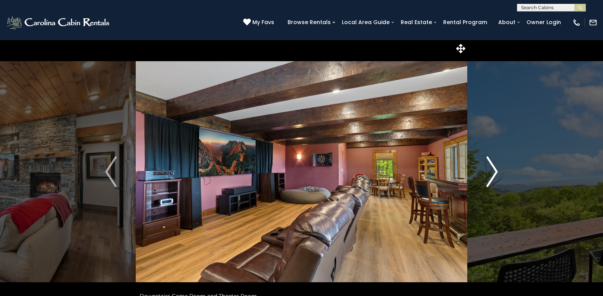
click at [494, 172] on img "Next" at bounding box center [491, 171] width 11 height 31
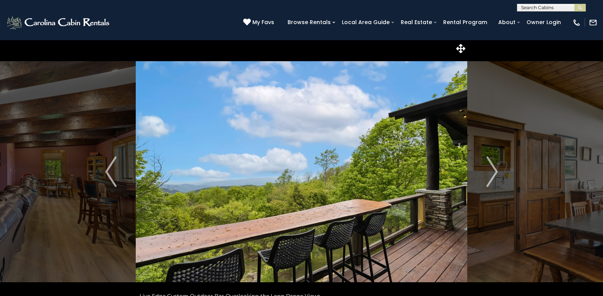
scroll to position [38, 0]
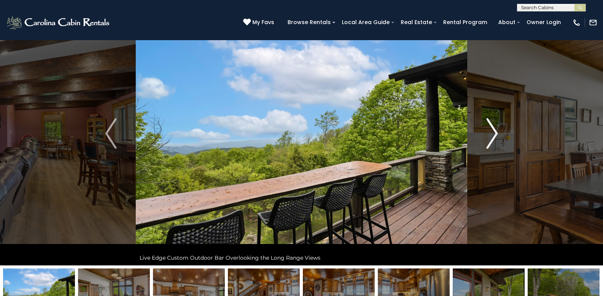
click at [494, 132] on img "Next" at bounding box center [491, 133] width 11 height 31
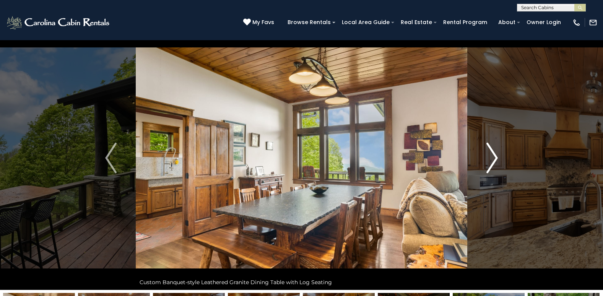
scroll to position [0, 0]
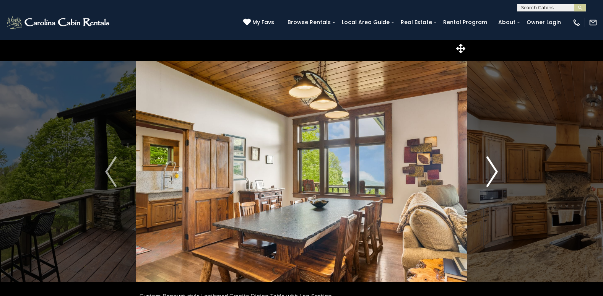
click at [495, 172] on img "Next" at bounding box center [491, 171] width 11 height 31
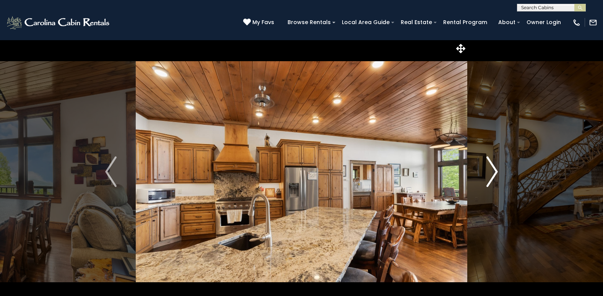
click at [496, 169] on img "Next" at bounding box center [491, 171] width 11 height 31
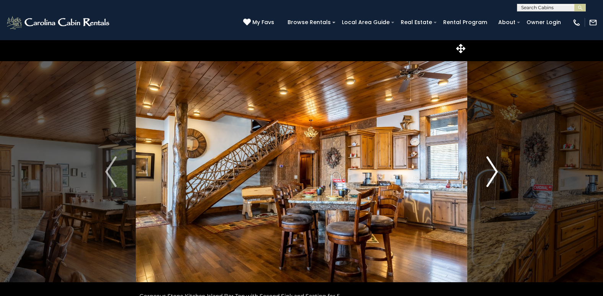
click at [496, 169] on img "Next" at bounding box center [491, 171] width 11 height 31
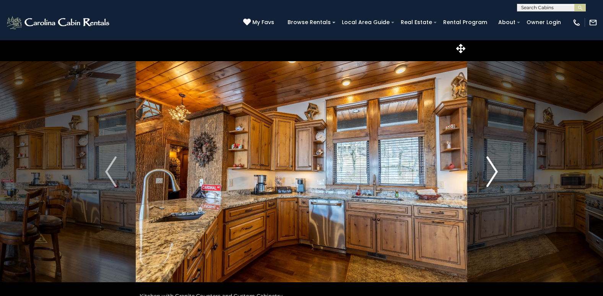
click at [503, 168] on button "Next" at bounding box center [492, 172] width 50 height 264
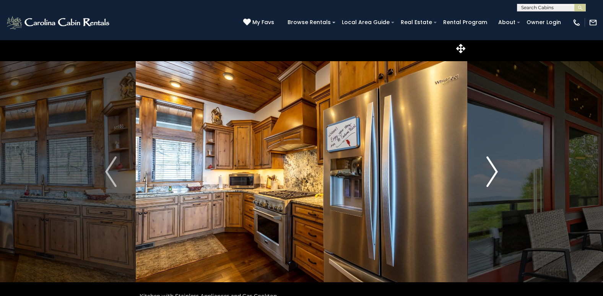
click at [498, 172] on img "Next" at bounding box center [491, 171] width 11 height 31
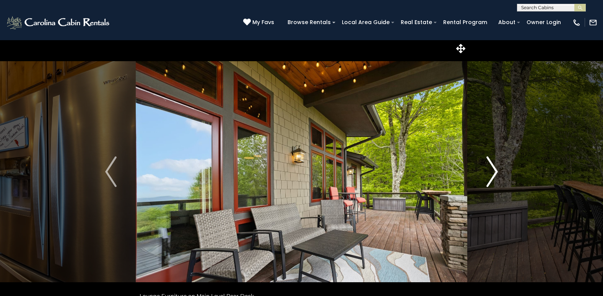
click at [496, 172] on img "Next" at bounding box center [491, 171] width 11 height 31
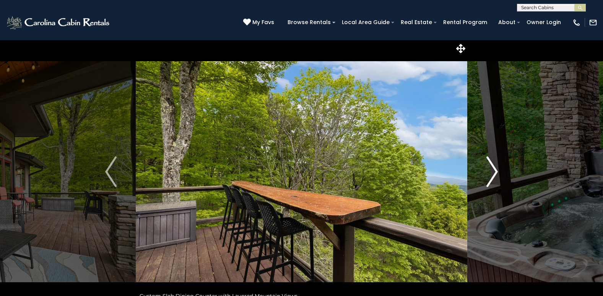
click at [493, 170] on img "Next" at bounding box center [491, 171] width 11 height 31
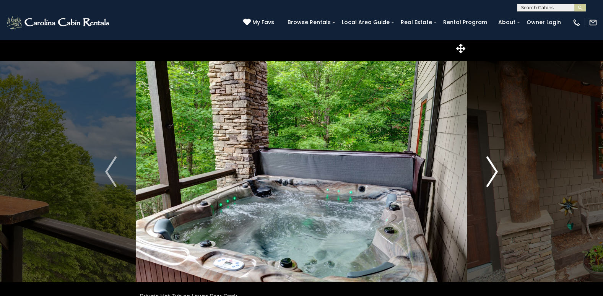
click at [498, 170] on img "Next" at bounding box center [491, 171] width 11 height 31
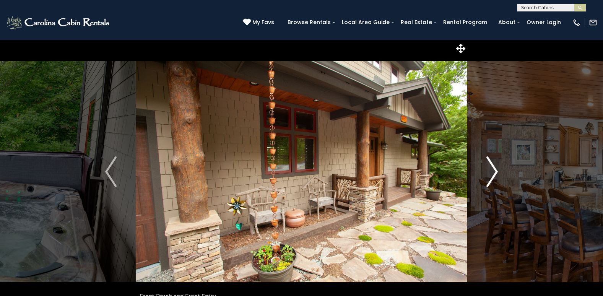
click at [496, 172] on img "Next" at bounding box center [491, 171] width 11 height 31
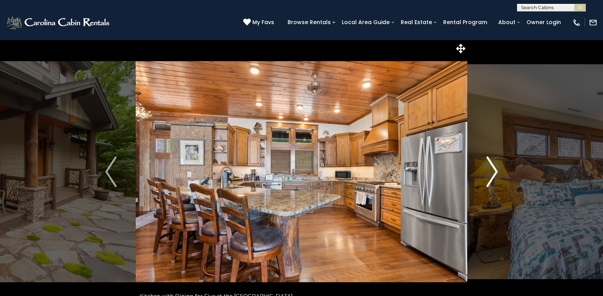
click at [496, 172] on img "Next" at bounding box center [491, 171] width 11 height 31
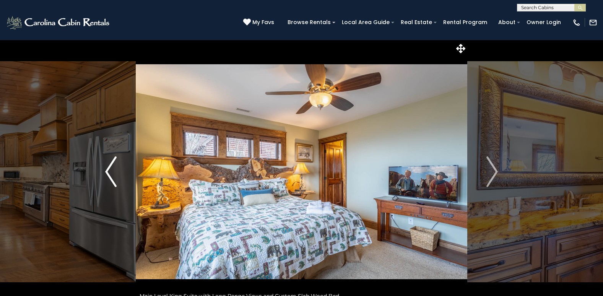
click at [106, 172] on img "Previous" at bounding box center [110, 171] width 11 height 31
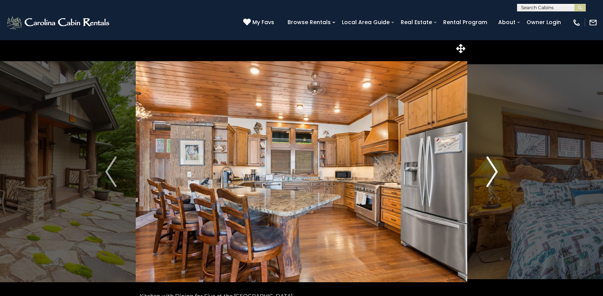
click at [495, 172] on img "Next" at bounding box center [491, 171] width 11 height 31
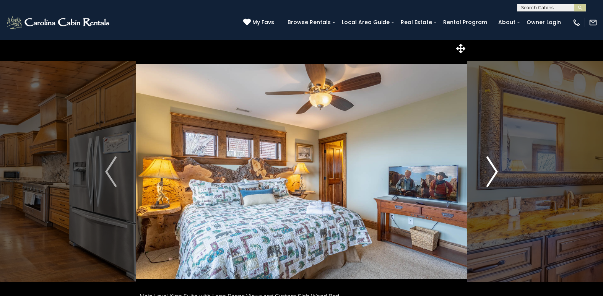
click at [494, 173] on img "Next" at bounding box center [491, 171] width 11 height 31
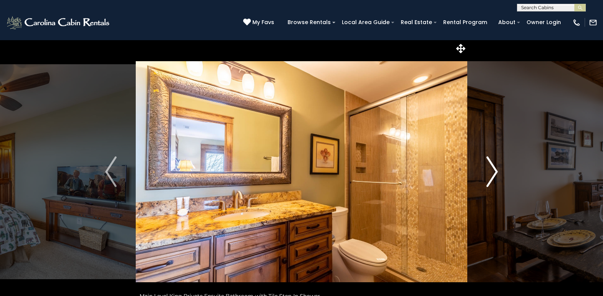
click at [495, 170] on img "Next" at bounding box center [491, 171] width 11 height 31
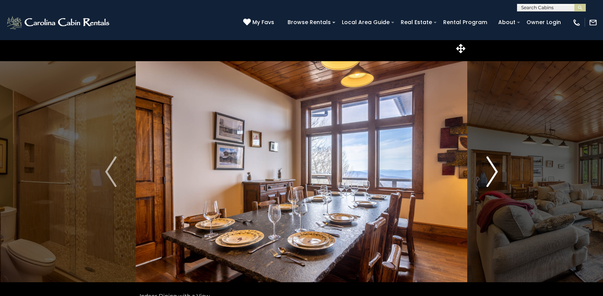
click at [497, 172] on img "Next" at bounding box center [491, 171] width 11 height 31
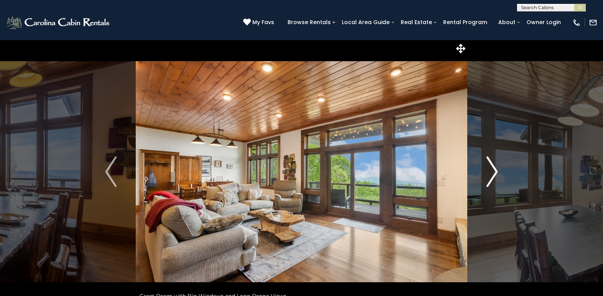
click at [495, 169] on img "Next" at bounding box center [491, 171] width 11 height 31
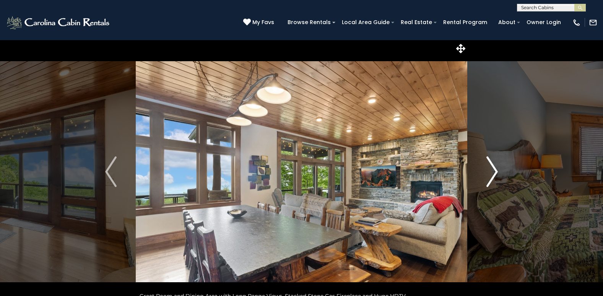
click at [494, 170] on img "Next" at bounding box center [491, 171] width 11 height 31
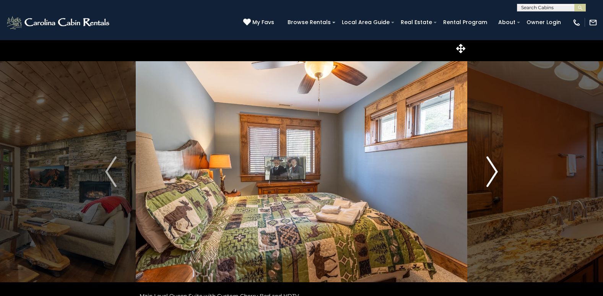
click at [494, 170] on img "Next" at bounding box center [491, 171] width 11 height 31
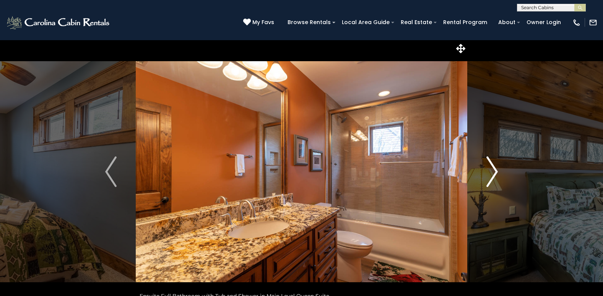
click at [494, 170] on img "Next" at bounding box center [491, 171] width 11 height 31
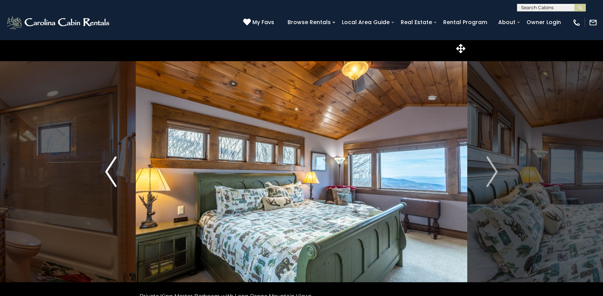
click at [108, 174] on img "Previous" at bounding box center [110, 171] width 11 height 31
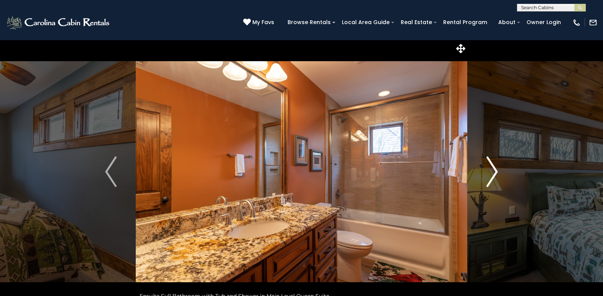
click at [495, 172] on img "Next" at bounding box center [491, 171] width 11 height 31
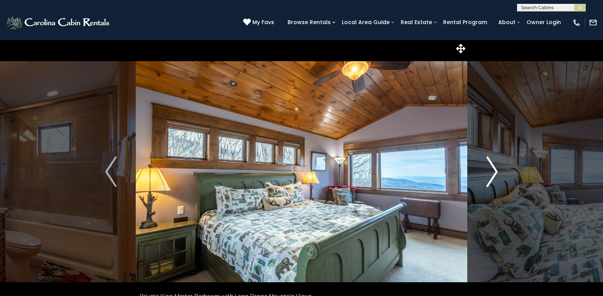
click at [495, 172] on img "Next" at bounding box center [491, 171] width 11 height 31
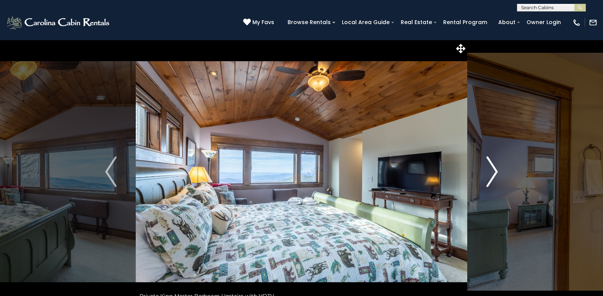
click at [495, 172] on img "Next" at bounding box center [491, 171] width 11 height 31
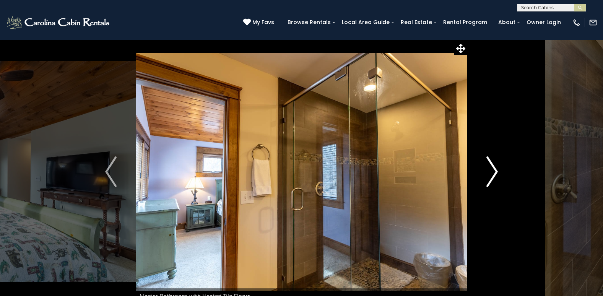
click at [495, 170] on img "Next" at bounding box center [491, 171] width 11 height 31
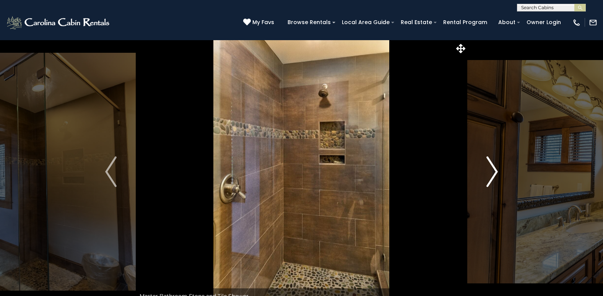
click at [491, 177] on img "Next" at bounding box center [491, 171] width 11 height 31
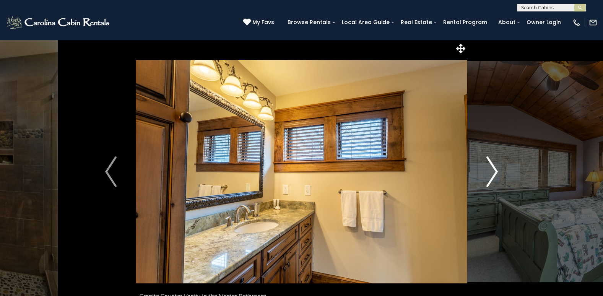
click at [492, 180] on img "Next" at bounding box center [491, 171] width 11 height 31
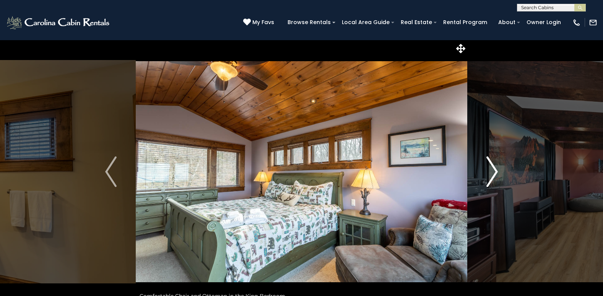
click at [490, 180] on img "Next" at bounding box center [491, 171] width 11 height 31
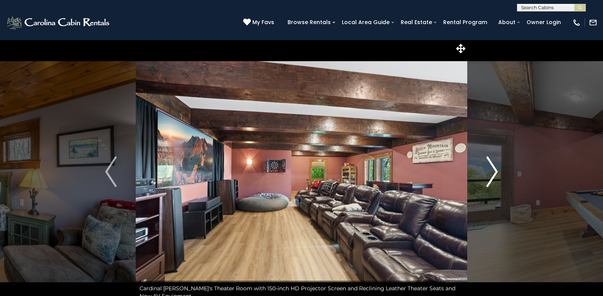
click at [491, 180] on img "Next" at bounding box center [491, 171] width 11 height 31
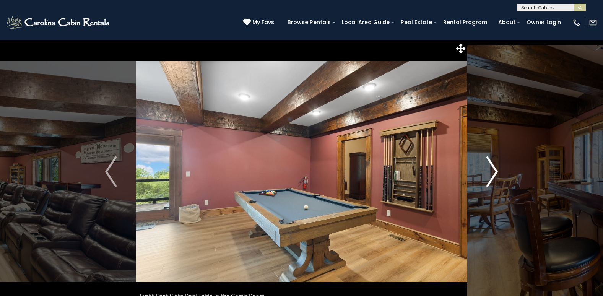
click at [491, 180] on img "Next" at bounding box center [491, 171] width 11 height 31
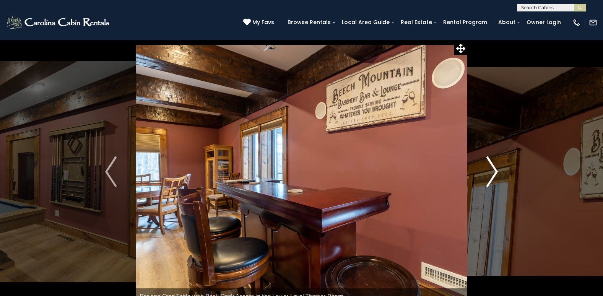
click at [495, 171] on img "Next" at bounding box center [491, 171] width 11 height 31
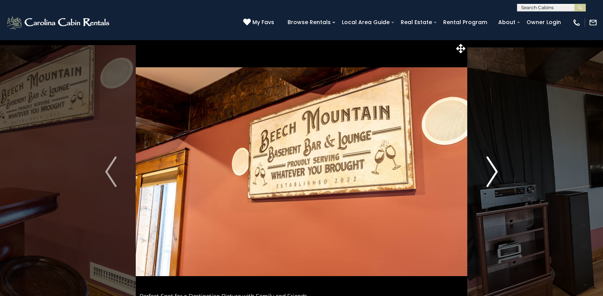
click at [495, 170] on img "Next" at bounding box center [491, 171] width 11 height 31
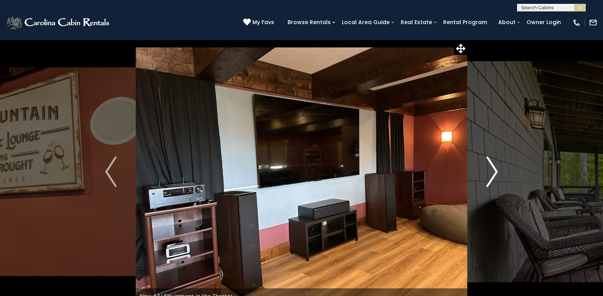
click at [495, 175] on img "Next" at bounding box center [491, 171] width 11 height 31
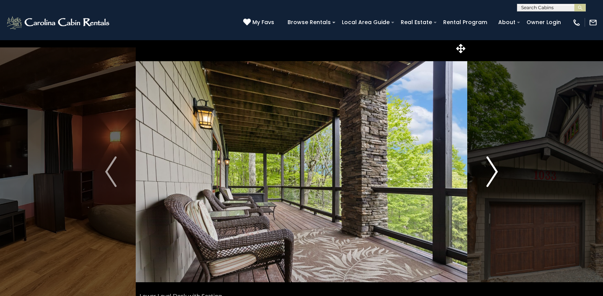
click at [495, 176] on img "Next" at bounding box center [491, 171] width 11 height 31
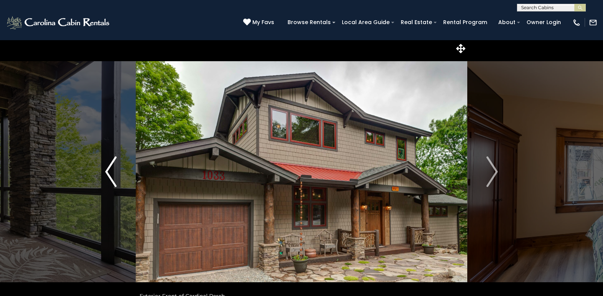
click at [106, 176] on img "Previous" at bounding box center [110, 171] width 11 height 31
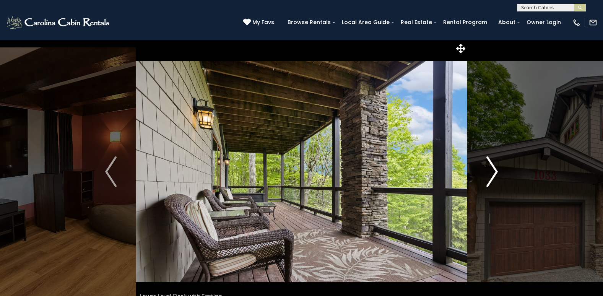
click at [492, 175] on img "Next" at bounding box center [491, 171] width 11 height 31
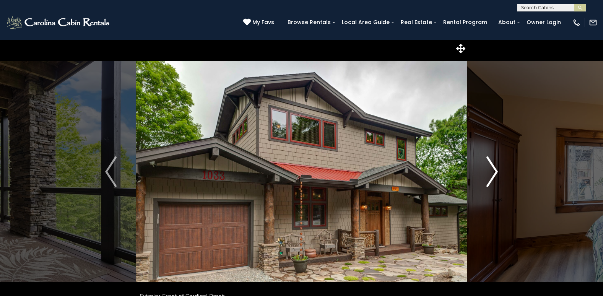
click at [492, 175] on img "Next" at bounding box center [491, 171] width 11 height 31
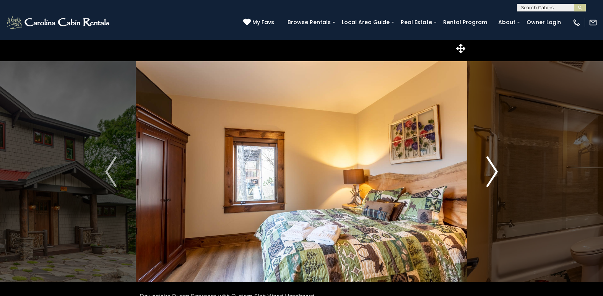
click at [491, 175] on img "Next" at bounding box center [491, 171] width 11 height 31
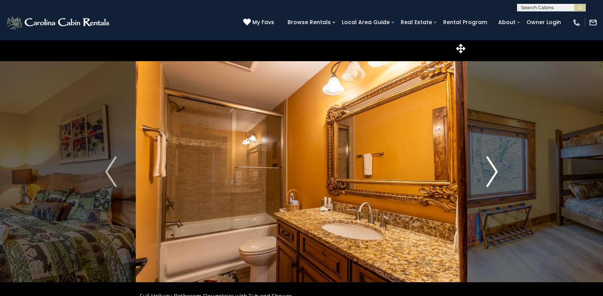
click at [494, 172] on img "Next" at bounding box center [491, 171] width 11 height 31
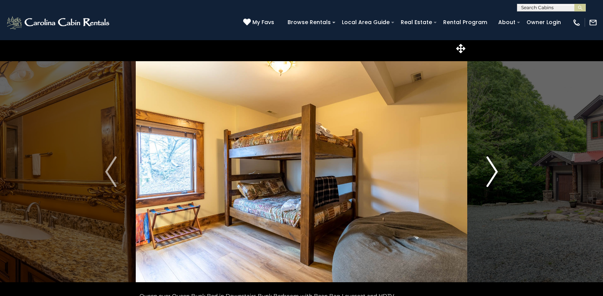
click at [494, 172] on img "Next" at bounding box center [491, 171] width 11 height 31
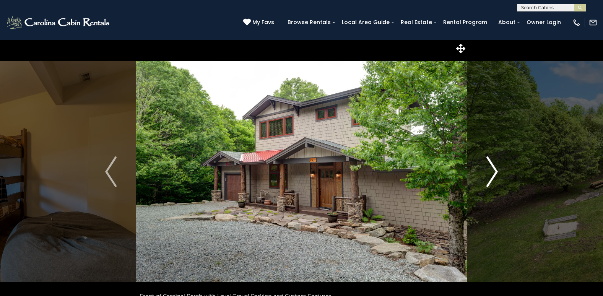
click at [494, 172] on img "Next" at bounding box center [491, 171] width 11 height 31
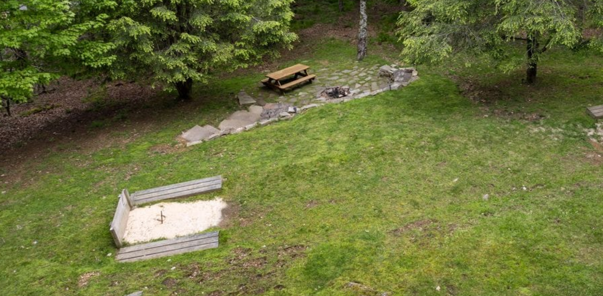
click at [325, 218] on img at bounding box center [301, 172] width 331 height 264
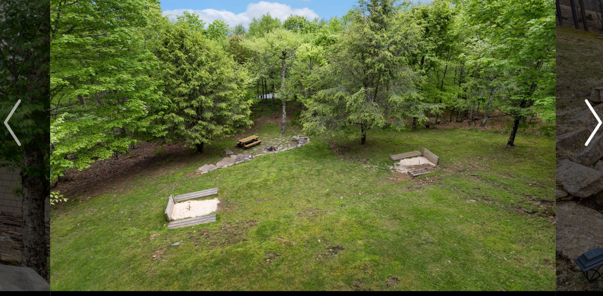
click at [489, 180] on img "Next" at bounding box center [491, 171] width 11 height 31
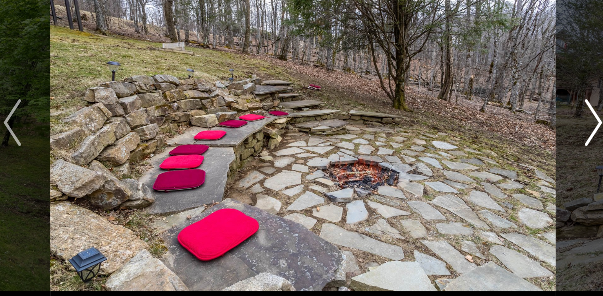
click at [486, 183] on img "Next" at bounding box center [491, 171] width 11 height 31
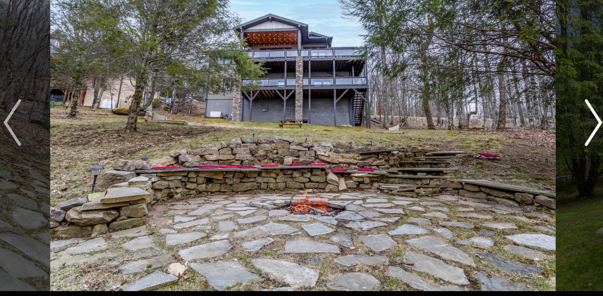
click at [490, 182] on img "Next" at bounding box center [491, 171] width 11 height 31
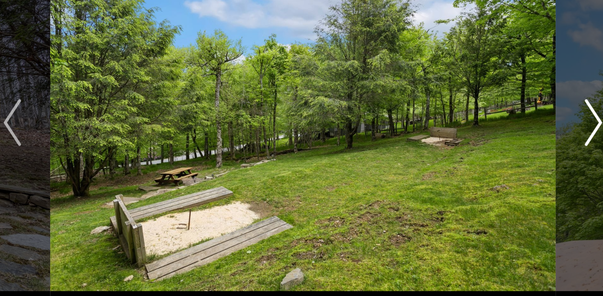
click at [490, 183] on img "Next" at bounding box center [491, 171] width 11 height 31
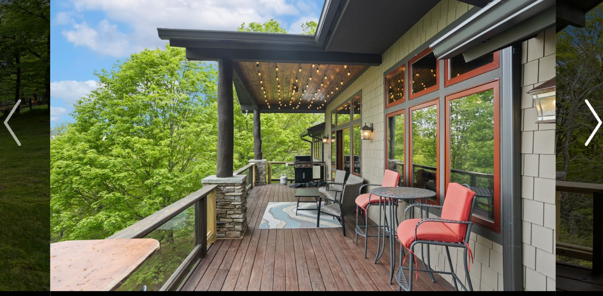
click at [490, 183] on img "Next" at bounding box center [491, 171] width 11 height 31
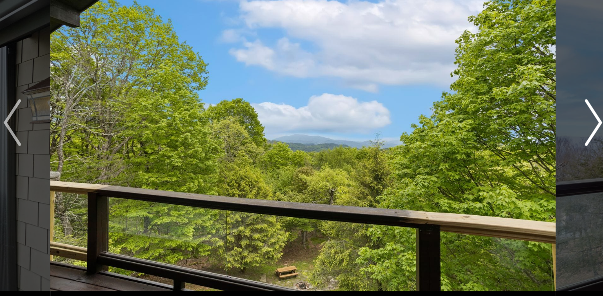
click at [490, 183] on img "Next" at bounding box center [491, 171] width 11 height 31
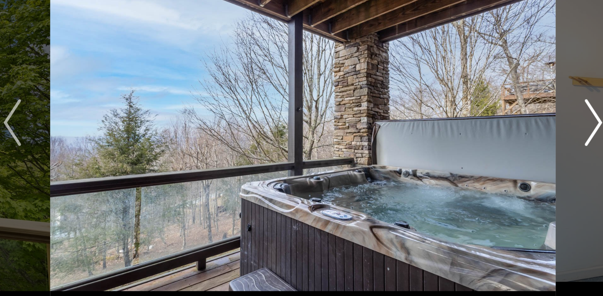
click at [490, 183] on img "Next" at bounding box center [491, 171] width 11 height 31
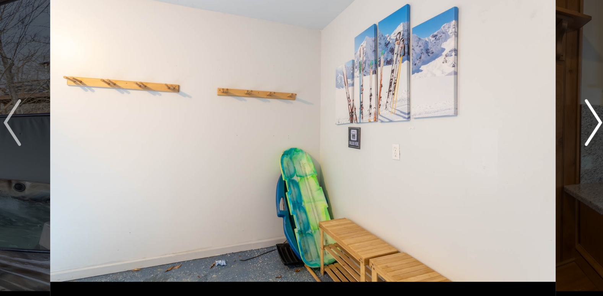
click at [490, 183] on img "Next" at bounding box center [491, 171] width 11 height 31
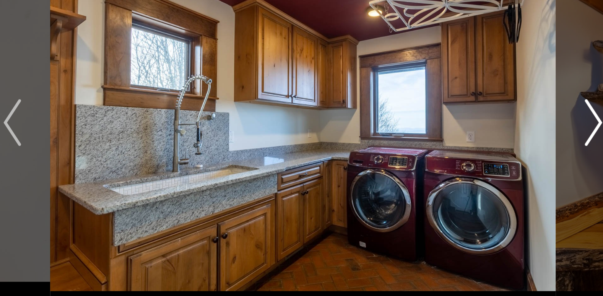
click at [490, 183] on img "Next" at bounding box center [491, 171] width 11 height 31
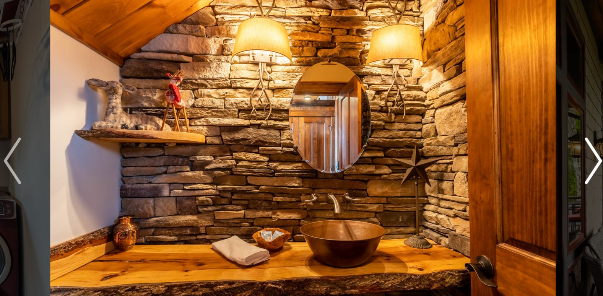
click at [494, 167] on img "Next" at bounding box center [491, 171] width 11 height 31
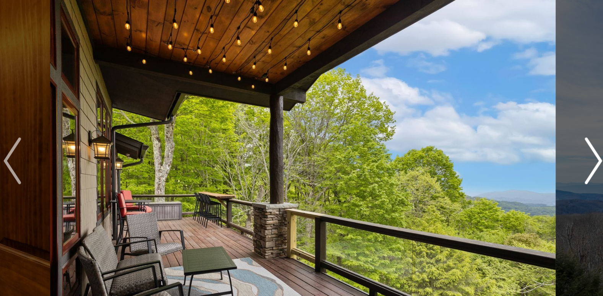
click at [494, 167] on img "Next" at bounding box center [491, 171] width 11 height 31
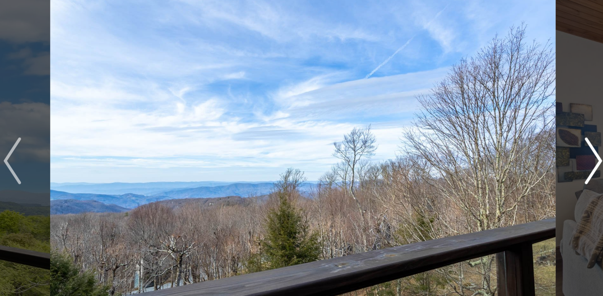
click at [494, 167] on img "Next" at bounding box center [491, 171] width 11 height 31
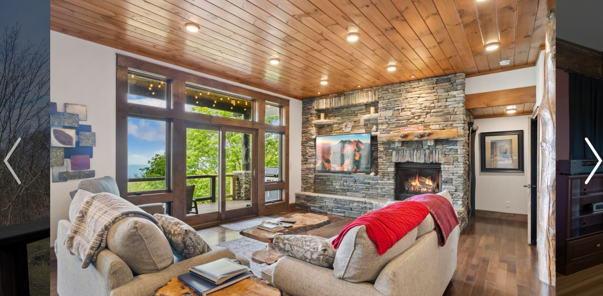
click at [494, 167] on img "Next" at bounding box center [491, 171] width 11 height 31
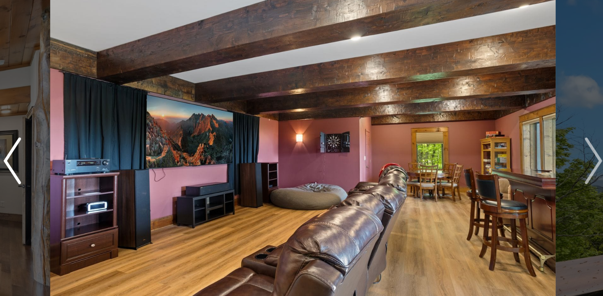
click at [110, 173] on img "Previous" at bounding box center [110, 171] width 11 height 31
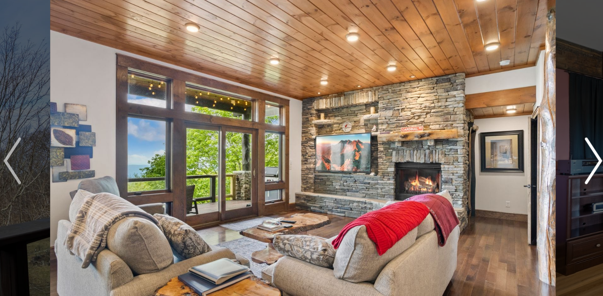
click at [492, 173] on img "Next" at bounding box center [491, 171] width 11 height 31
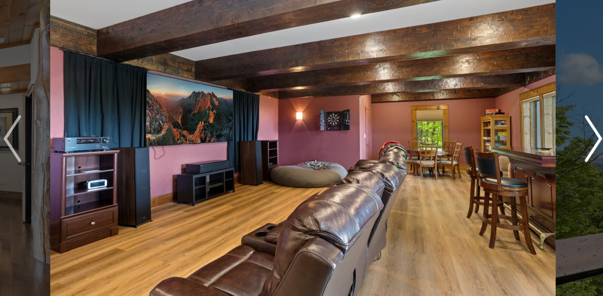
click at [490, 180] on img "Next" at bounding box center [491, 171] width 11 height 31
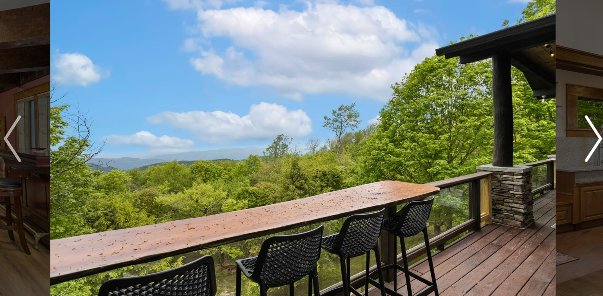
click at [490, 180] on img "Next" at bounding box center [491, 171] width 11 height 31
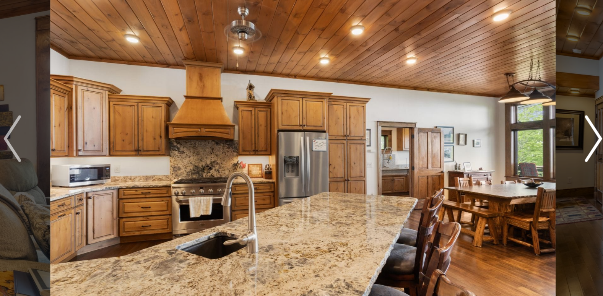
click at [490, 180] on img "Next" at bounding box center [491, 171] width 11 height 31
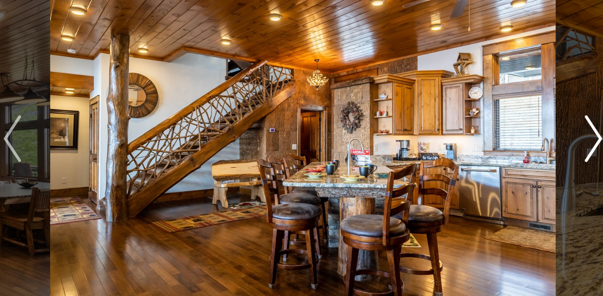
click at [489, 180] on img "Next" at bounding box center [491, 171] width 11 height 31
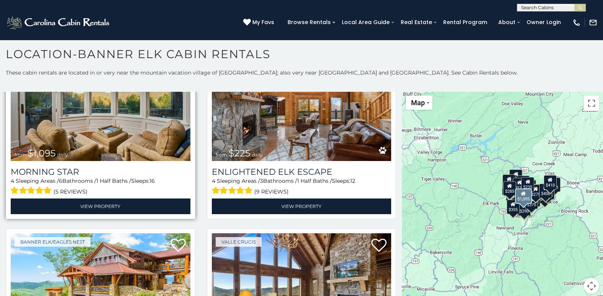
scroll to position [459, 0]
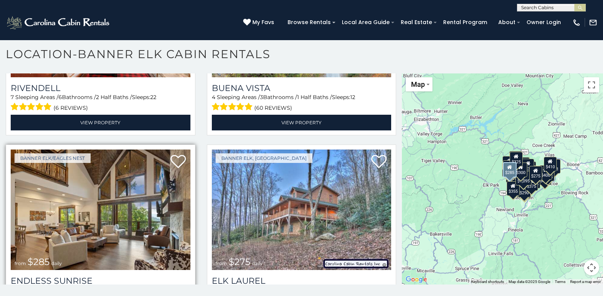
scroll to position [2625, 0]
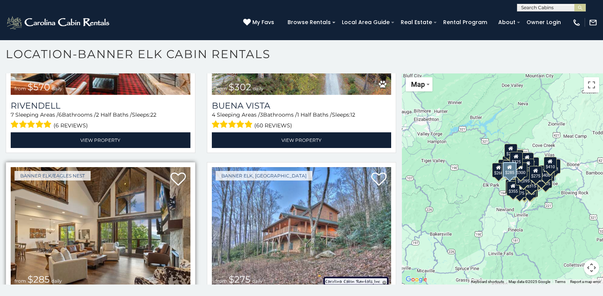
click at [143, 210] on img at bounding box center [101, 227] width 180 height 120
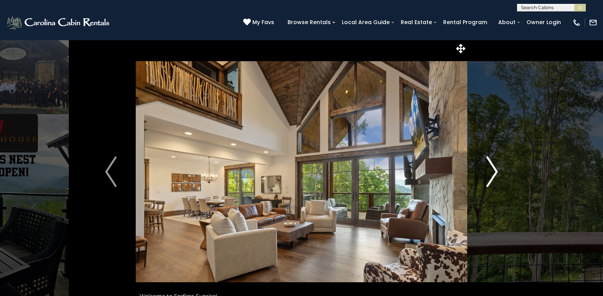
click at [495, 176] on img "Next" at bounding box center [491, 171] width 11 height 31
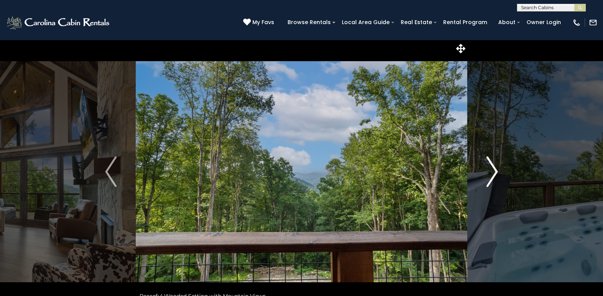
click at [495, 176] on img "Next" at bounding box center [491, 171] width 11 height 31
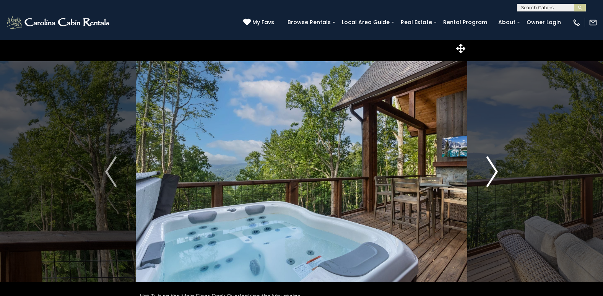
click at [495, 176] on img "Next" at bounding box center [491, 171] width 11 height 31
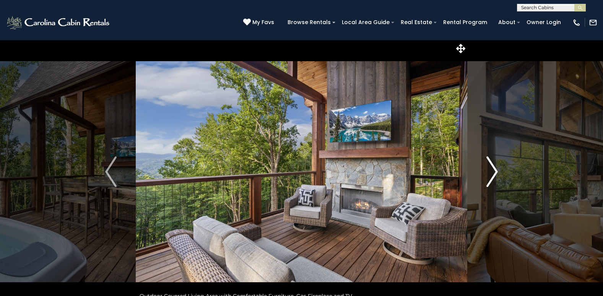
click at [493, 179] on img "Next" at bounding box center [491, 171] width 11 height 31
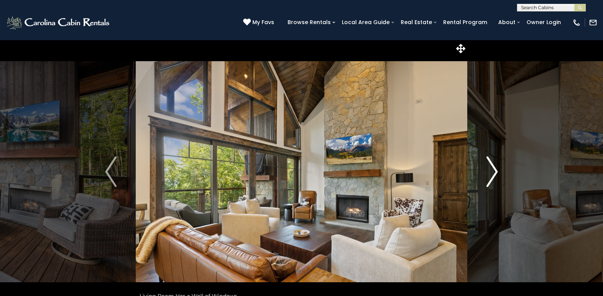
click at [493, 179] on img "Next" at bounding box center [491, 171] width 11 height 31
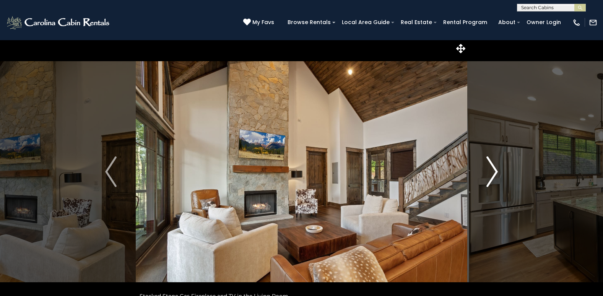
click at [493, 179] on img "Next" at bounding box center [491, 171] width 11 height 31
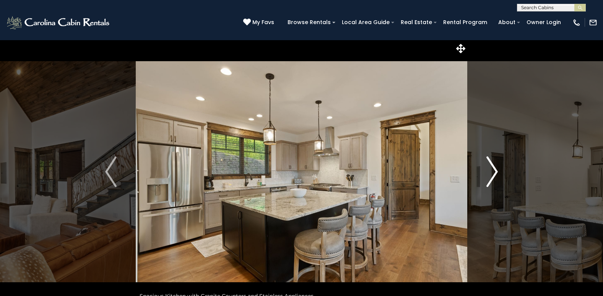
click at [492, 179] on img "Next" at bounding box center [491, 171] width 11 height 31
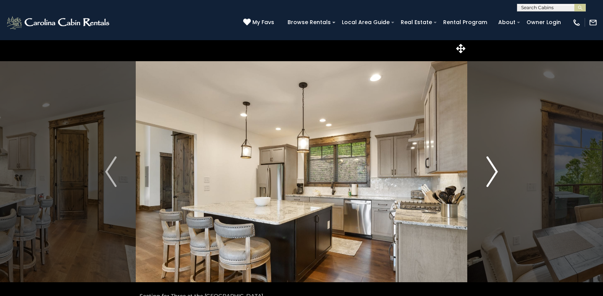
click at [492, 179] on img "Next" at bounding box center [491, 171] width 11 height 31
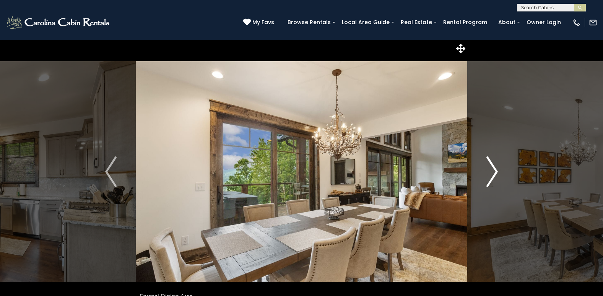
click at [492, 180] on img "Next" at bounding box center [491, 171] width 11 height 31
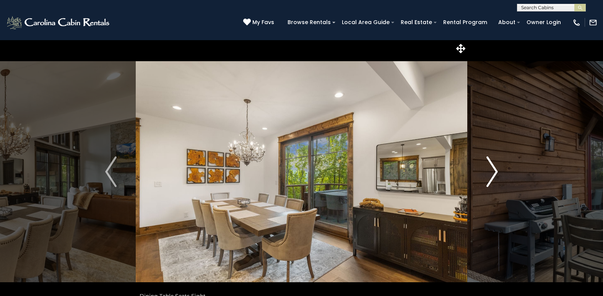
click at [492, 180] on img "Next" at bounding box center [491, 171] width 11 height 31
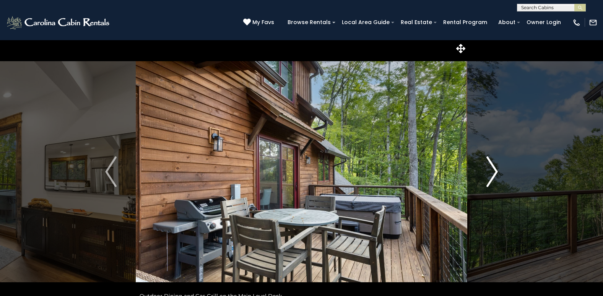
click at [492, 180] on img "Next" at bounding box center [491, 171] width 11 height 31
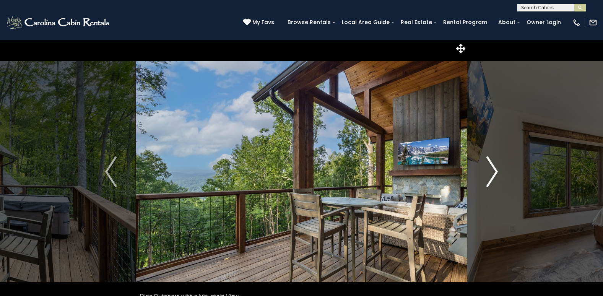
click at [492, 180] on img "Next" at bounding box center [491, 171] width 11 height 31
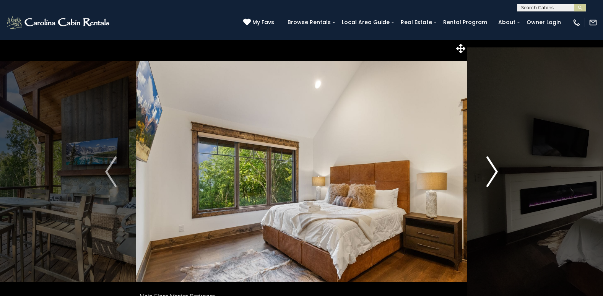
click at [491, 180] on img "Next" at bounding box center [491, 171] width 11 height 31
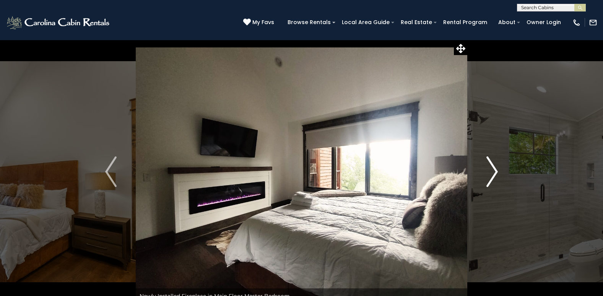
click at [491, 180] on img "Next" at bounding box center [491, 171] width 11 height 31
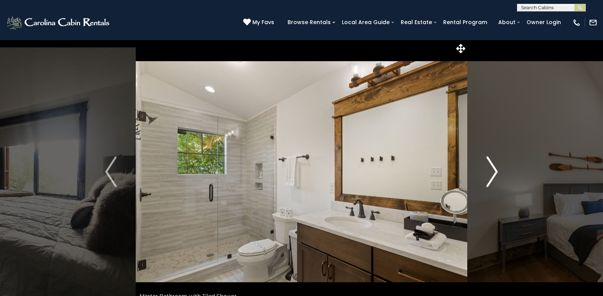
click at [487, 182] on img "Next" at bounding box center [491, 171] width 11 height 31
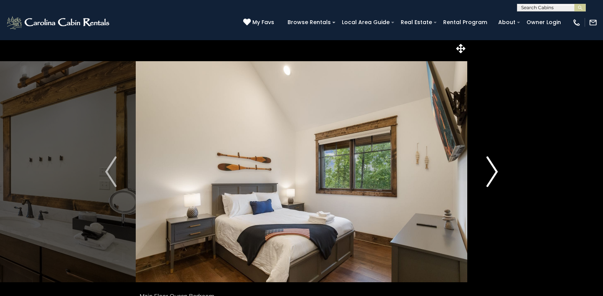
click at [488, 183] on img "Next" at bounding box center [491, 171] width 11 height 31
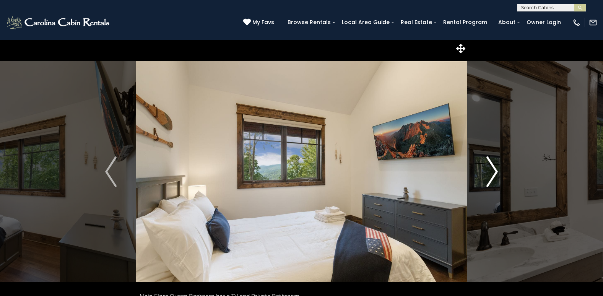
click at [488, 183] on img "Next" at bounding box center [491, 171] width 11 height 31
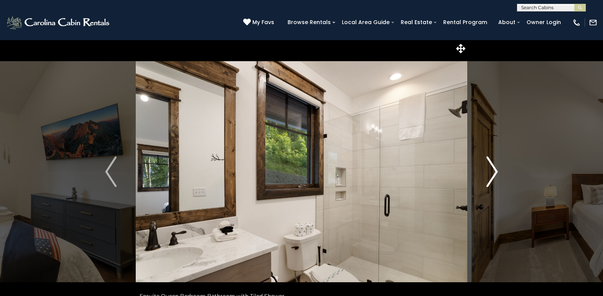
click at [488, 183] on img "Next" at bounding box center [491, 171] width 11 height 31
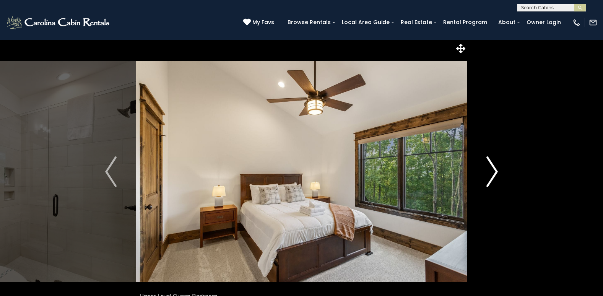
click at [488, 183] on img "Next" at bounding box center [491, 171] width 11 height 31
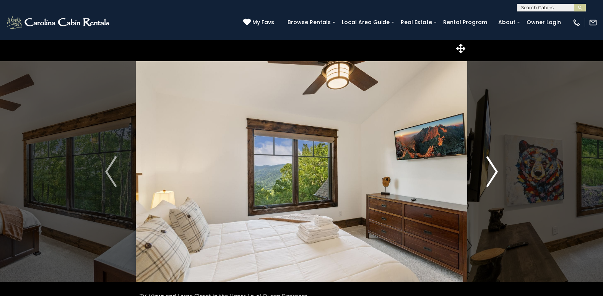
click at [488, 183] on img "Next" at bounding box center [491, 171] width 11 height 31
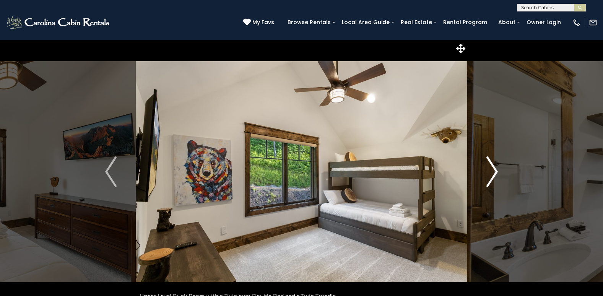
click at [488, 184] on img "Next" at bounding box center [491, 171] width 11 height 31
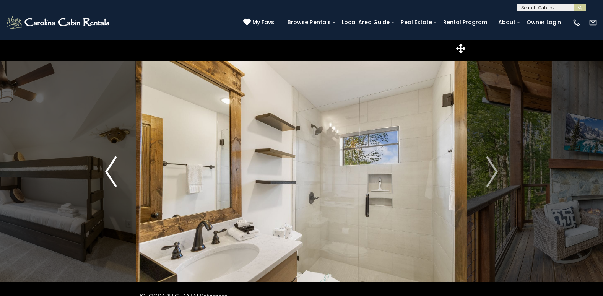
click at [111, 170] on img "Previous" at bounding box center [110, 171] width 11 height 31
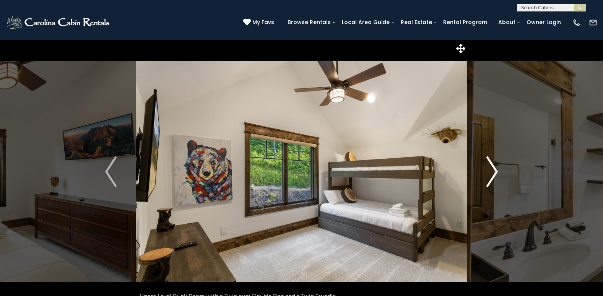
click at [495, 172] on img "Next" at bounding box center [491, 171] width 11 height 31
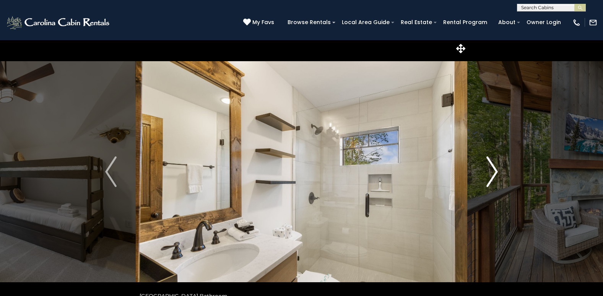
click at [495, 172] on img "Next" at bounding box center [491, 171] width 11 height 31
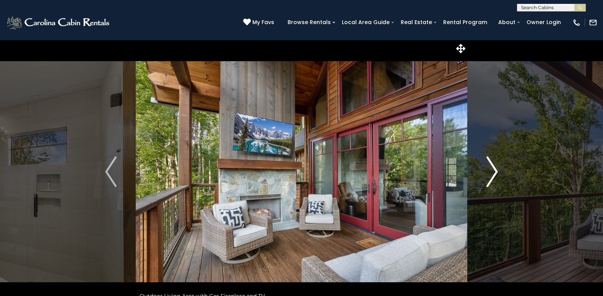
click at [495, 170] on img "Next" at bounding box center [491, 171] width 11 height 31
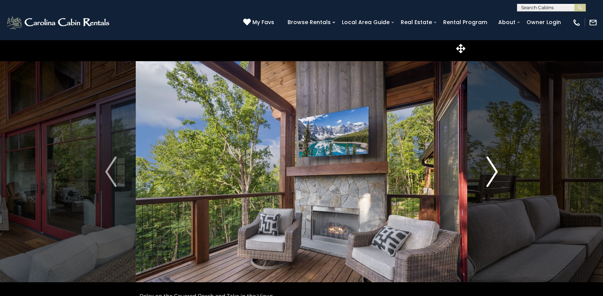
click at [495, 171] on img "Next" at bounding box center [491, 171] width 11 height 31
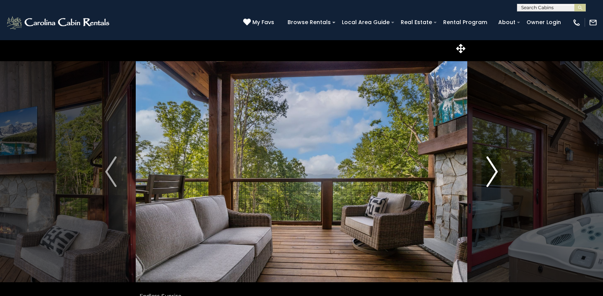
click at [495, 171] on img "Next" at bounding box center [491, 171] width 11 height 31
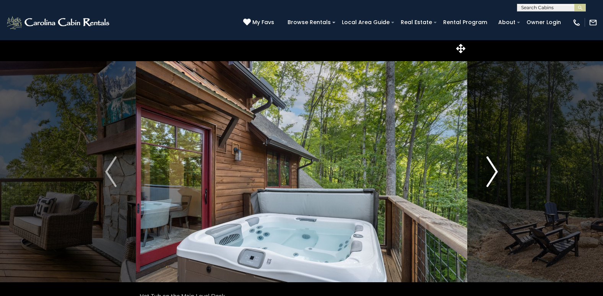
click at [495, 171] on img "Next" at bounding box center [491, 171] width 11 height 31
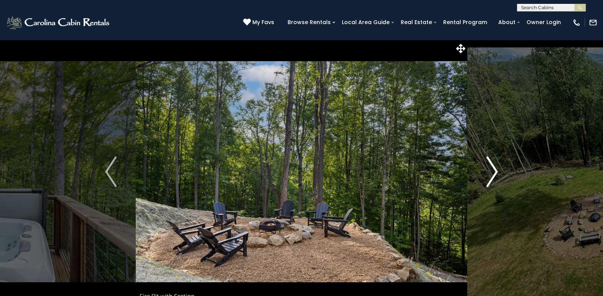
click at [491, 179] on img "Next" at bounding box center [491, 171] width 11 height 31
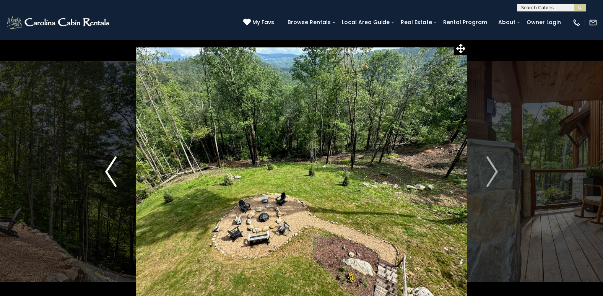
click at [108, 171] on img "Previous" at bounding box center [110, 171] width 11 height 31
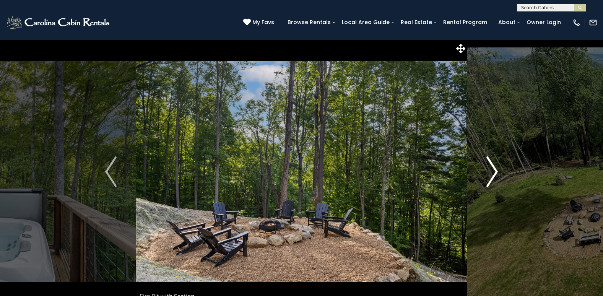
click at [490, 178] on img "Next" at bounding box center [491, 171] width 11 height 31
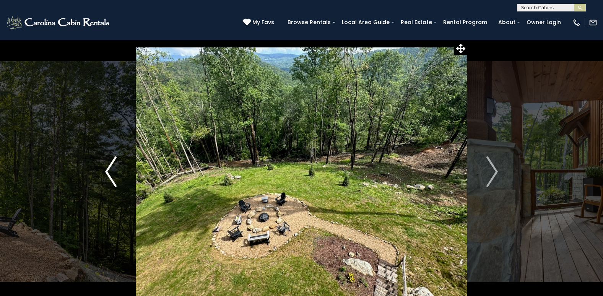
click at [109, 181] on img "Previous" at bounding box center [110, 171] width 11 height 31
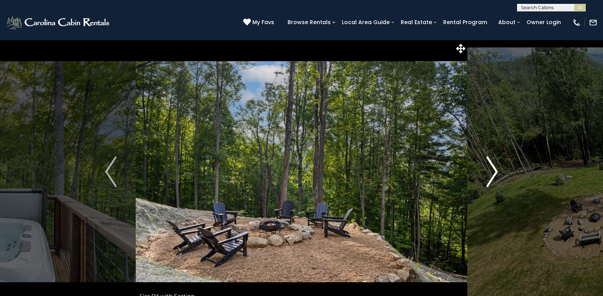
click at [494, 174] on img "Next" at bounding box center [491, 171] width 11 height 31
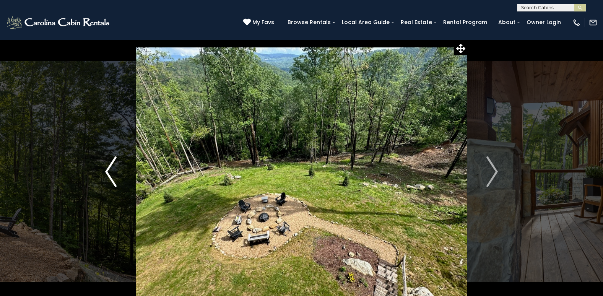
click at [107, 177] on img "Previous" at bounding box center [110, 171] width 11 height 31
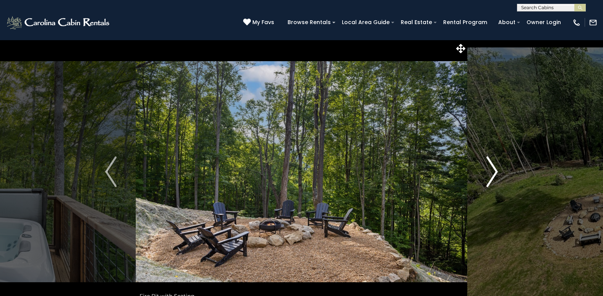
click at [494, 176] on img "Next" at bounding box center [491, 171] width 11 height 31
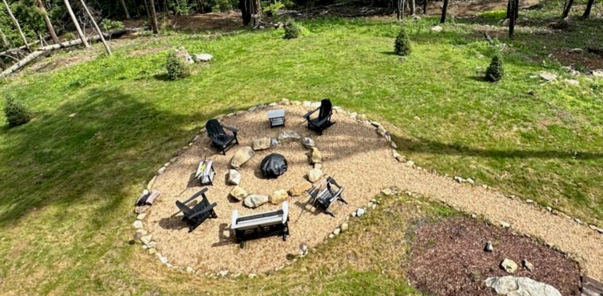
click at [258, 247] on img at bounding box center [301, 172] width 331 height 264
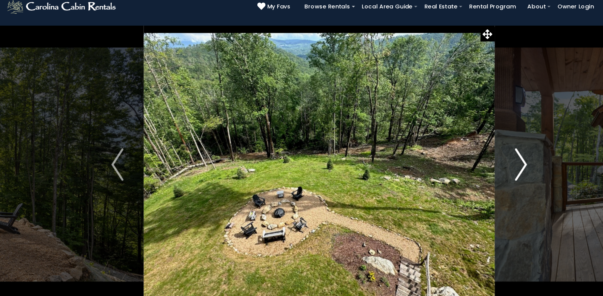
click at [493, 171] on img "Next" at bounding box center [491, 171] width 11 height 31
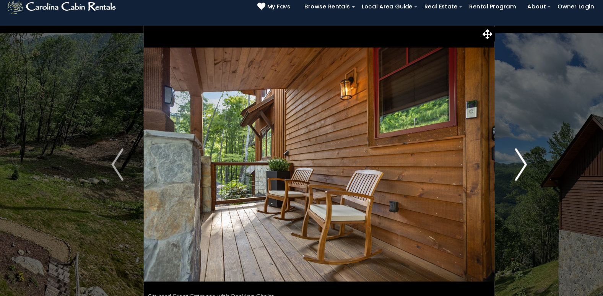
click at [493, 170] on img "Next" at bounding box center [491, 171] width 11 height 31
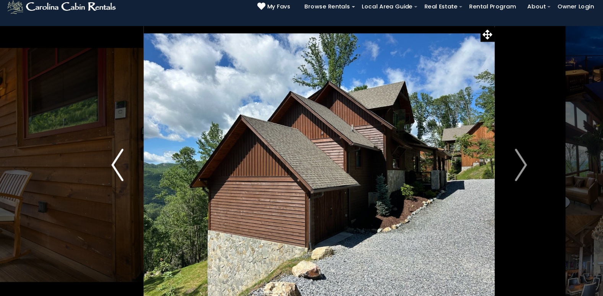
click at [110, 170] on img "Previous" at bounding box center [110, 171] width 11 height 31
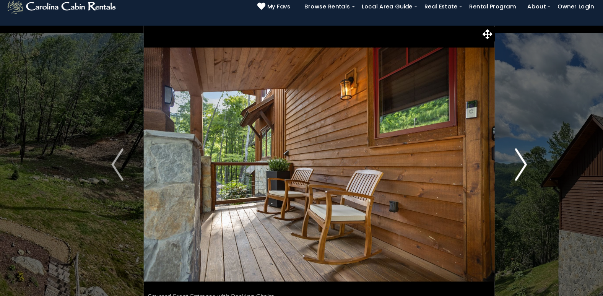
click at [492, 169] on img "Next" at bounding box center [491, 171] width 11 height 31
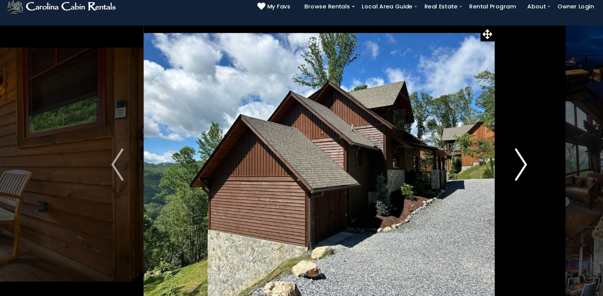
click at [494, 170] on img "Next" at bounding box center [491, 171] width 11 height 31
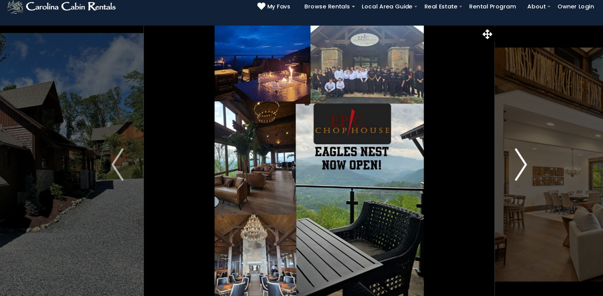
click at [494, 170] on img "Next" at bounding box center [491, 171] width 11 height 31
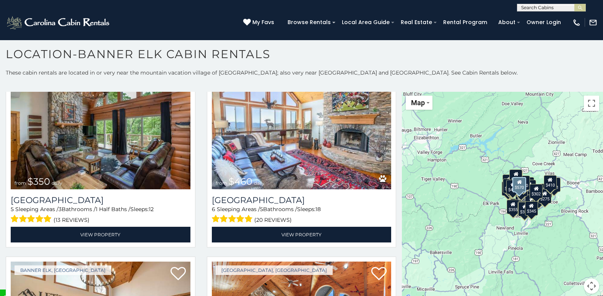
scroll to position [2599, 0]
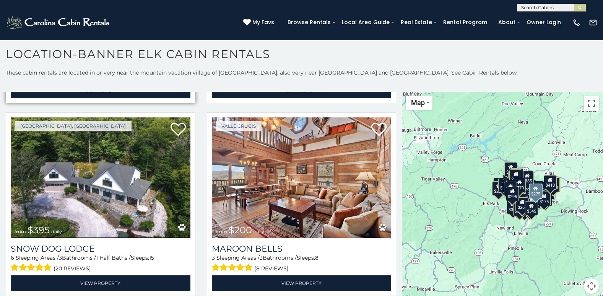
scroll to position [3466, 0]
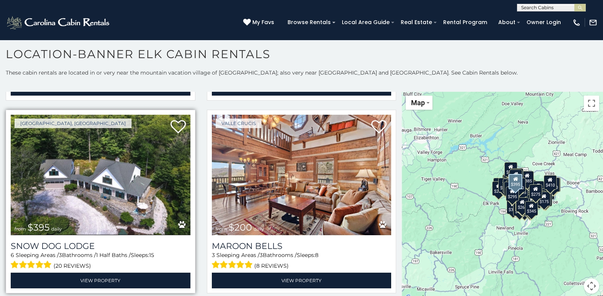
click at [119, 151] on img at bounding box center [101, 175] width 180 height 120
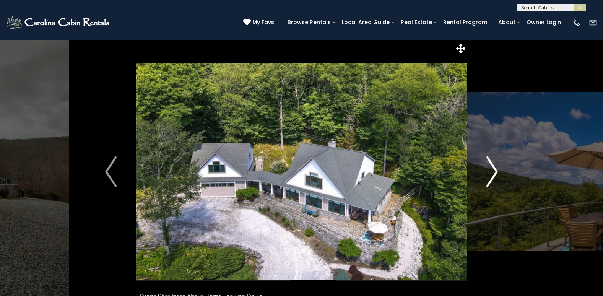
click at [495, 171] on img "Next" at bounding box center [491, 171] width 11 height 31
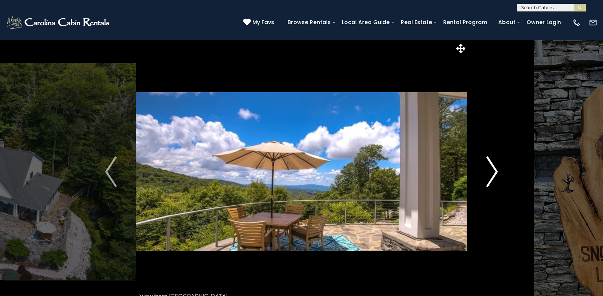
click at [494, 172] on img "Next" at bounding box center [491, 171] width 11 height 31
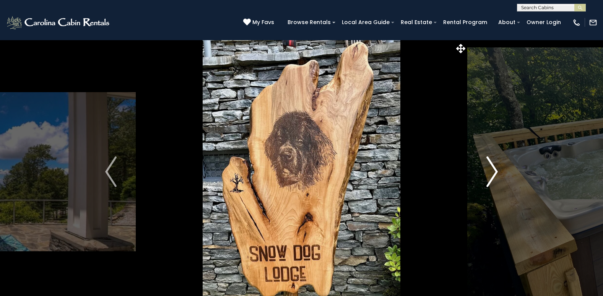
click at [493, 175] on img "Next" at bounding box center [491, 171] width 11 height 31
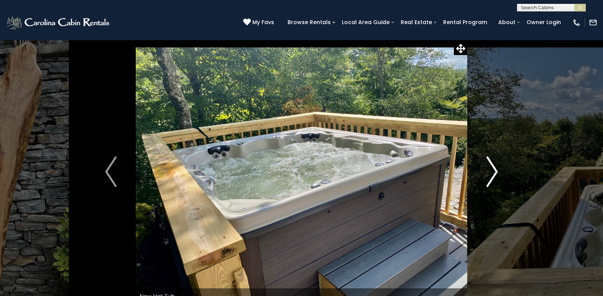
click at [492, 177] on img "Next" at bounding box center [491, 171] width 11 height 31
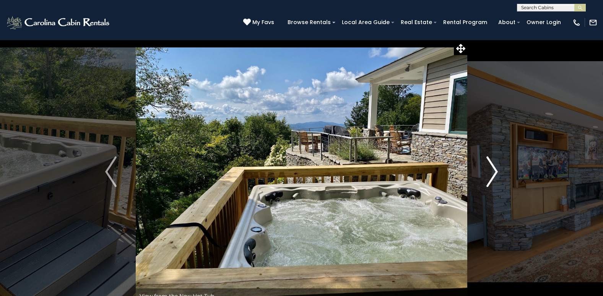
click at [492, 177] on img "Next" at bounding box center [491, 171] width 11 height 31
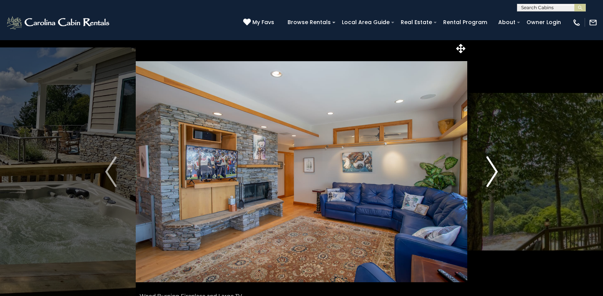
click at [495, 174] on img "Next" at bounding box center [491, 171] width 11 height 31
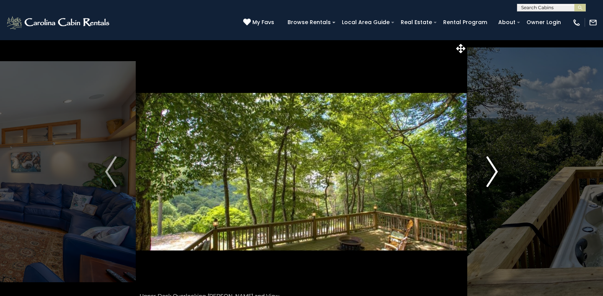
click at [494, 174] on img "Next" at bounding box center [491, 171] width 11 height 31
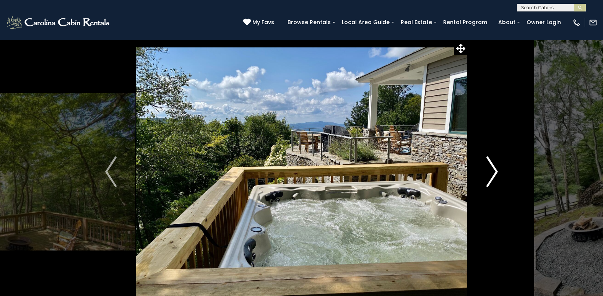
click at [494, 174] on img "Next" at bounding box center [491, 171] width 11 height 31
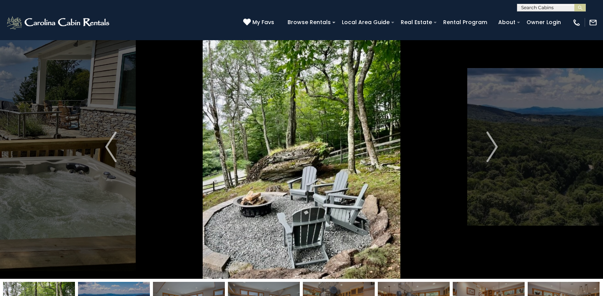
scroll to position [38, 0]
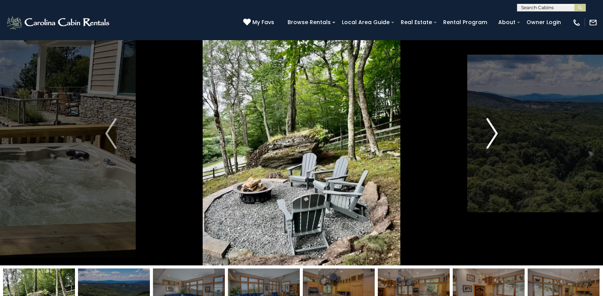
click at [494, 133] on img "Next" at bounding box center [491, 133] width 11 height 31
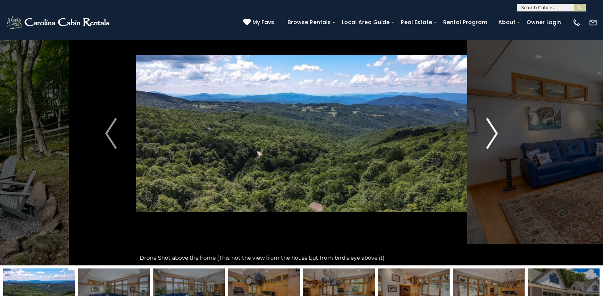
click at [494, 133] on img "Next" at bounding box center [491, 133] width 11 height 31
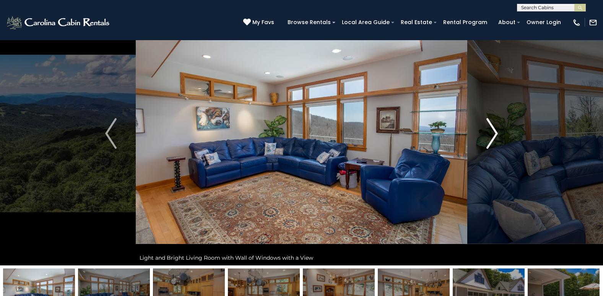
click at [494, 133] on img "Next" at bounding box center [491, 133] width 11 height 31
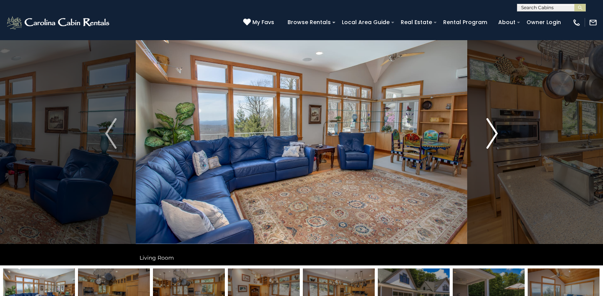
click at [493, 134] on img "Next" at bounding box center [491, 133] width 11 height 31
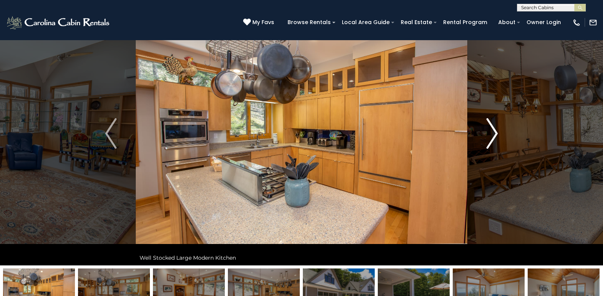
click at [493, 134] on img "Next" at bounding box center [491, 133] width 11 height 31
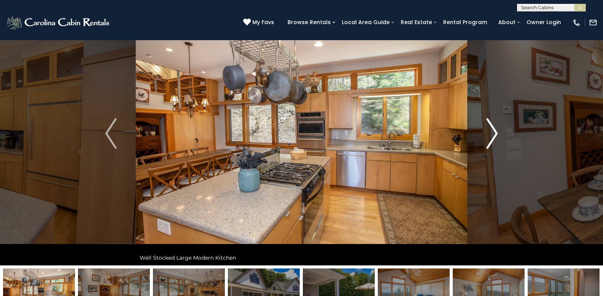
click at [493, 135] on img "Next" at bounding box center [491, 133] width 11 height 31
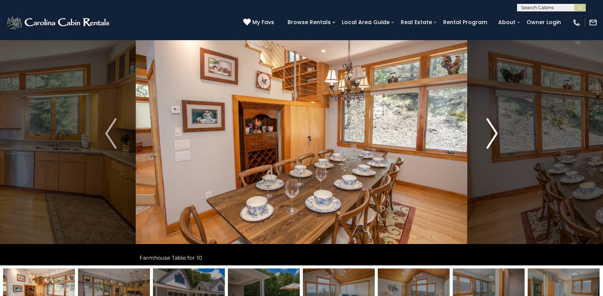
click at [493, 135] on img "Next" at bounding box center [491, 133] width 11 height 31
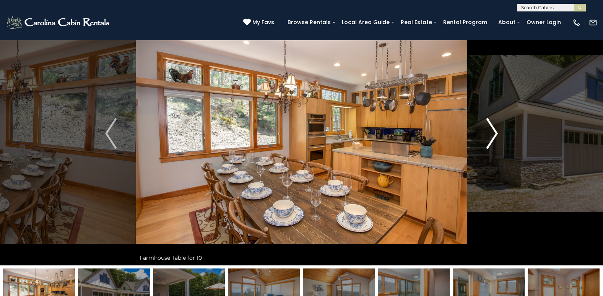
click at [494, 135] on img "Next" at bounding box center [491, 133] width 11 height 31
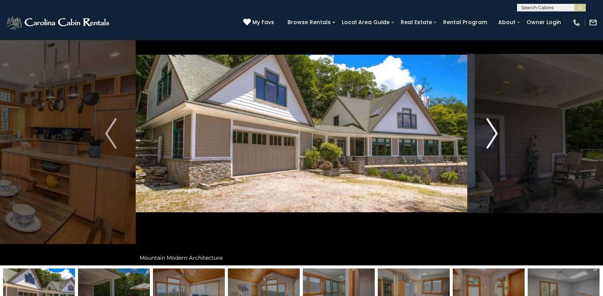
click at [494, 135] on img "Next" at bounding box center [491, 133] width 11 height 31
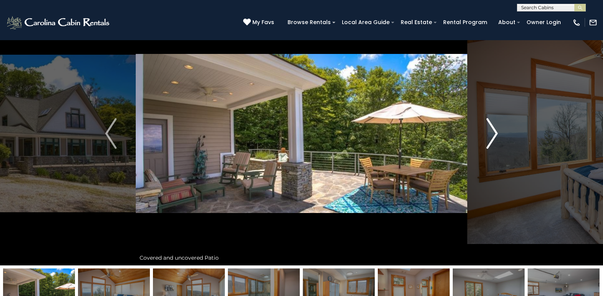
click at [494, 135] on img "Next" at bounding box center [491, 133] width 11 height 31
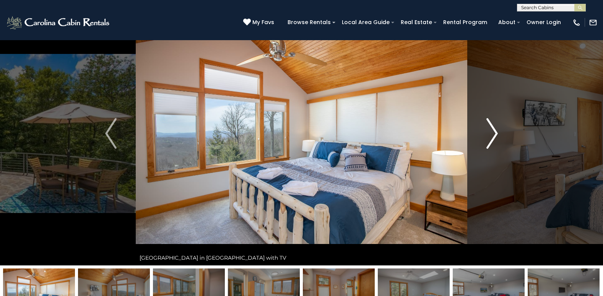
click at [494, 135] on img "Next" at bounding box center [491, 133] width 11 height 31
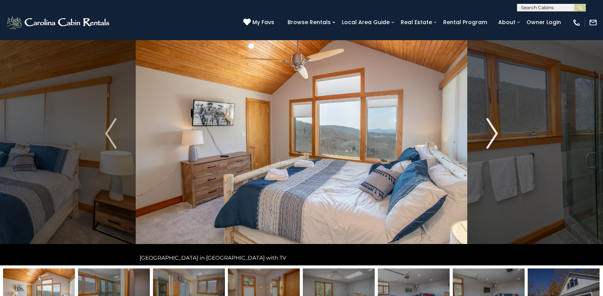
click at [494, 135] on img "Next" at bounding box center [491, 133] width 11 height 31
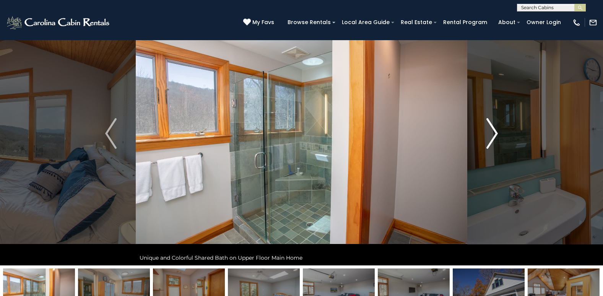
click at [494, 135] on img "Next" at bounding box center [491, 133] width 11 height 31
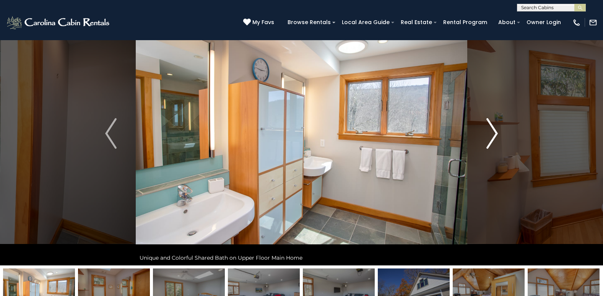
click at [494, 135] on img "Next" at bounding box center [491, 133] width 11 height 31
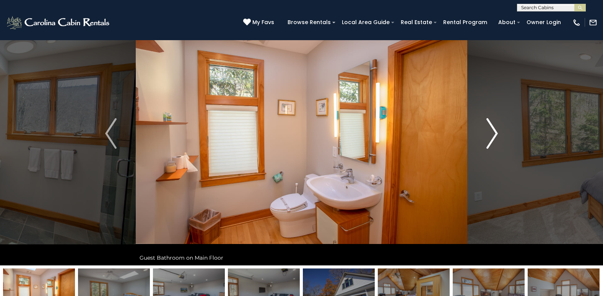
click at [494, 135] on img "Next" at bounding box center [491, 133] width 11 height 31
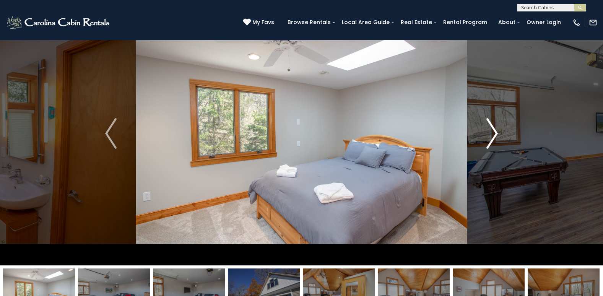
click at [494, 135] on img "Next" at bounding box center [491, 133] width 11 height 31
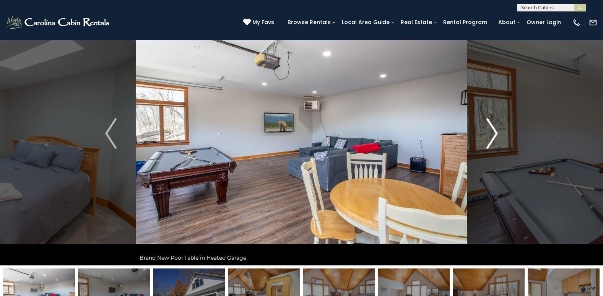
click at [494, 135] on img "Next" at bounding box center [491, 133] width 11 height 31
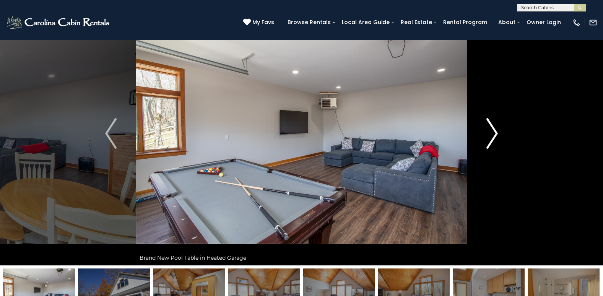
click at [494, 135] on img "Next" at bounding box center [491, 133] width 11 height 31
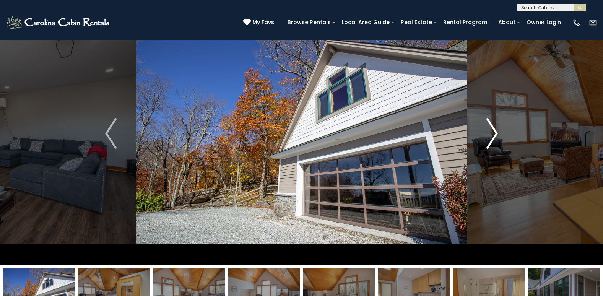
click at [494, 135] on img "Next" at bounding box center [491, 133] width 11 height 31
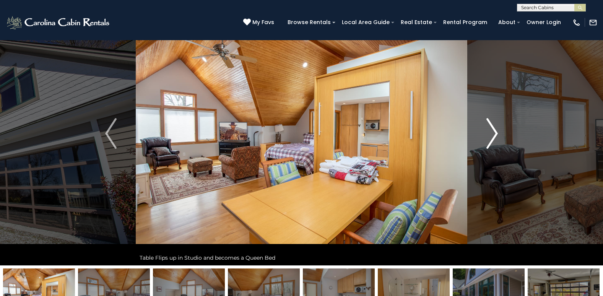
click at [494, 135] on img "Next" at bounding box center [491, 133] width 11 height 31
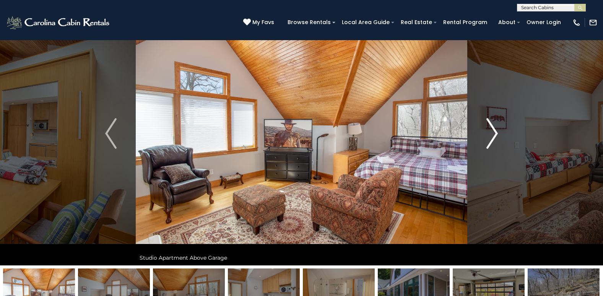
click at [494, 135] on img "Next" at bounding box center [491, 133] width 11 height 31
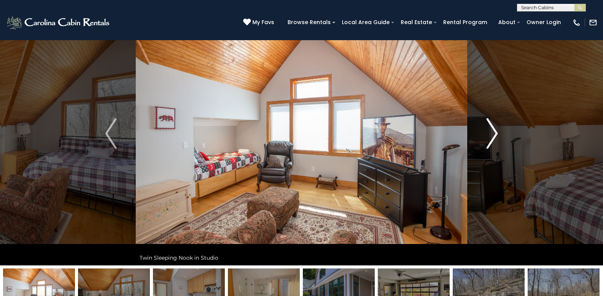
click at [494, 135] on img "Next" at bounding box center [491, 133] width 11 height 31
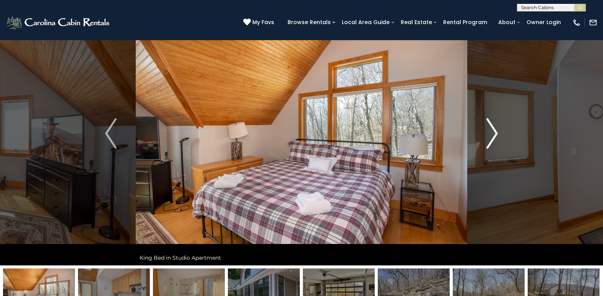
click at [494, 135] on img "Next" at bounding box center [491, 133] width 11 height 31
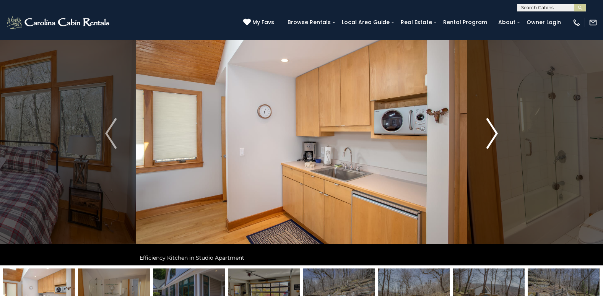
click at [494, 135] on img "Next" at bounding box center [491, 133] width 11 height 31
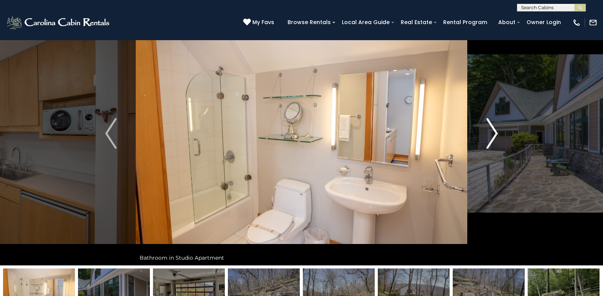
click at [494, 135] on img "Next" at bounding box center [491, 133] width 11 height 31
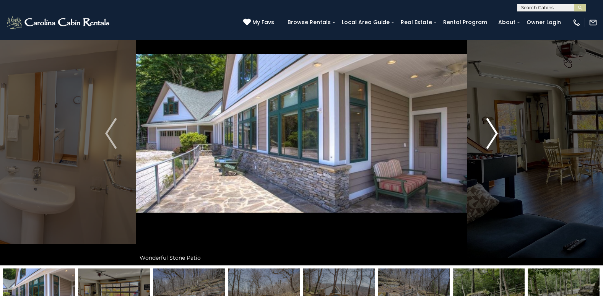
click at [494, 135] on img "Next" at bounding box center [491, 133] width 11 height 31
